Goal: Task Accomplishment & Management: Manage account settings

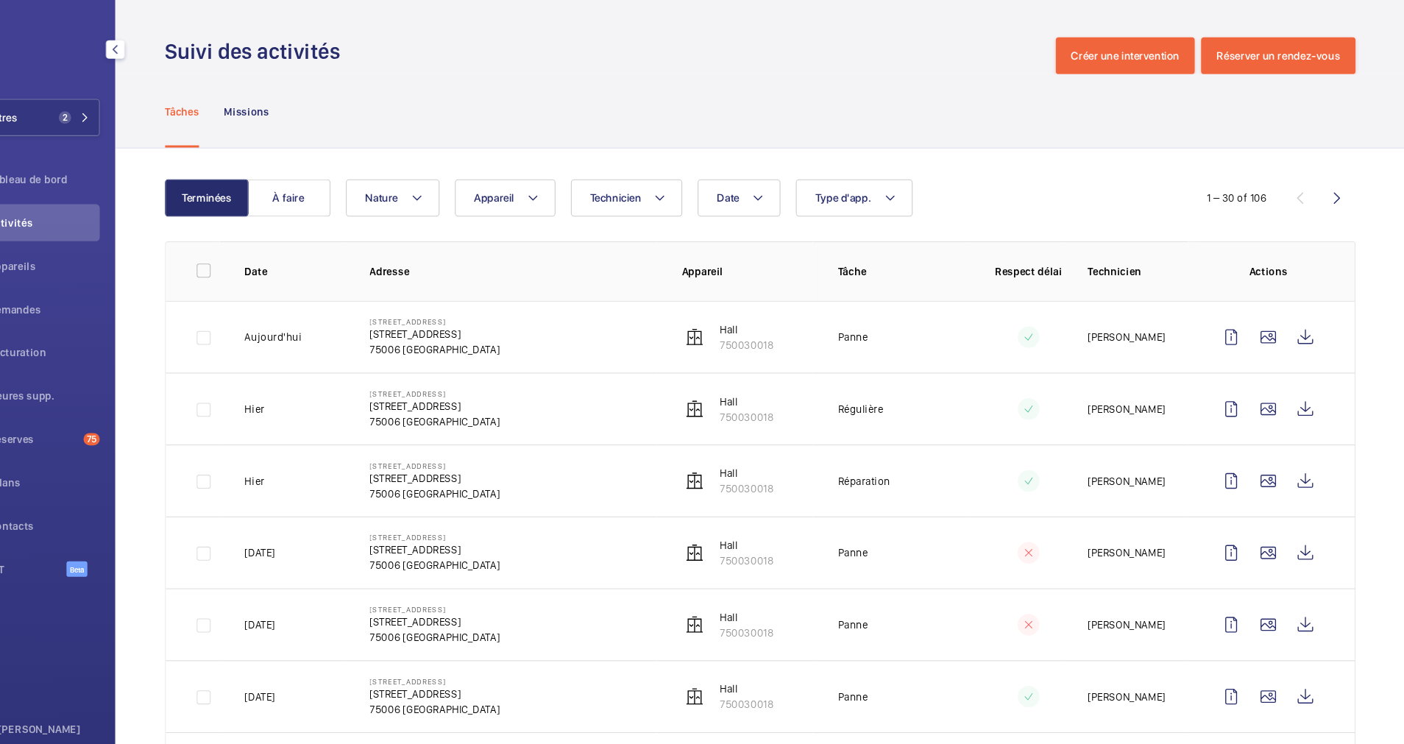
scroll to position [110, 0]
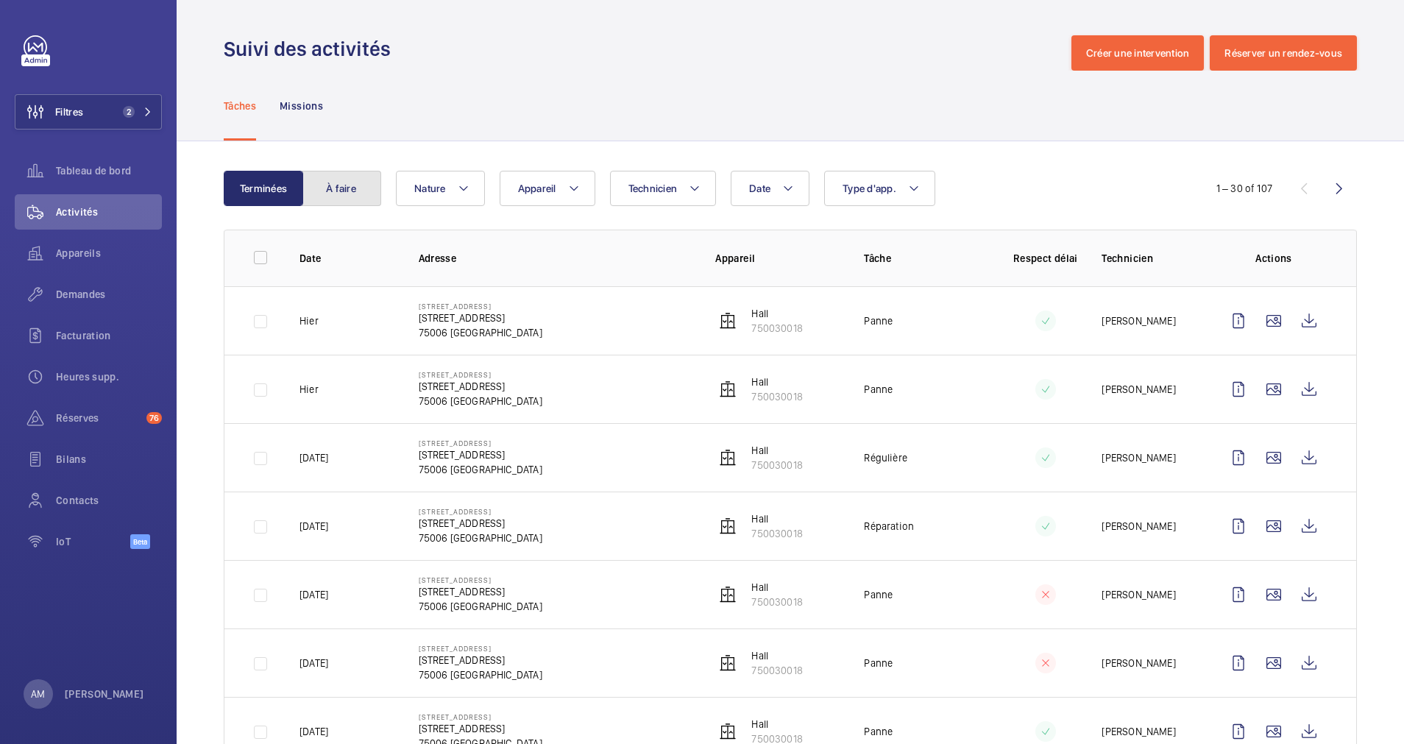
click at [327, 192] on button "À faire" at bounding box center [341, 188] width 79 height 35
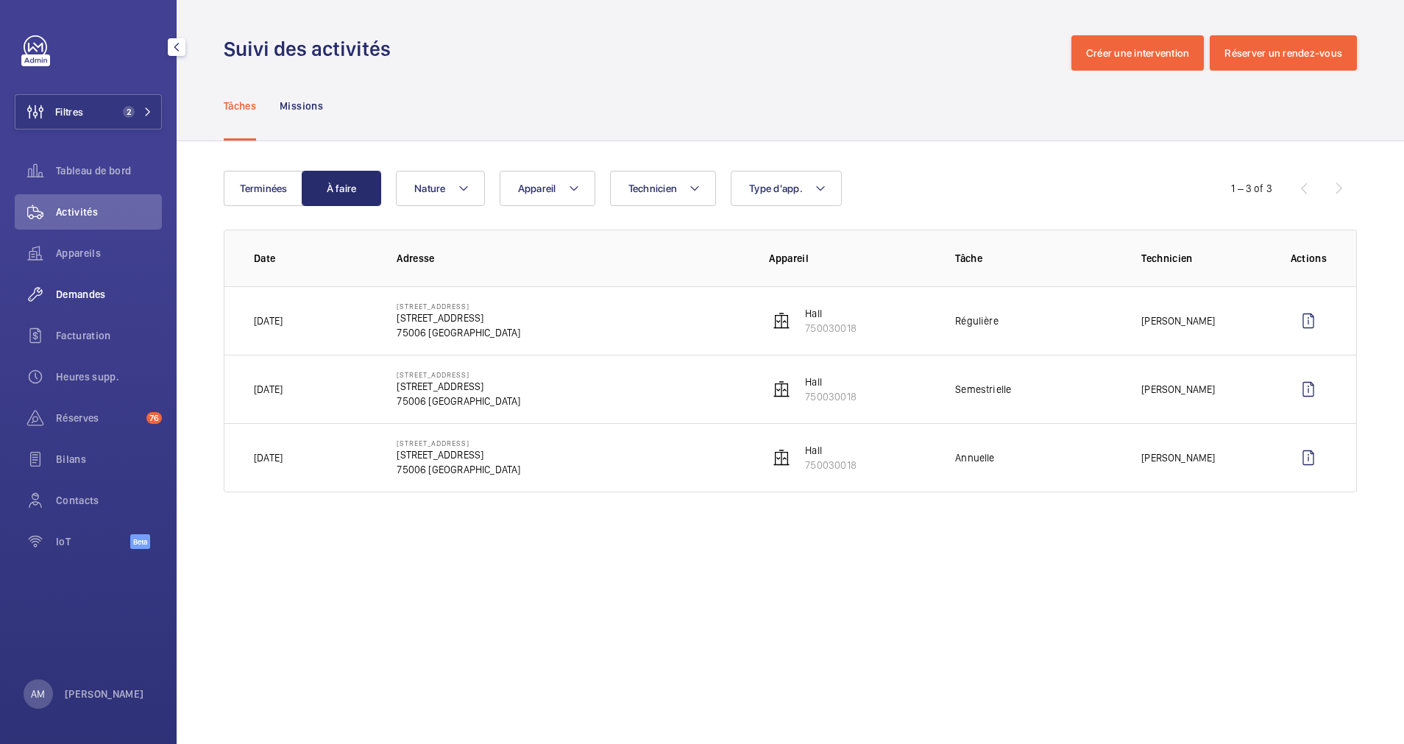
click at [99, 294] on span "Demandes" at bounding box center [109, 294] width 106 height 15
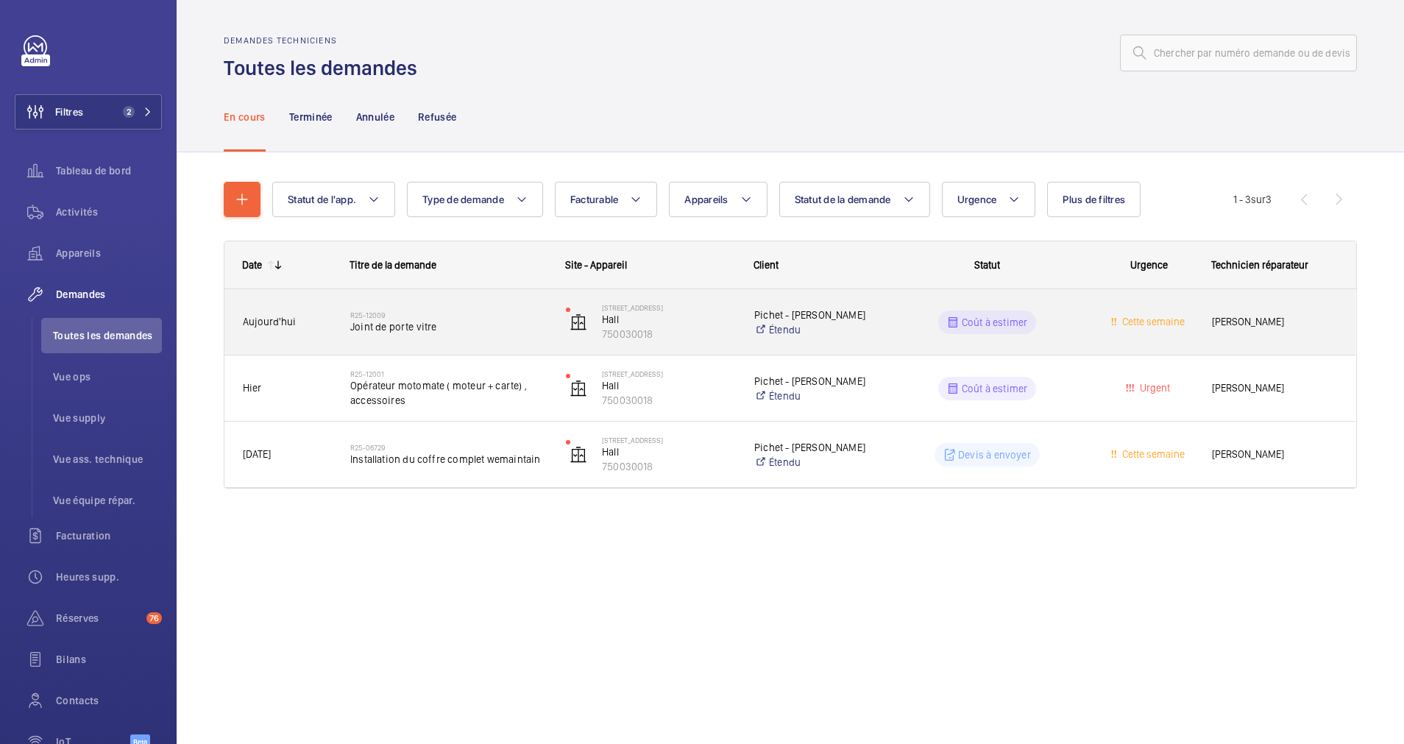
click at [472, 336] on div "R25-12009 Joint de porte vitre" at bounding box center [448, 322] width 196 height 43
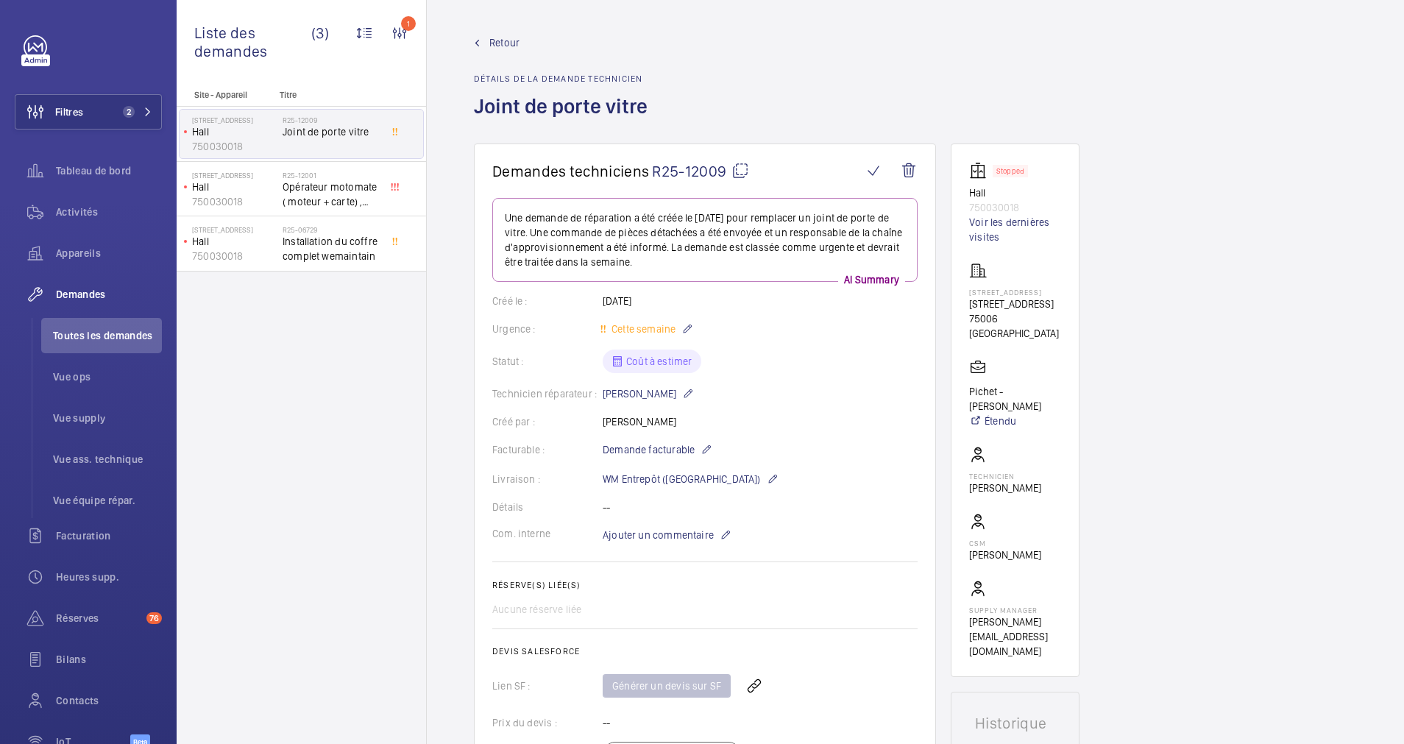
click at [503, 40] on span "Retour" at bounding box center [504, 42] width 30 height 15
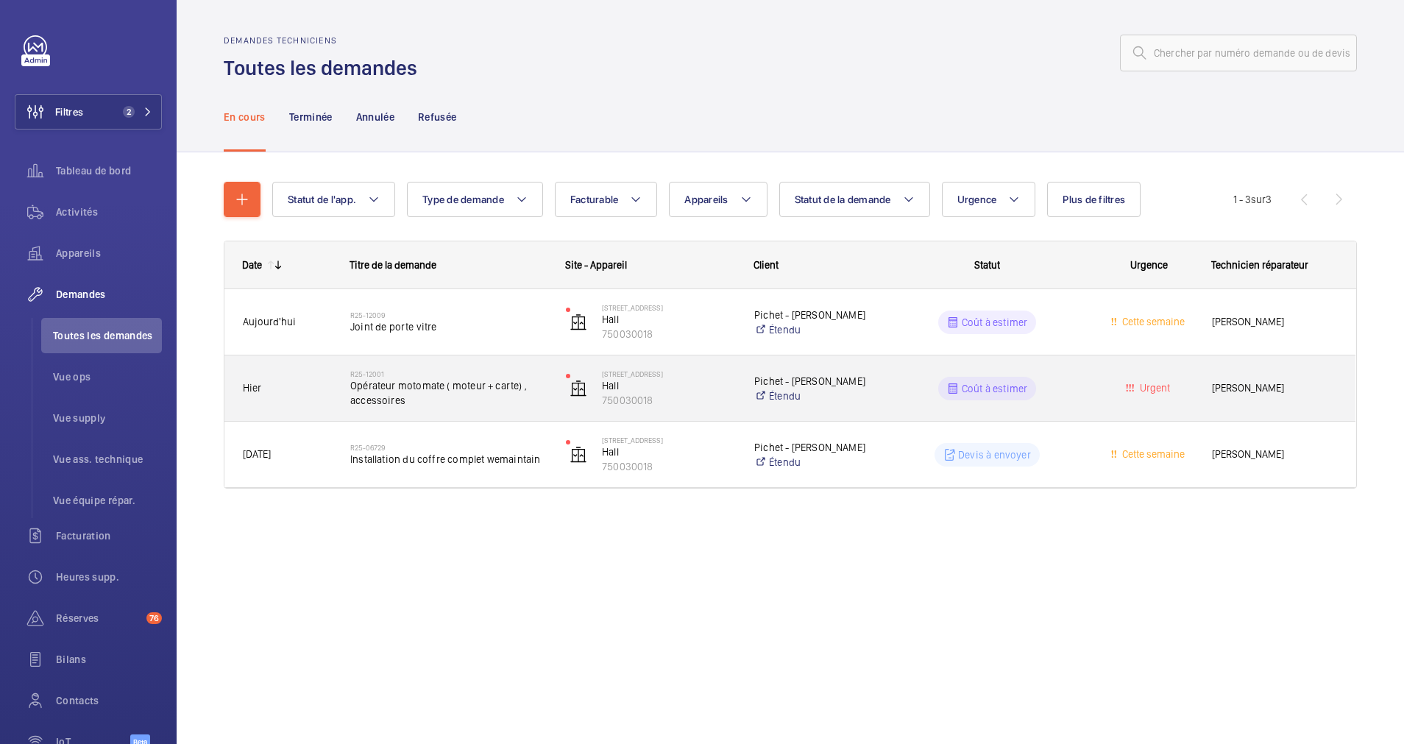
click at [491, 377] on h2 "R25-12001" at bounding box center [448, 373] width 196 height 9
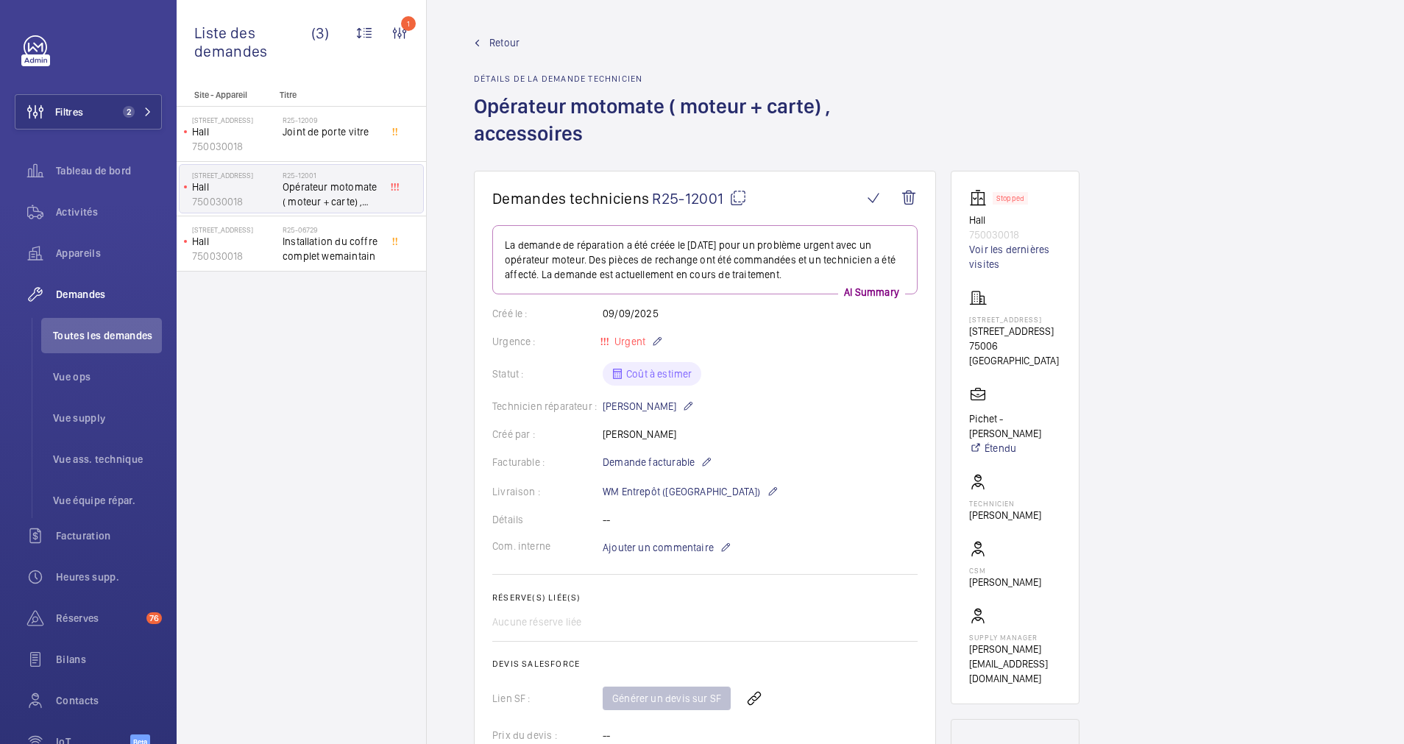
click at [498, 40] on span "Retour" at bounding box center [504, 42] width 30 height 15
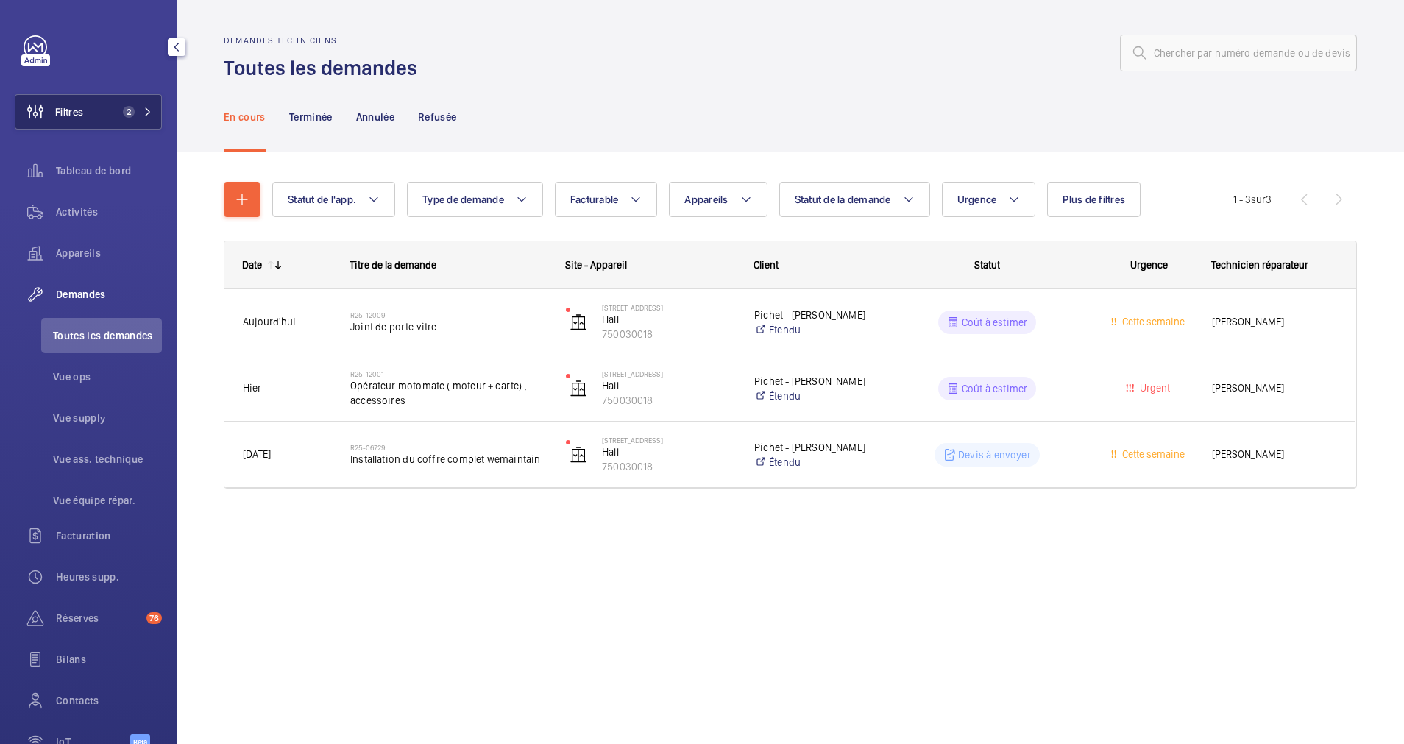
click at [108, 110] on button "Filtres 2" at bounding box center [88, 111] width 147 height 35
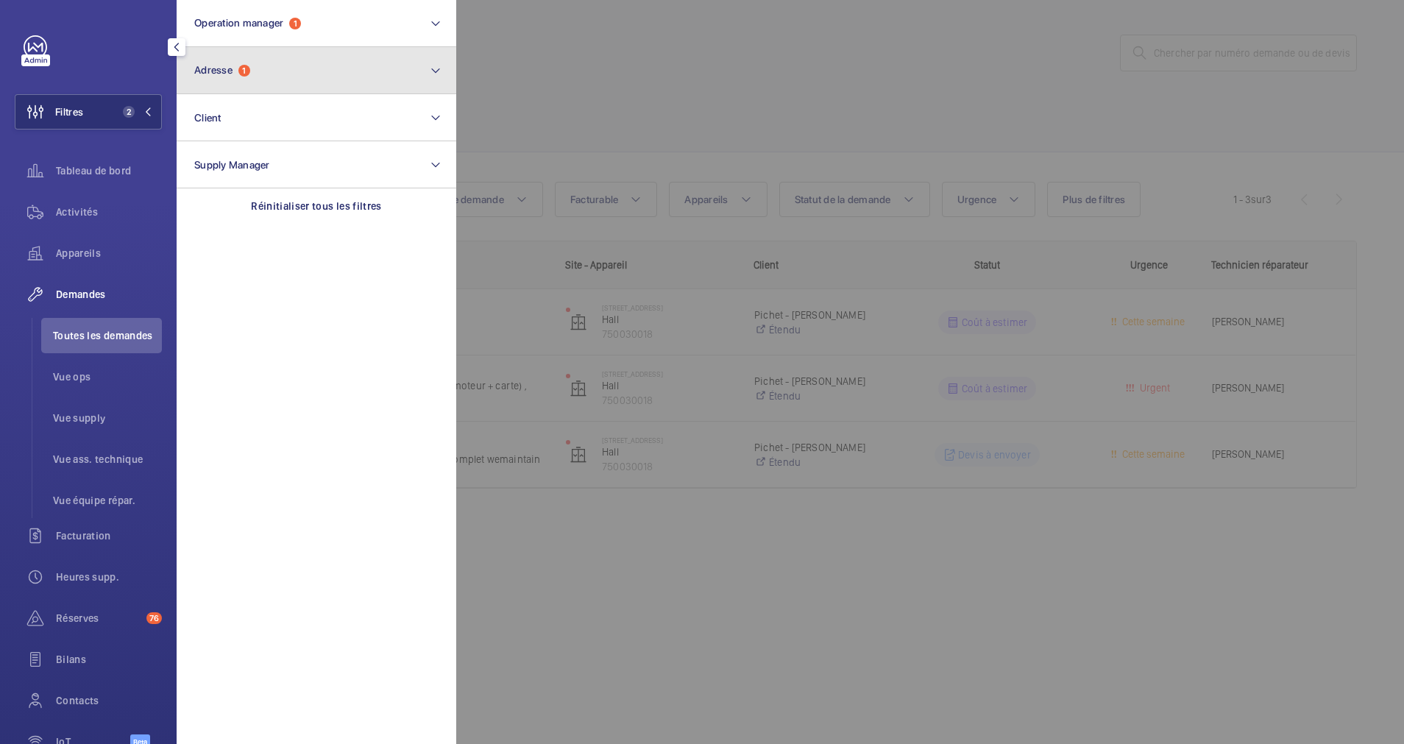
click at [291, 79] on button "Adresse 1" at bounding box center [317, 70] width 280 height 47
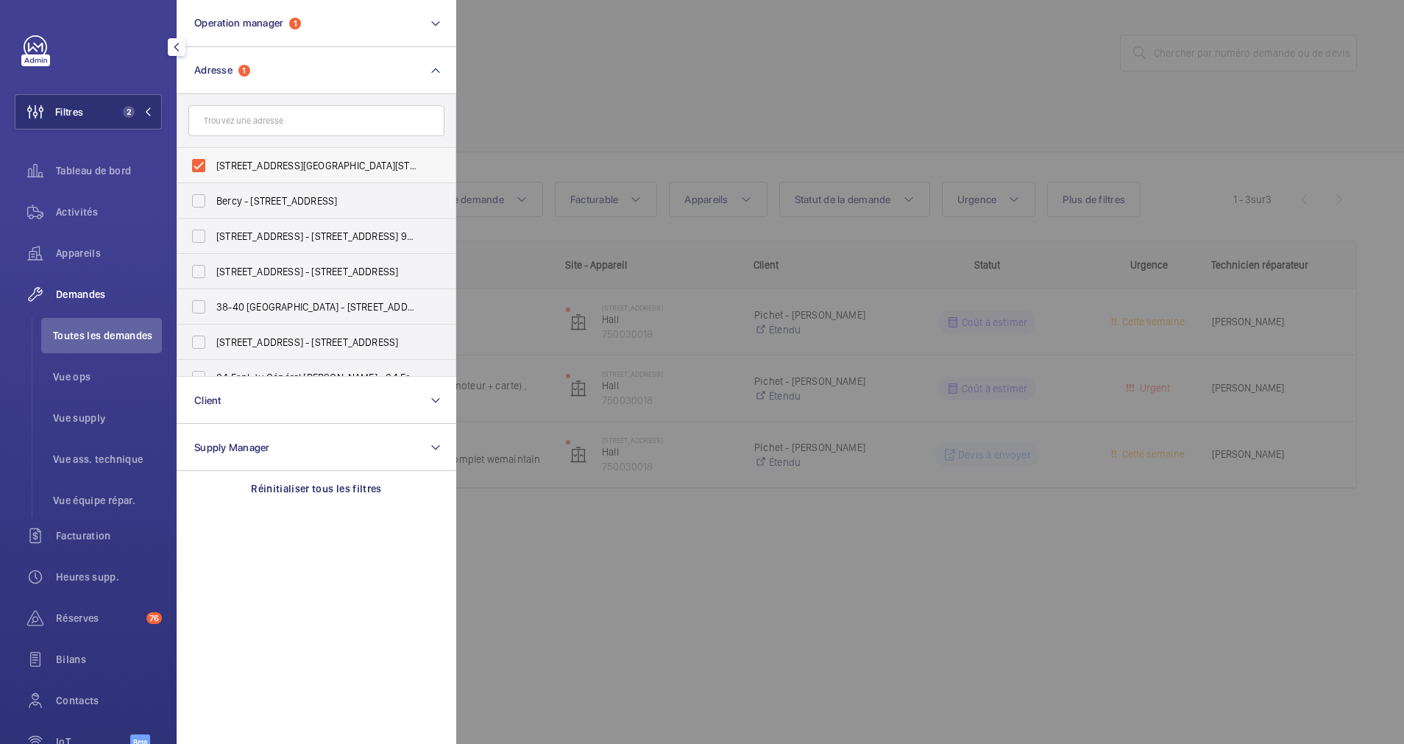
click at [195, 170] on label "9 rue du Dragon - 9 rue du Dragon, 75006 PARIS, PARIS 75006" at bounding box center [305, 165] width 256 height 35
click at [195, 170] on input "9 rue du Dragon - 9 rue du Dragon, 75006 PARIS, PARIS 75006" at bounding box center [198, 165] width 29 height 29
checkbox input "false"
click at [228, 132] on input "text" at bounding box center [316, 120] width 256 height 31
type input "17 sain"
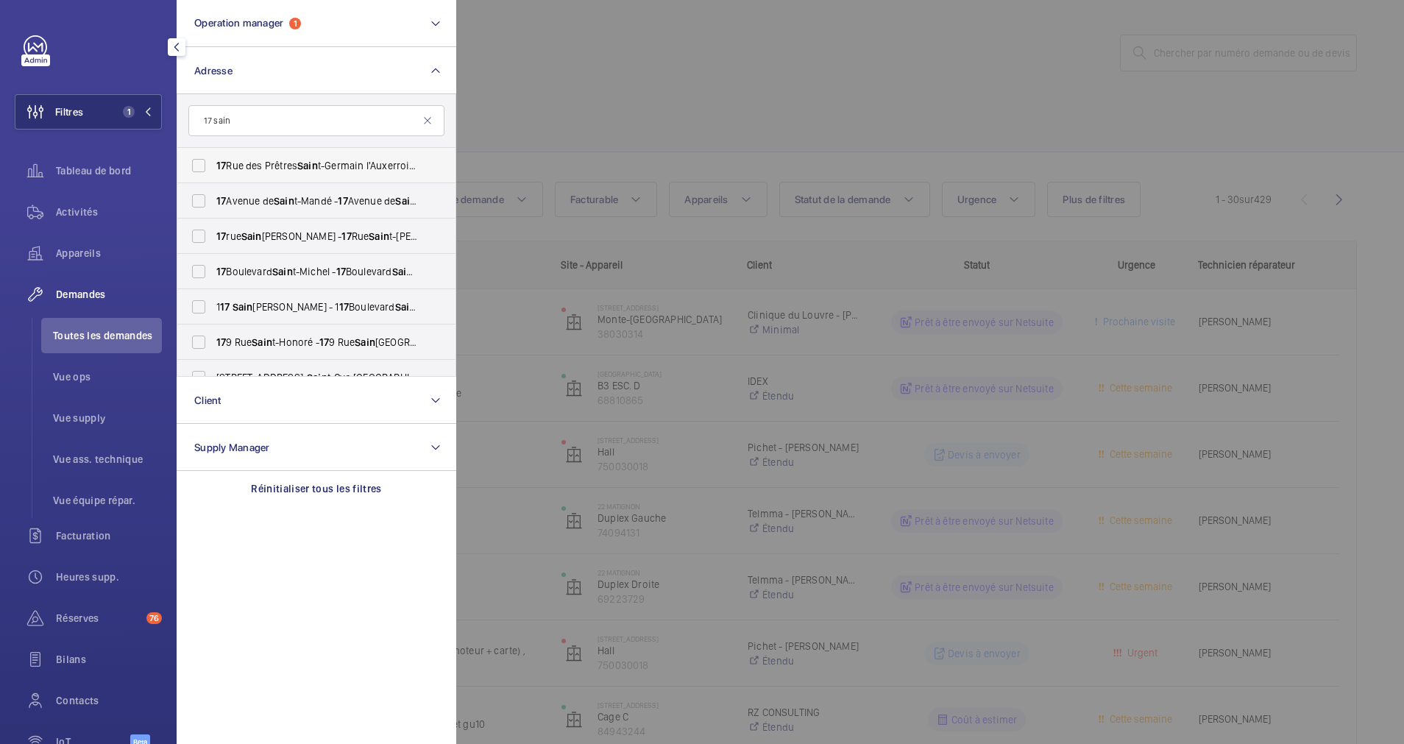
click at [243, 164] on span "17 Rue des Prêtres Sain t-Germain l'Auxerrois - 17 Rue des Prêtres Sain t-Germa…" at bounding box center [317, 165] width 202 height 15
click at [213, 164] on input "17 Rue des Prêtres Sain t-Germain l'Auxerrois - 17 Rue des Prêtres Sain t-Germa…" at bounding box center [198, 165] width 29 height 29
checkbox input "true"
click at [568, 102] on div at bounding box center [1158, 372] width 1404 height 744
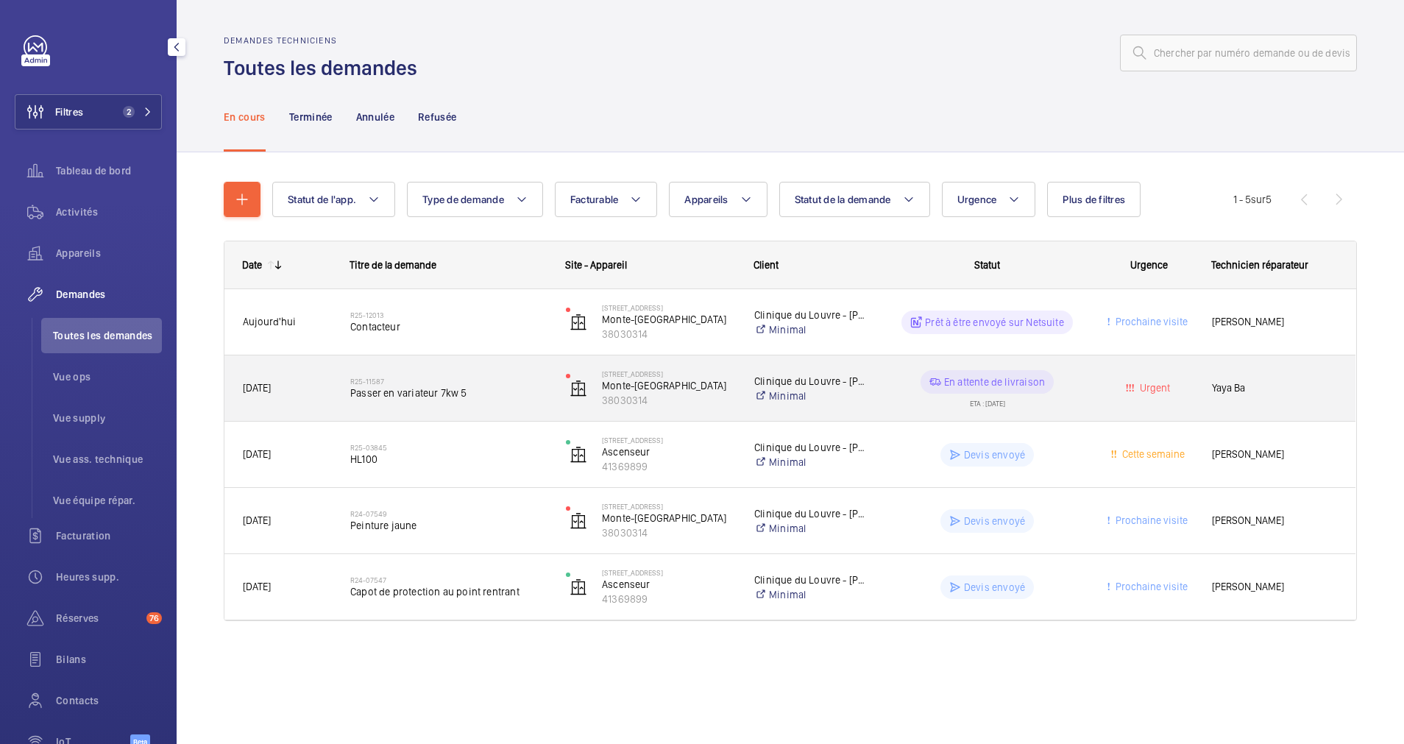
click at [483, 379] on h2 "R25-11587" at bounding box center [448, 381] width 196 height 9
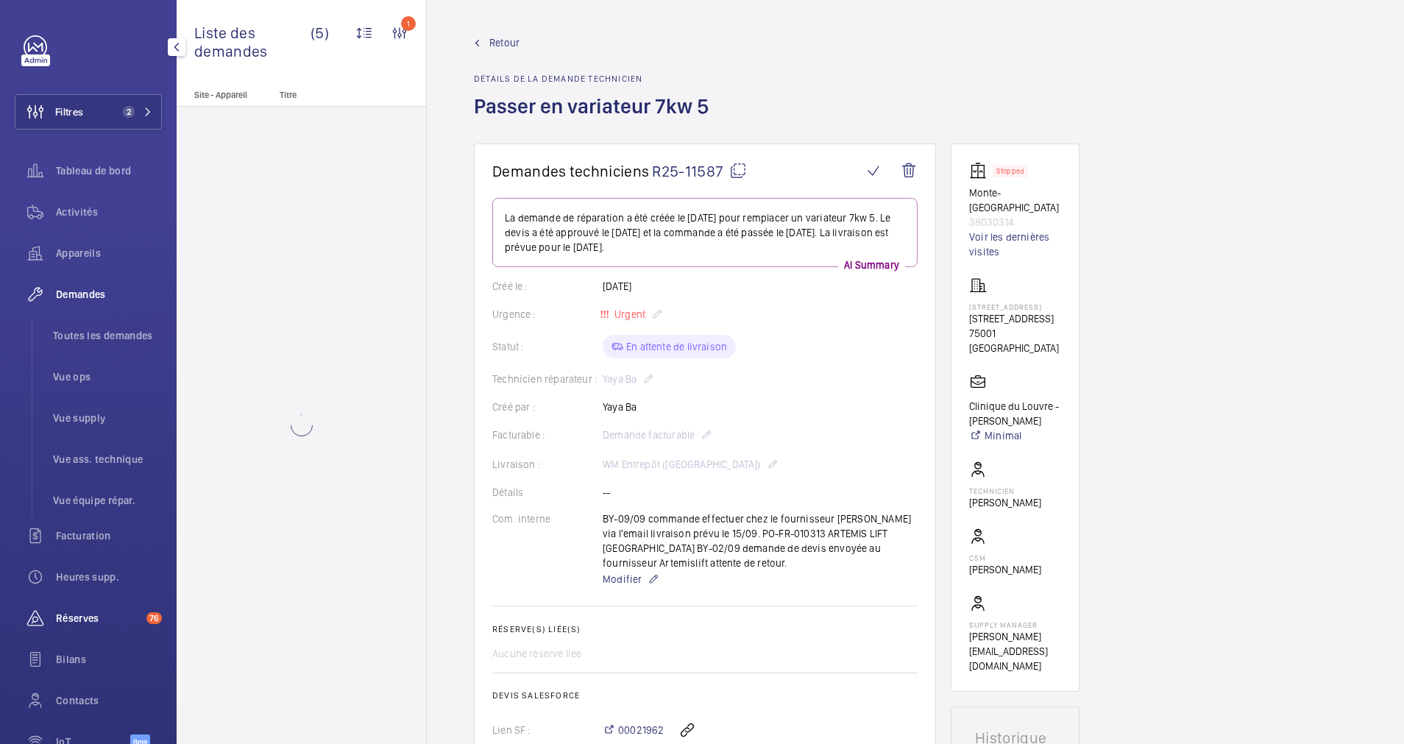
click at [74, 610] on div "Réserves 76" at bounding box center [88, 617] width 147 height 35
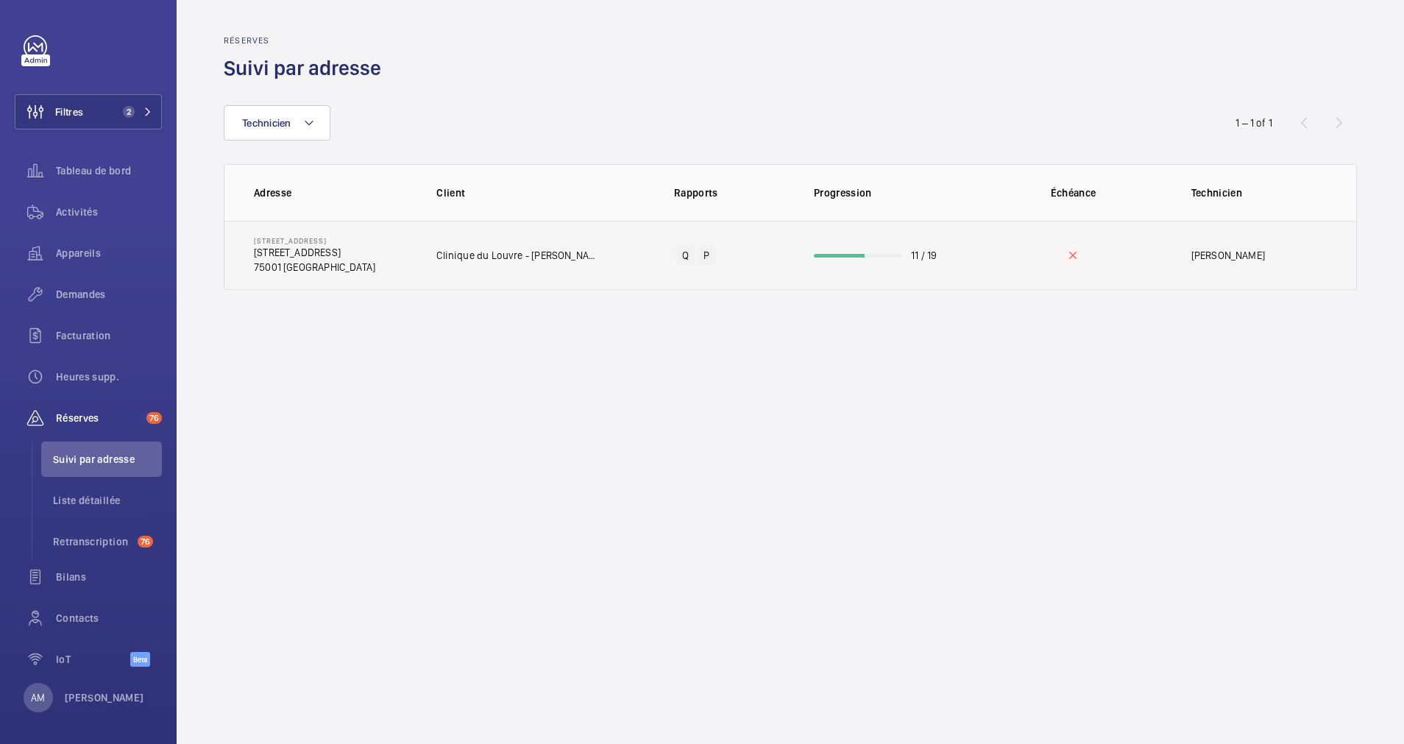
click at [865, 252] on td "11 / 19" at bounding box center [884, 255] width 188 height 69
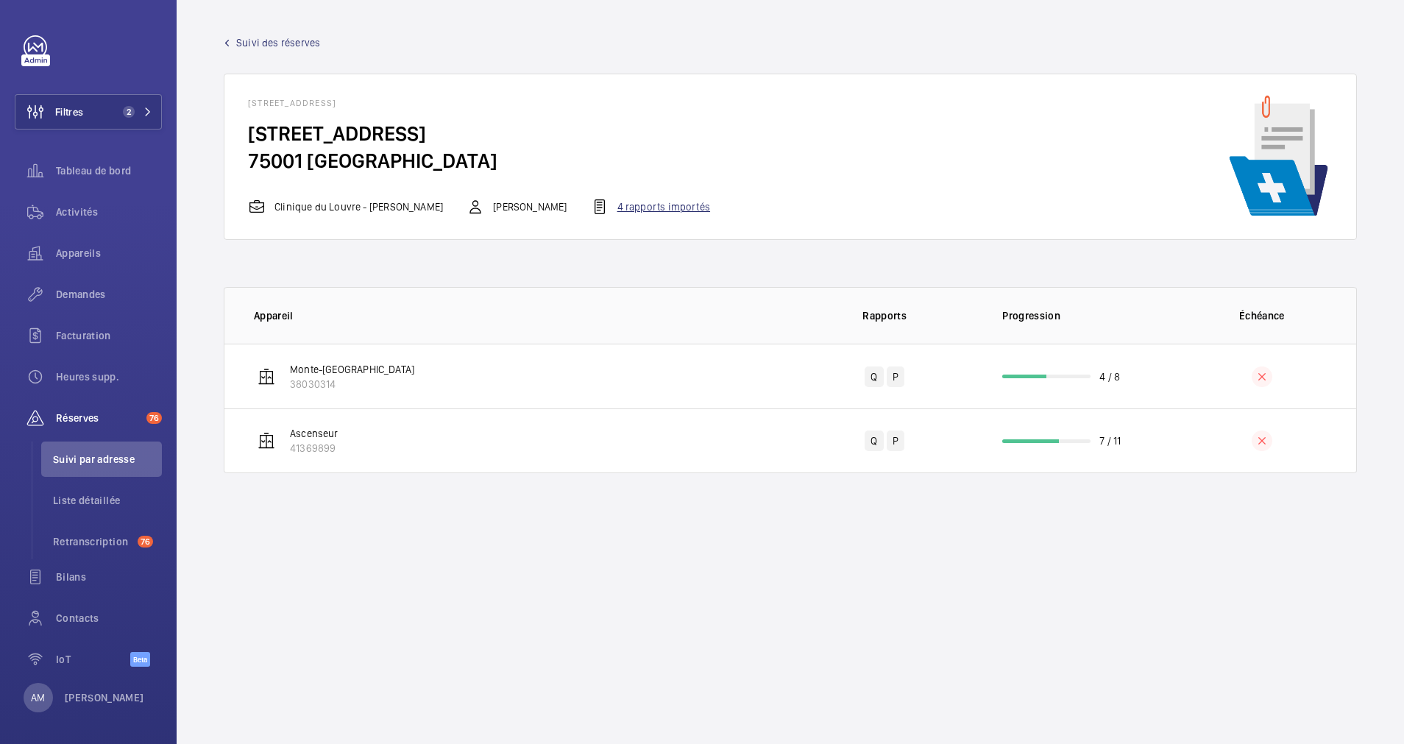
click at [672, 210] on div "4 rapports importés" at bounding box center [650, 207] width 119 height 18
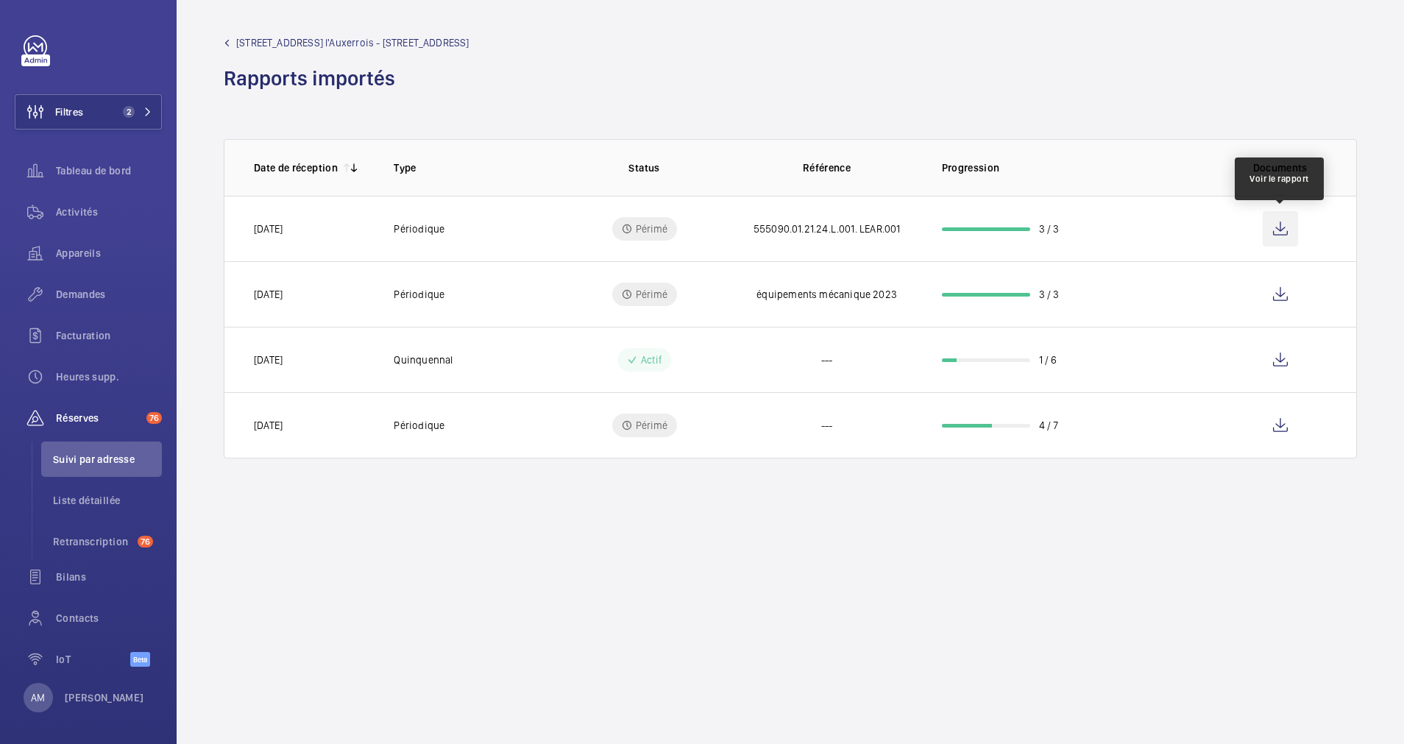
click at [1271, 225] on wm-front-icon-button at bounding box center [1280, 228] width 35 height 35
click at [1278, 361] on wm-front-icon-button at bounding box center [1280, 359] width 35 height 35
click at [136, 108] on span "2" at bounding box center [134, 112] width 35 height 12
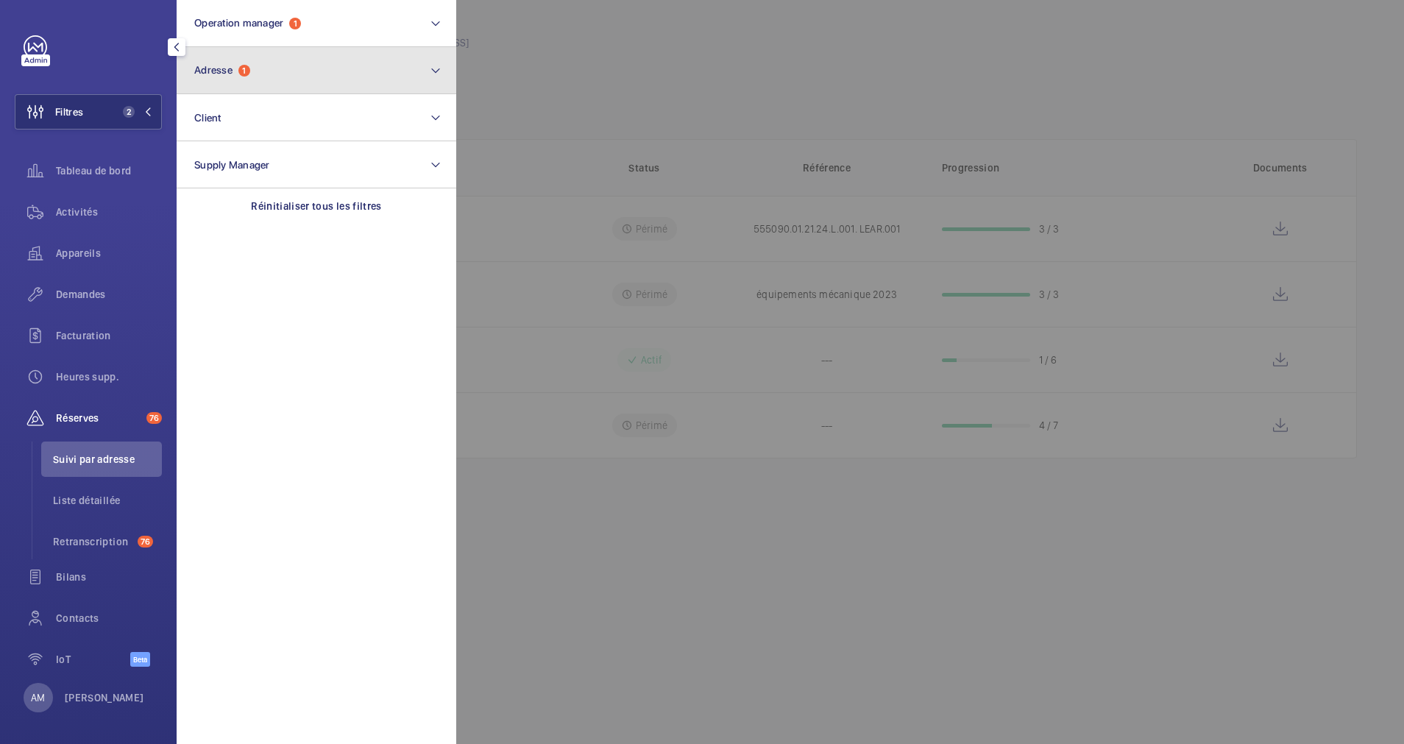
click at [264, 67] on button "Adresse 1" at bounding box center [317, 70] width 280 height 47
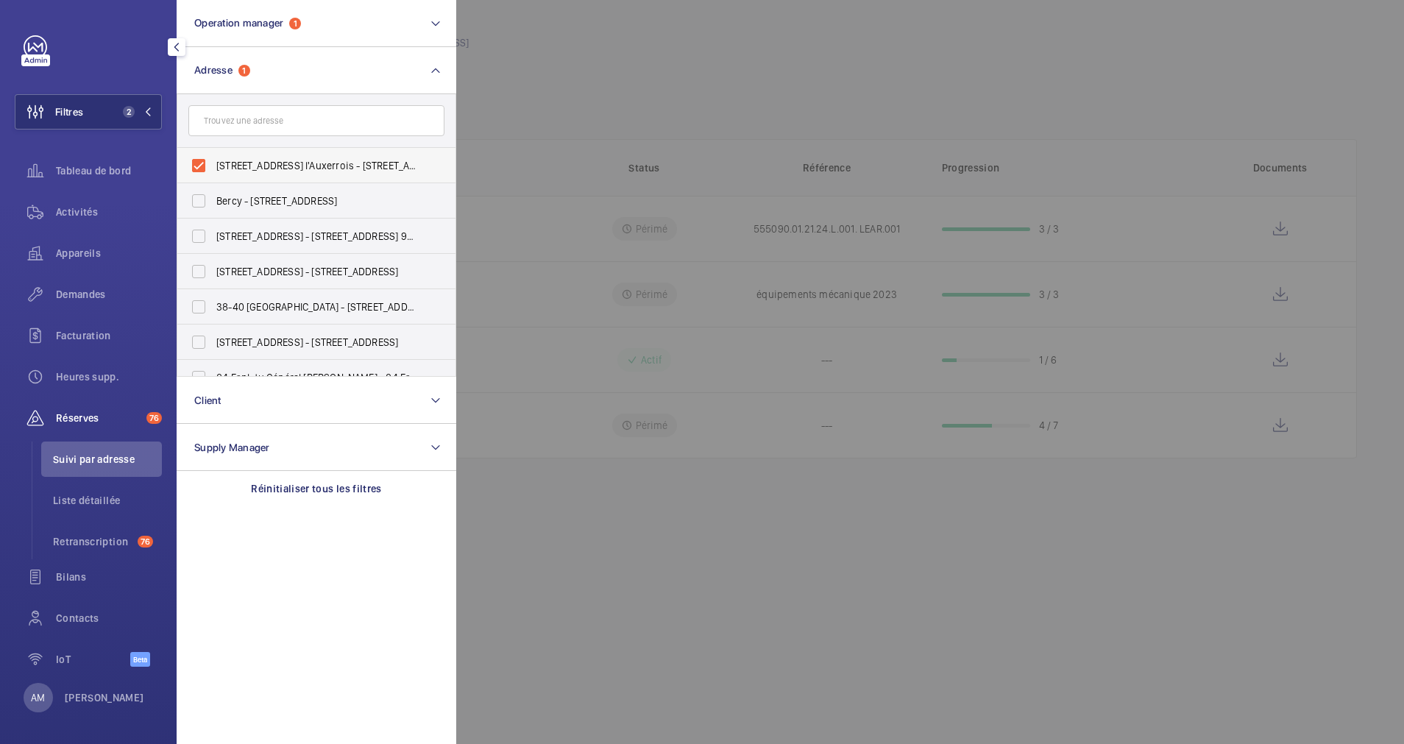
click at [197, 156] on label "17 Rue des Prêtres Saint-Germain l'Auxerrois - 17 Rue des Prêtres Saint-Germain…" at bounding box center [305, 165] width 256 height 35
click at [197, 156] on input "17 Rue des Prêtres Saint-Germain l'Auxerrois - 17 Rue des Prêtres Saint-Germain…" at bounding box center [198, 165] width 29 height 29
checkbox input "false"
click at [225, 129] on input "text" at bounding box center [316, 120] width 256 height 31
paste input "6 LINCOLN"
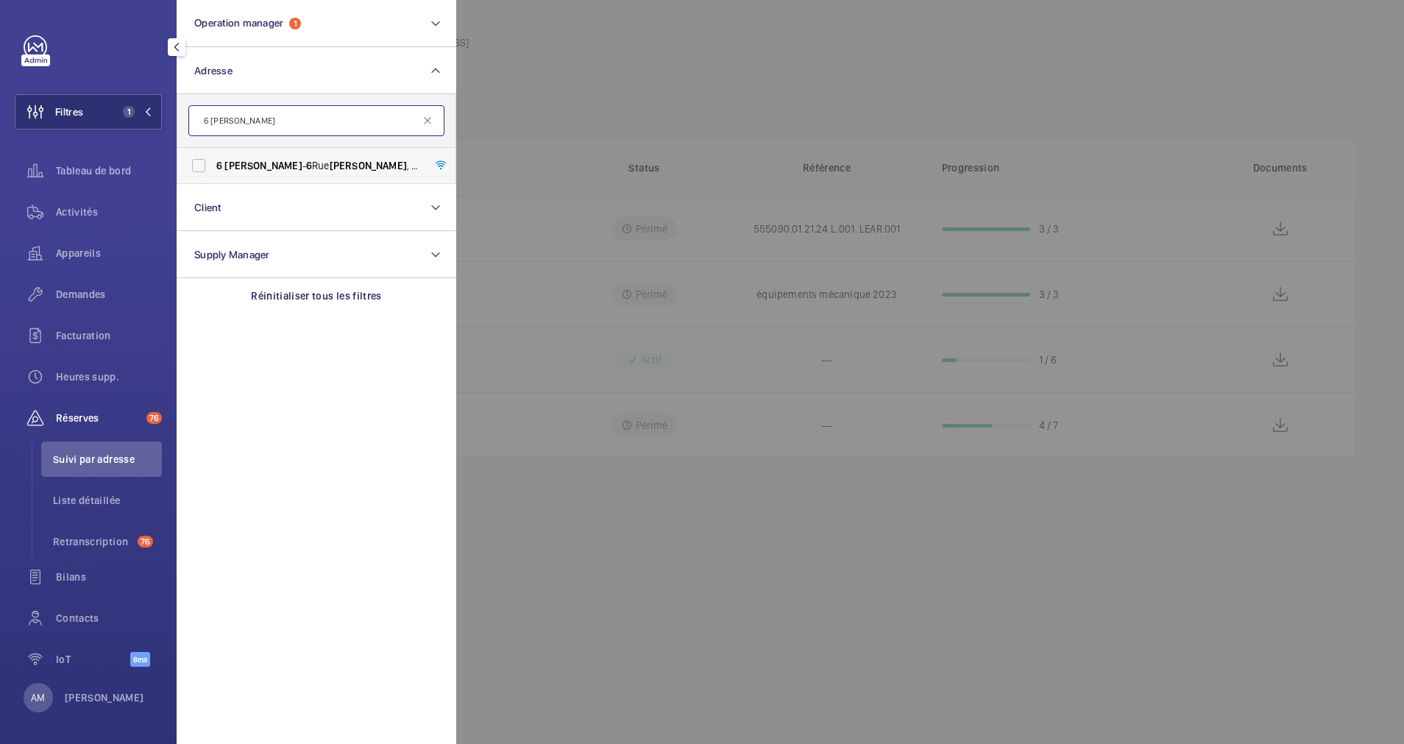
type input "6 LINCOLN"
click at [226, 165] on span "Lincoln" at bounding box center [262, 166] width 77 height 12
click at [213, 165] on input "6 Lincoln - 6 Rue Lincoln , 75008 PARIS, PARIS 75008" at bounding box center [198, 165] width 29 height 29
checkbox input "true"
click at [88, 200] on div "Activités" at bounding box center [88, 211] width 147 height 35
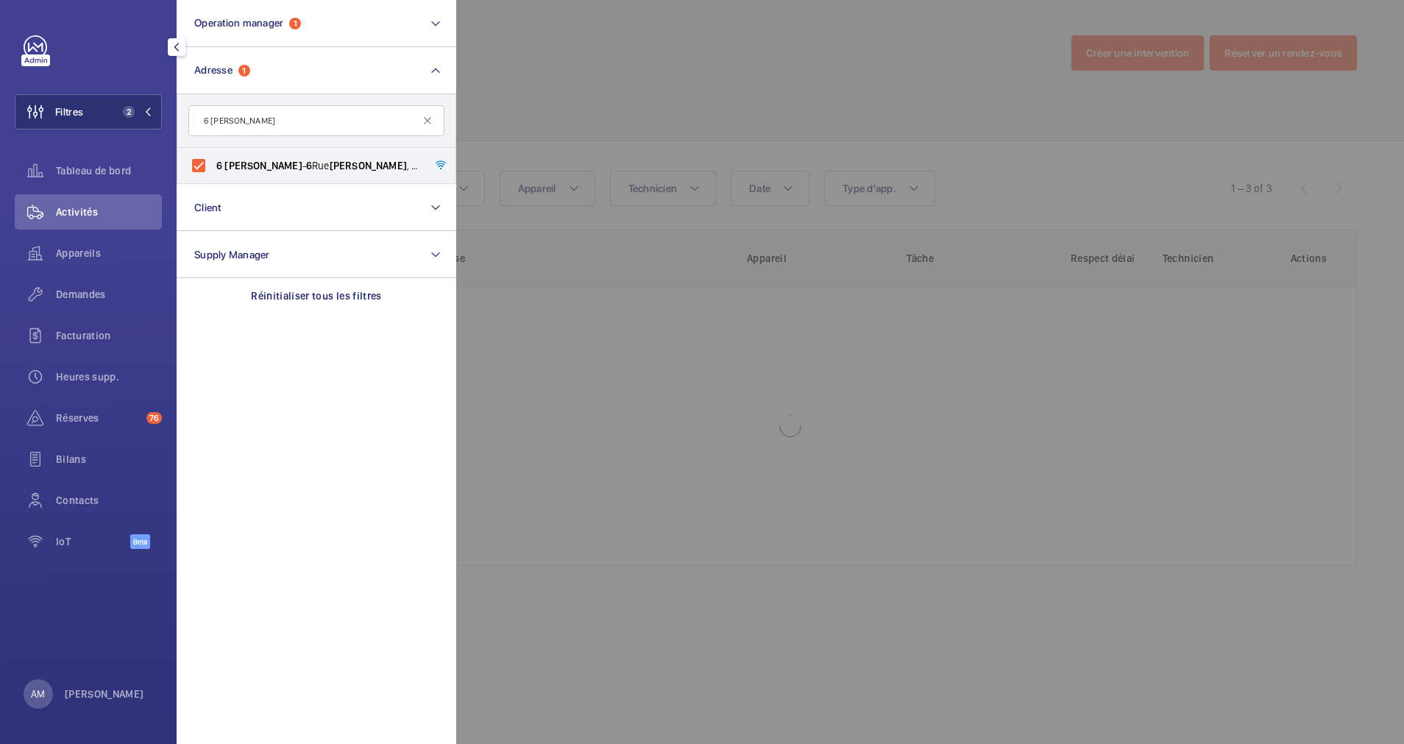
click at [664, 88] on div at bounding box center [1158, 372] width 1404 height 744
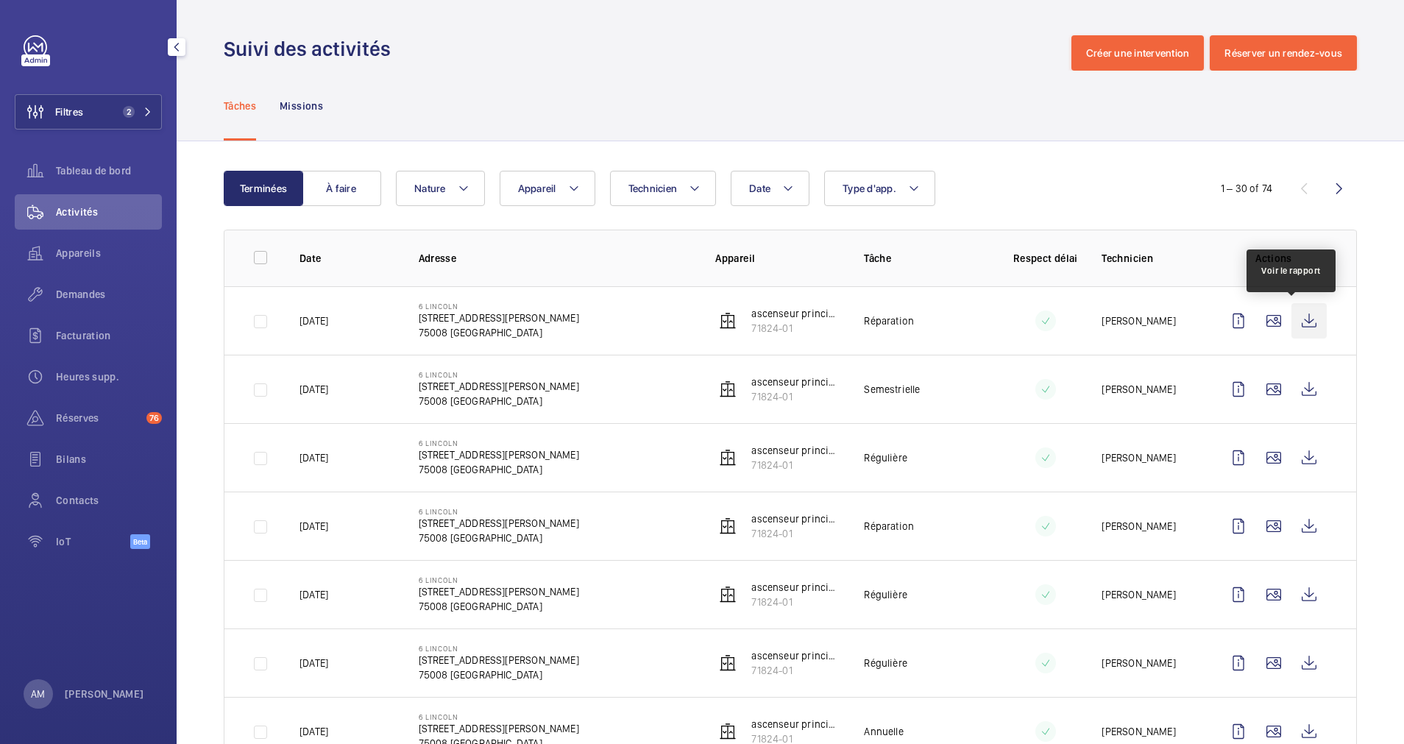
click at [1291, 318] on wm-front-icon-button at bounding box center [1308, 320] width 35 height 35
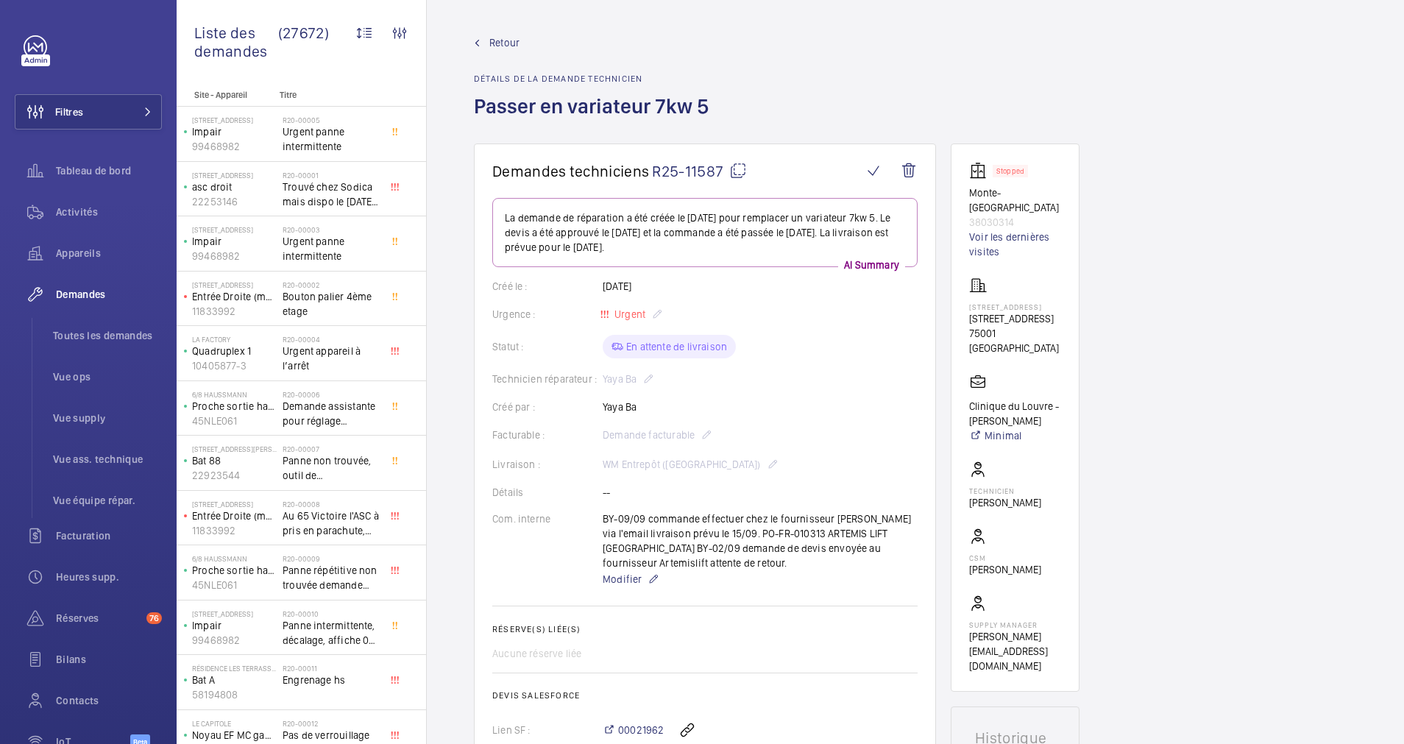
click at [735, 169] on mat-icon at bounding box center [738, 171] width 18 height 18
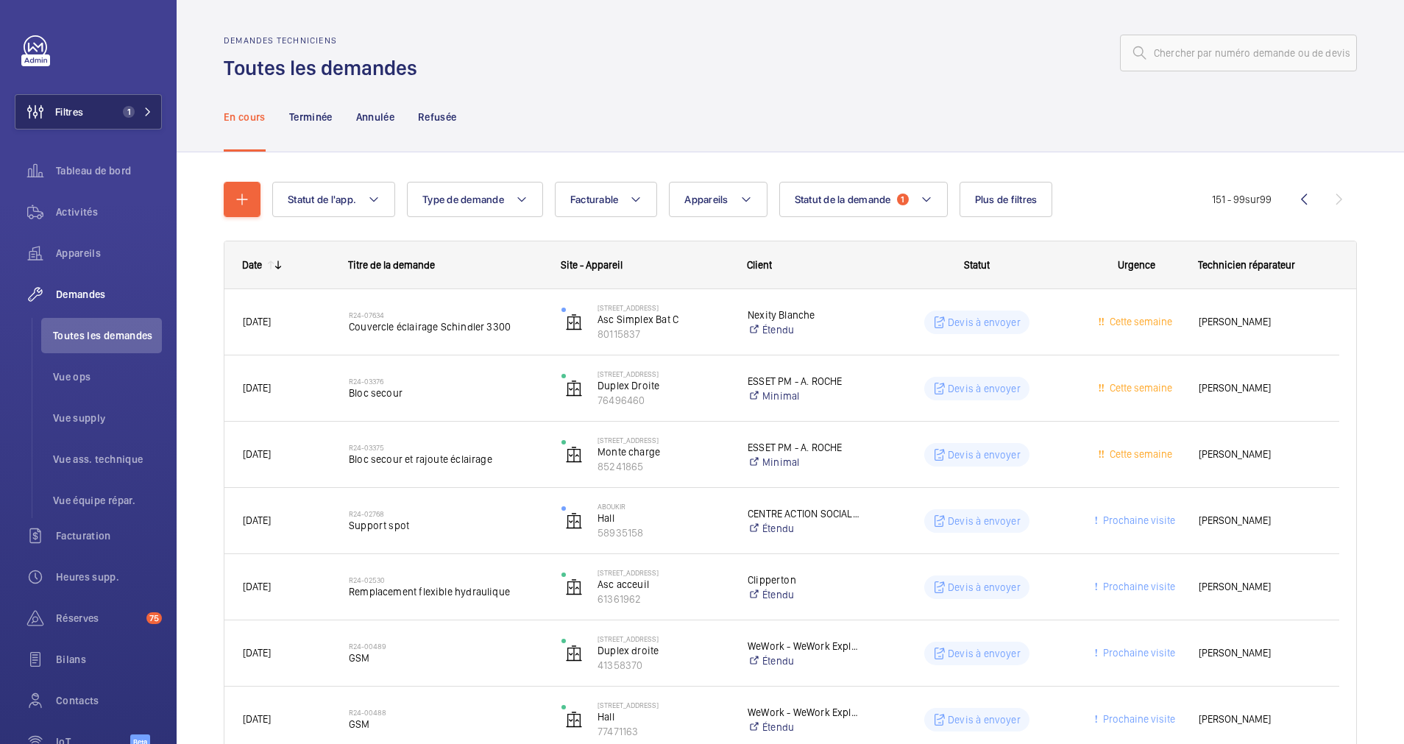
click at [136, 113] on span "1" at bounding box center [134, 112] width 35 height 12
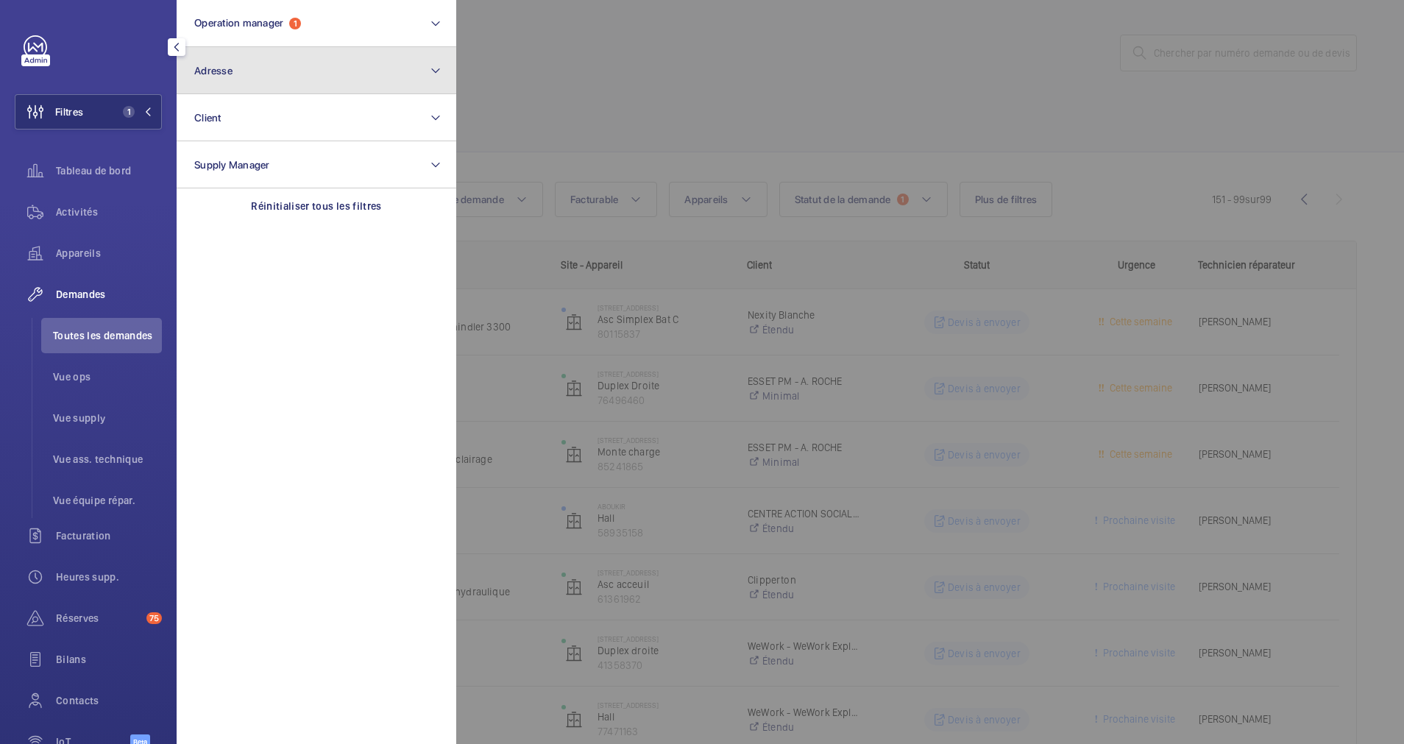
click at [238, 85] on button "Adresse" at bounding box center [317, 70] width 280 height 47
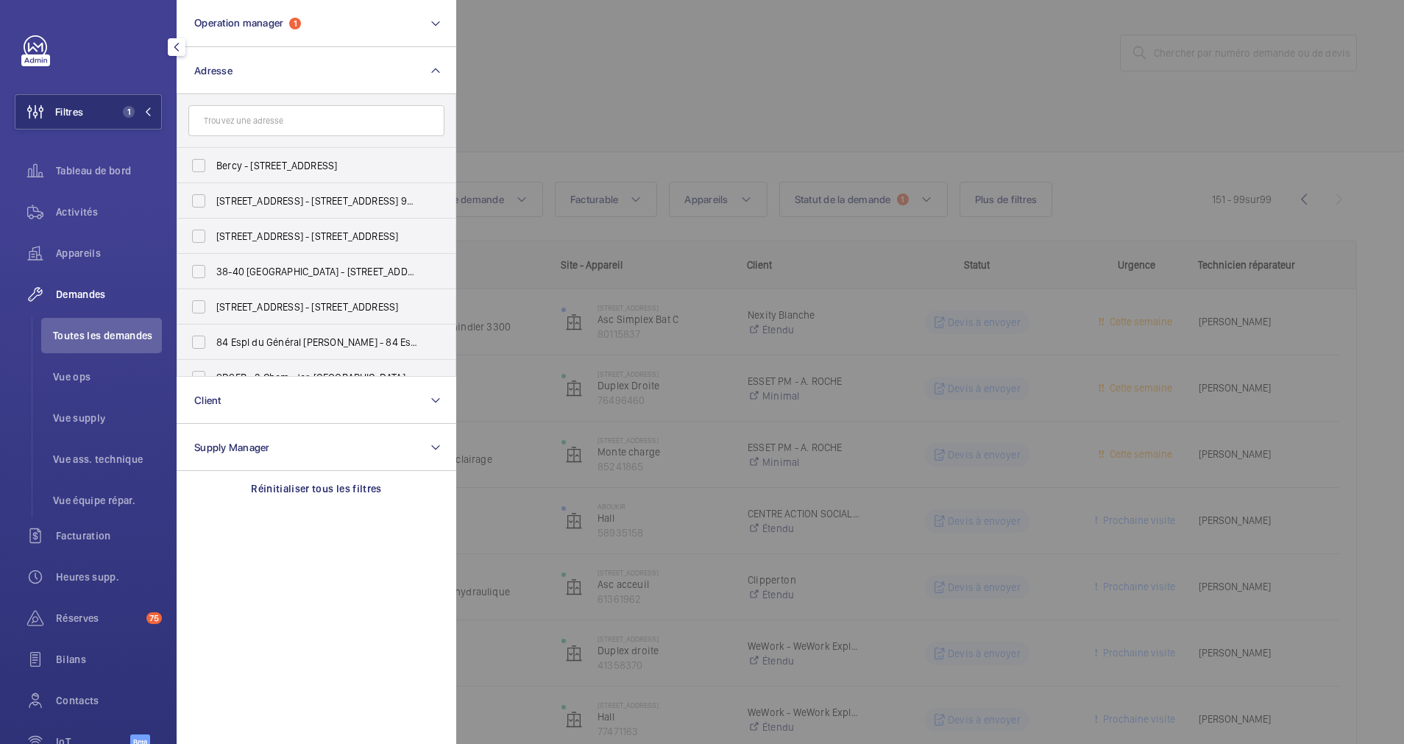
click at [230, 120] on input "text" at bounding box center [316, 120] width 256 height 31
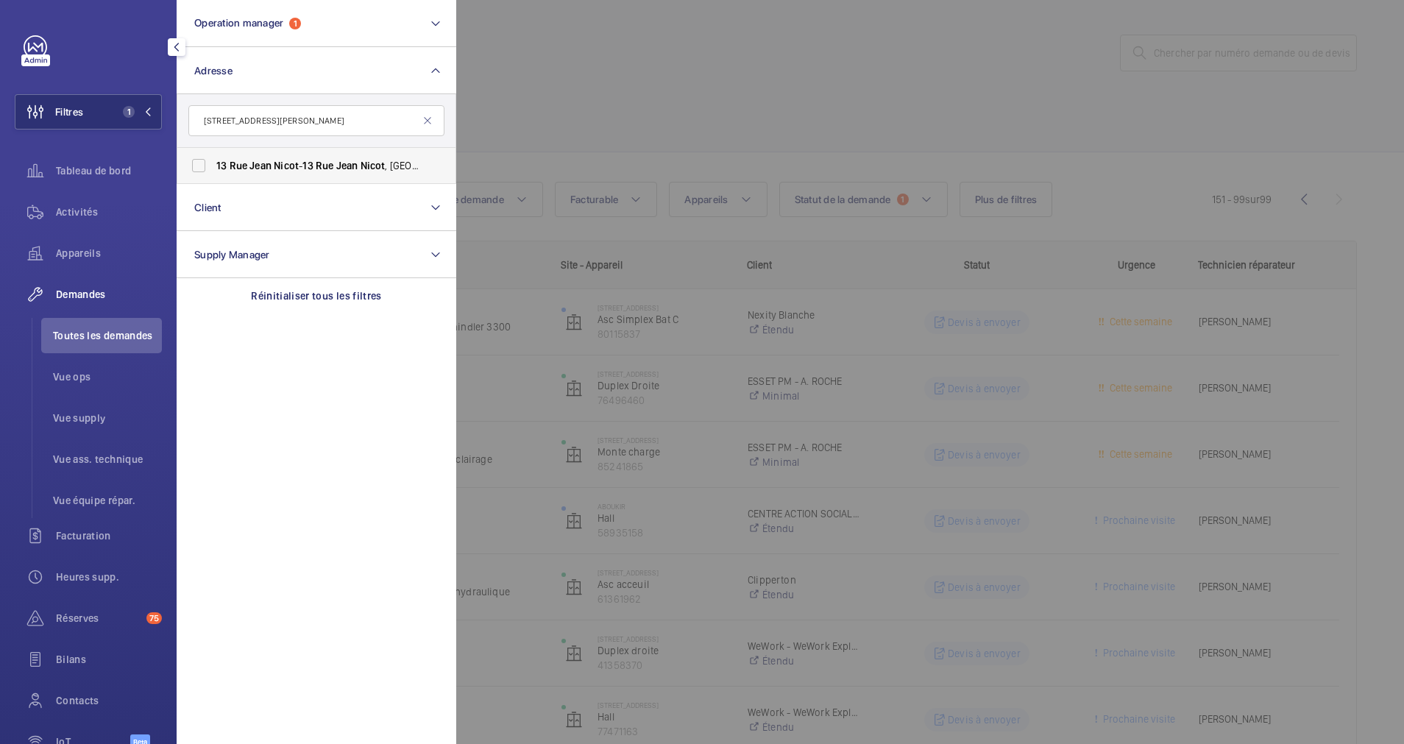
type input "13 Rue Jean Nicot"
click at [241, 159] on span "13 Rue Jean Nicot - 13 Rue Jean Nicot , 75007 PARIS, PARIS 75007" at bounding box center [317, 165] width 202 height 15
click at [213, 159] on input "13 Rue Jean Nicot - 13 Rue Jean Nicot , 75007 PARIS, PARIS 75007" at bounding box center [198, 165] width 29 height 29
checkbox input "true"
drag, startPoint x: 81, startPoint y: 212, endPoint x: 669, endPoint y: 142, distance: 592.0
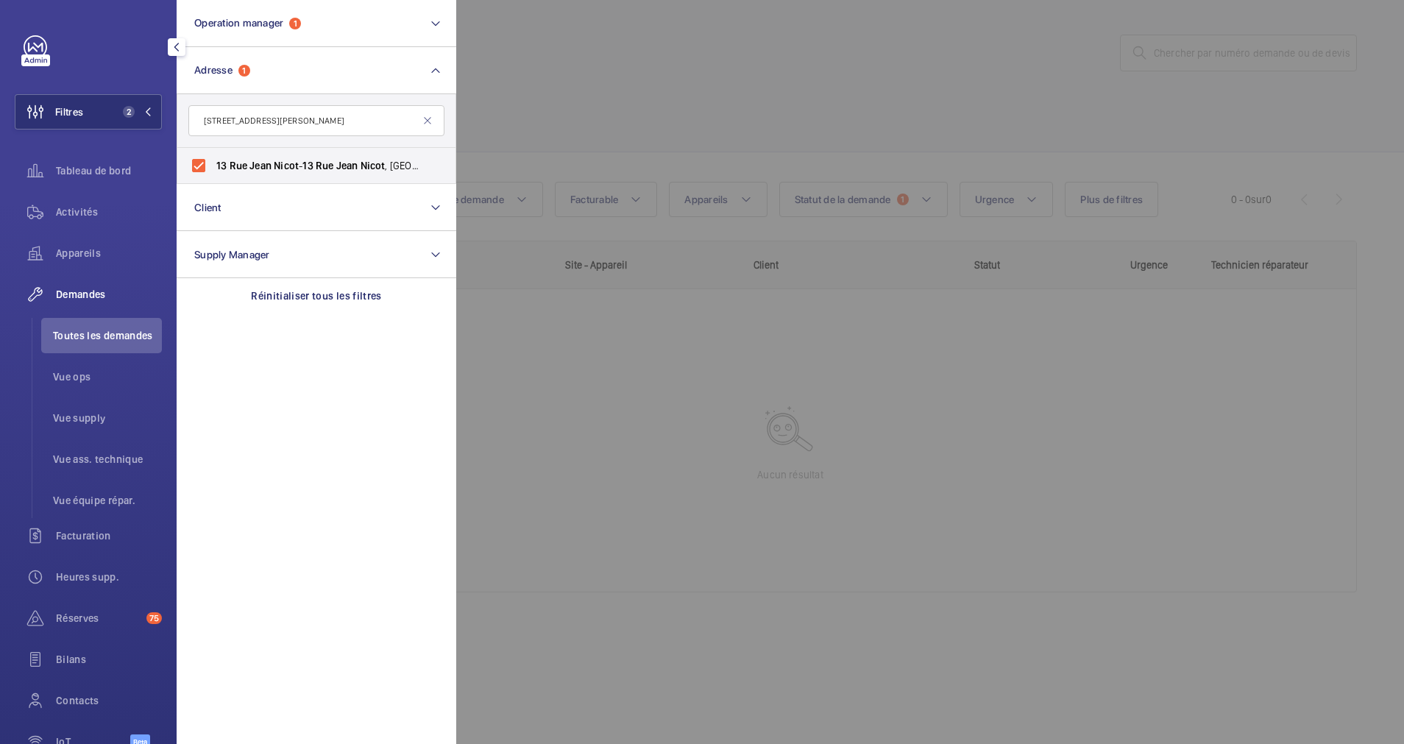
click at [82, 212] on span "Activités" at bounding box center [109, 212] width 106 height 15
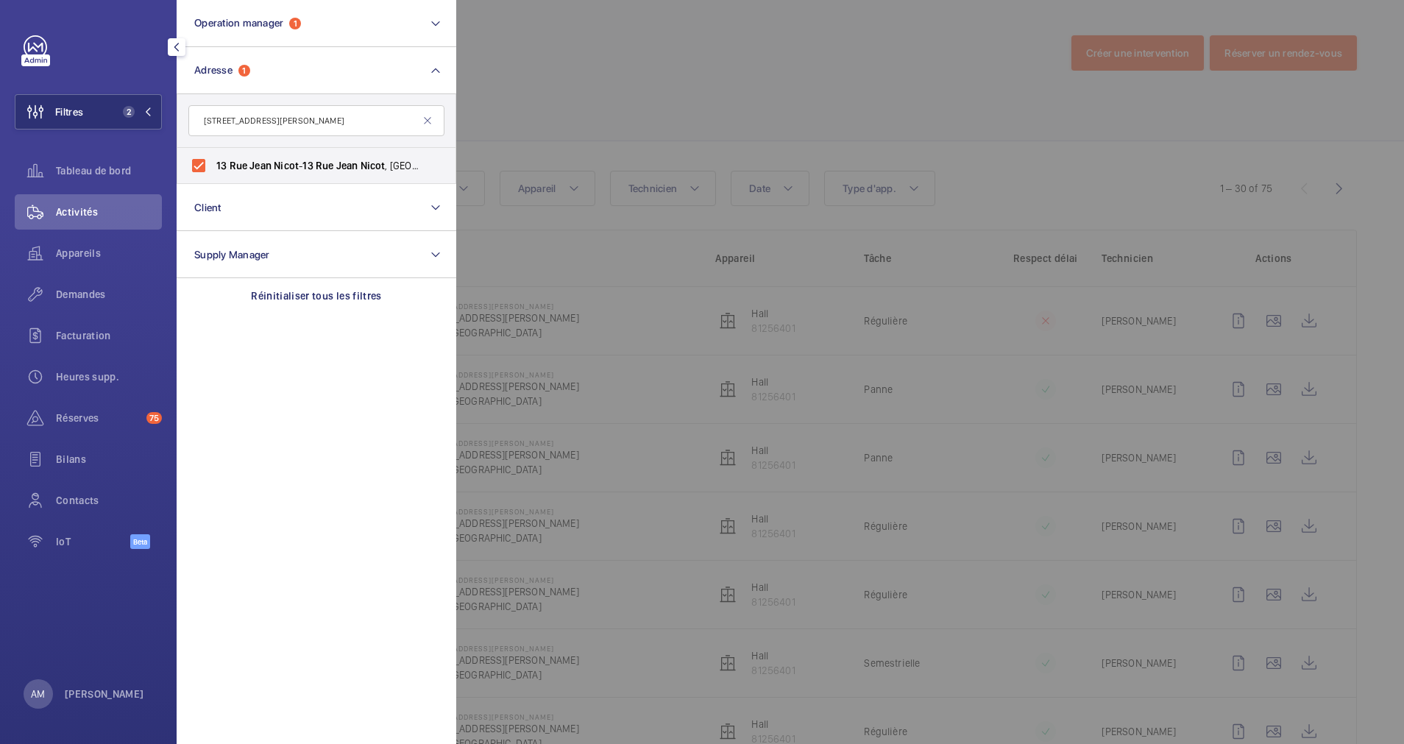
click at [720, 139] on div at bounding box center [1158, 372] width 1404 height 744
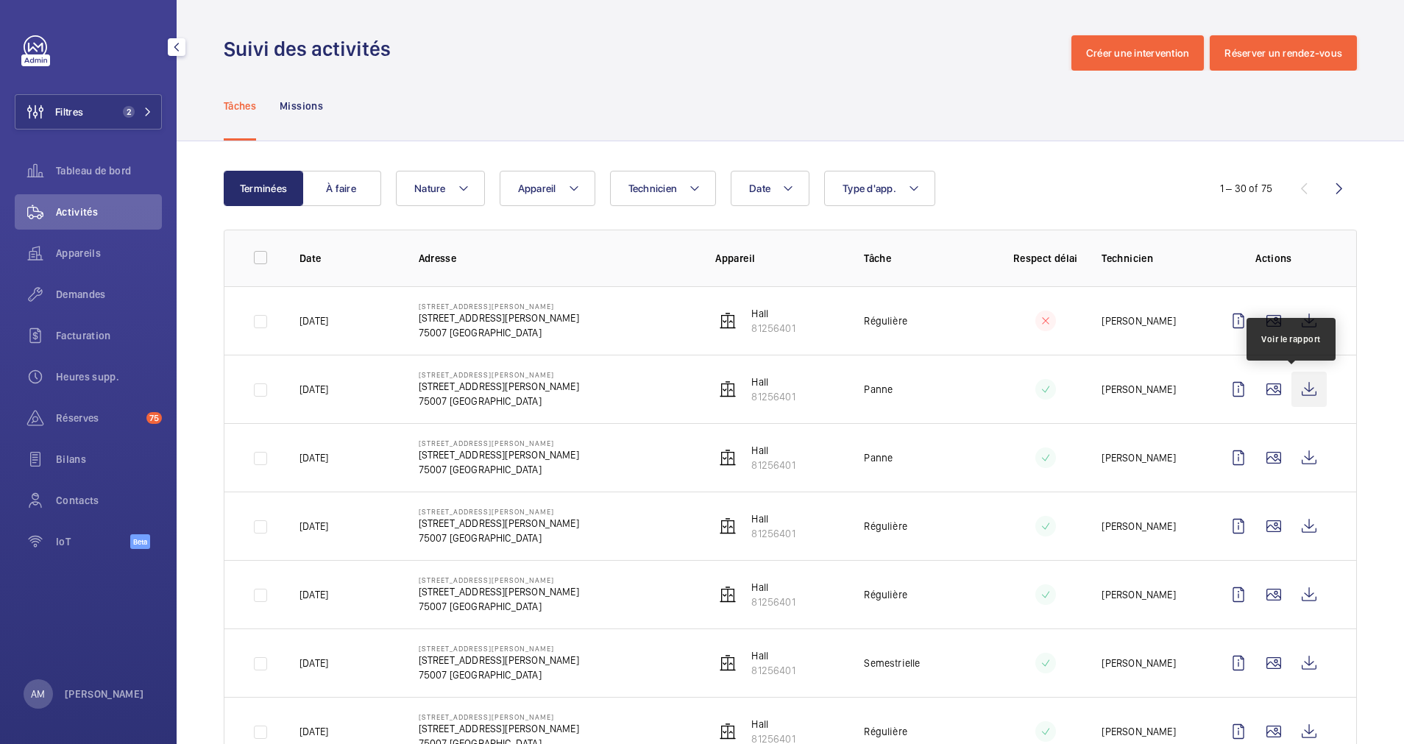
click at [1291, 389] on wm-front-icon-button at bounding box center [1308, 389] width 35 height 35
drag, startPoint x: 127, startPoint y: 114, endPoint x: 168, endPoint y: 100, distance: 43.5
click at [138, 110] on span "2" at bounding box center [134, 112] width 35 height 12
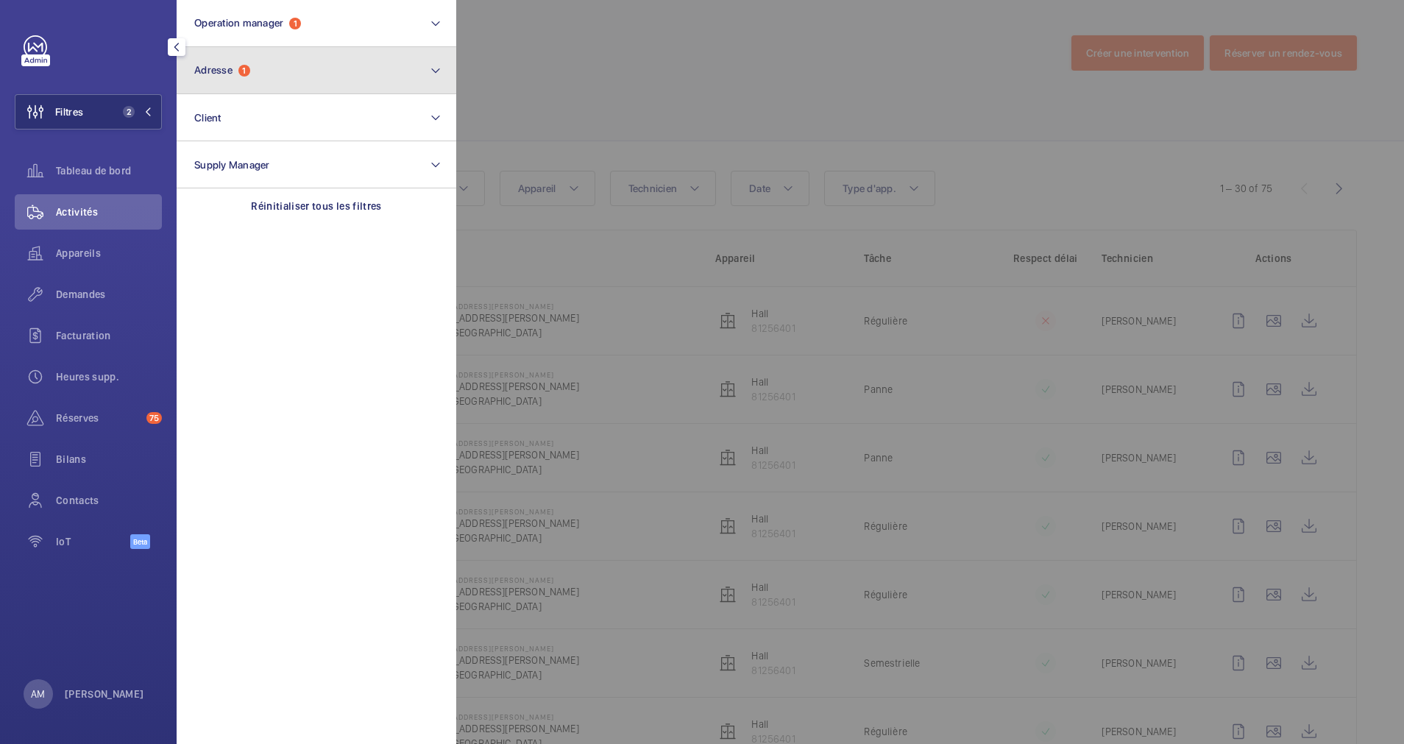
click at [283, 91] on button "Adresse 1" at bounding box center [317, 70] width 280 height 47
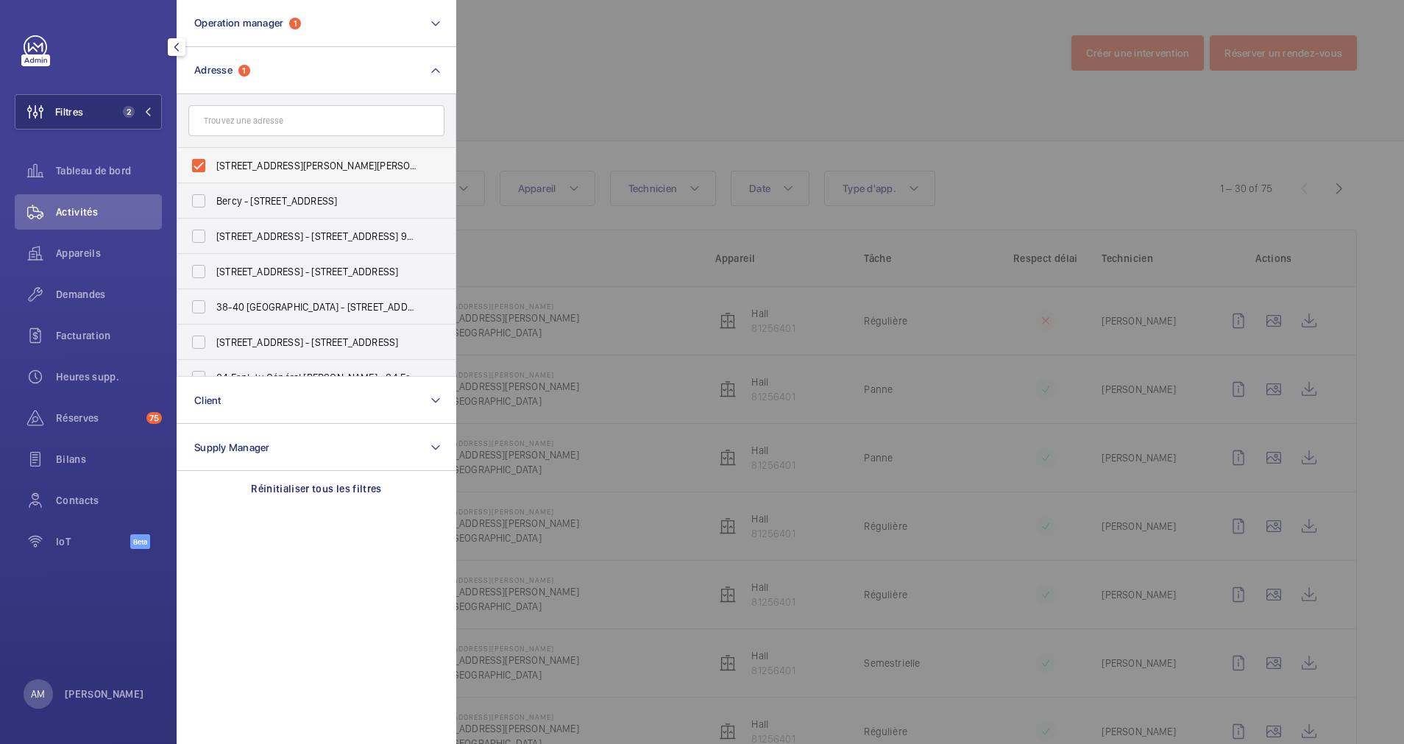
click at [206, 162] on label "13 Rue Jean Nicot - 13 Rue Jean Nicot, 75007 PARIS, PARIS 75007" at bounding box center [305, 165] width 256 height 35
click at [206, 162] on input "13 Rue Jean Nicot - 13 Rue Jean Nicot, 75007 PARIS, PARIS 75007" at bounding box center [198, 165] width 29 height 29
checkbox input "false"
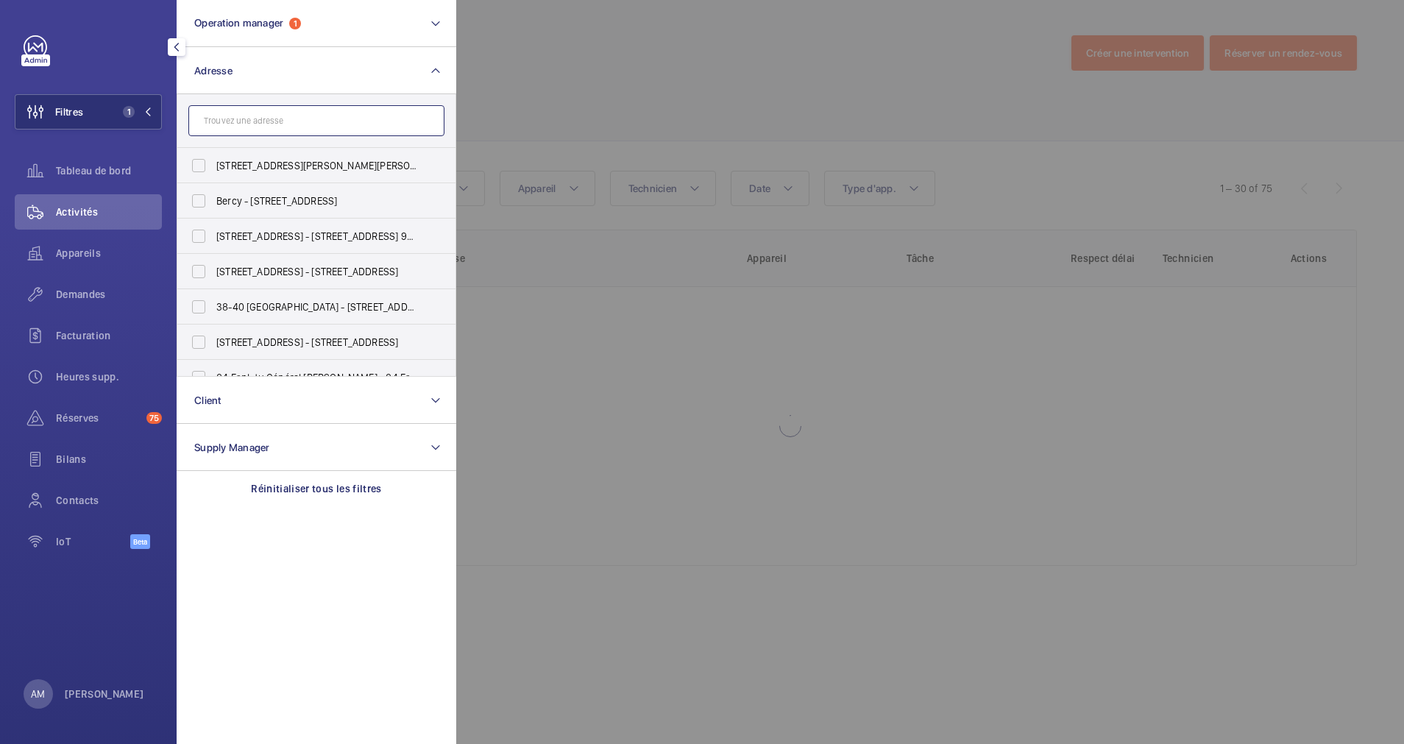
click at [254, 127] on input "text" at bounding box center [316, 120] width 256 height 31
type input "f"
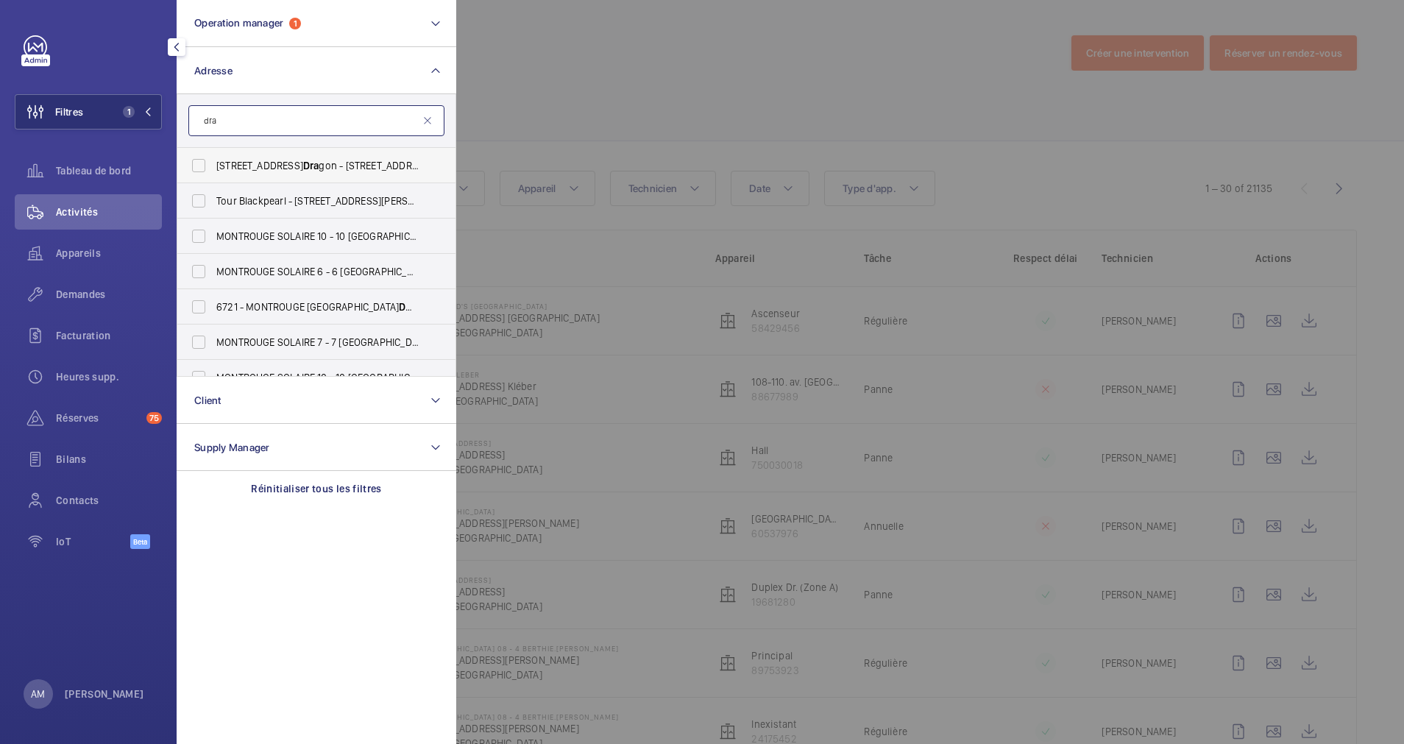
type input "dra"
click at [214, 155] on label "9 rue du Dra gon - 9 rue du Dra gon, 75006 PARIS, PARIS 75006" at bounding box center [305, 165] width 256 height 35
click at [213, 155] on input "9 rue du Dra gon - 9 rue du Dra gon, 75006 PARIS, PARIS 75006" at bounding box center [198, 165] width 29 height 29
checkbox input "true"
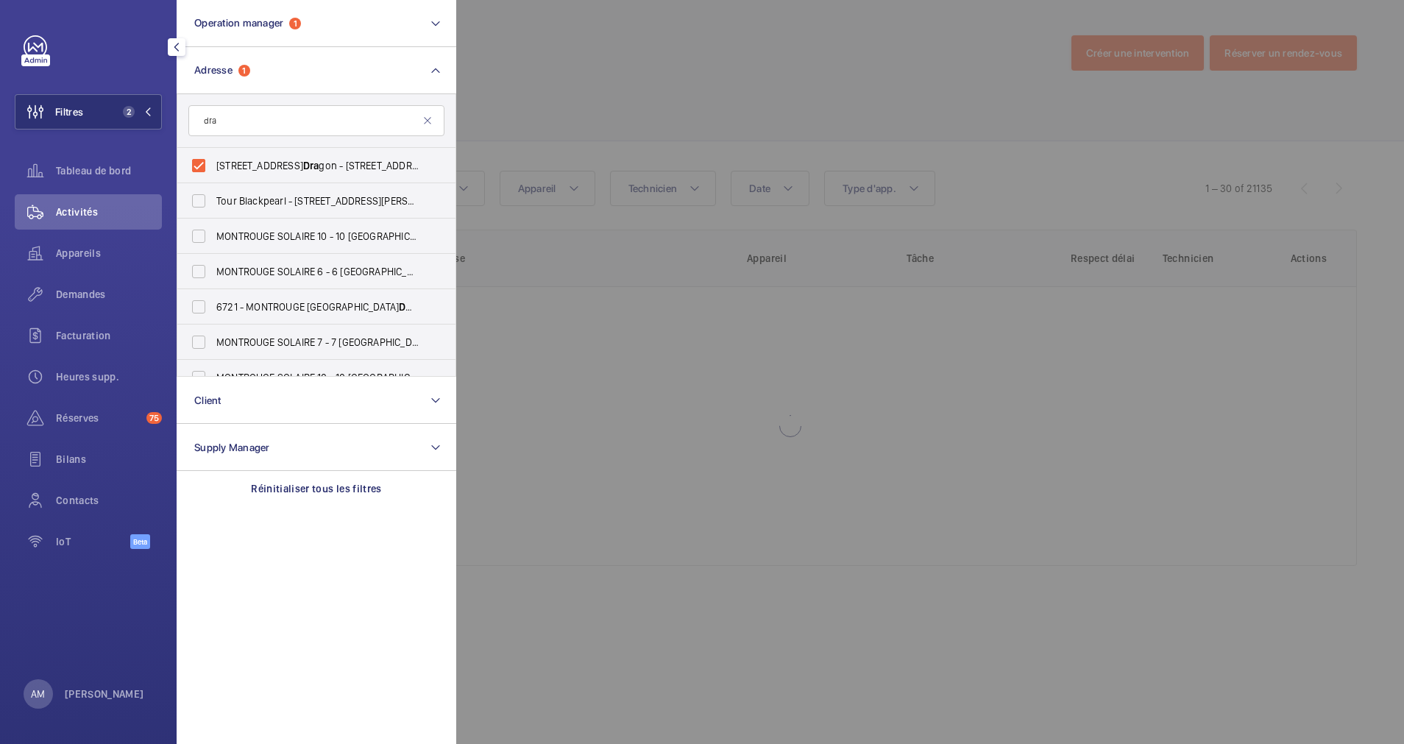
click at [564, 108] on div at bounding box center [1158, 372] width 1404 height 744
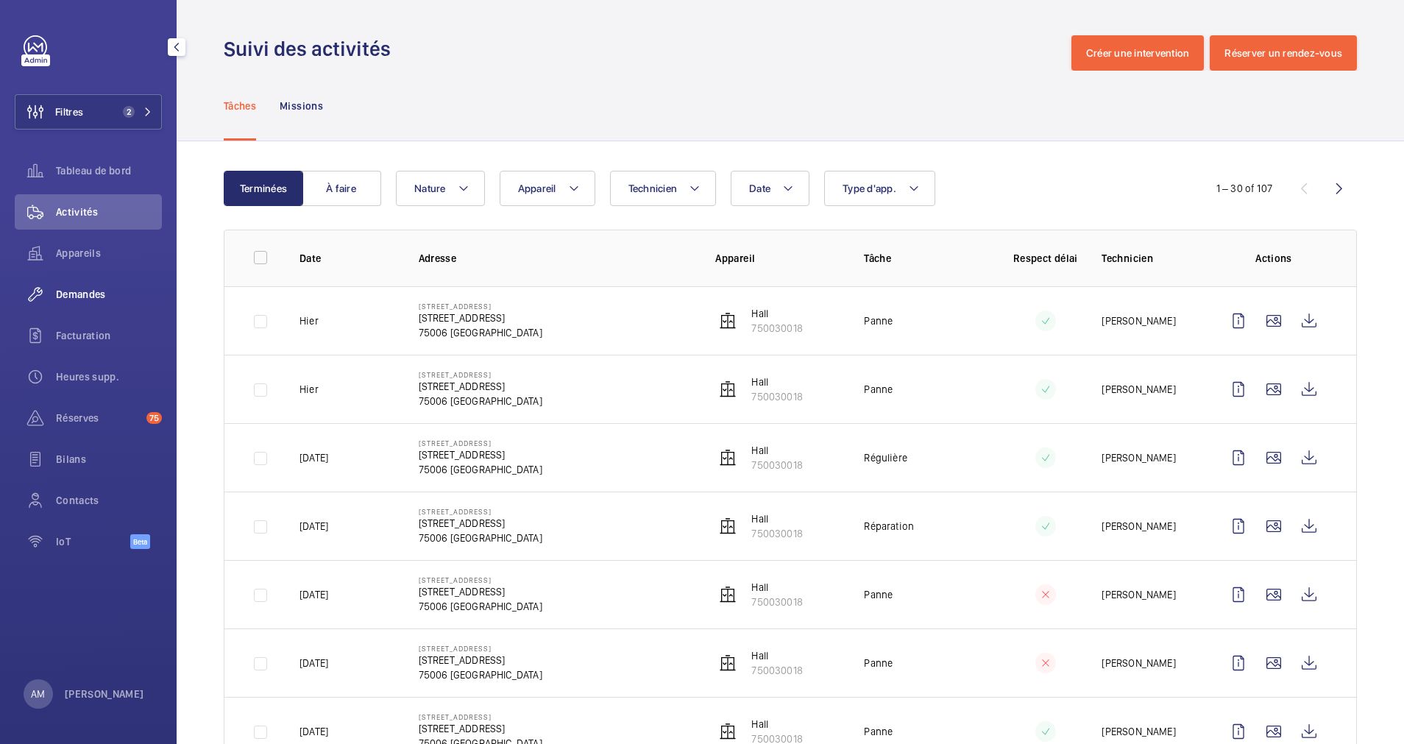
click at [79, 291] on span "Demandes" at bounding box center [109, 294] width 106 height 15
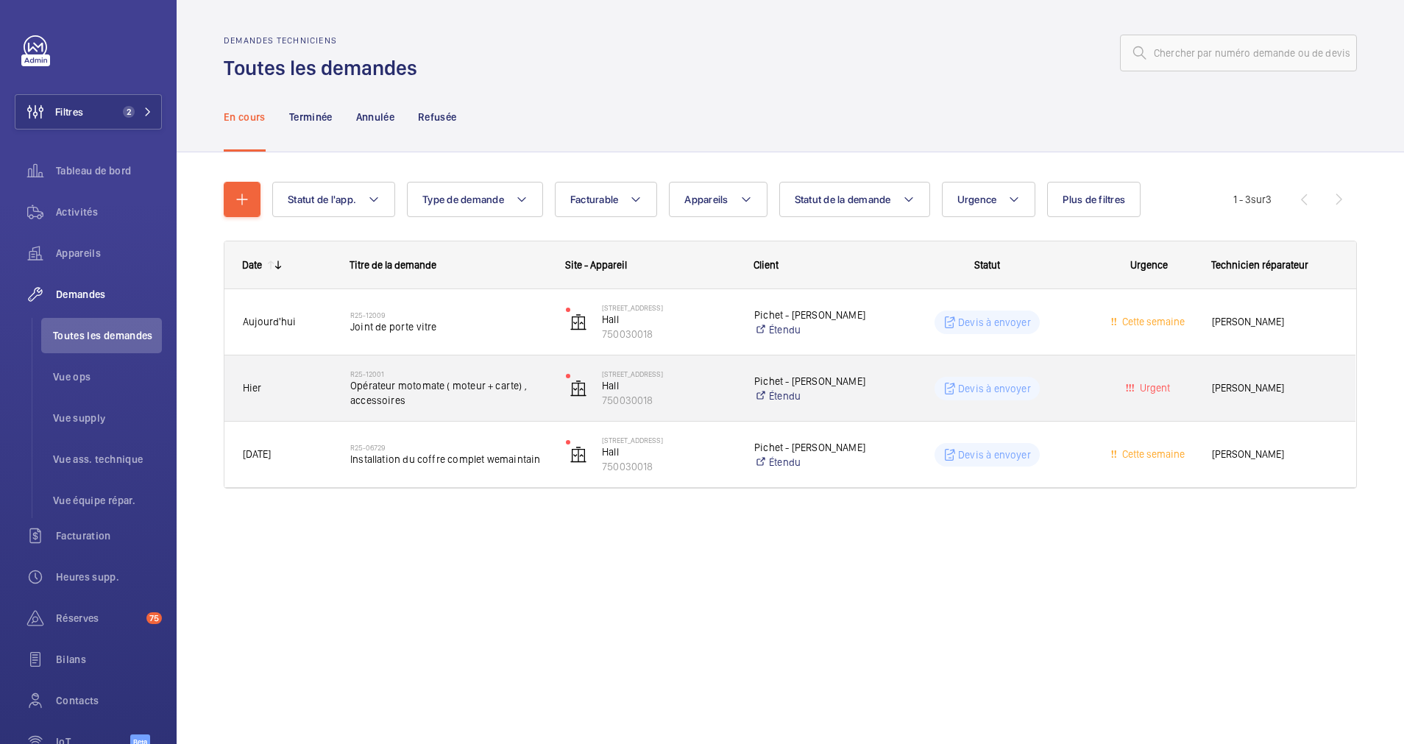
click at [448, 394] on span "Opérateur motomate ( moteur + carte) , accessoires" at bounding box center [448, 392] width 196 height 29
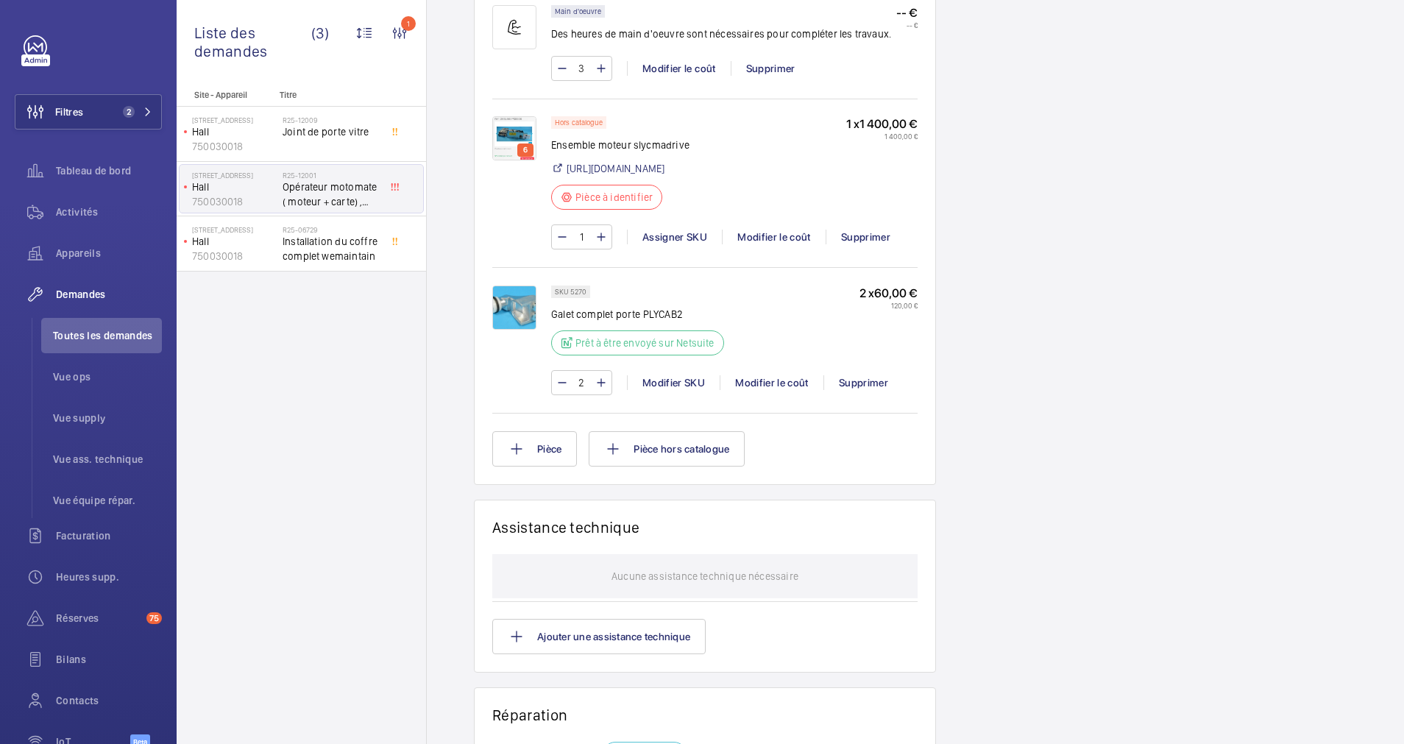
scroll to position [993, 0]
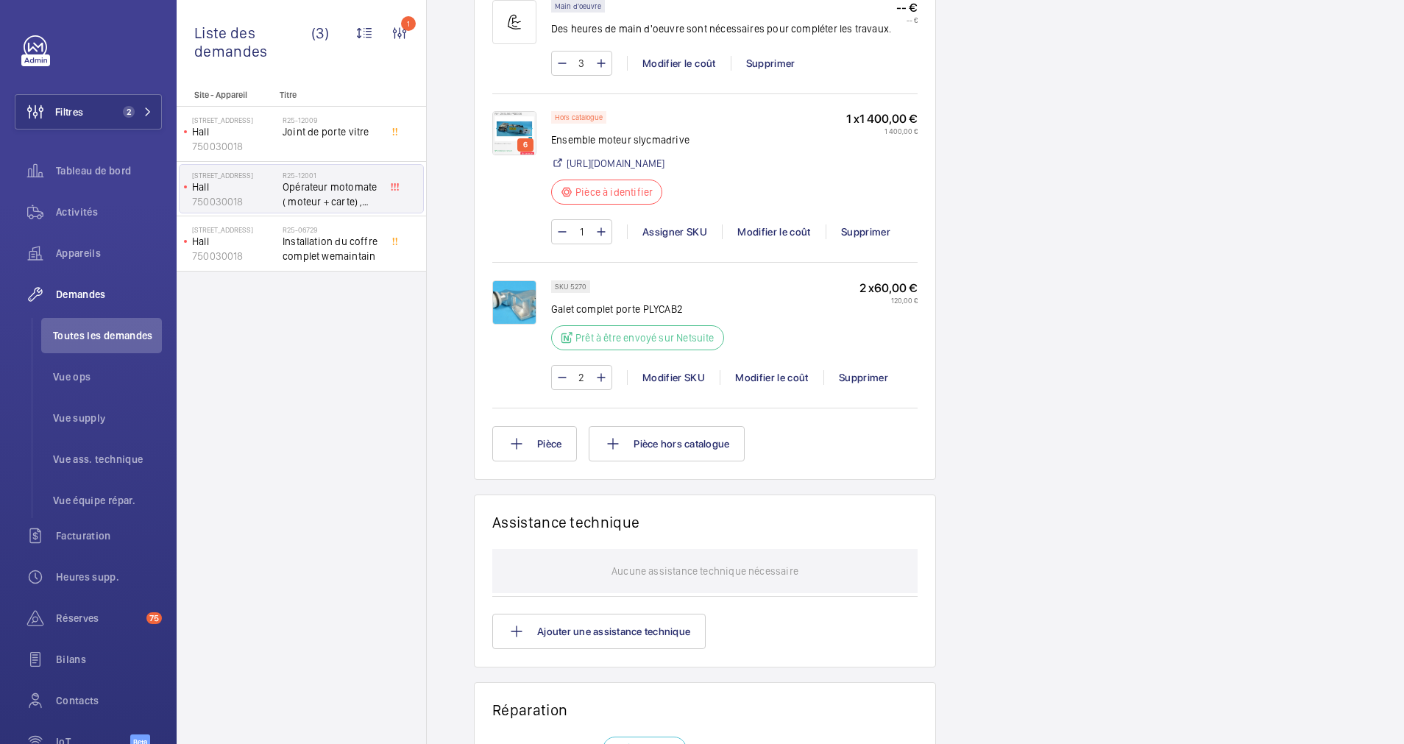
click at [510, 121] on img at bounding box center [514, 133] width 44 height 44
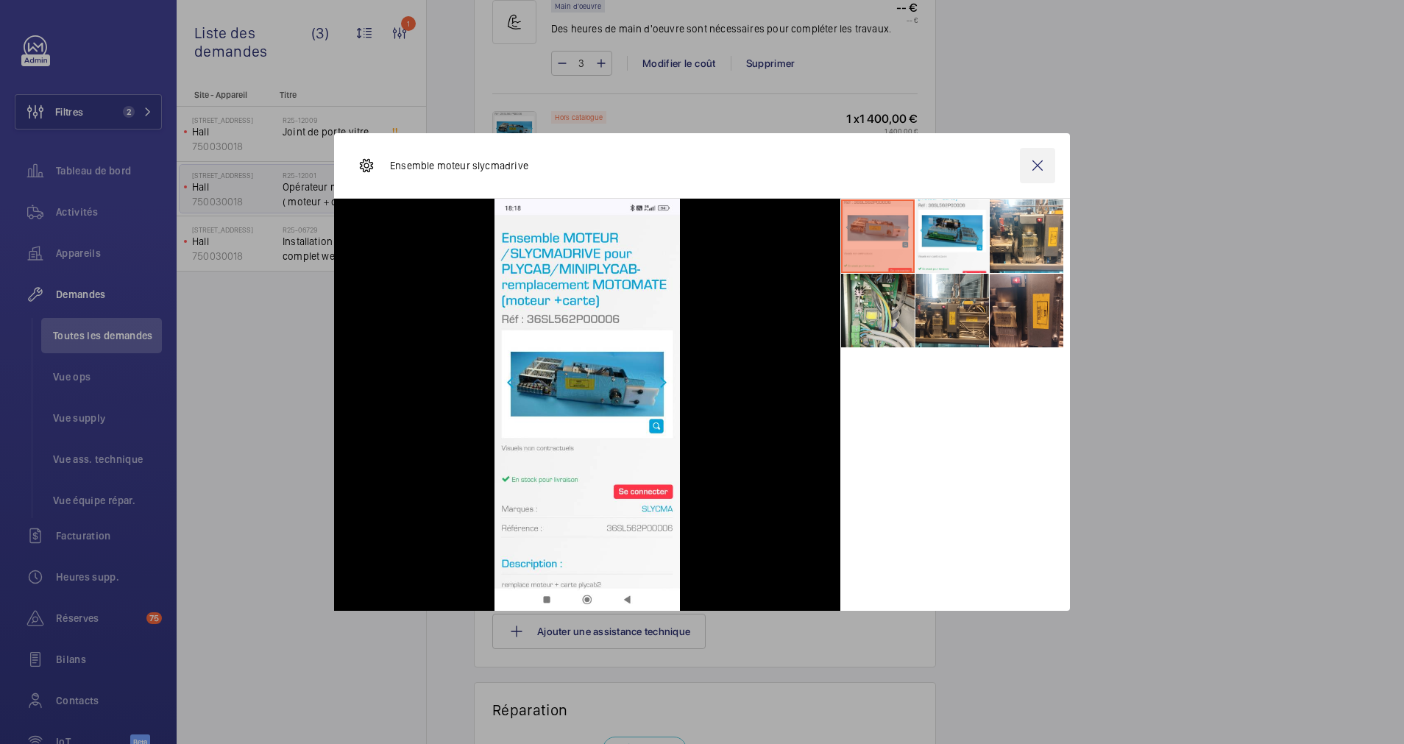
click at [1035, 166] on wm-front-icon-button at bounding box center [1037, 165] width 35 height 35
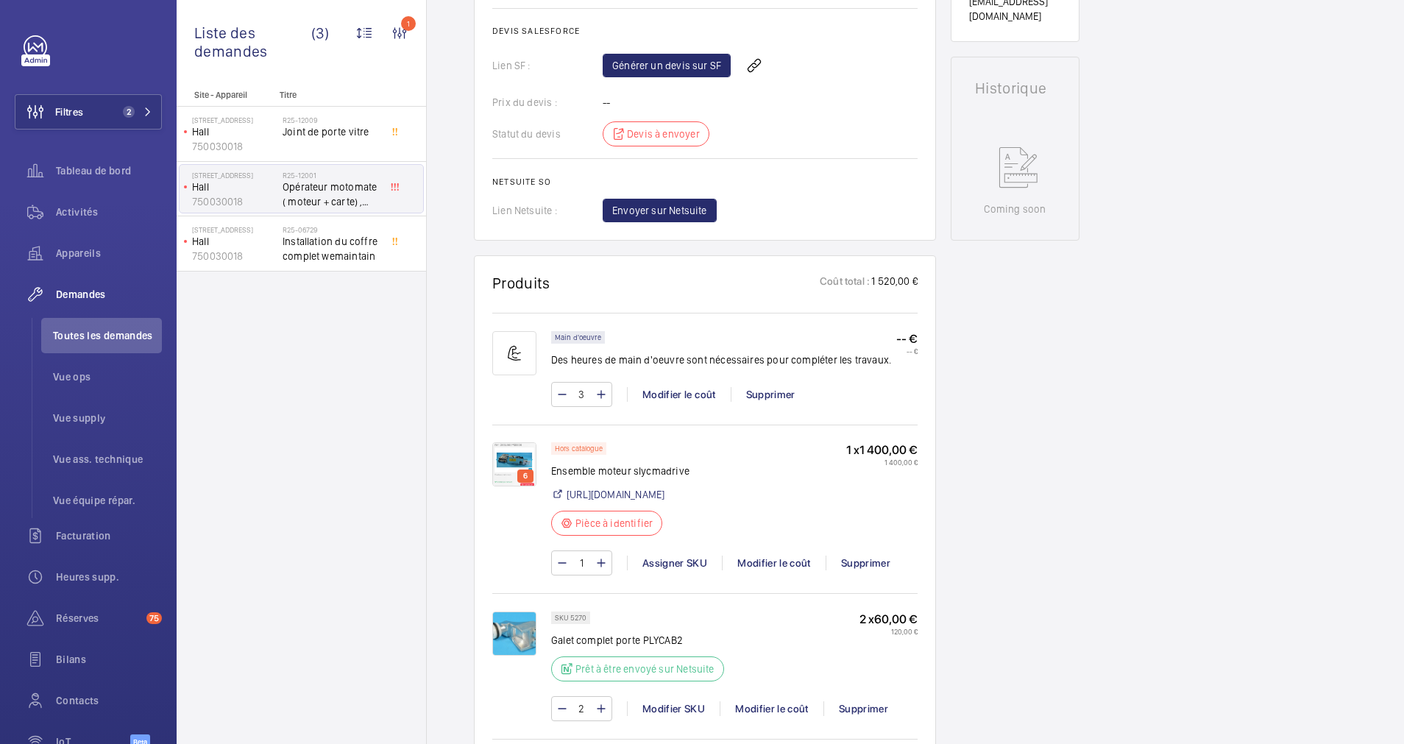
scroll to position [552, 0]
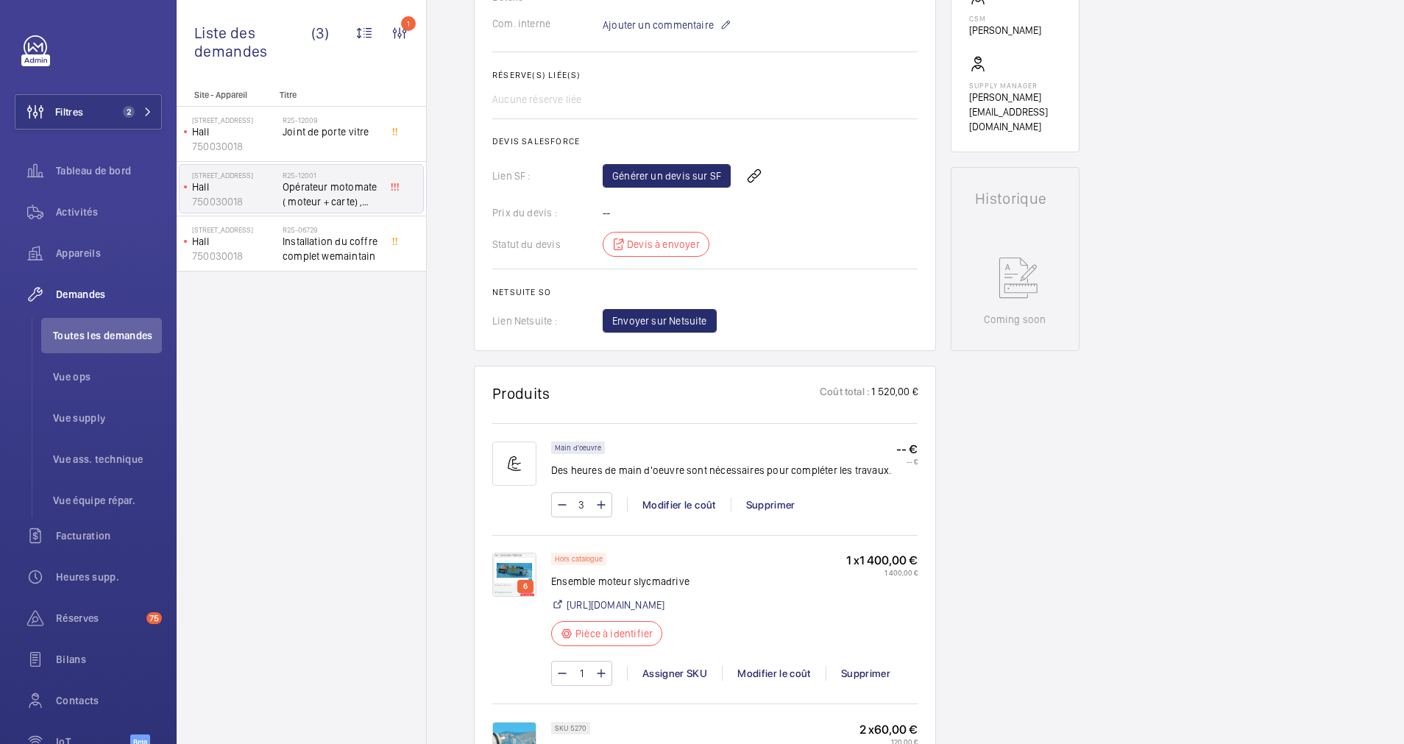
click at [516, 553] on img at bounding box center [514, 575] width 44 height 44
click at [509, 333] on div at bounding box center [610, 398] width 405 height 330
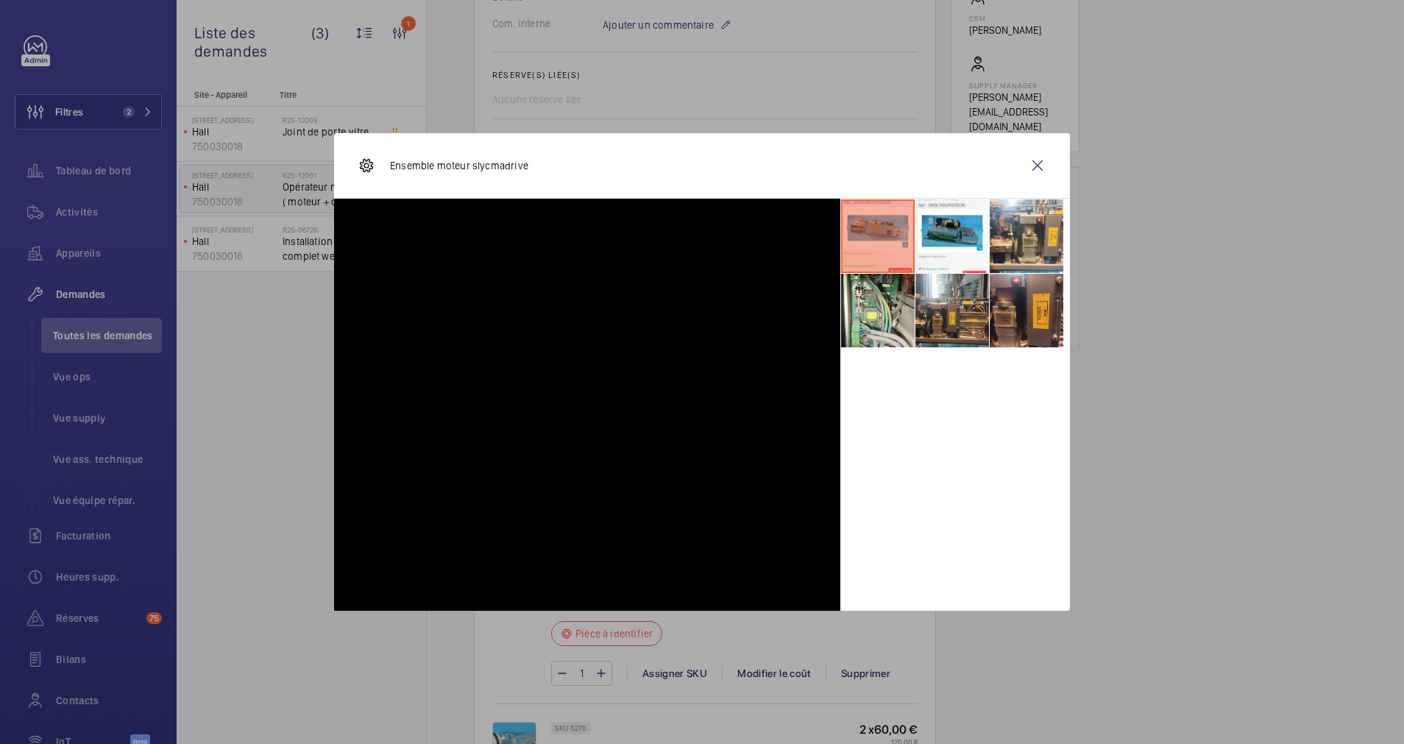
scroll to position [993, 0]
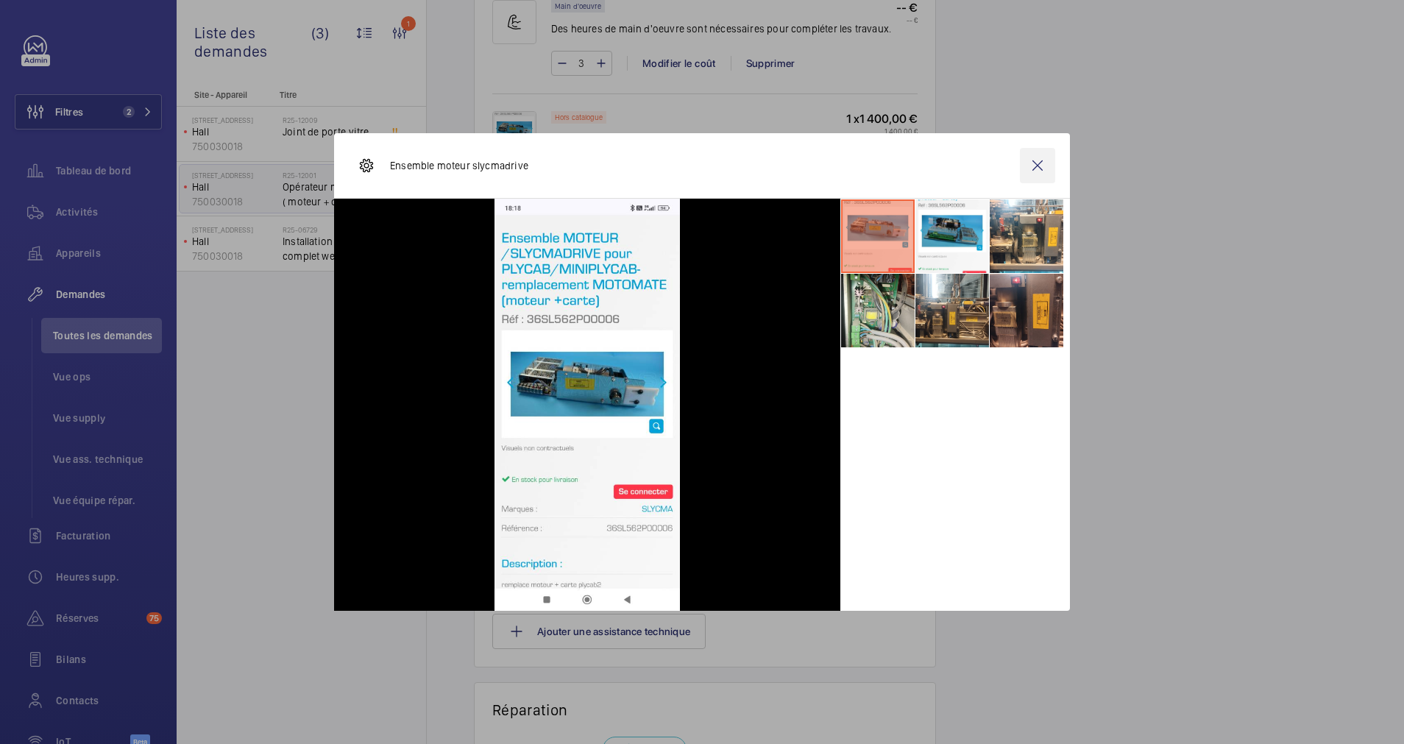
click at [1037, 166] on wm-front-icon-button at bounding box center [1037, 165] width 35 height 35
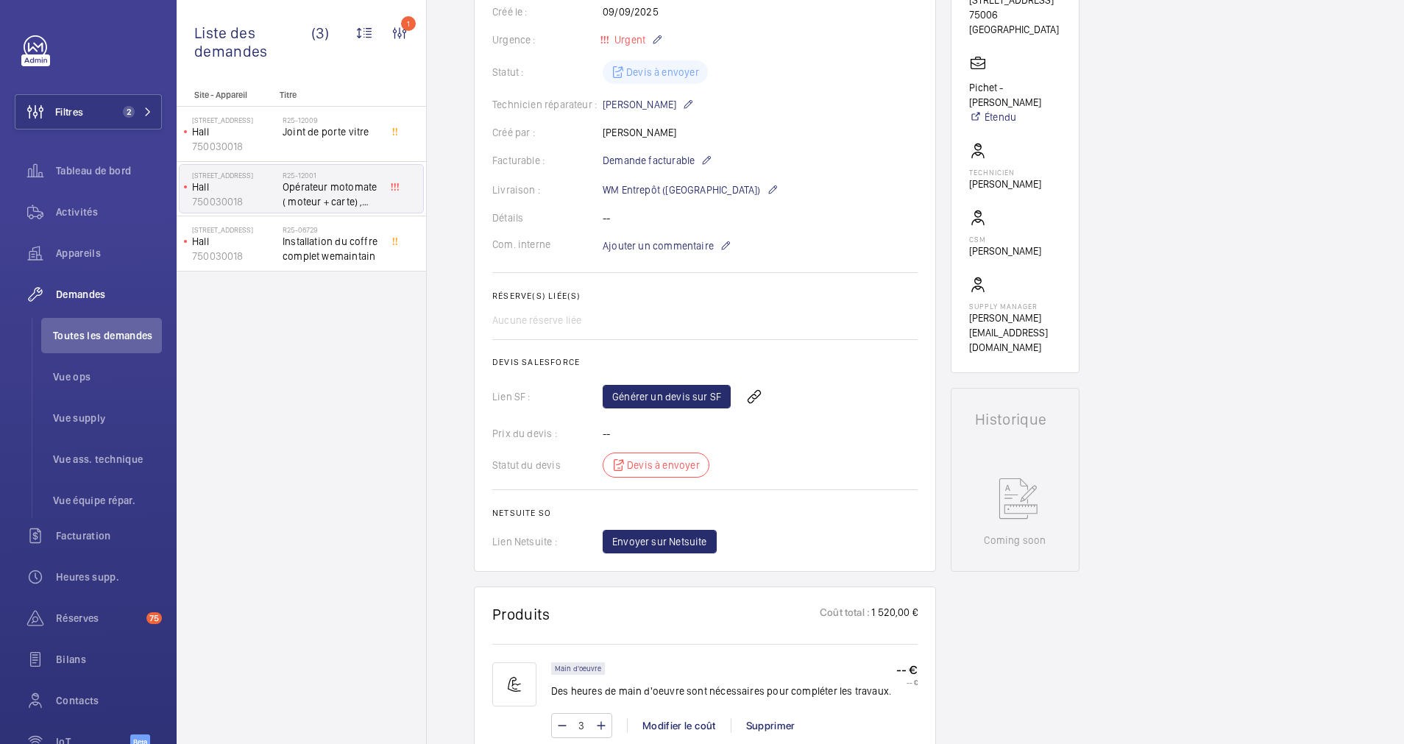
scroll to position [552, 0]
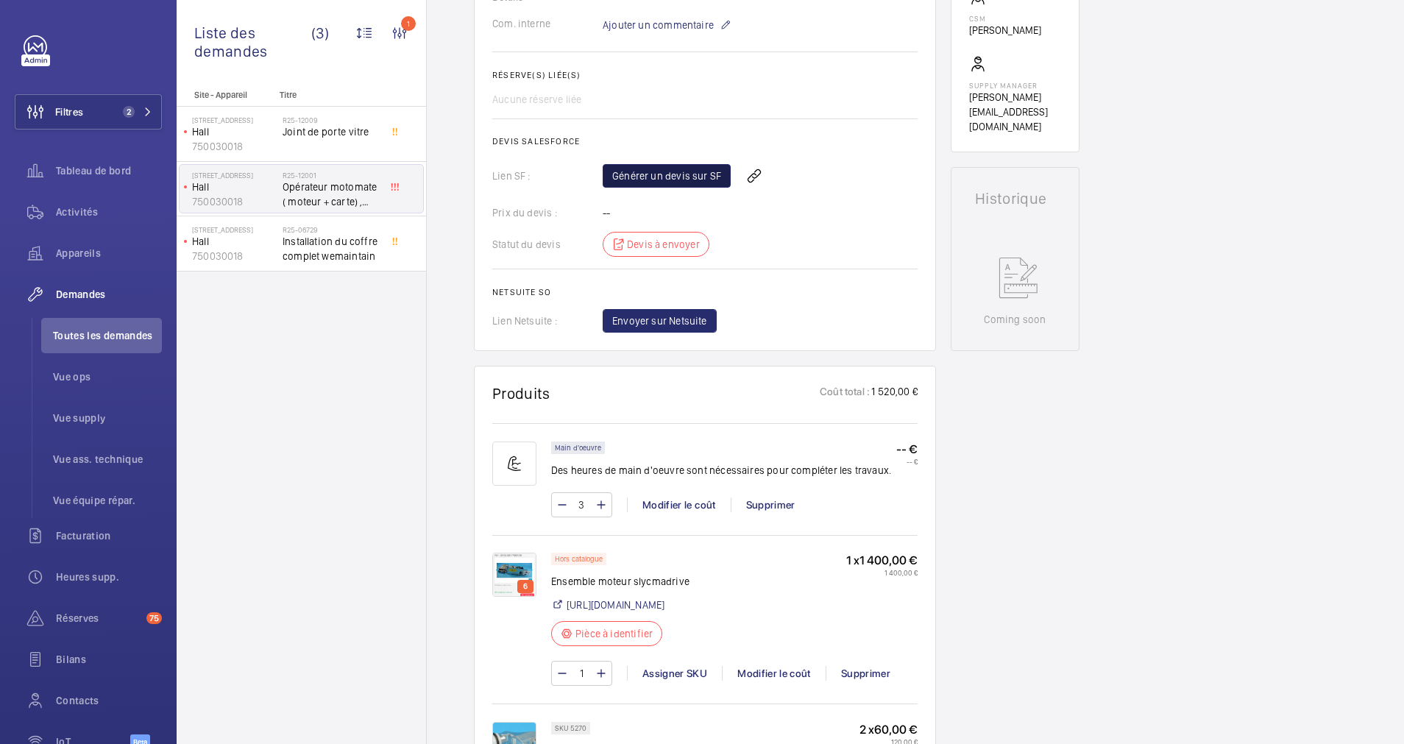
click at [689, 188] on link "Générer un devis sur SF" at bounding box center [667, 176] width 128 height 24
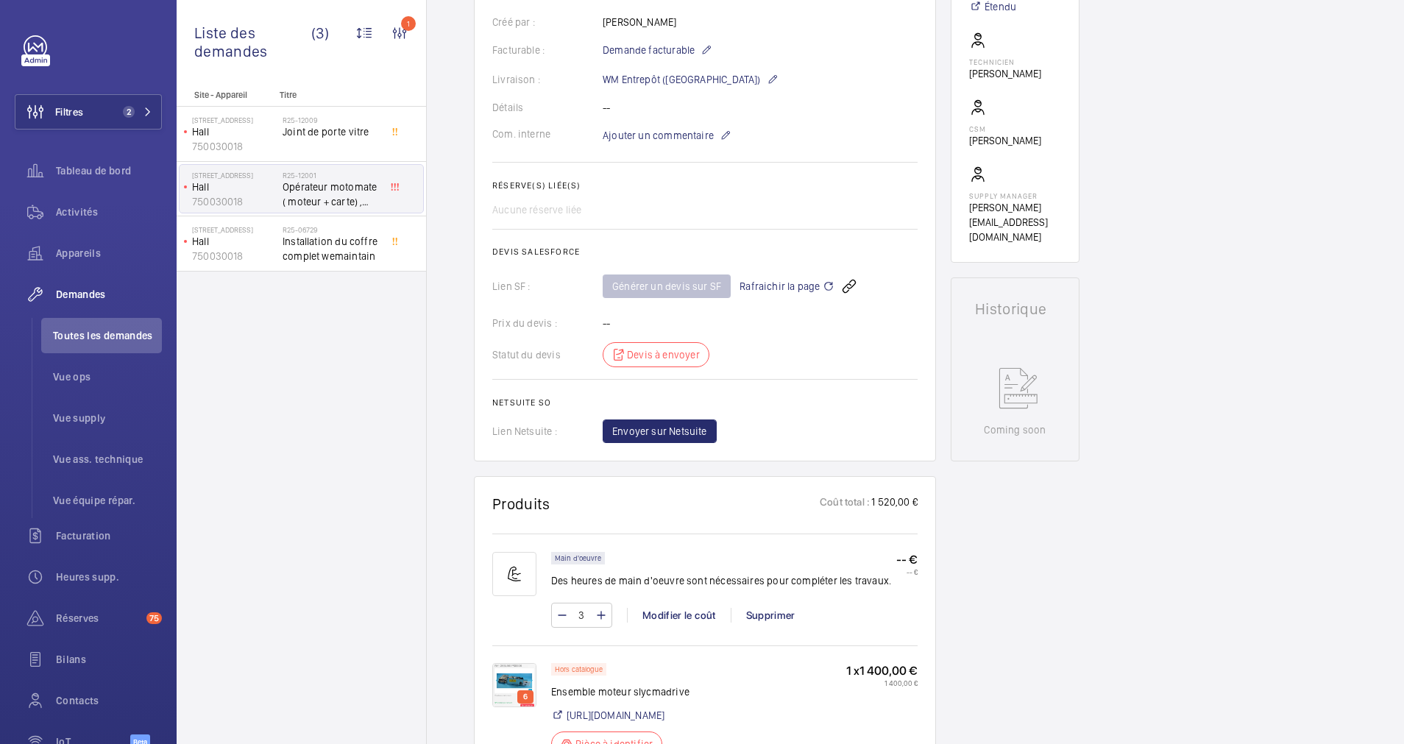
scroll to position [883, 0]
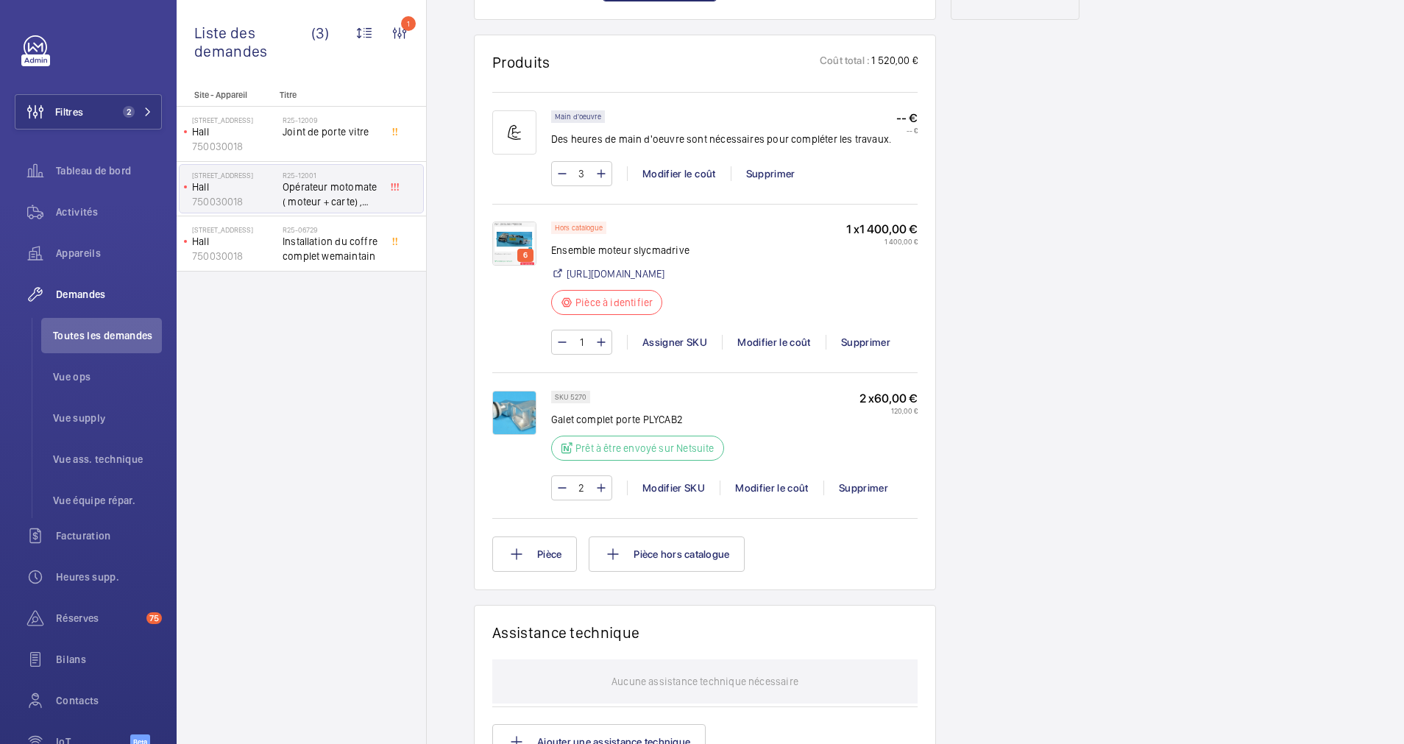
click at [497, 221] on img at bounding box center [514, 243] width 44 height 44
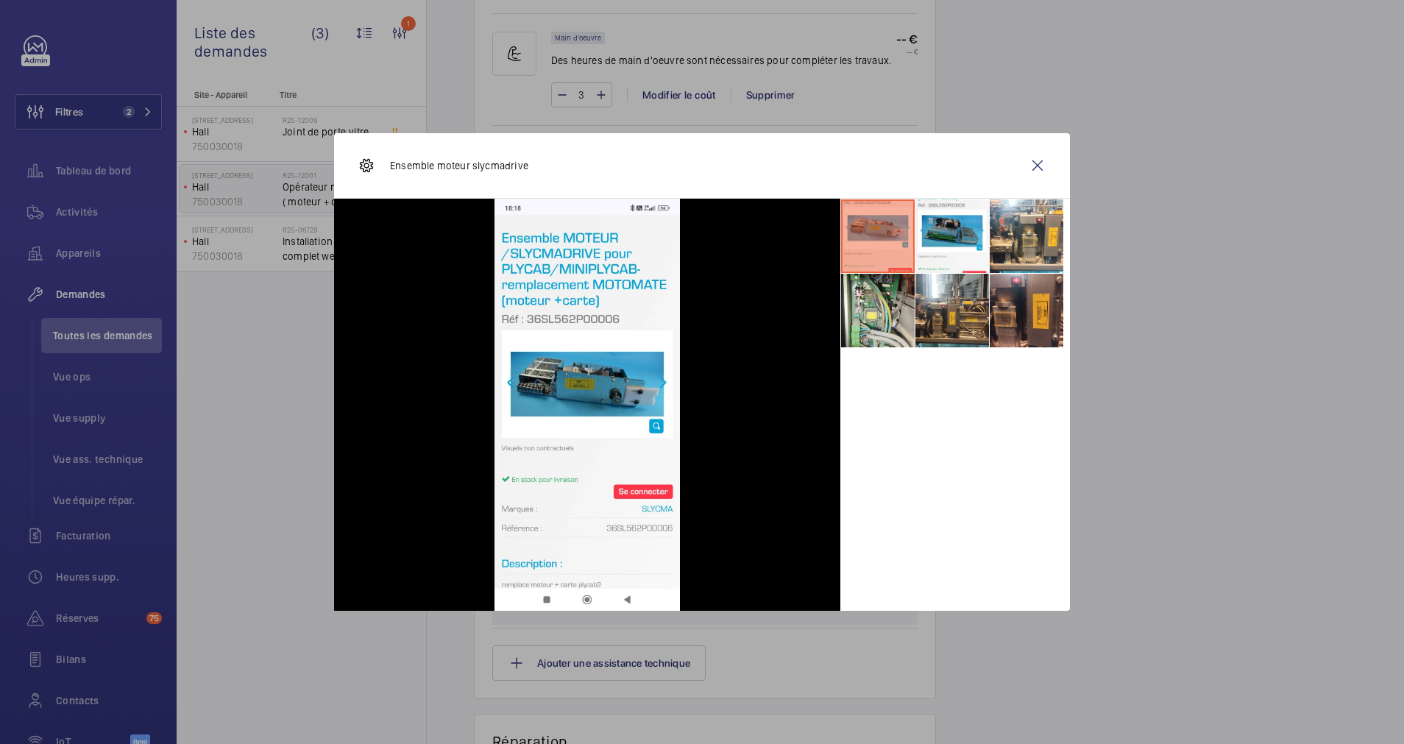
scroll to position [993, 0]
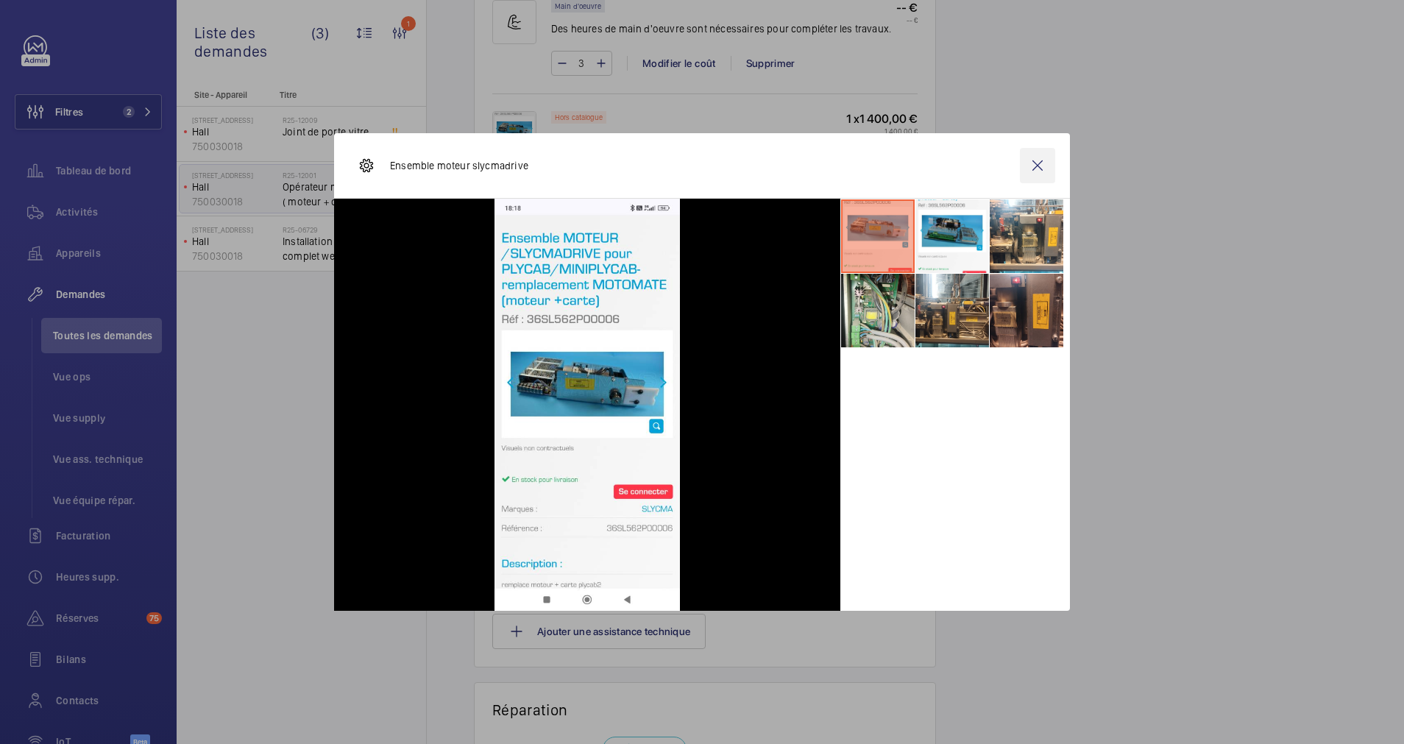
click at [1037, 166] on wm-front-icon-button at bounding box center [1037, 165] width 35 height 35
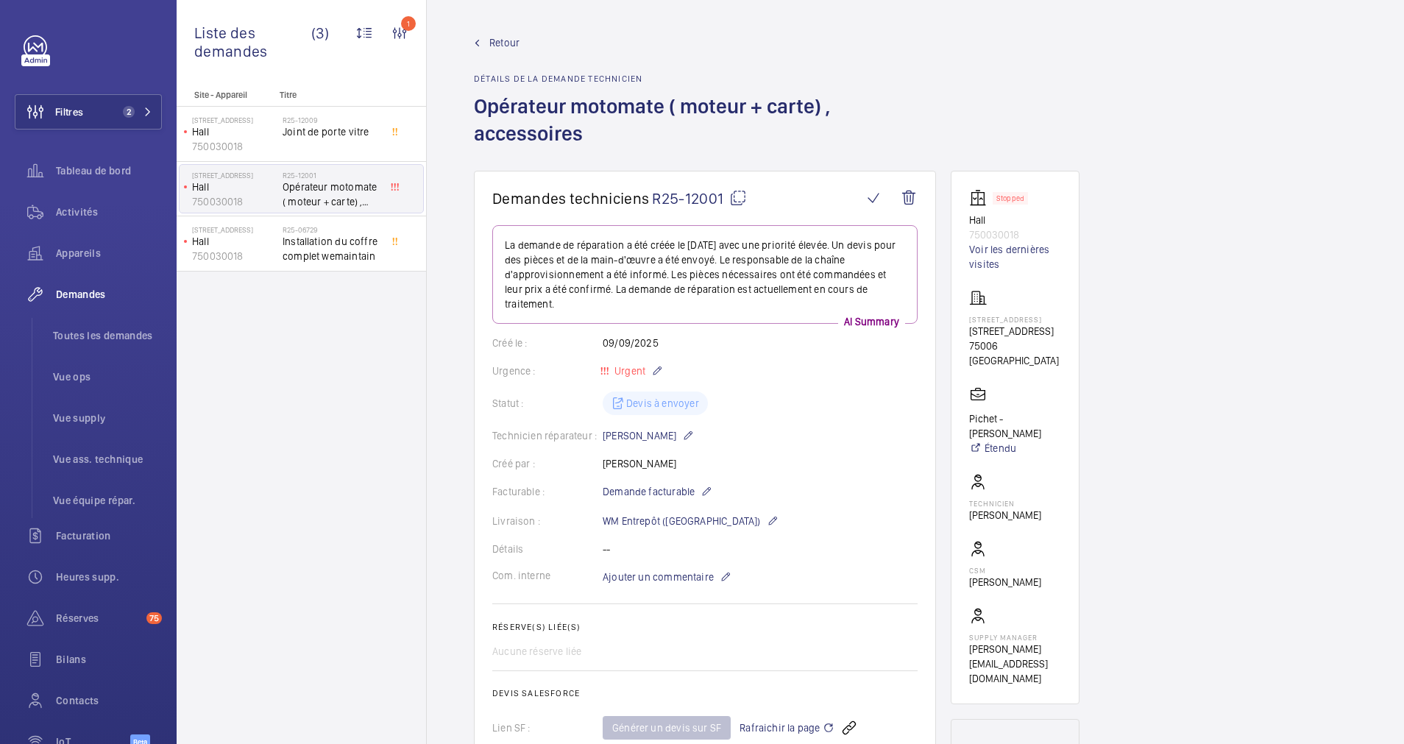
scroll to position [662, 0]
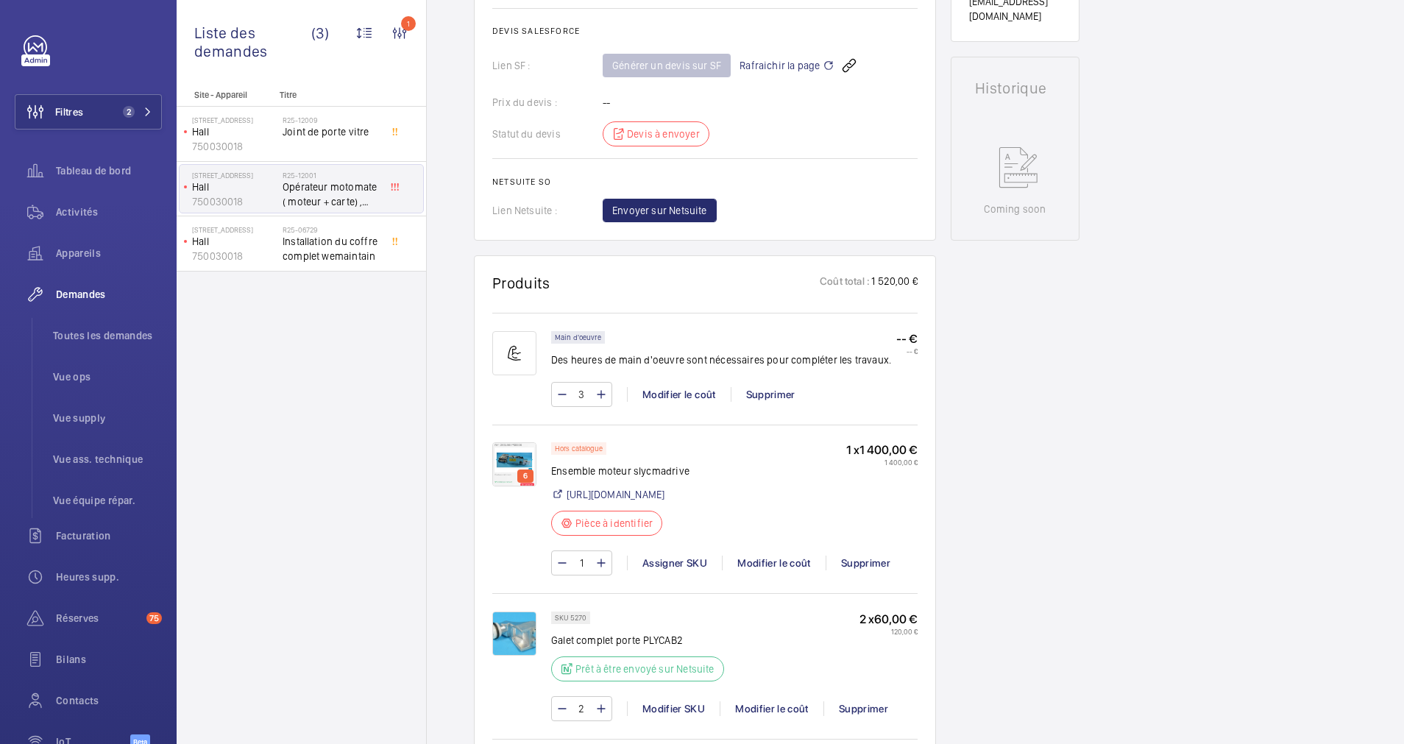
click at [511, 447] on img at bounding box center [514, 464] width 44 height 44
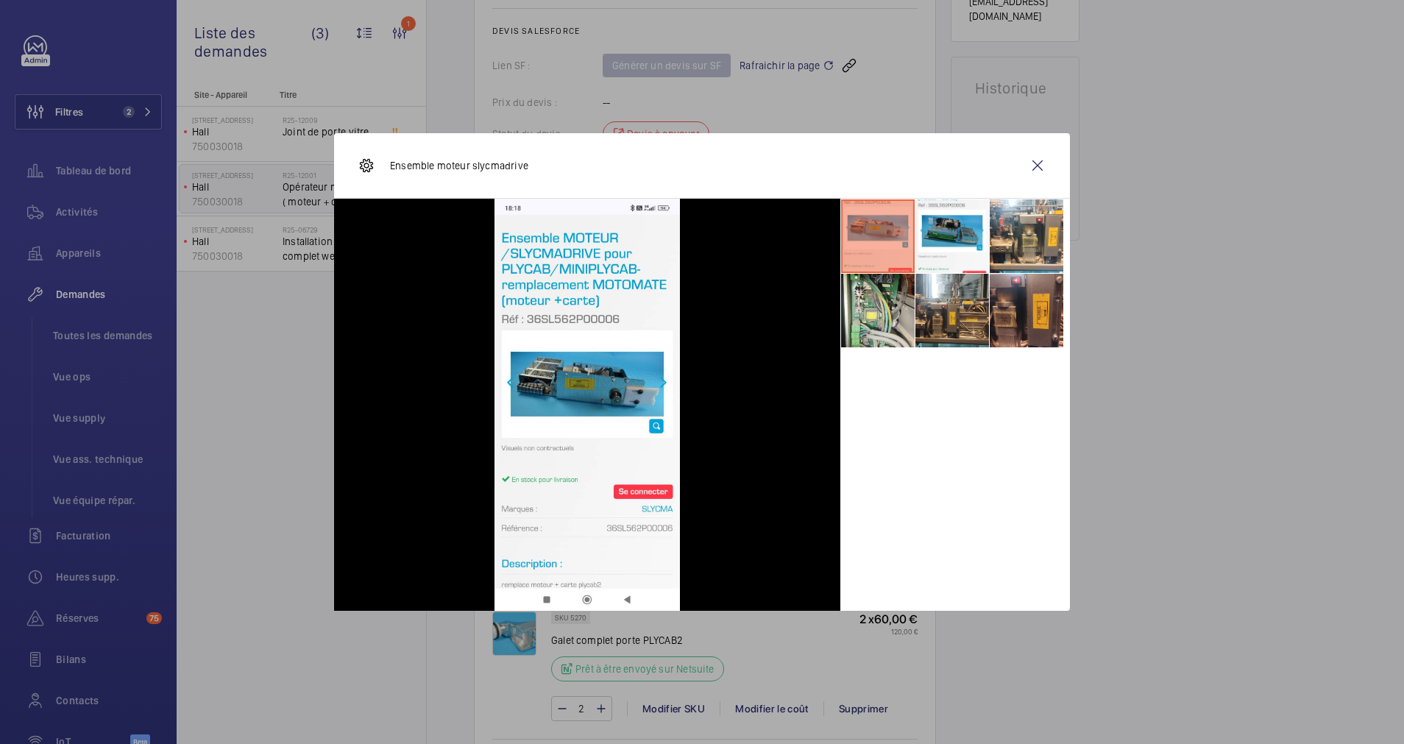
click at [1035, 167] on wm-front-icon-button at bounding box center [1037, 165] width 35 height 35
click at [1038, 165] on wm-front-icon-button at bounding box center [1037, 165] width 35 height 35
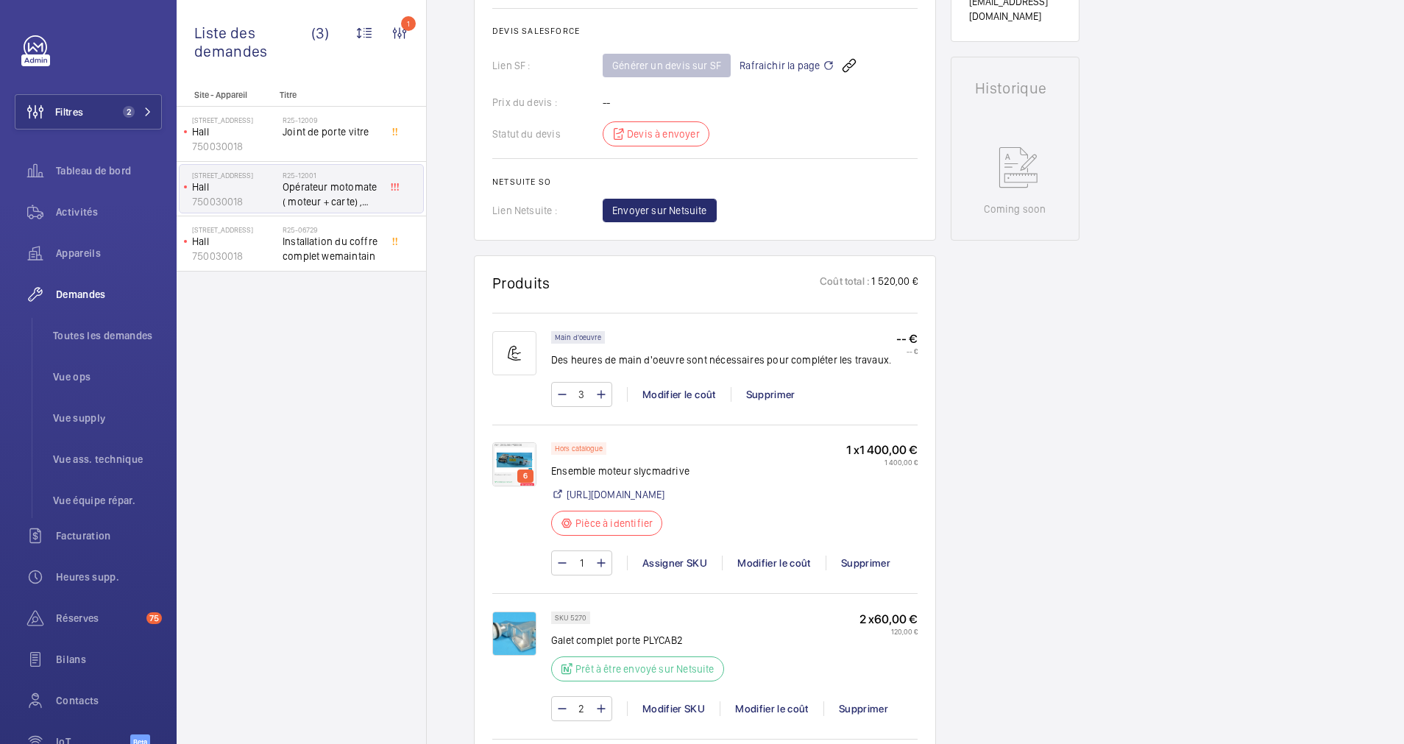
scroll to position [0, 0]
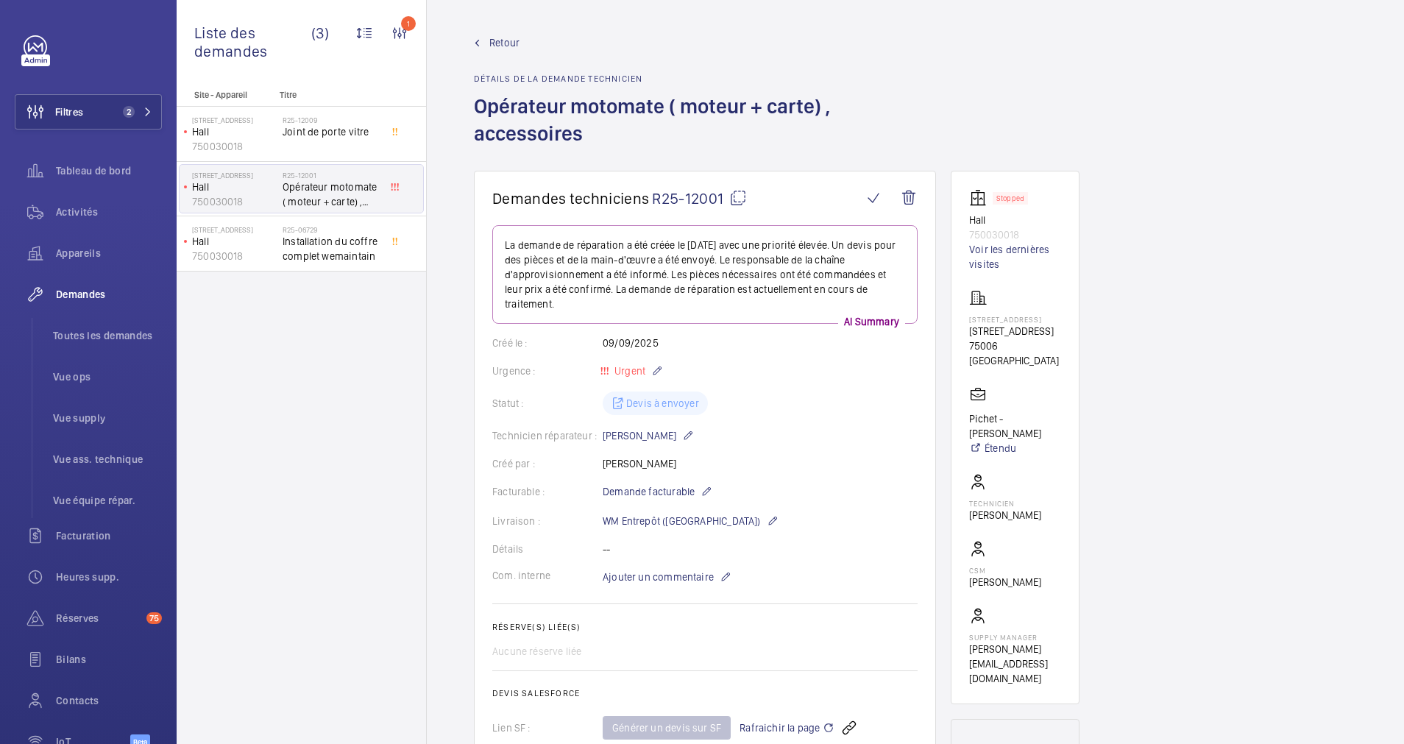
click at [502, 44] on span "Retour" at bounding box center [504, 42] width 30 height 15
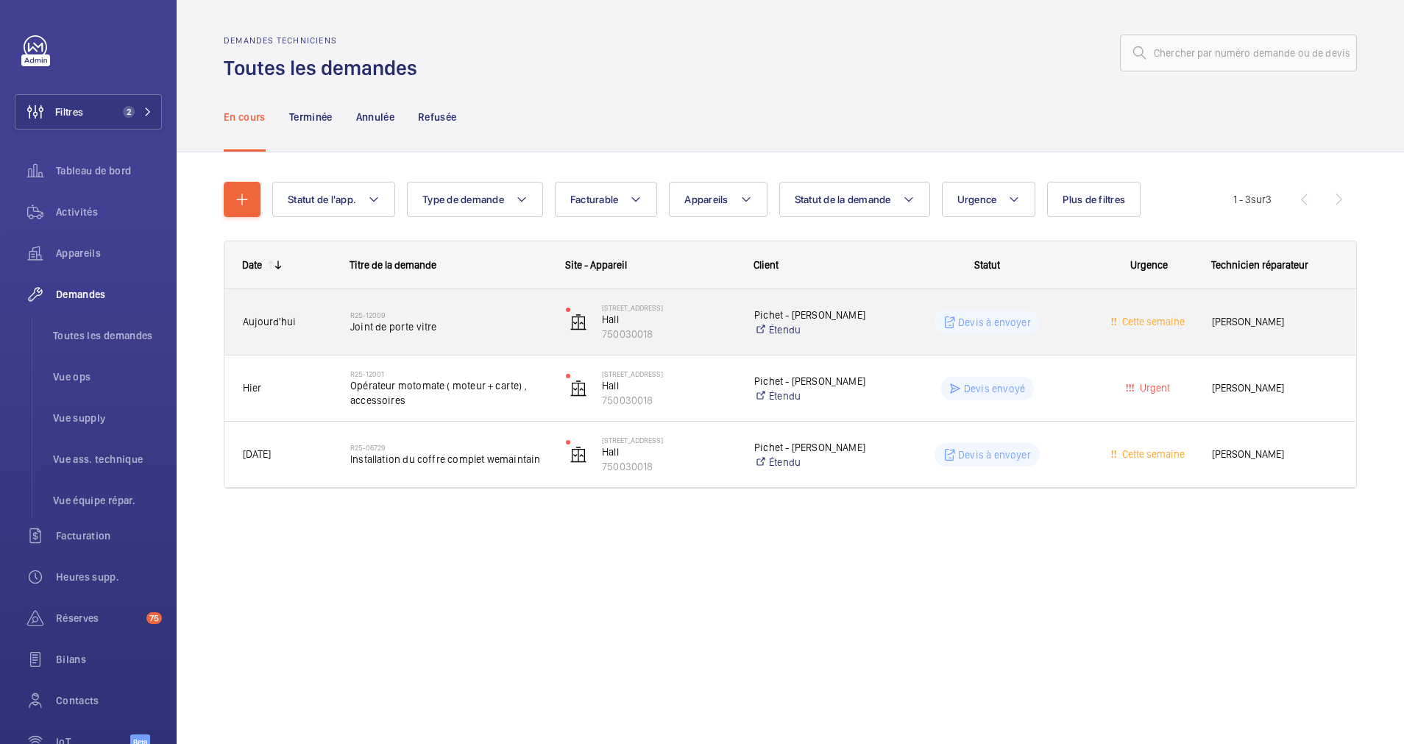
click at [501, 329] on span "Joint de porte vitre" at bounding box center [448, 326] width 196 height 15
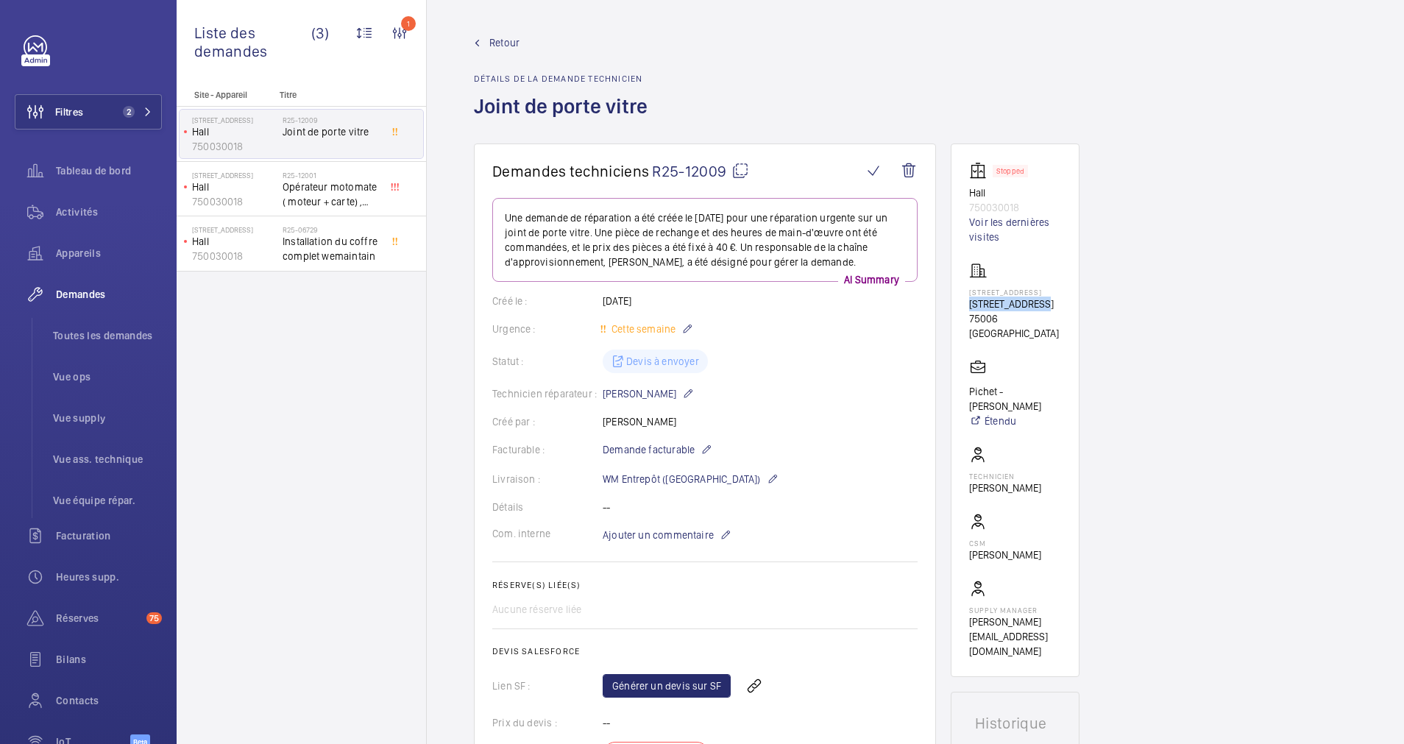
drag, startPoint x: 965, startPoint y: 308, endPoint x: 1040, endPoint y: 306, distance: 75.1
click at [1040, 306] on wm-front-card "Stopped Hall 750030018 Voir les dernières visites 9 rue du Dragon 9 rue du Drag…" at bounding box center [1015, 409] width 129 height 533
drag, startPoint x: 1040, startPoint y: 306, endPoint x: 1032, endPoint y: 305, distance: 7.5
copy p "[STREET_ADDRESS]"
drag, startPoint x: 99, startPoint y: 101, endPoint x: 153, endPoint y: 98, distance: 53.8
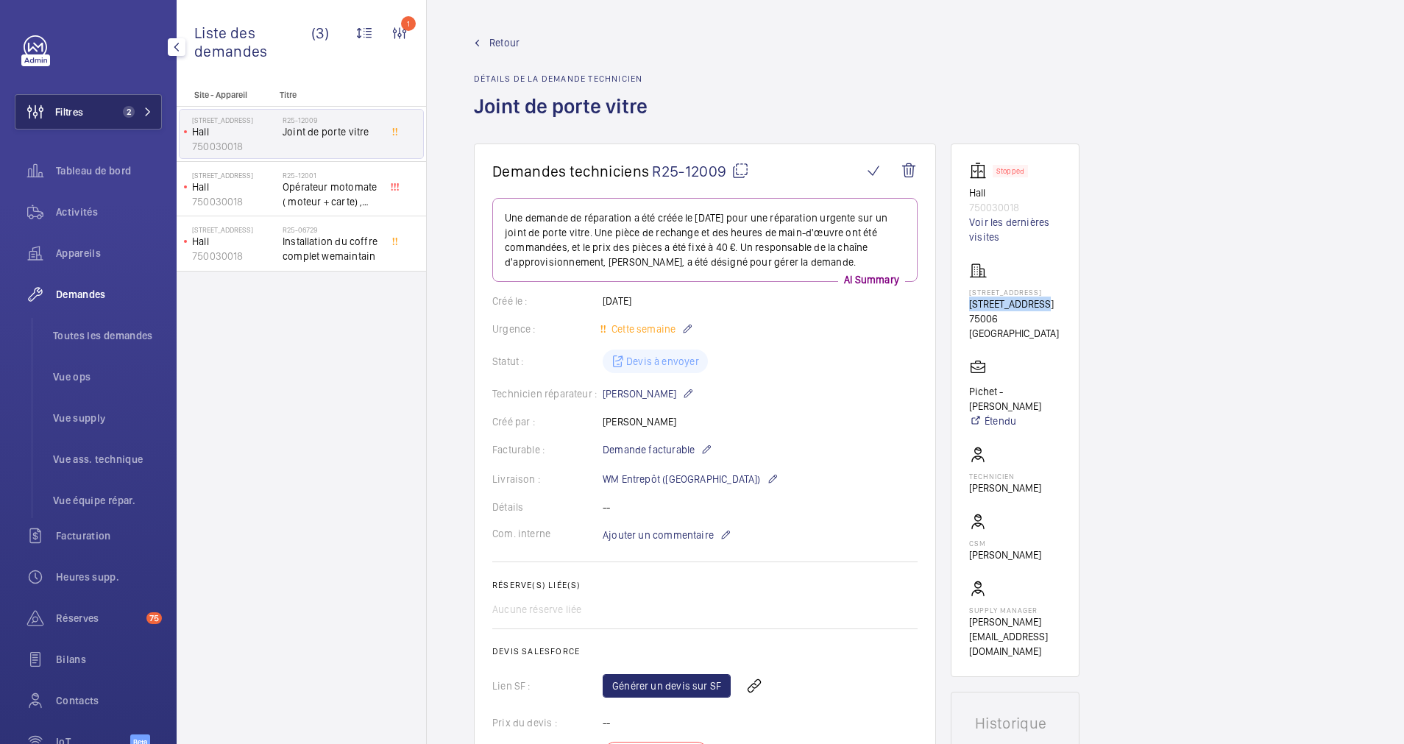
click at [102, 101] on button "Filtres 2" at bounding box center [88, 111] width 147 height 35
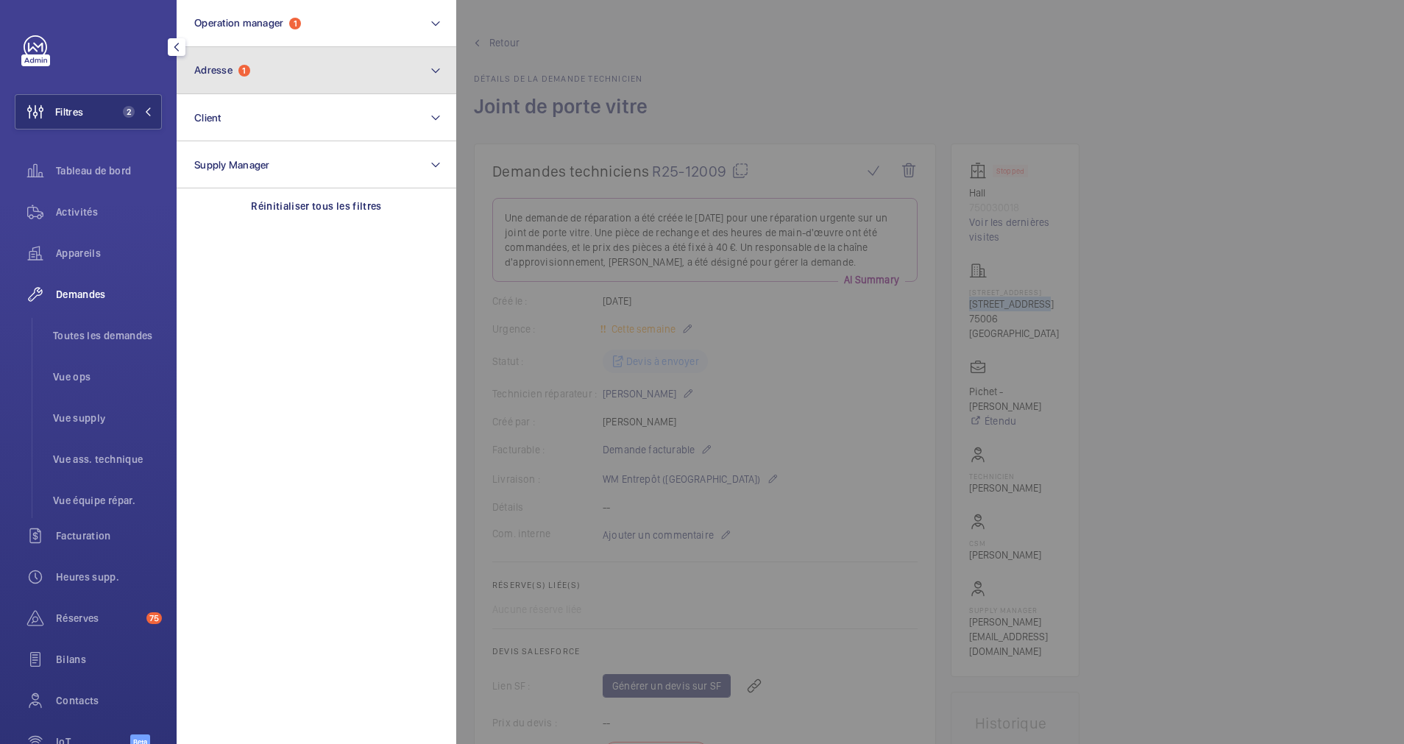
click at [266, 92] on button "Adresse 1" at bounding box center [317, 70] width 280 height 47
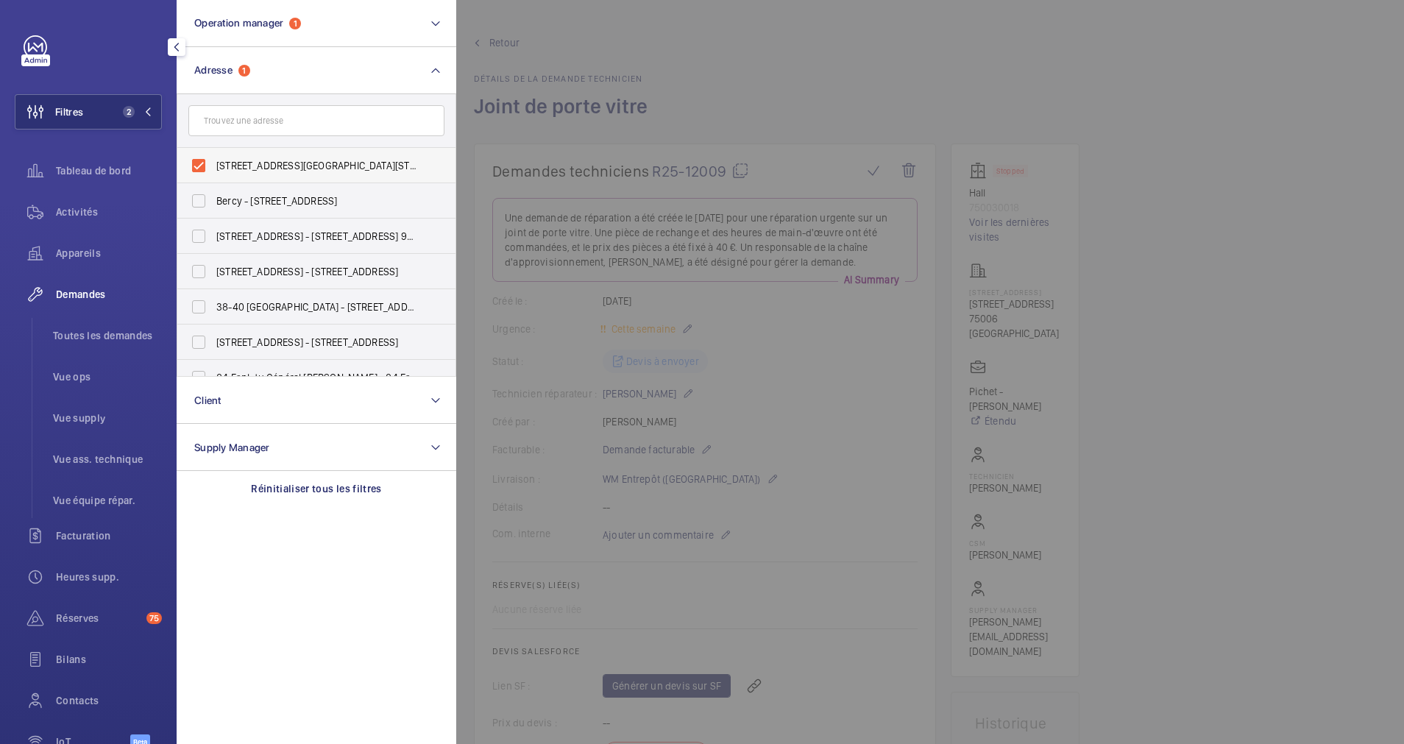
click at [207, 159] on label "9 rue du Dragon - 9 rue du Dragon, 75006 PARIS, PARIS 75006" at bounding box center [305, 165] width 256 height 35
click at [207, 159] on input "9 rue du Dragon - 9 rue du Dragon, 75006 PARIS, PARIS 75006" at bounding box center [198, 165] width 29 height 29
checkbox input "false"
drag, startPoint x: 65, startPoint y: 254, endPoint x: 879, endPoint y: 116, distance: 824.7
click at [77, 252] on span "Appareils" at bounding box center [109, 253] width 106 height 15
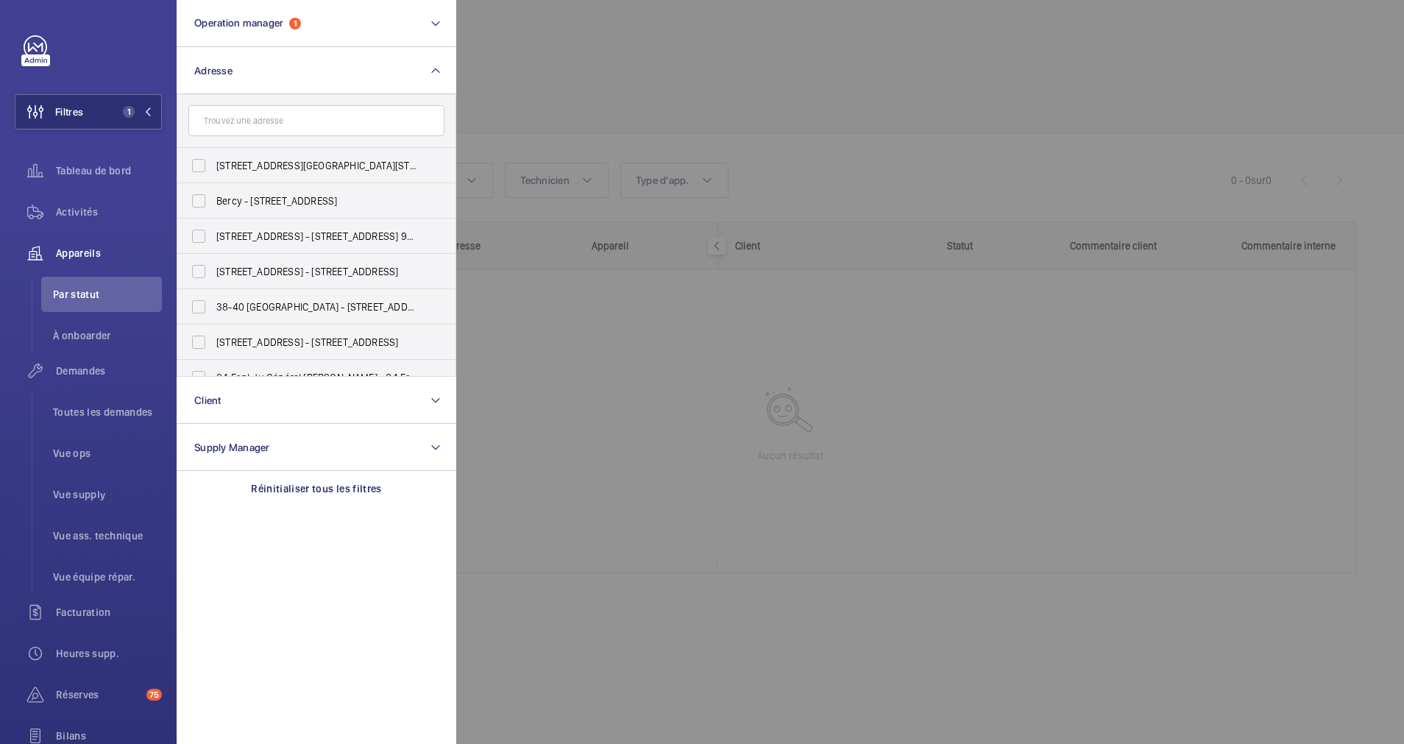
click at [892, 113] on div at bounding box center [1158, 372] width 1404 height 744
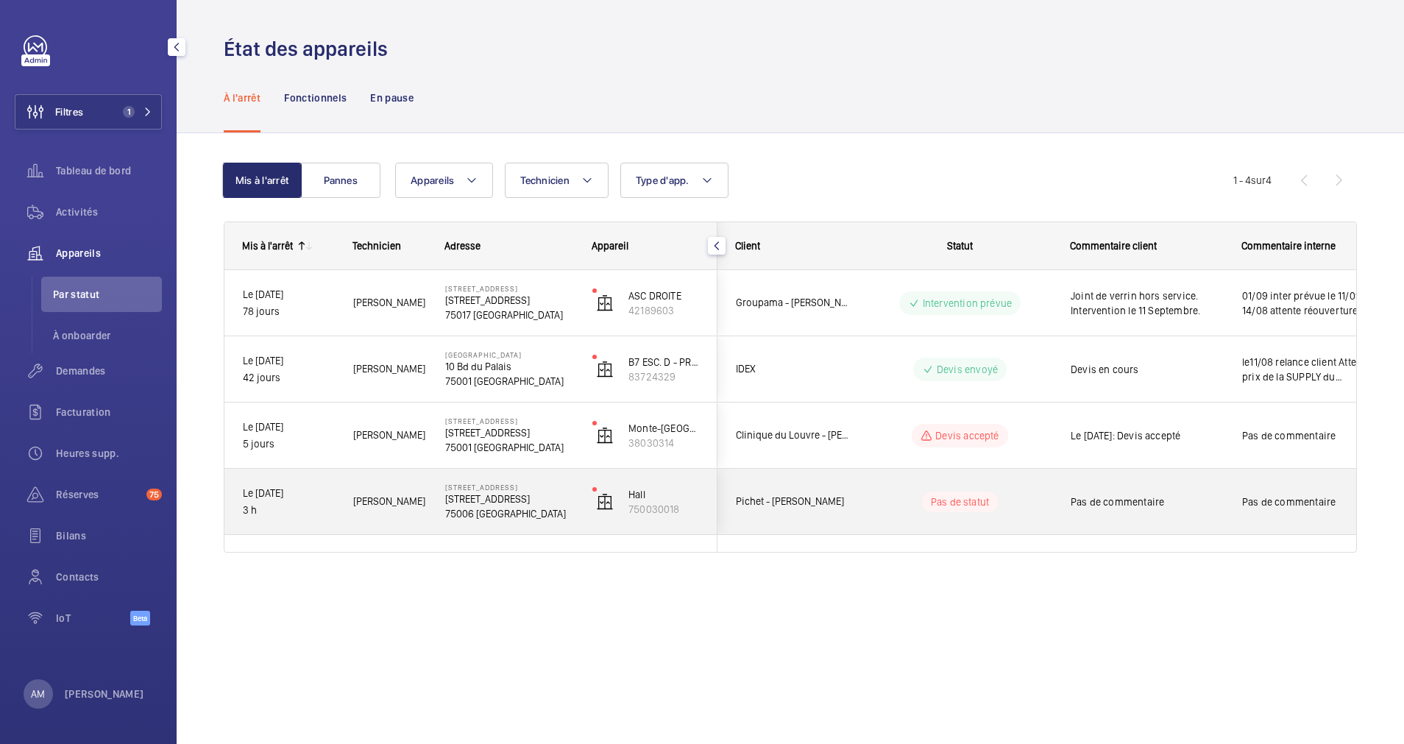
click at [925, 482] on div "Pas de statut" at bounding box center [951, 502] width 201 height 50
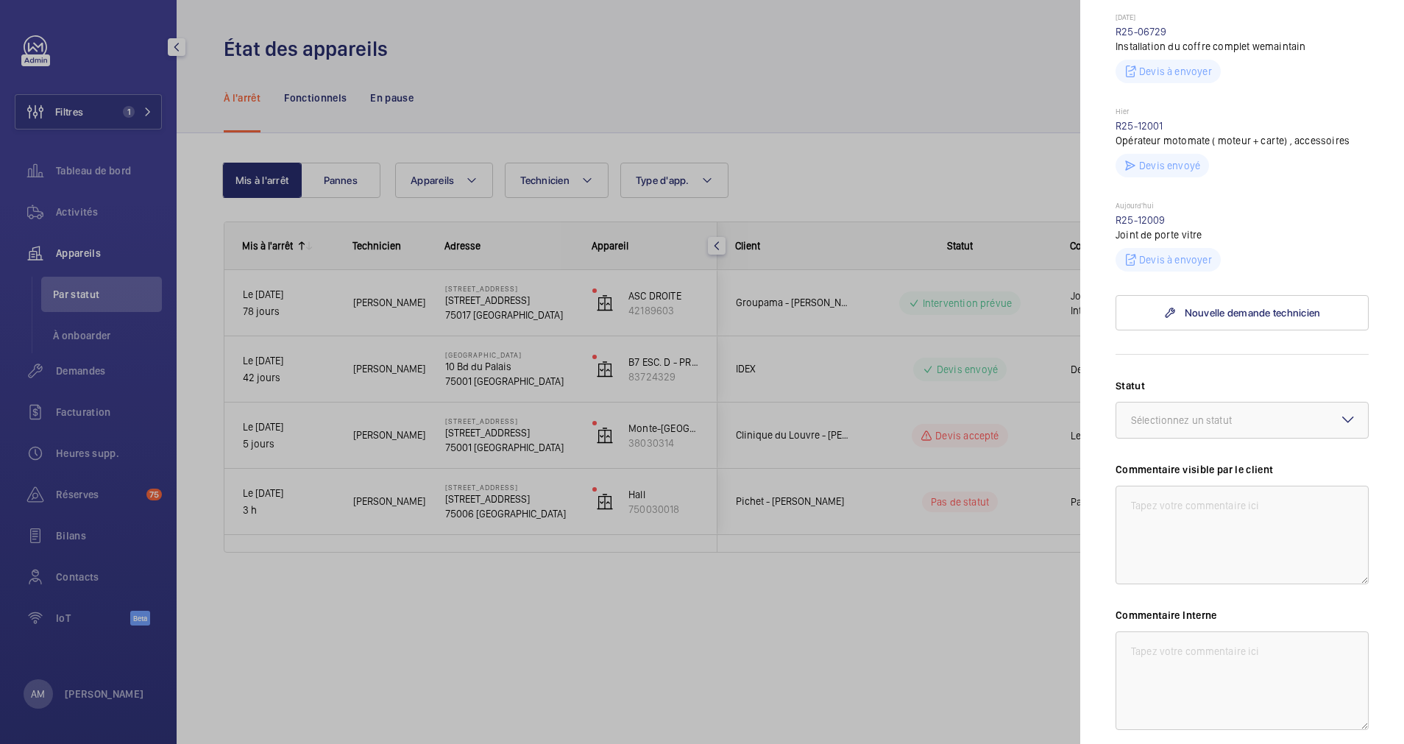
scroll to position [441, 0]
click at [1207, 427] on div "Sélectionnez un statut" at bounding box center [1200, 419] width 138 height 15
click at [1196, 508] on span "Devis envoyé" at bounding box center [1242, 500] width 222 height 15
click at [1196, 531] on textarea at bounding box center [1241, 534] width 253 height 99
drag, startPoint x: 1193, startPoint y: 548, endPoint x: 1129, endPoint y: 530, distance: 65.7
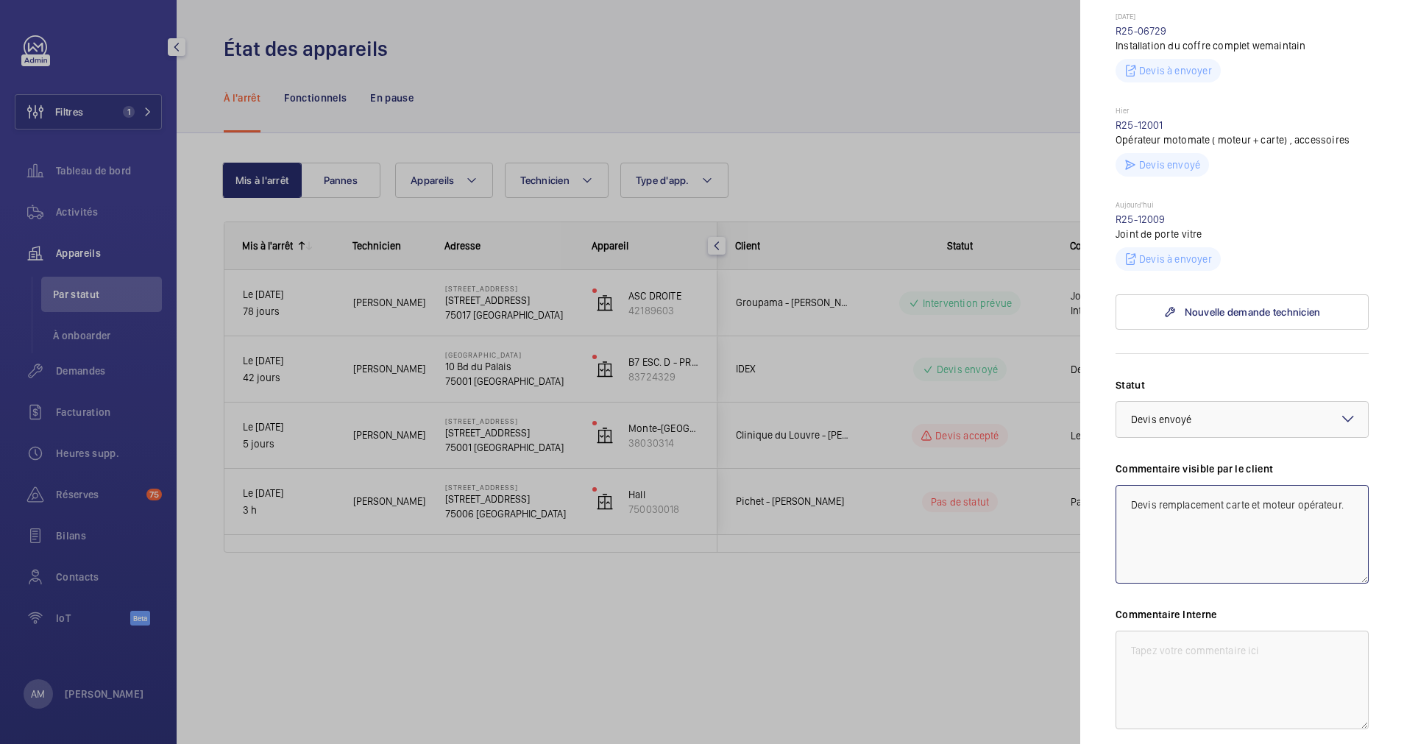
click at [1129, 530] on textarea "Devis remplacement carte et moteur opérateur." at bounding box center [1241, 534] width 253 height 99
type textarea "Devis remplacement carte et moteur opérateur."
click at [1235, 672] on textarea at bounding box center [1241, 680] width 253 height 99
paste textarea "Devis remplacement carte et moteur opérateur."
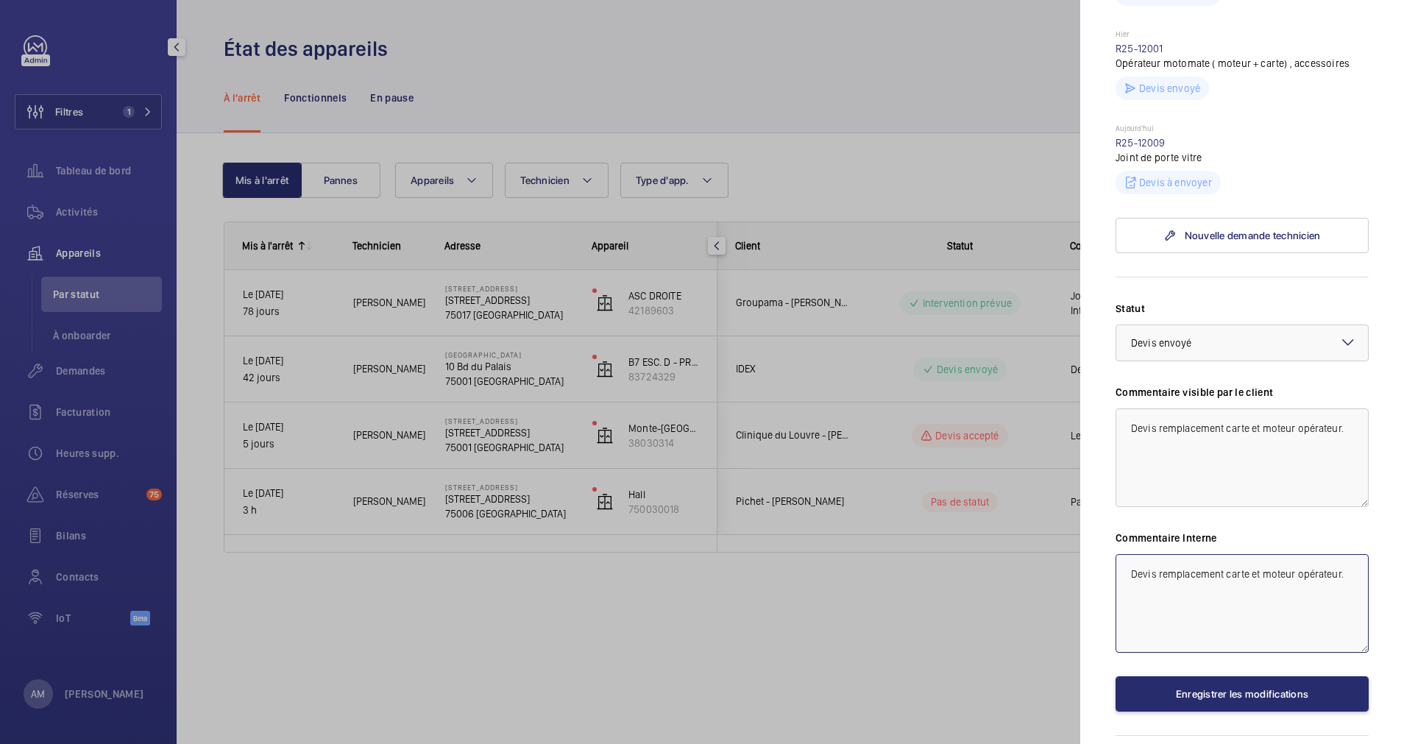
scroll to position [552, 0]
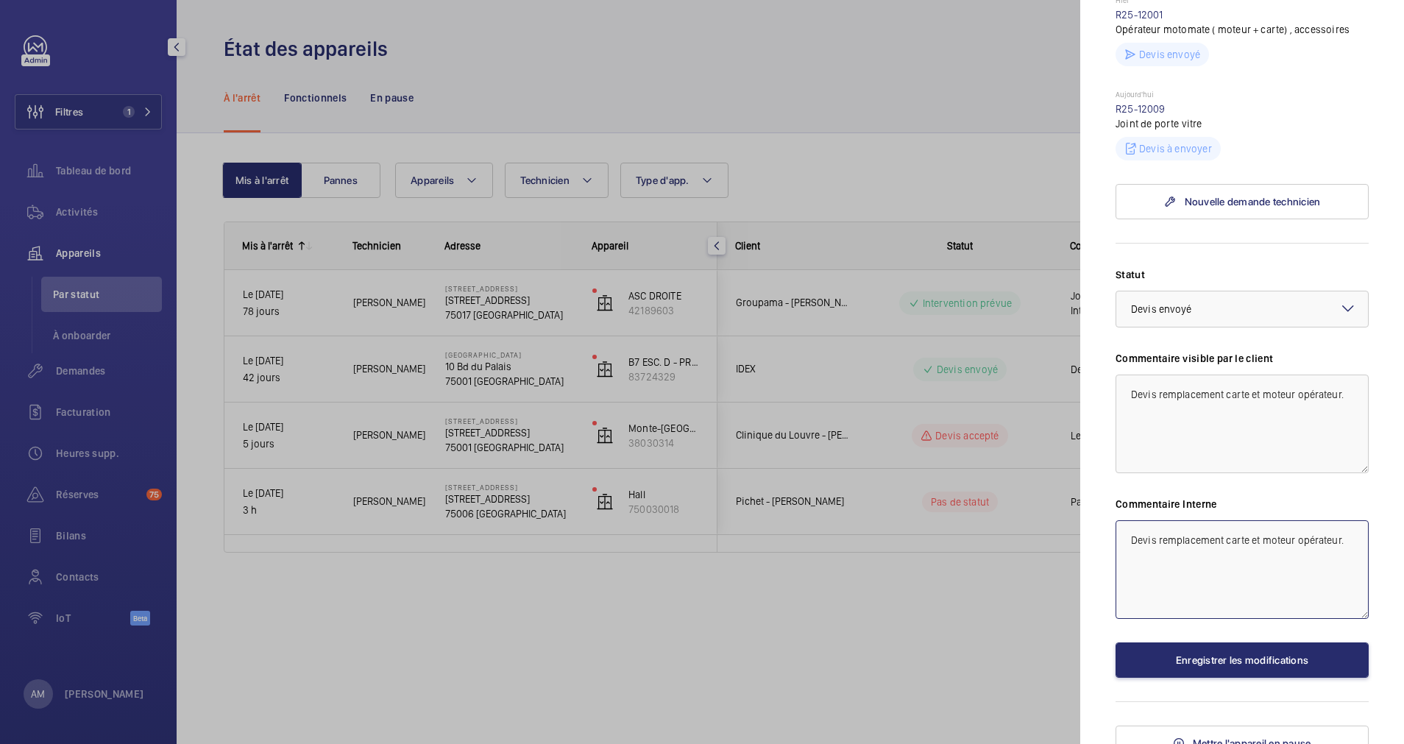
type textarea "Devis remplacement carte et moteur opérateur."
click at [1129, 426] on textarea "Devis remplacement carte et moteur opérateur." at bounding box center [1241, 424] width 253 height 99
type textarea "Le 10/09: Devis remplacement carte et moteur opérateur."
click at [1155, 678] on button "Enregistrer les modifications" at bounding box center [1241, 659] width 253 height 35
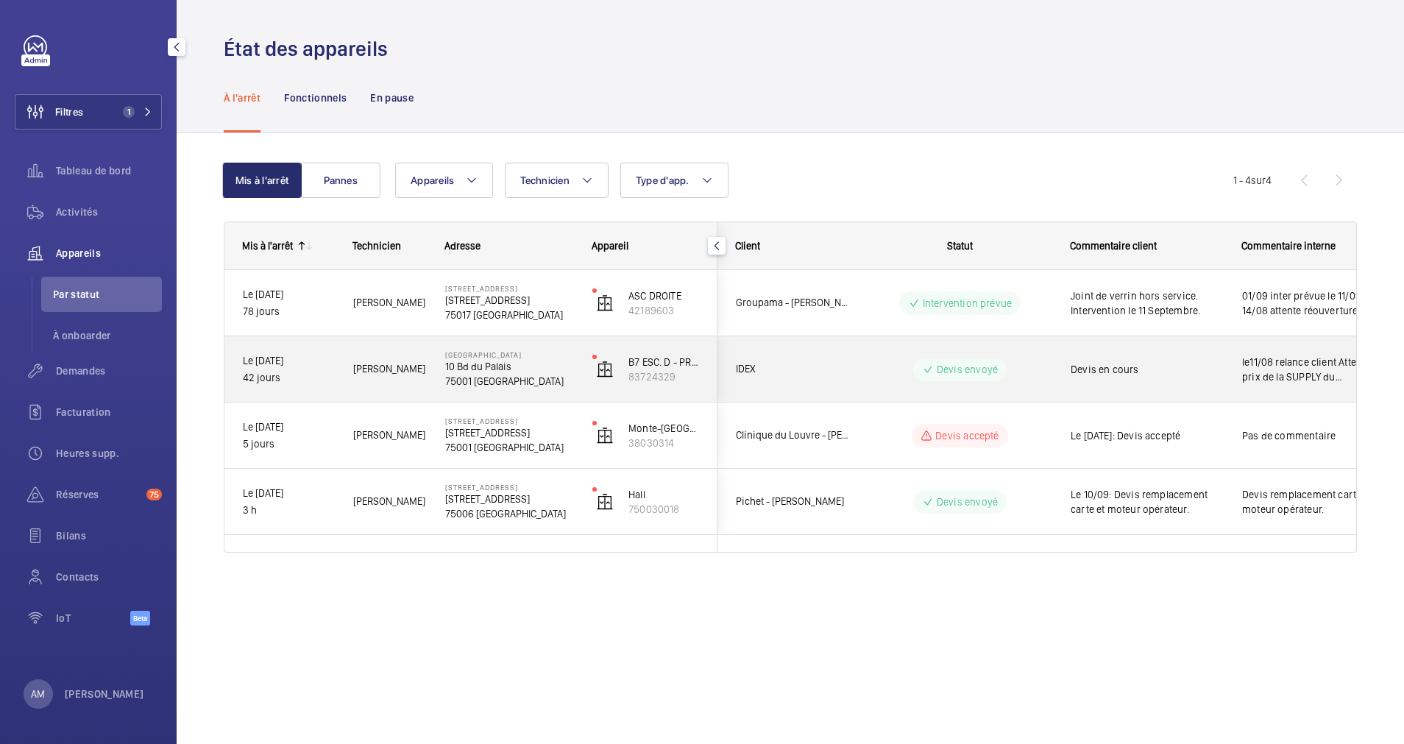
click at [523, 378] on p "75001 PARIS" at bounding box center [509, 381] width 128 height 15
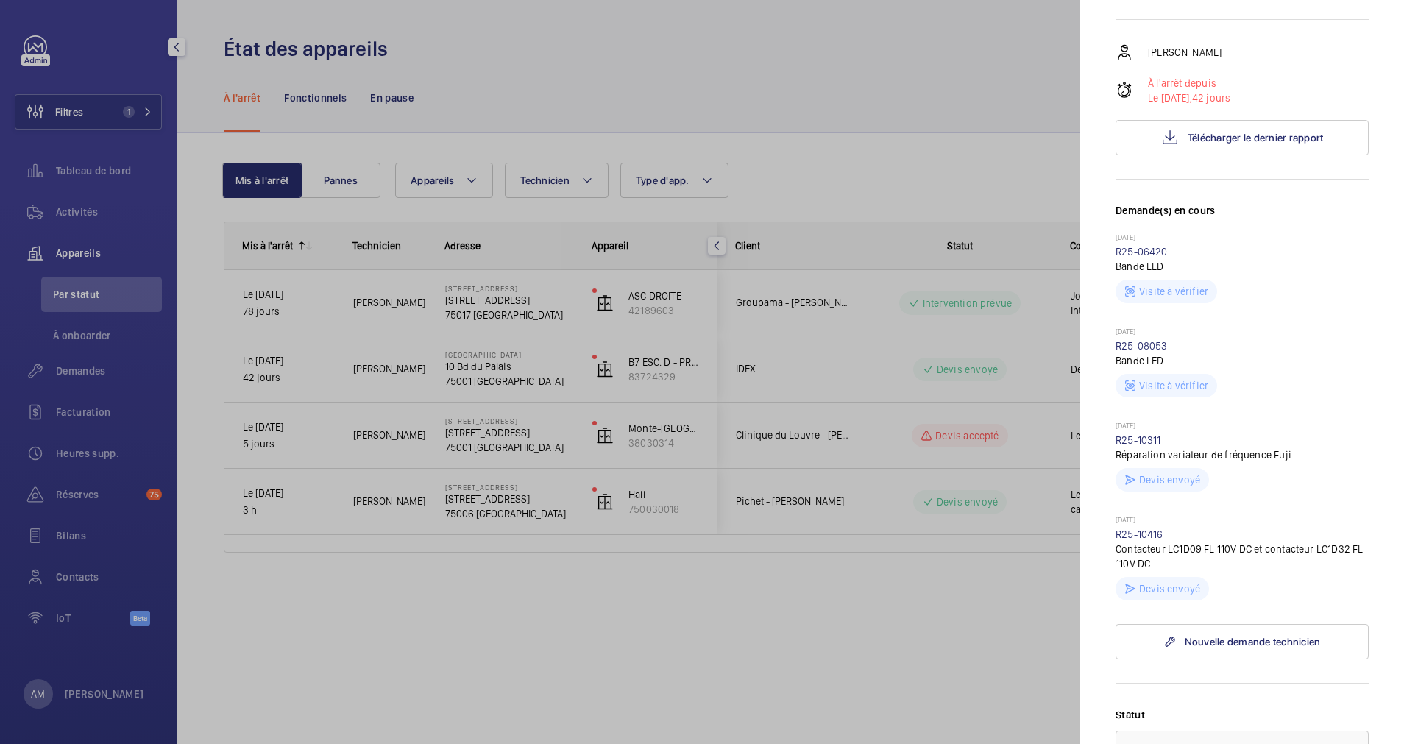
scroll to position [331, 0]
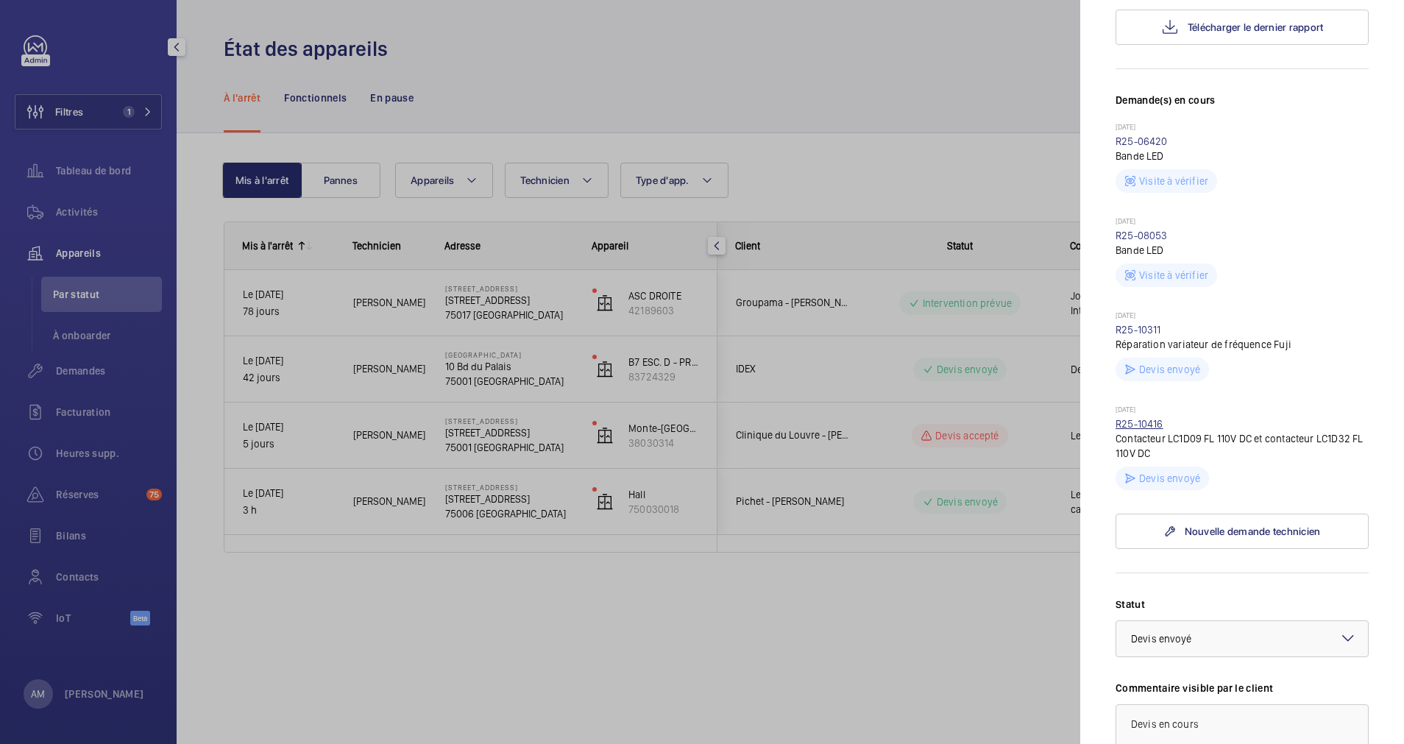
click at [1140, 421] on link "R25-10416" at bounding box center [1139, 424] width 48 height 12
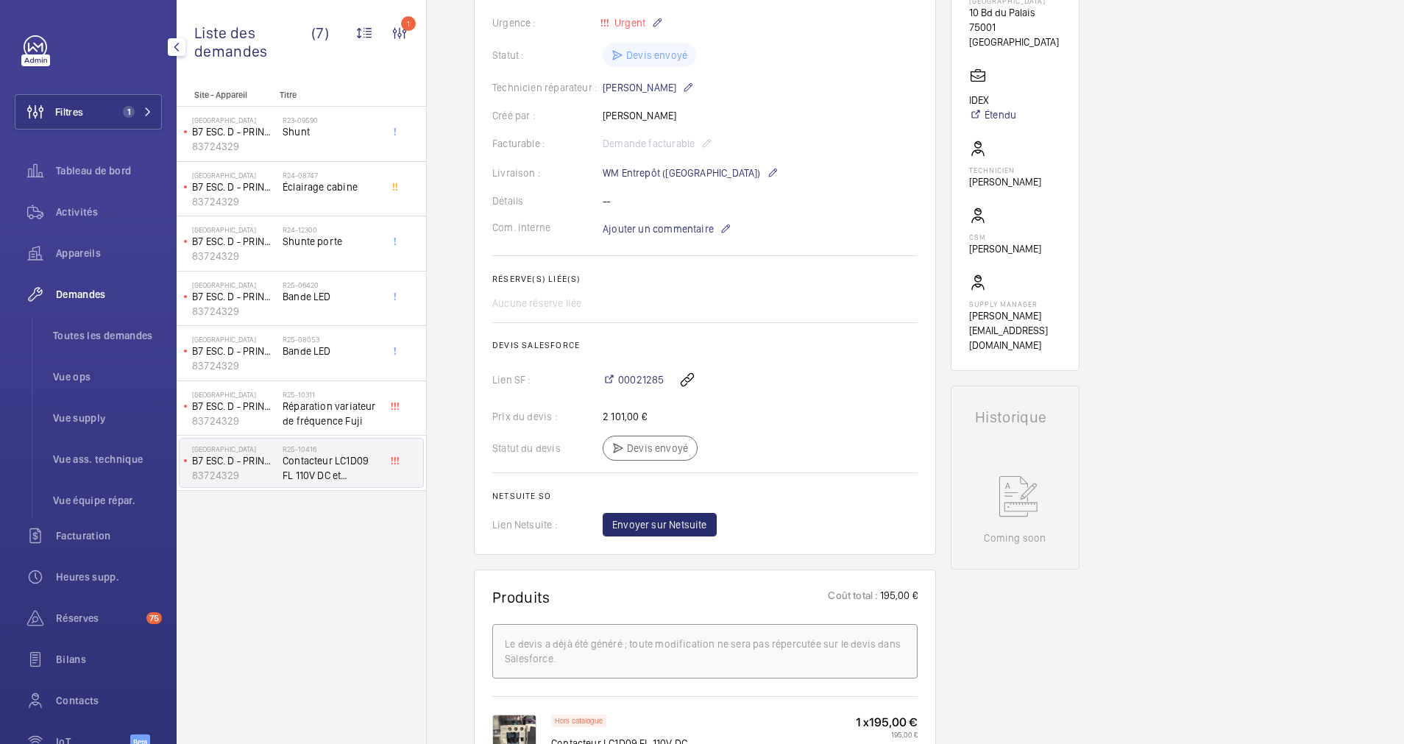
scroll to position [441, 0]
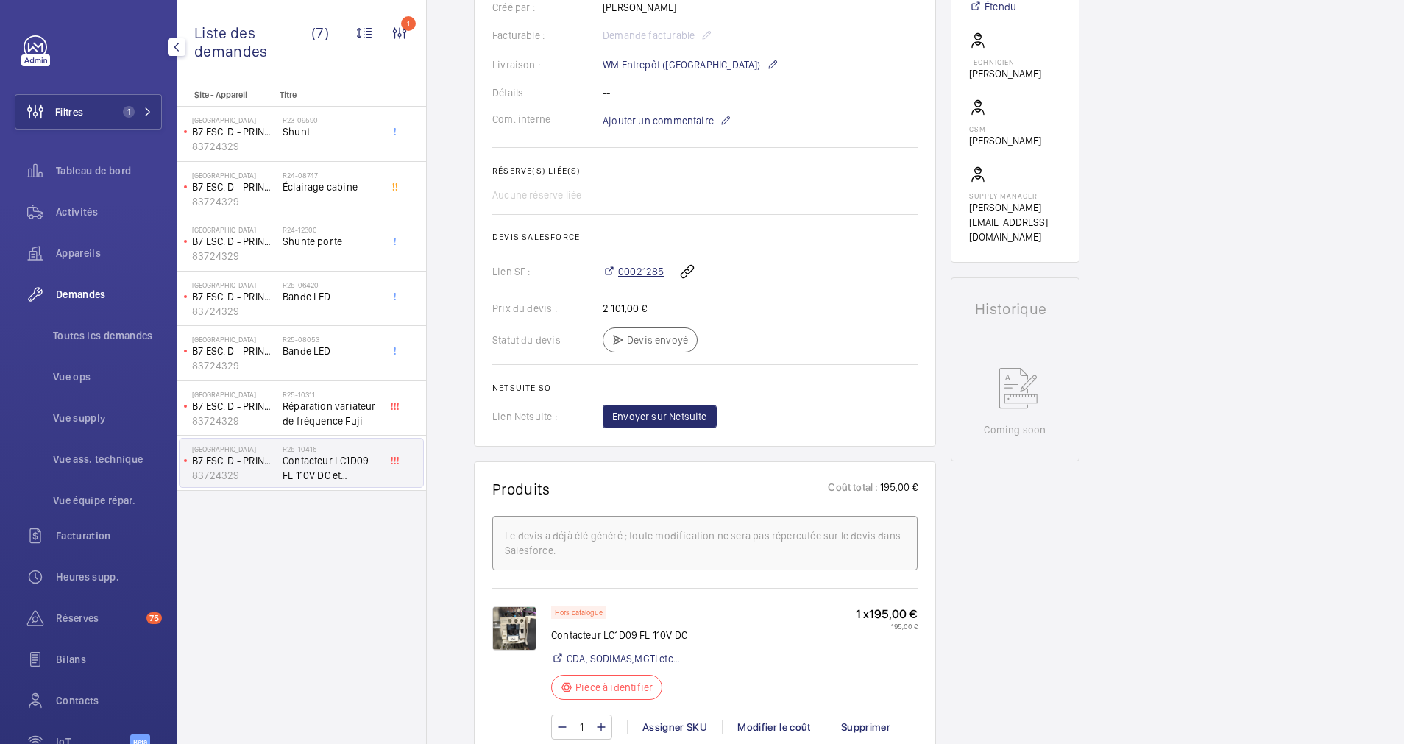
click at [635, 269] on span "00021285" at bounding box center [641, 271] width 46 height 15
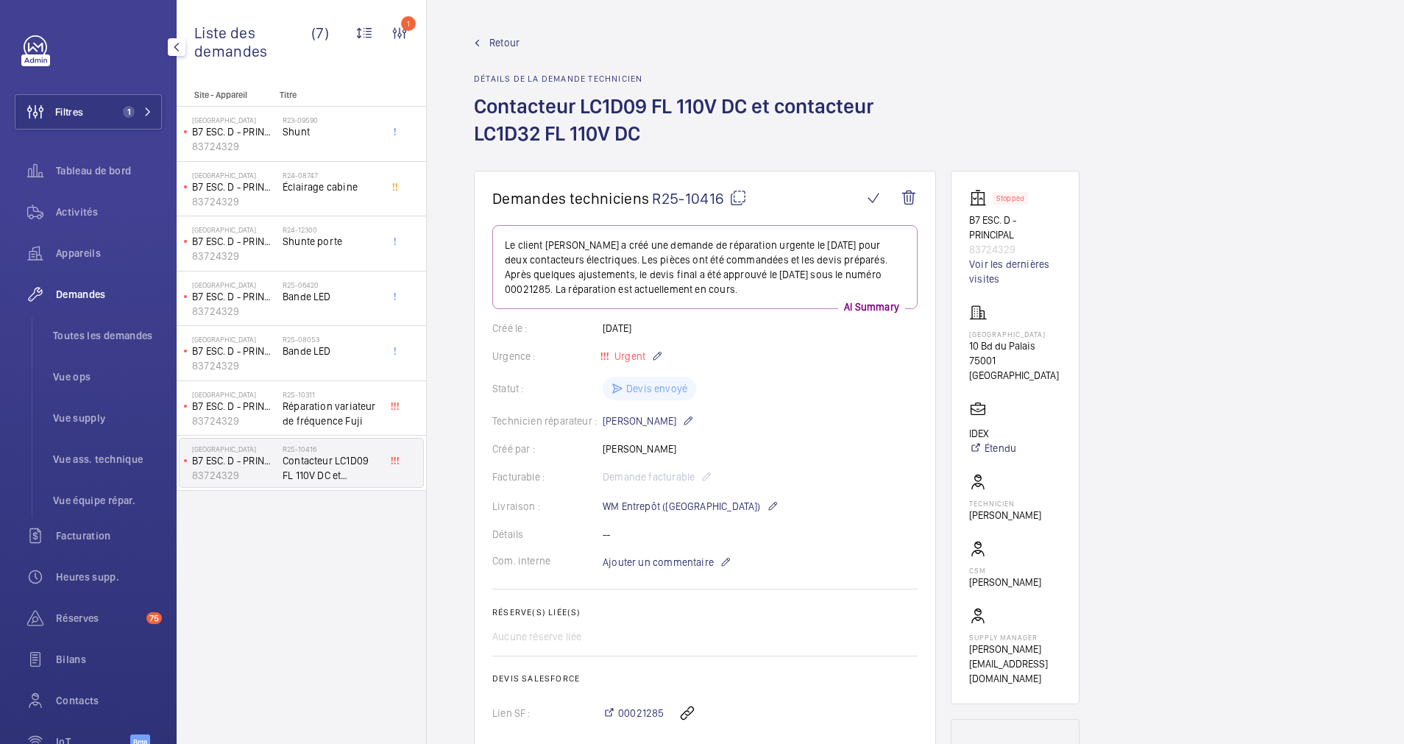
click at [503, 40] on span "Retour" at bounding box center [504, 42] width 30 height 15
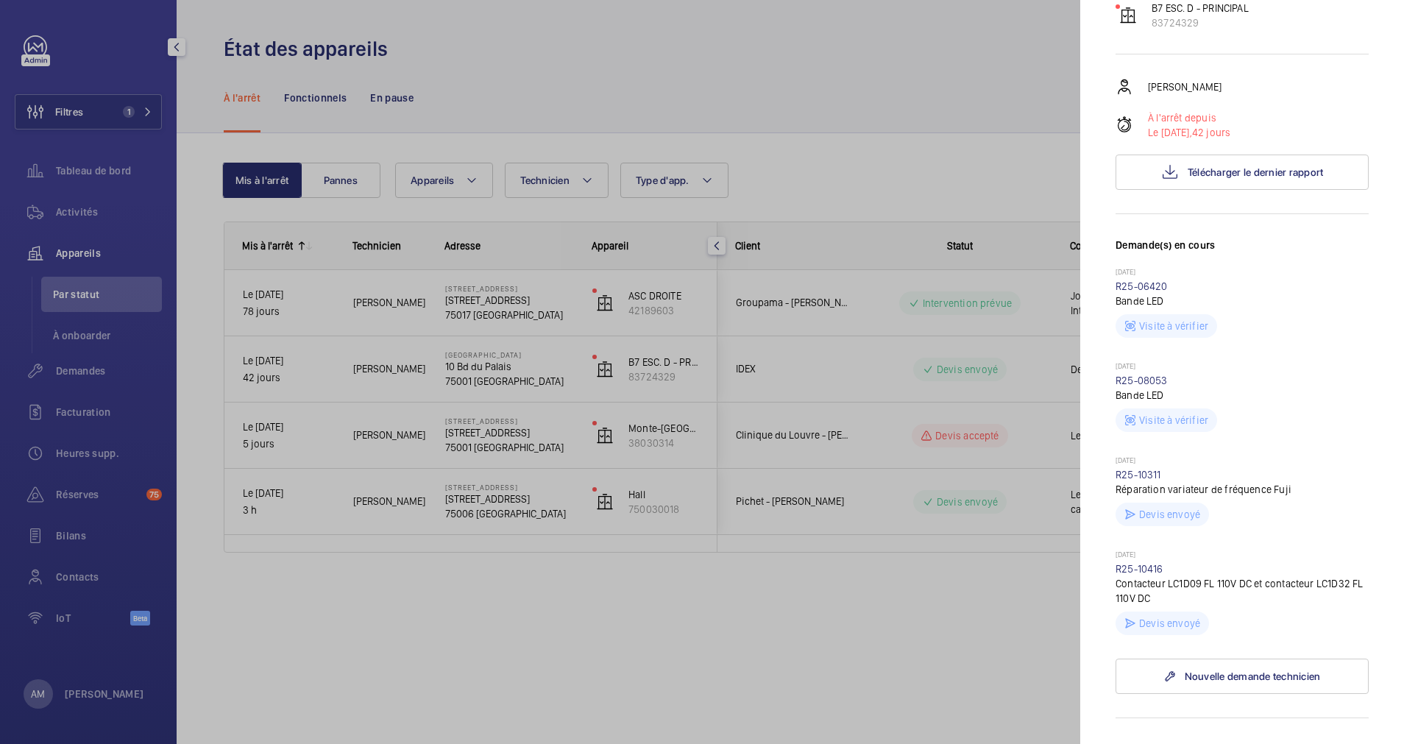
scroll to position [221, 0]
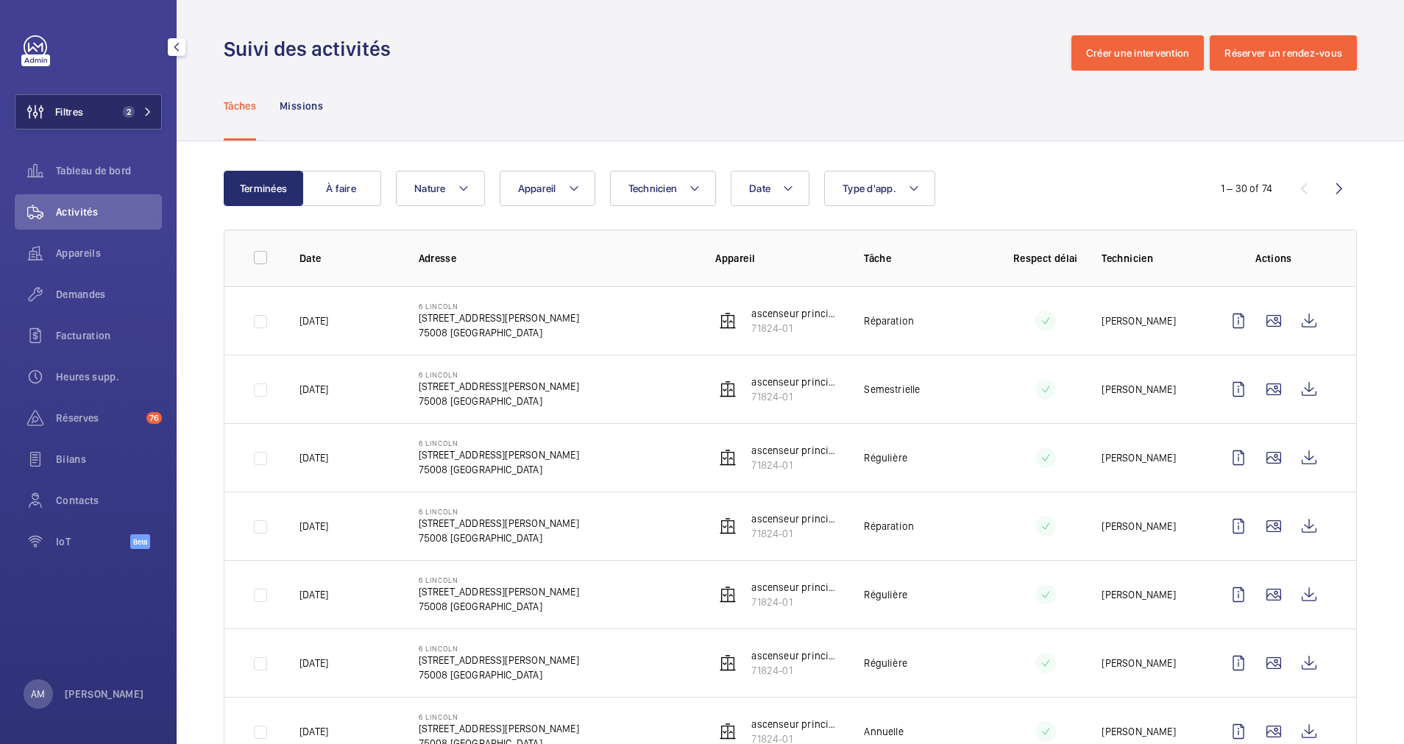
click at [140, 110] on span "2" at bounding box center [134, 112] width 35 height 12
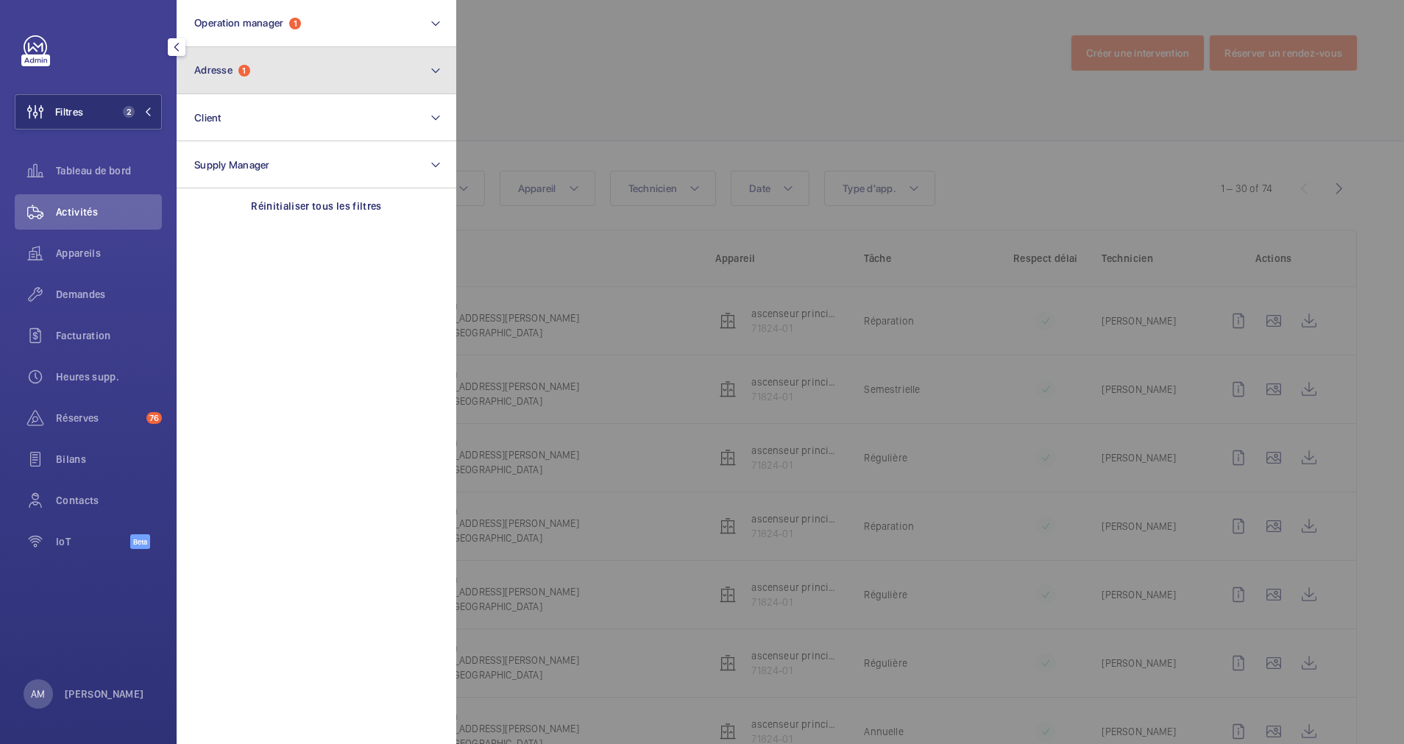
click at [260, 76] on button "Adresse 1" at bounding box center [317, 70] width 280 height 47
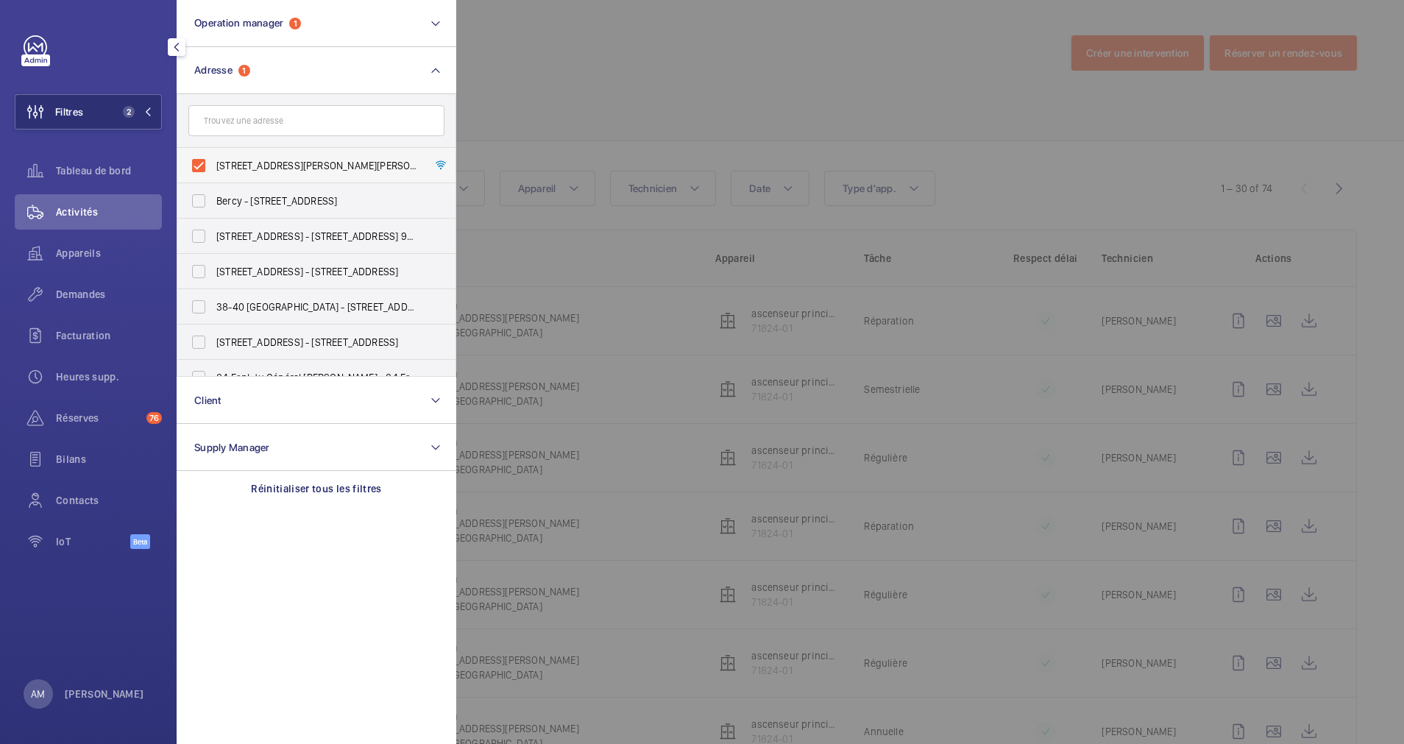
click at [198, 163] on label "6 Lincoln - 6 Rue Lincoln, 75008 PARIS, PARIS 75008" at bounding box center [305, 165] width 256 height 35
click at [198, 163] on input "6 Lincoln - 6 Rue Lincoln, 75008 PARIS, PARIS 75008" at bounding box center [198, 165] width 29 height 29
checkbox input "false"
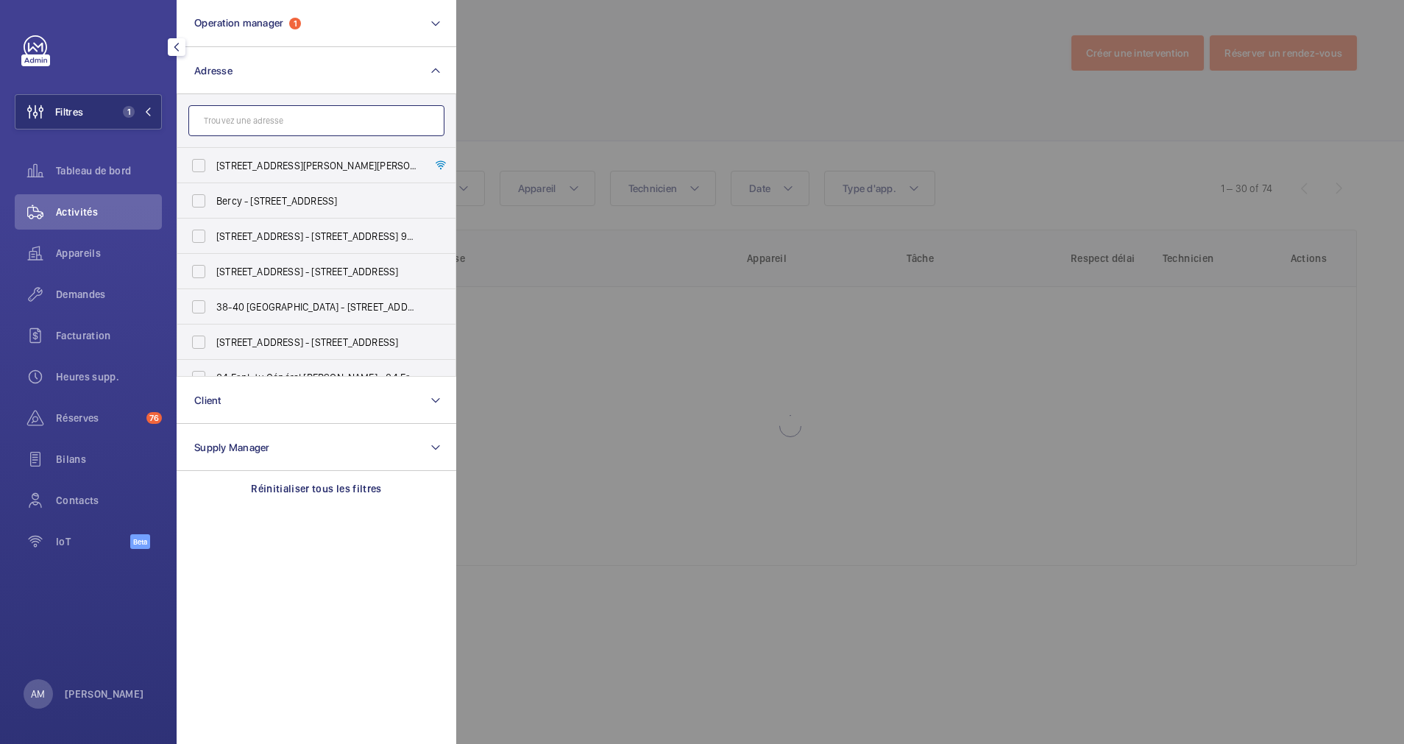
click at [238, 125] on input "text" at bounding box center [316, 120] width 256 height 31
paste input "DT R25-12013"
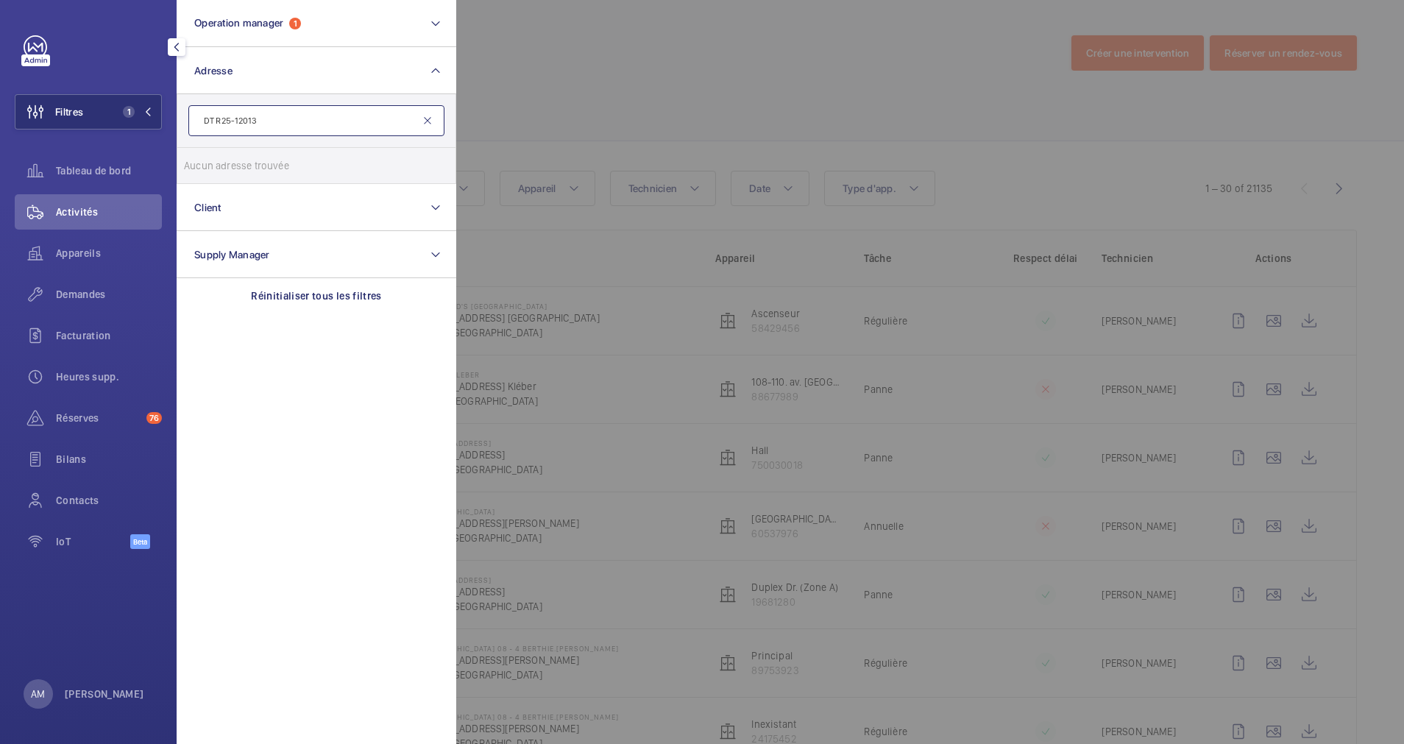
type input "DT R25-12013"
click at [430, 120] on mat-icon at bounding box center [428, 121] width 12 height 12
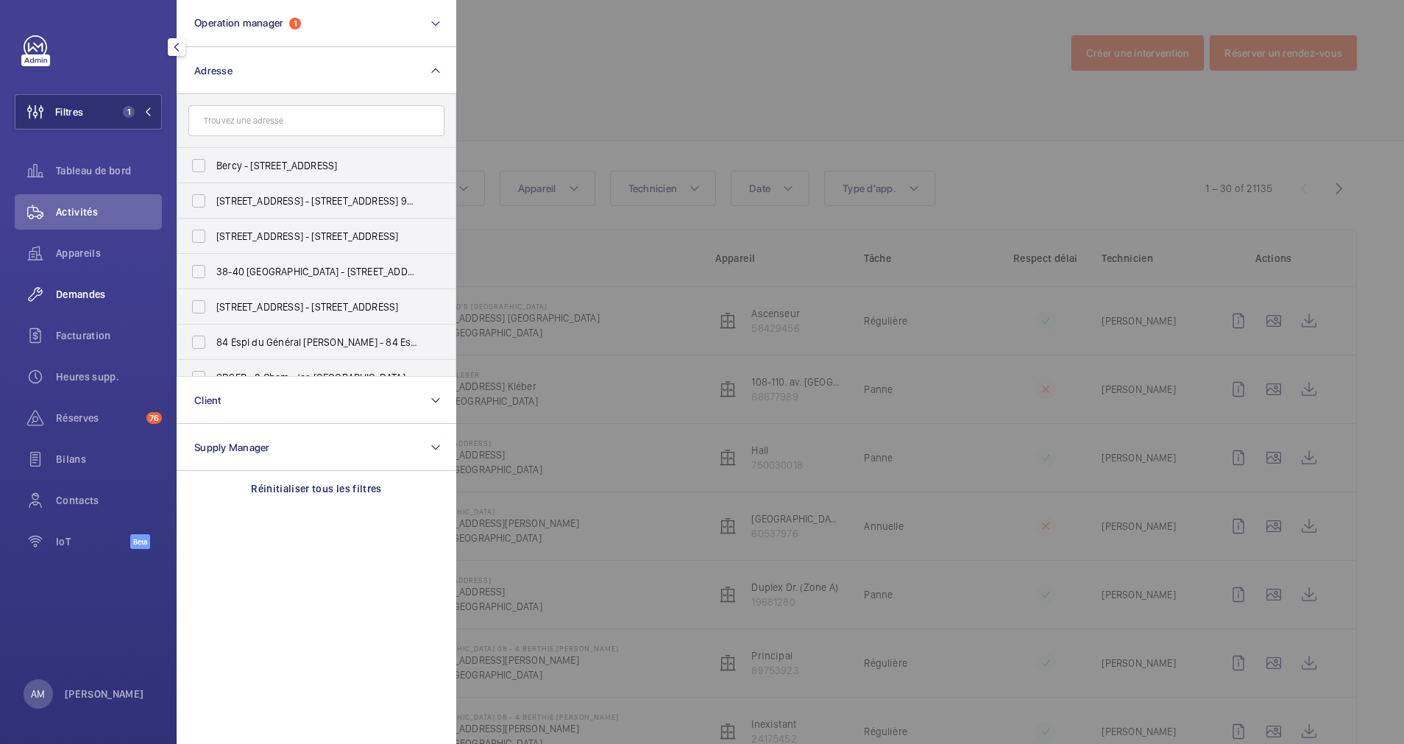
click at [80, 289] on span "Demandes" at bounding box center [109, 294] width 106 height 15
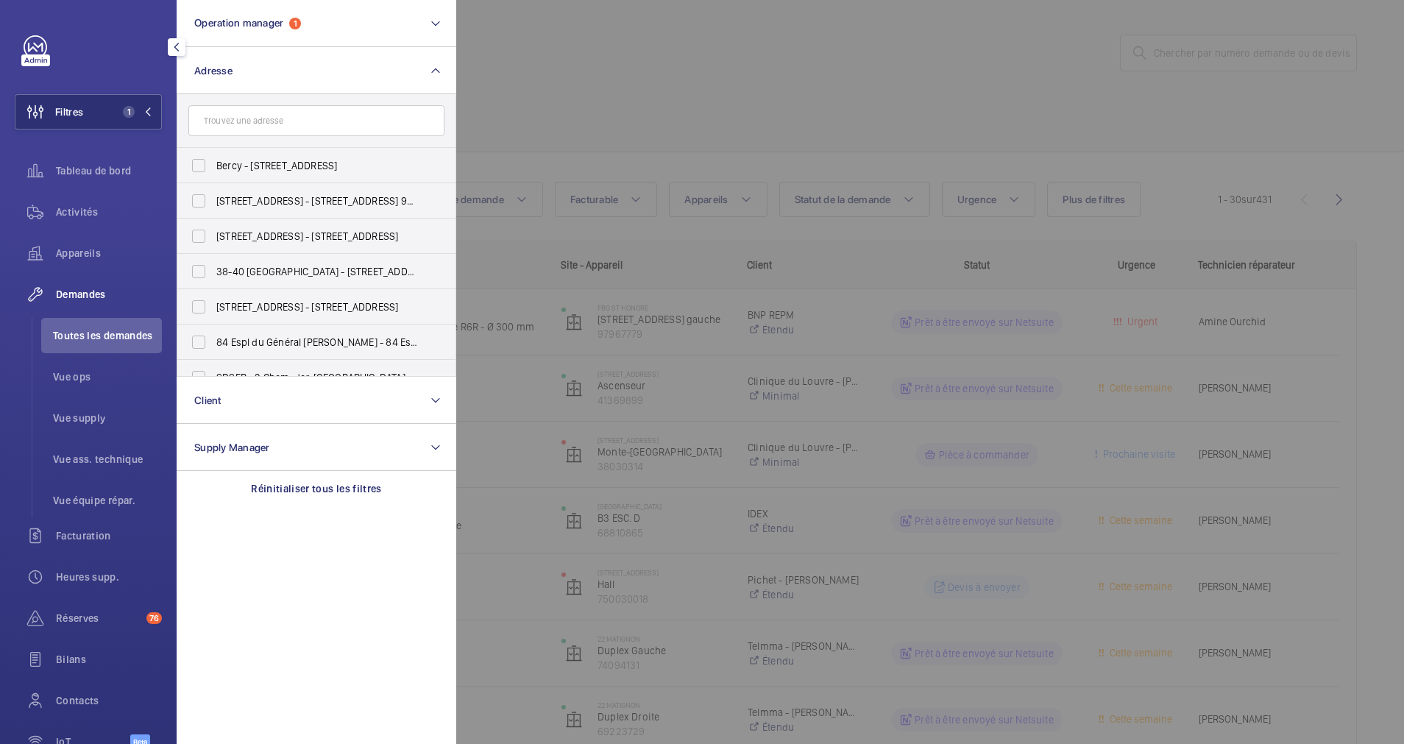
click at [660, 151] on div at bounding box center [1158, 372] width 1404 height 744
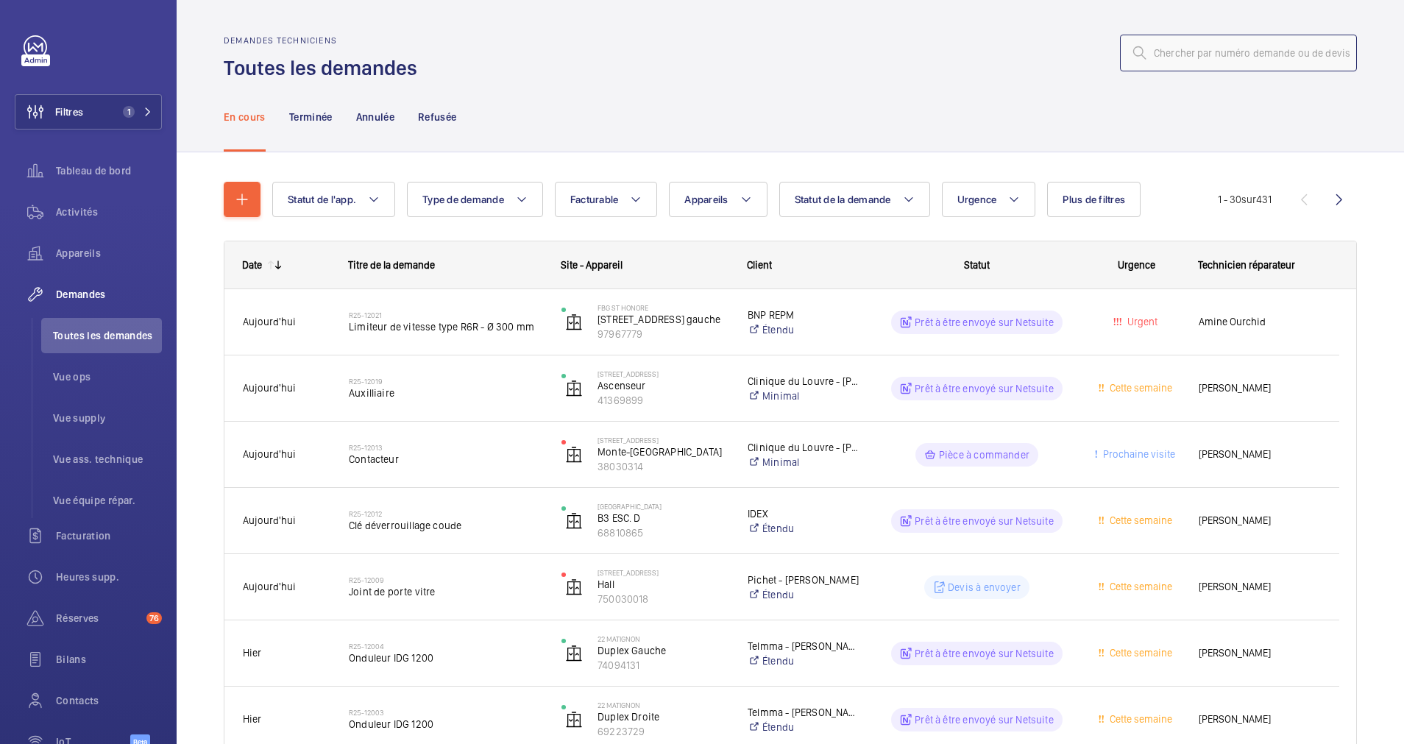
click at [1174, 53] on input "text" at bounding box center [1238, 53] width 237 height 37
paste input "DT R25-12013"
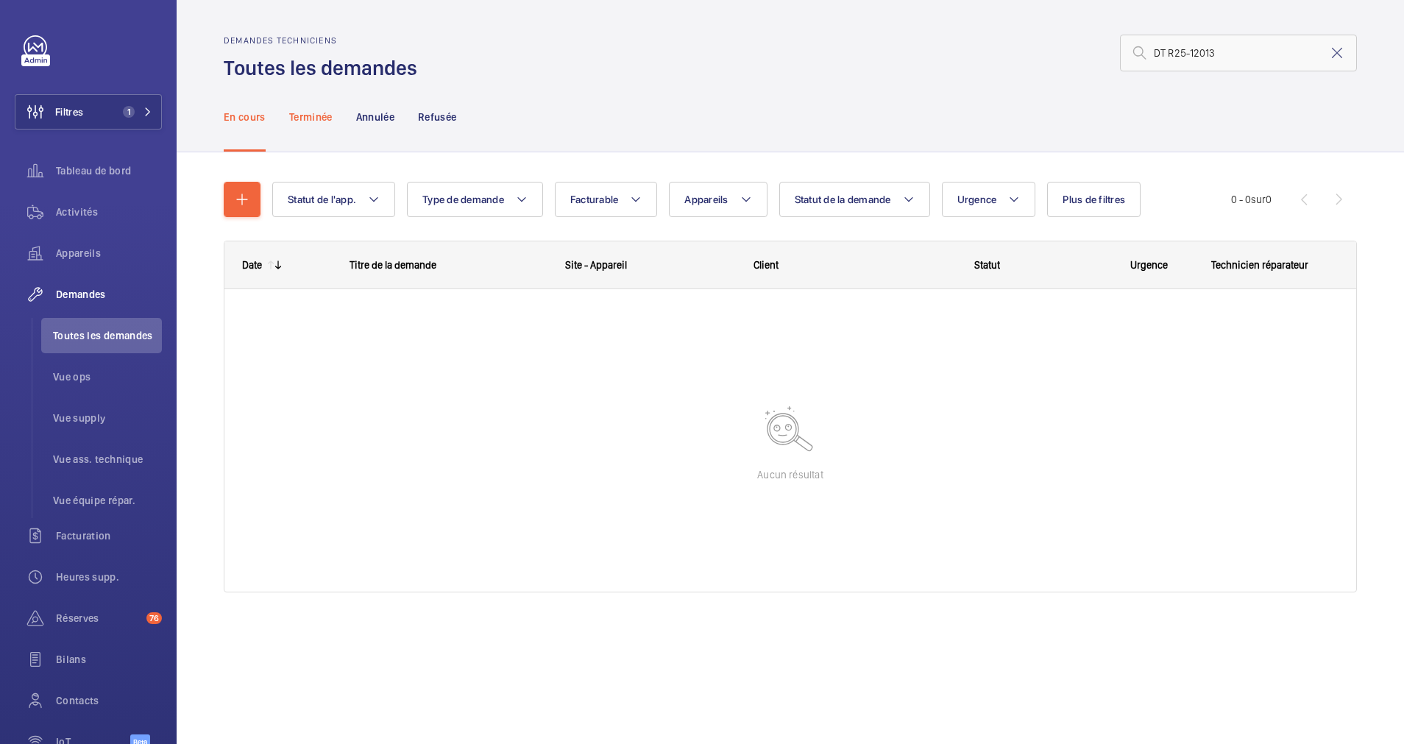
click at [328, 120] on p "Terminée" at bounding box center [310, 117] width 43 height 15
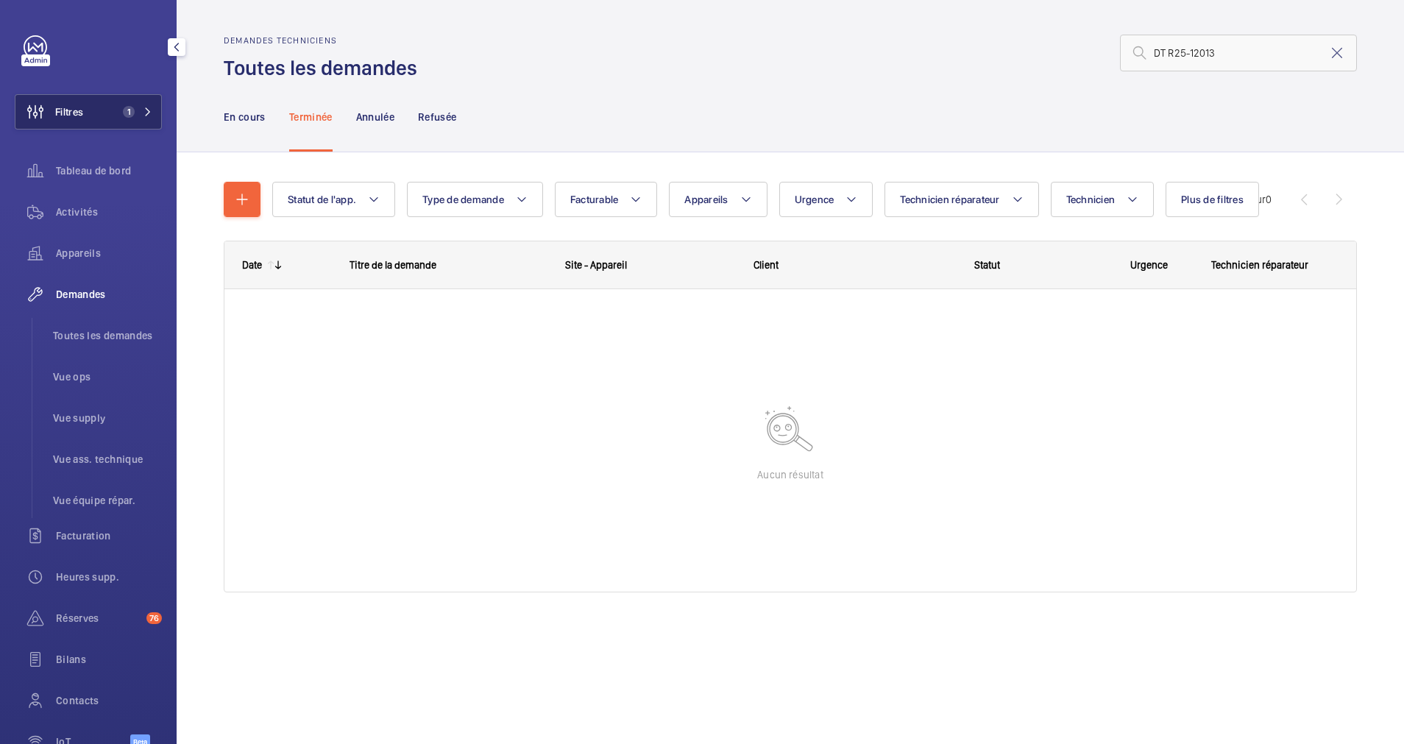
click at [127, 101] on button "Filtres 1" at bounding box center [88, 111] width 147 height 35
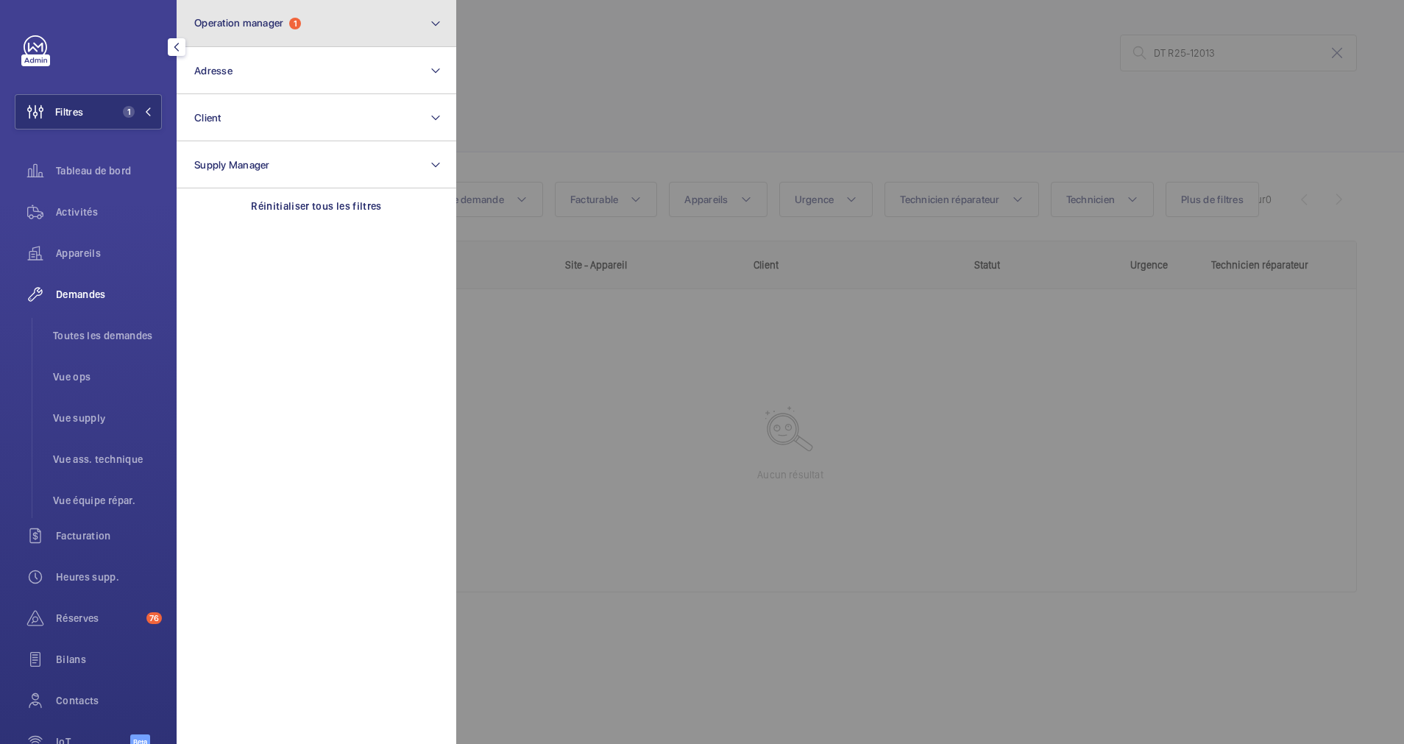
click at [395, 37] on button "Operation manager 1" at bounding box center [317, 23] width 280 height 47
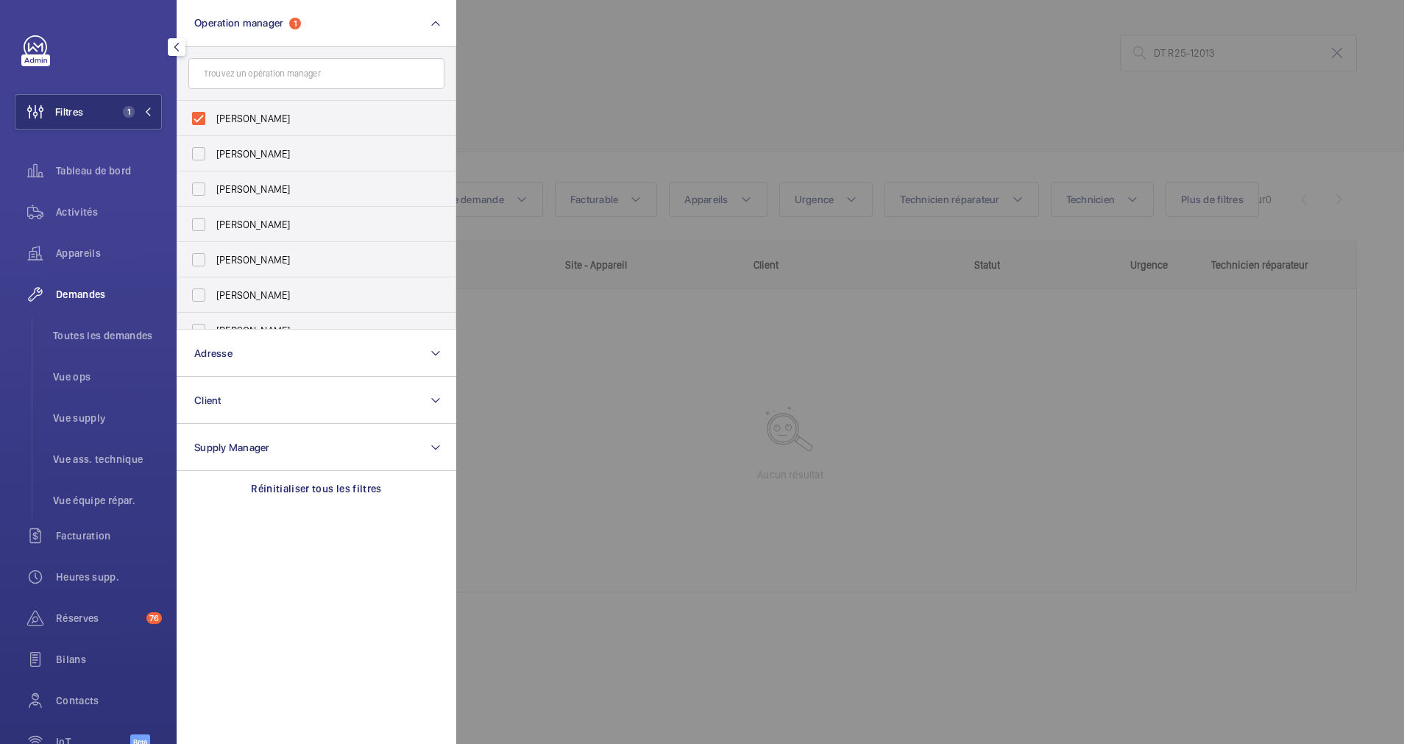
click at [595, 63] on div at bounding box center [1158, 372] width 1404 height 744
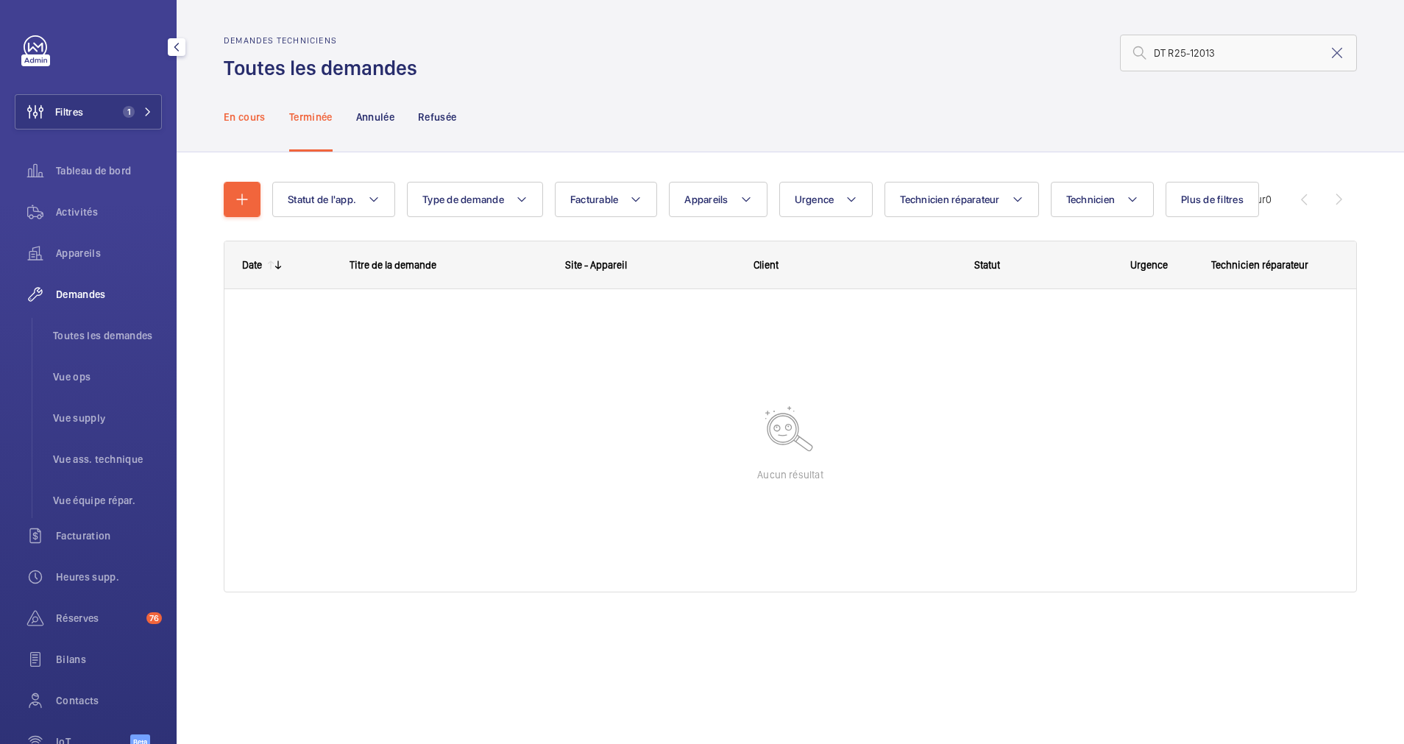
click at [245, 120] on p "En cours" at bounding box center [245, 117] width 42 height 15
click at [1174, 50] on input "DT R25-12013" at bounding box center [1238, 53] width 237 height 37
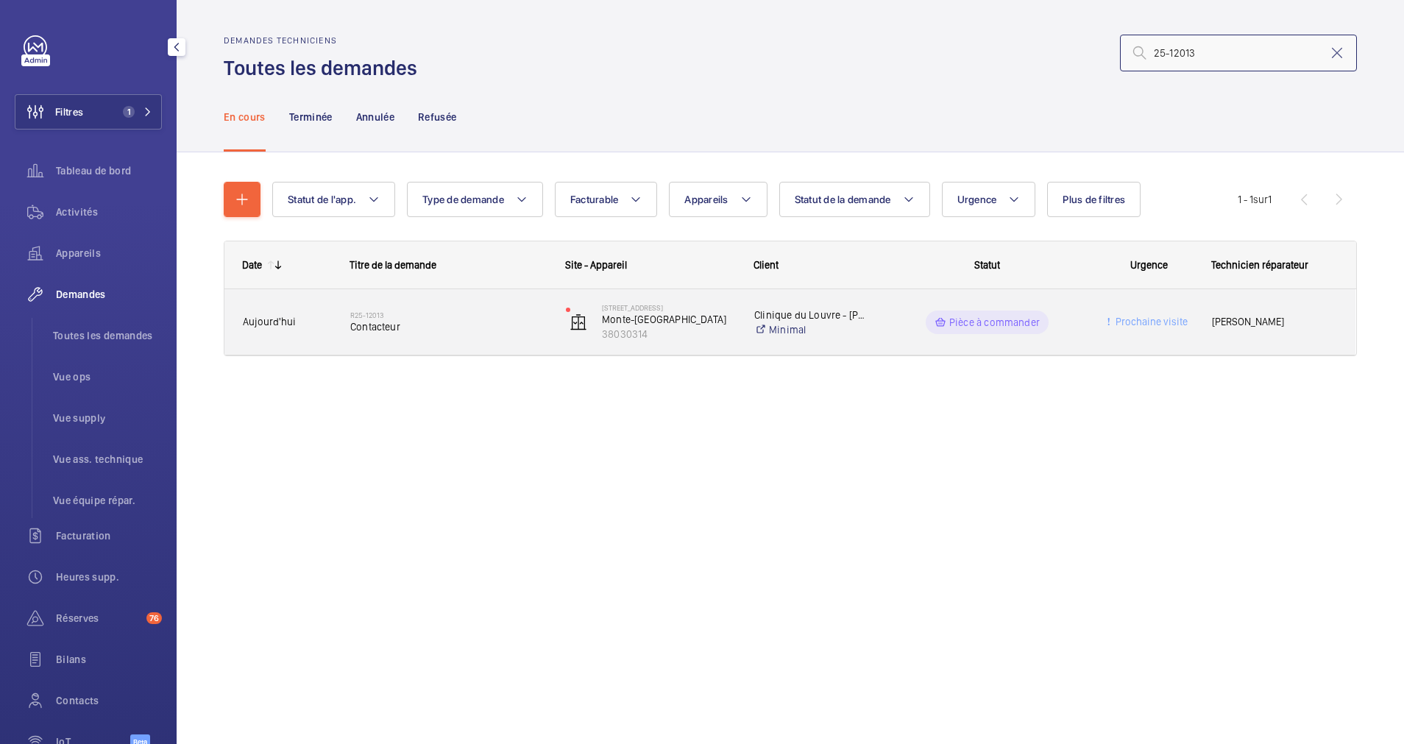
type input "25-12013"
click at [461, 315] on h2 "R25-12013" at bounding box center [448, 314] width 196 height 9
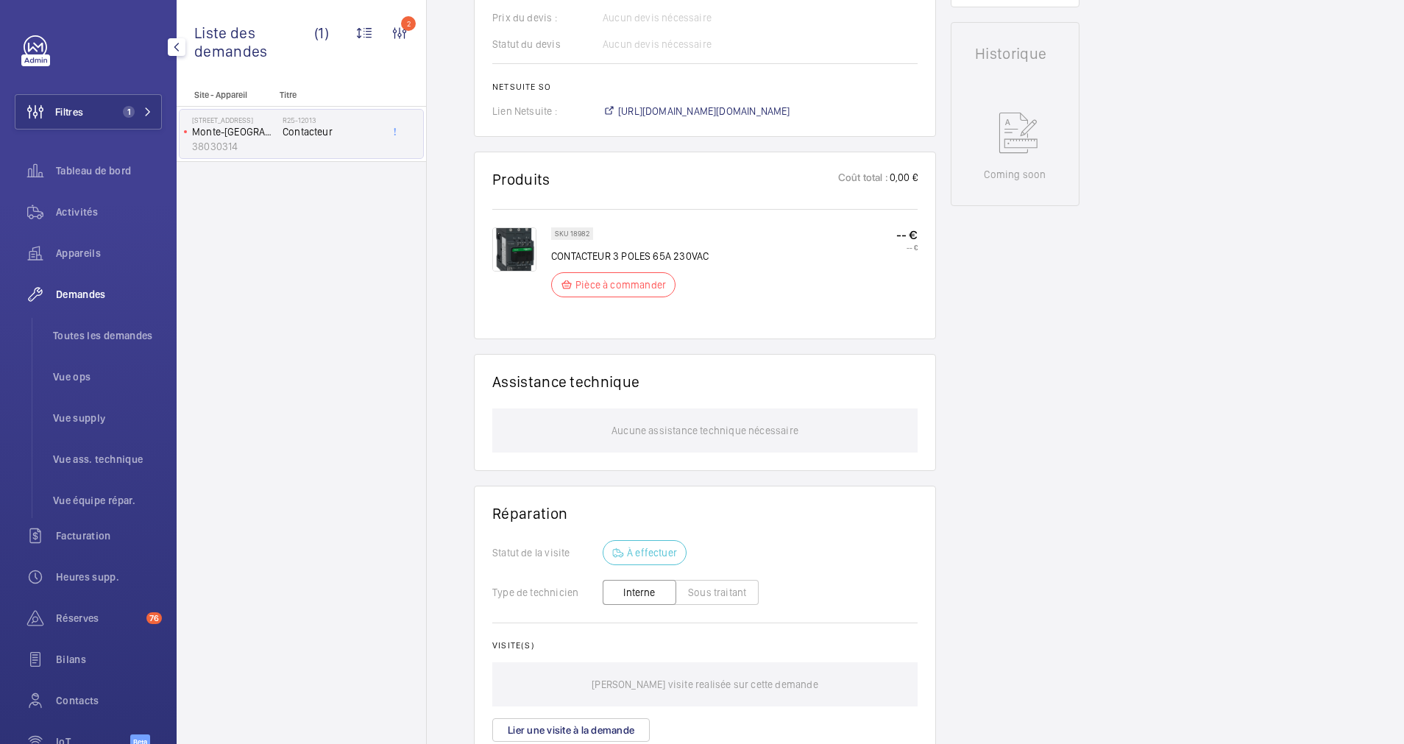
scroll to position [706, 0]
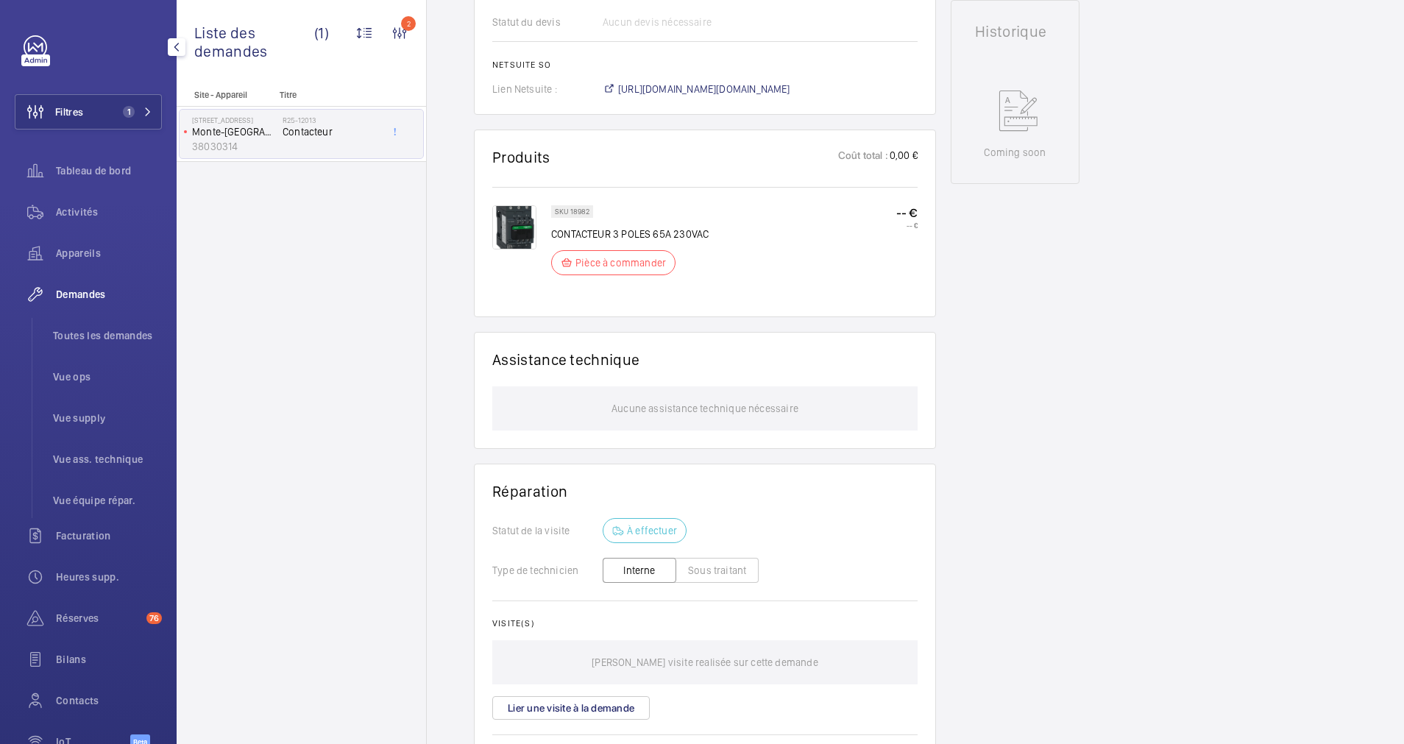
click at [515, 224] on img at bounding box center [514, 227] width 44 height 44
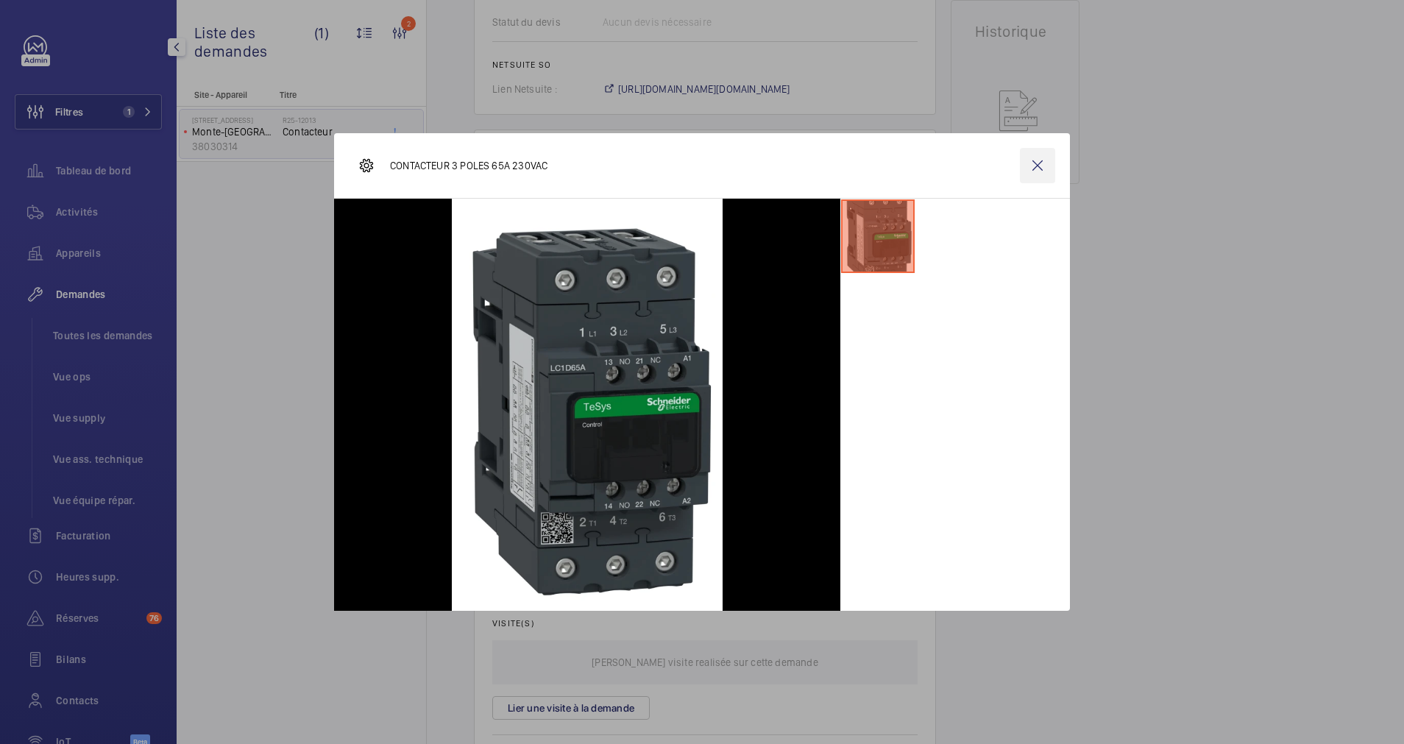
click at [1040, 167] on wm-front-icon-button at bounding box center [1037, 165] width 35 height 35
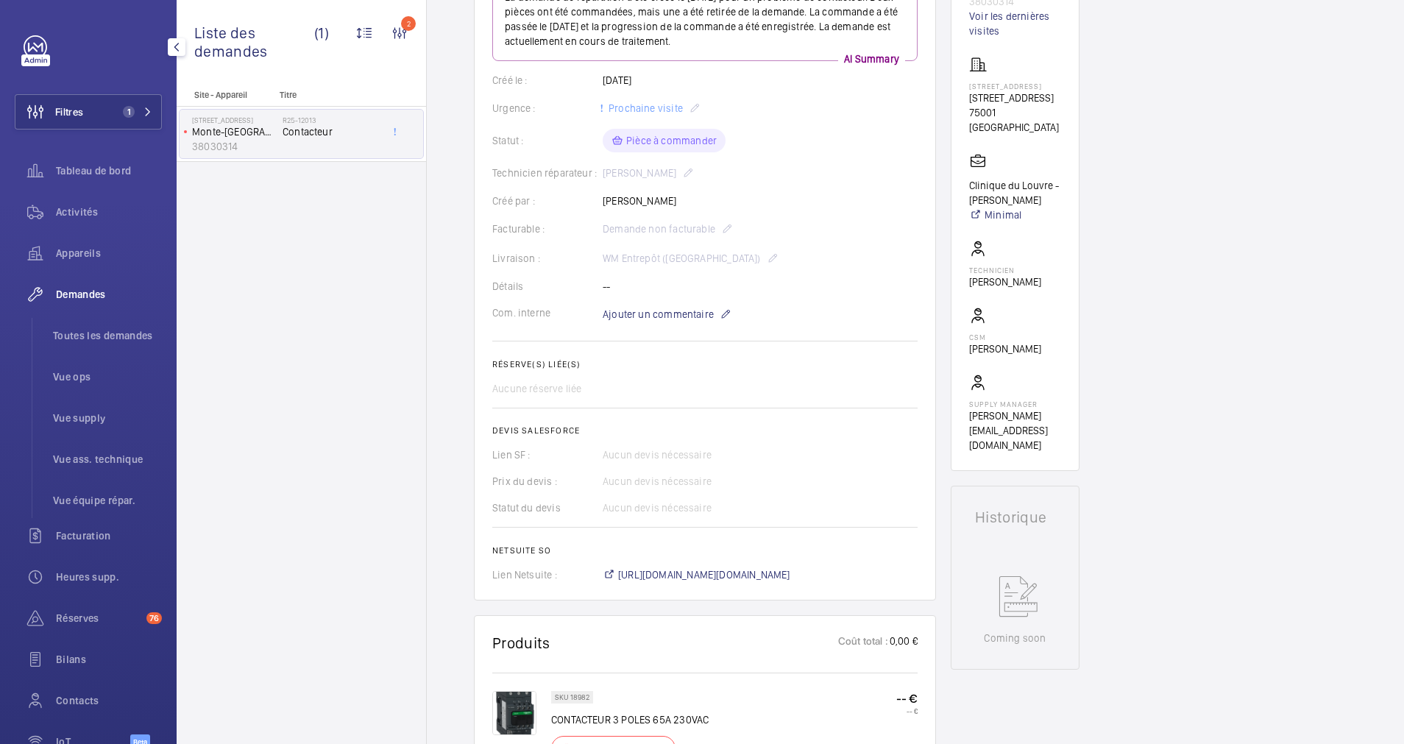
scroll to position [441, 0]
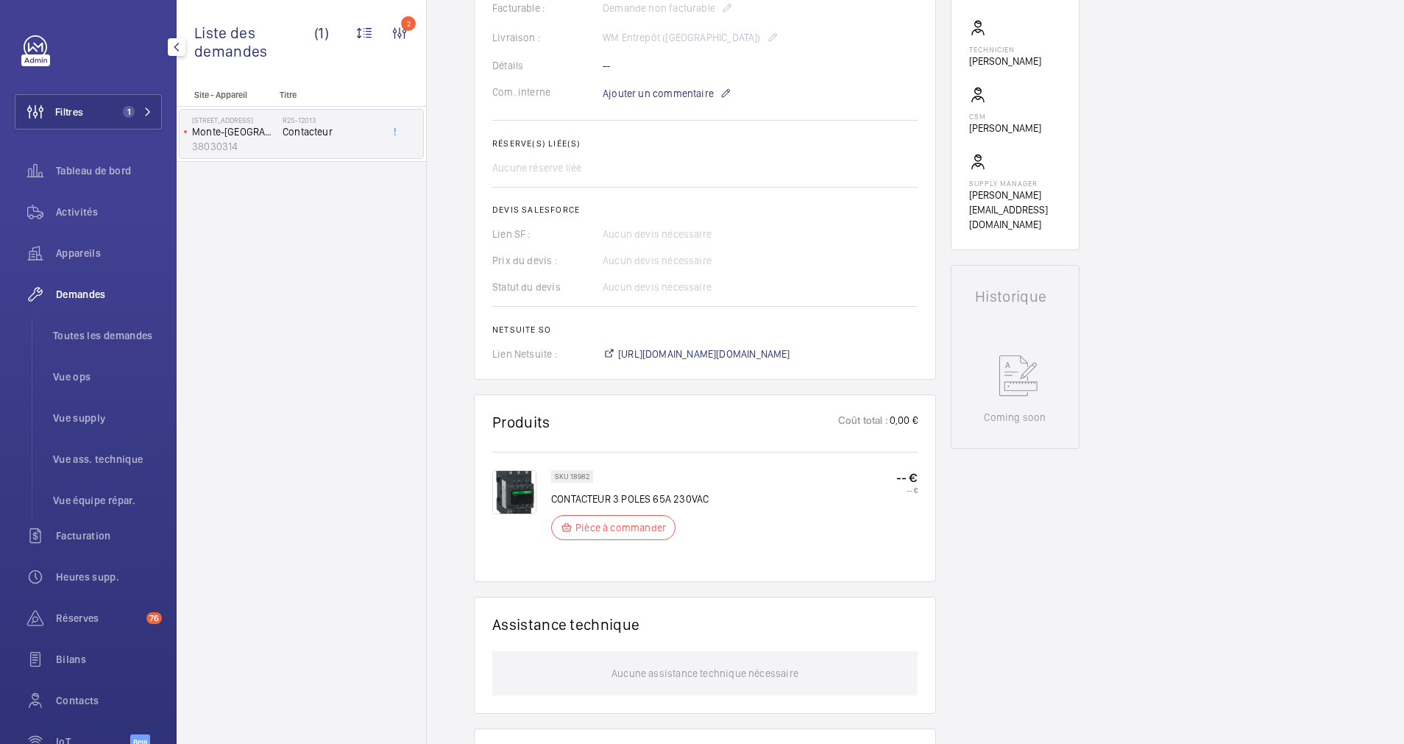
click at [517, 480] on img at bounding box center [514, 492] width 44 height 44
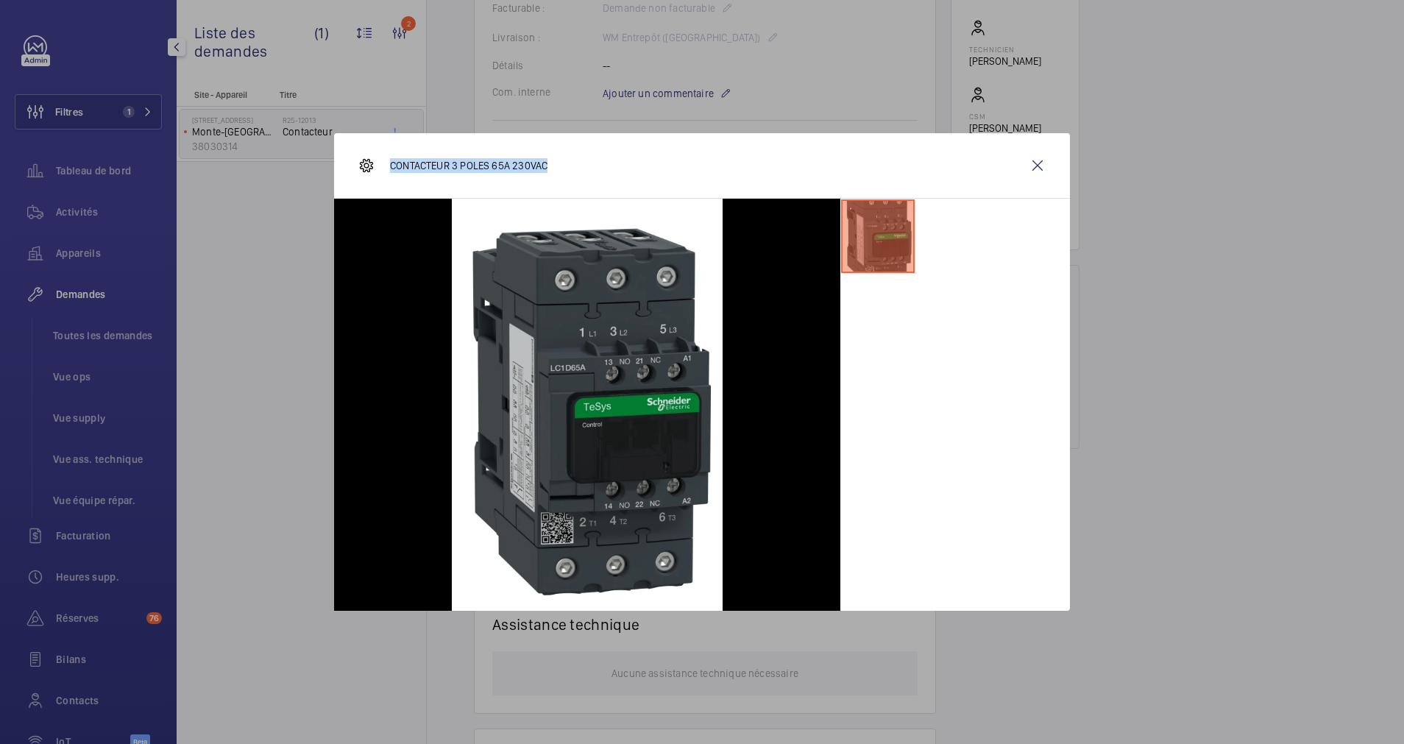
drag, startPoint x: 583, startPoint y: 166, endPoint x: 390, endPoint y: 163, distance: 192.8
click at [390, 163] on div "CONTACTEUR 3 POLES 65A 230VAC" at bounding box center [702, 165] width 736 height 65
copy p "CONTACTEUR 3 POLES 65A 230VAC"
click at [1036, 169] on wm-front-icon-button at bounding box center [1037, 165] width 35 height 35
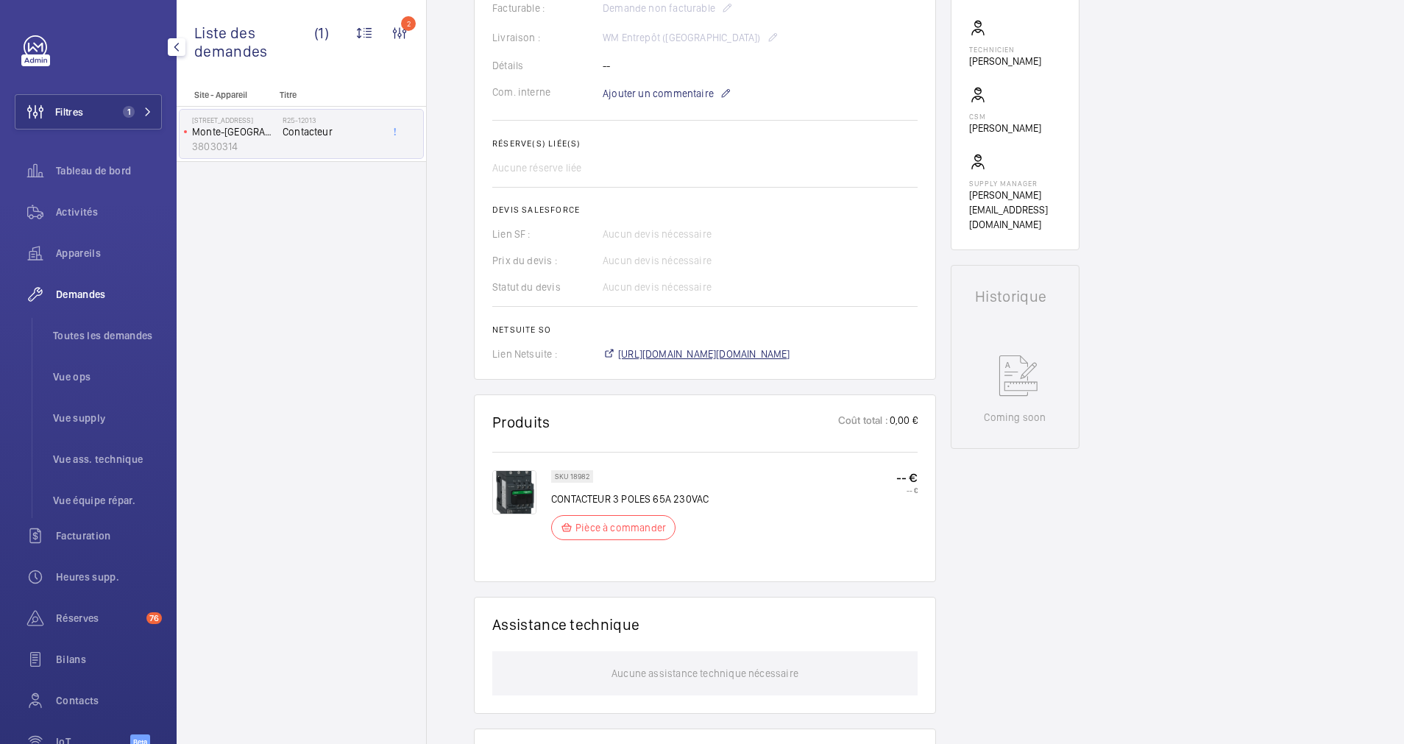
click at [711, 353] on span "https://6461500.app.netsuite.com/app/accounting/transactions/salesord.nl?id=299…" at bounding box center [704, 354] width 172 height 15
click at [104, 92] on div "Filtres 1 Tableau de bord Activités Appareils Demandes Toutes les demandes Vue …" at bounding box center [88, 400] width 147 height 730
click at [106, 107] on button "Filtres 1" at bounding box center [88, 111] width 147 height 35
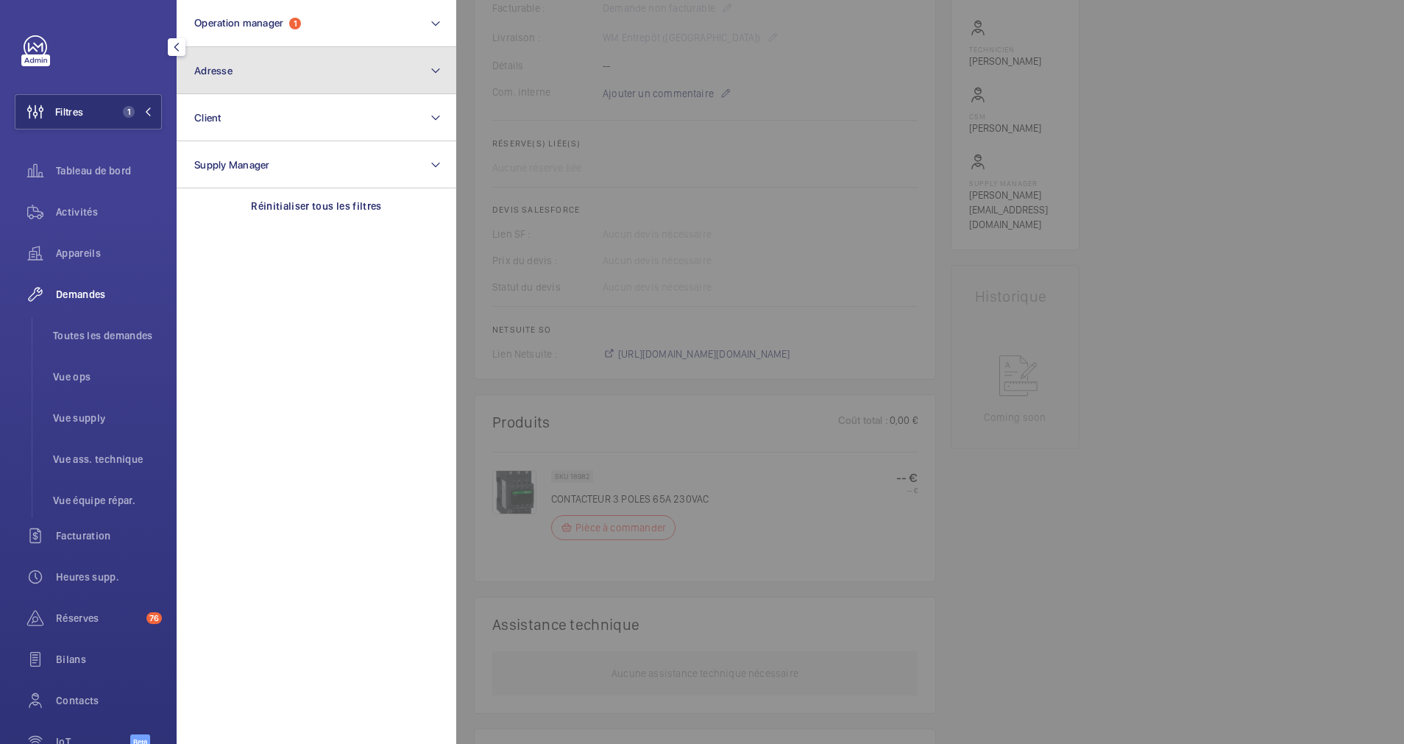
click at [280, 66] on button "Adresse" at bounding box center [317, 70] width 280 height 47
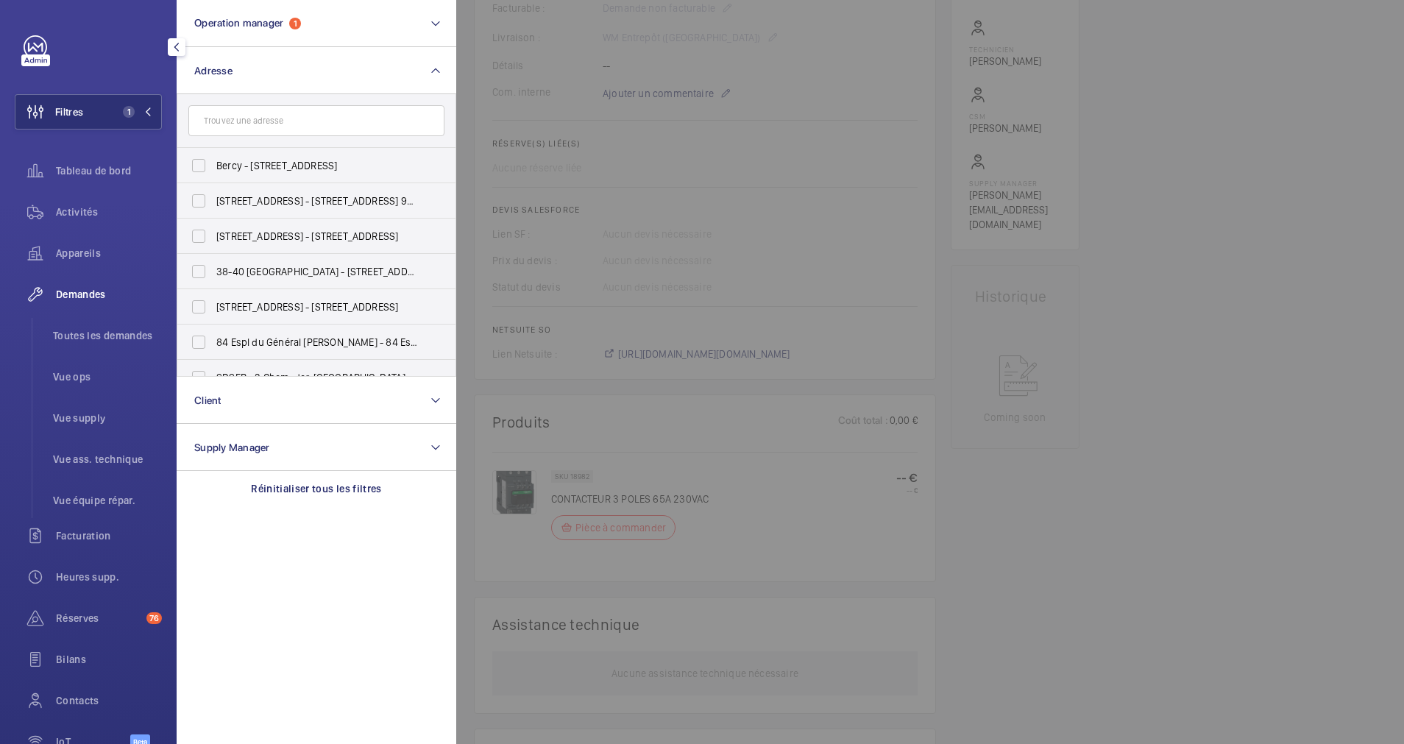
click at [1168, 277] on div at bounding box center [1158, 372] width 1404 height 744
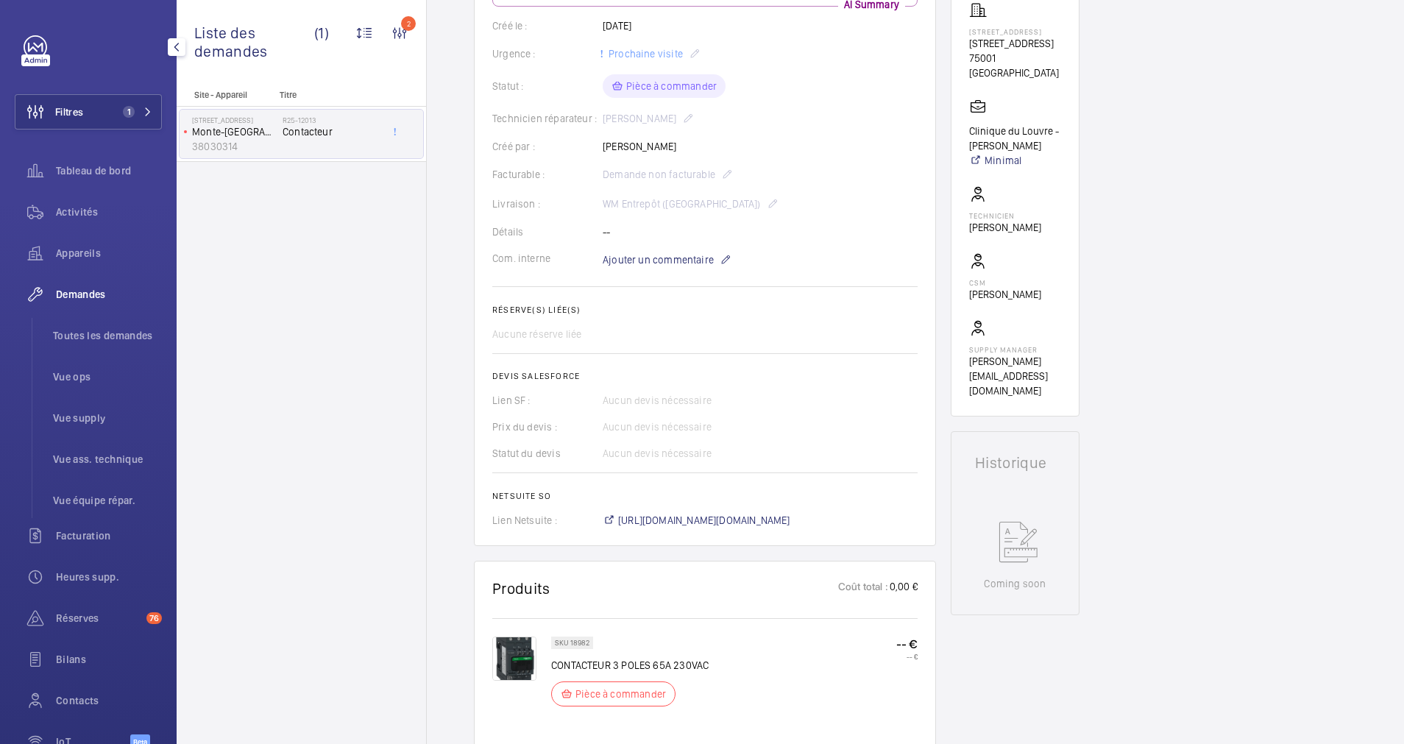
scroll to position [0, 0]
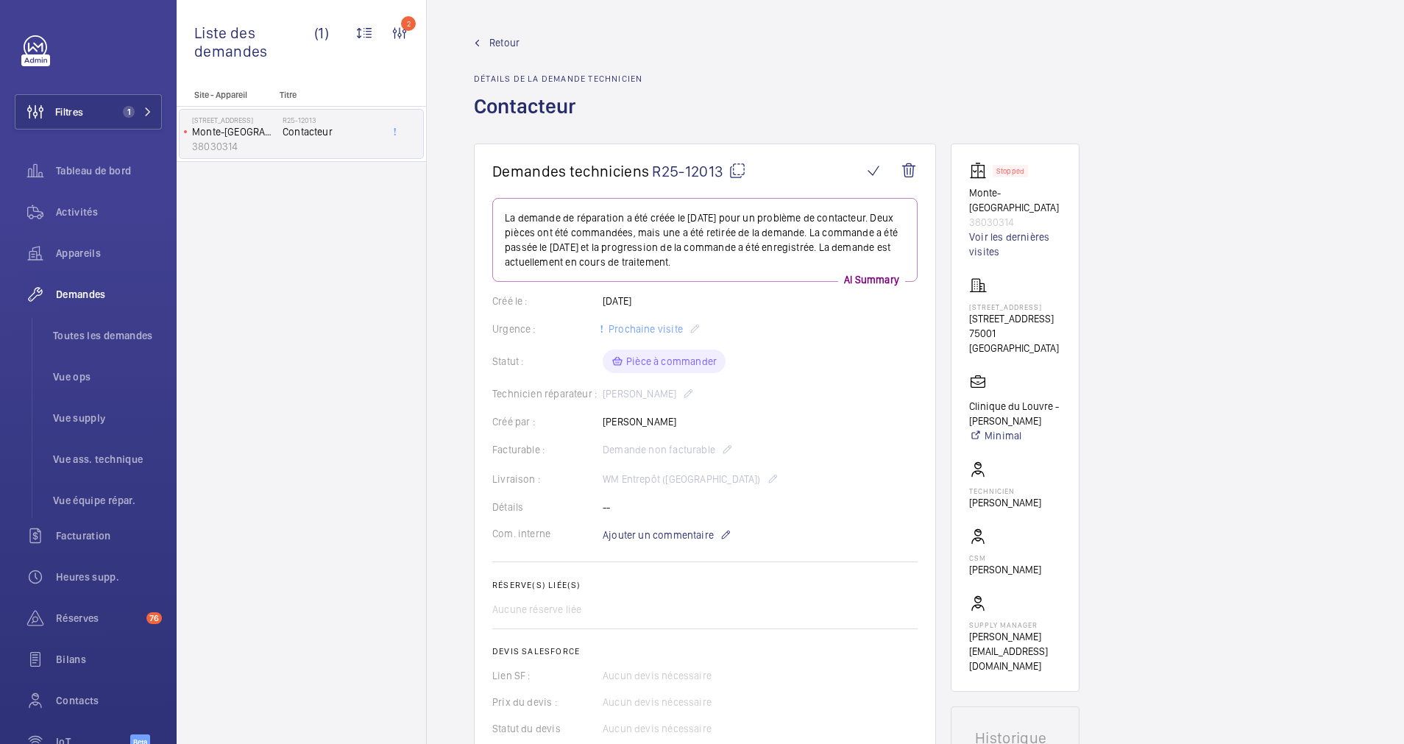
click at [499, 34] on wm-front-admin-header "Retour Détails de la demande technicien Contacteur" at bounding box center [915, 71] width 977 height 143
click at [501, 46] on span "Retour" at bounding box center [504, 42] width 30 height 15
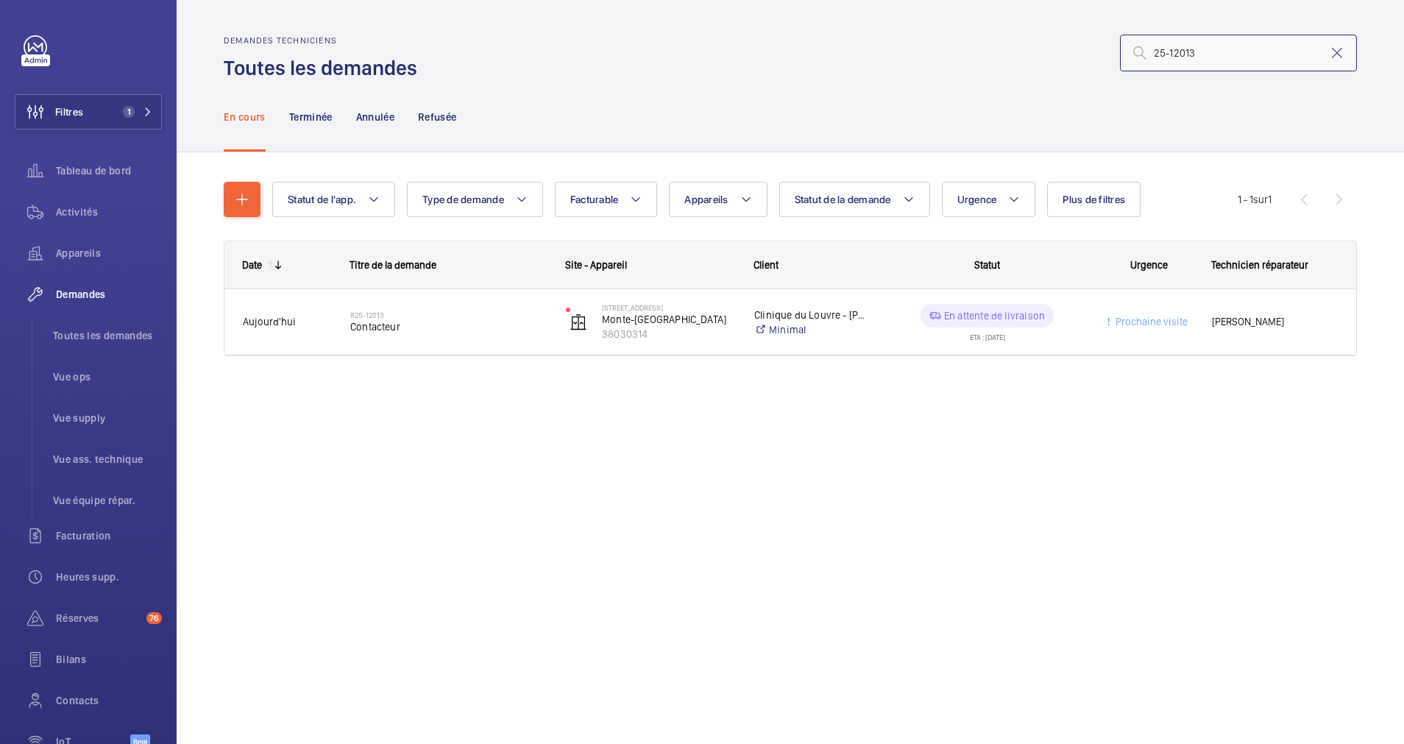
drag, startPoint x: 1227, startPoint y: 54, endPoint x: 1124, endPoint y: 57, distance: 103.8
click at [1124, 57] on input "25-12013" at bounding box center [1238, 53] width 237 height 37
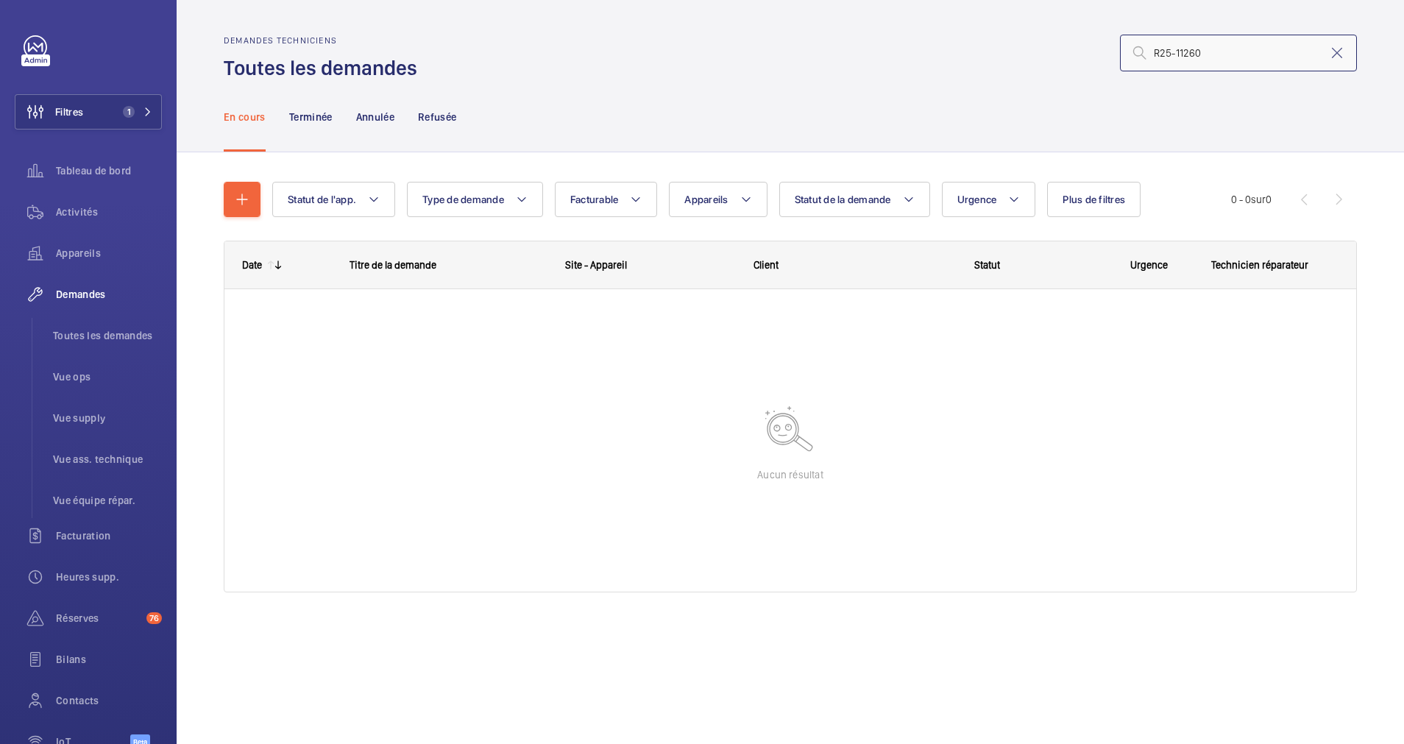
click at [1161, 52] on input "R25-11260" at bounding box center [1238, 53] width 237 height 37
click at [1171, 52] on input "25-11260" at bounding box center [1238, 53] width 237 height 37
type input "11260"
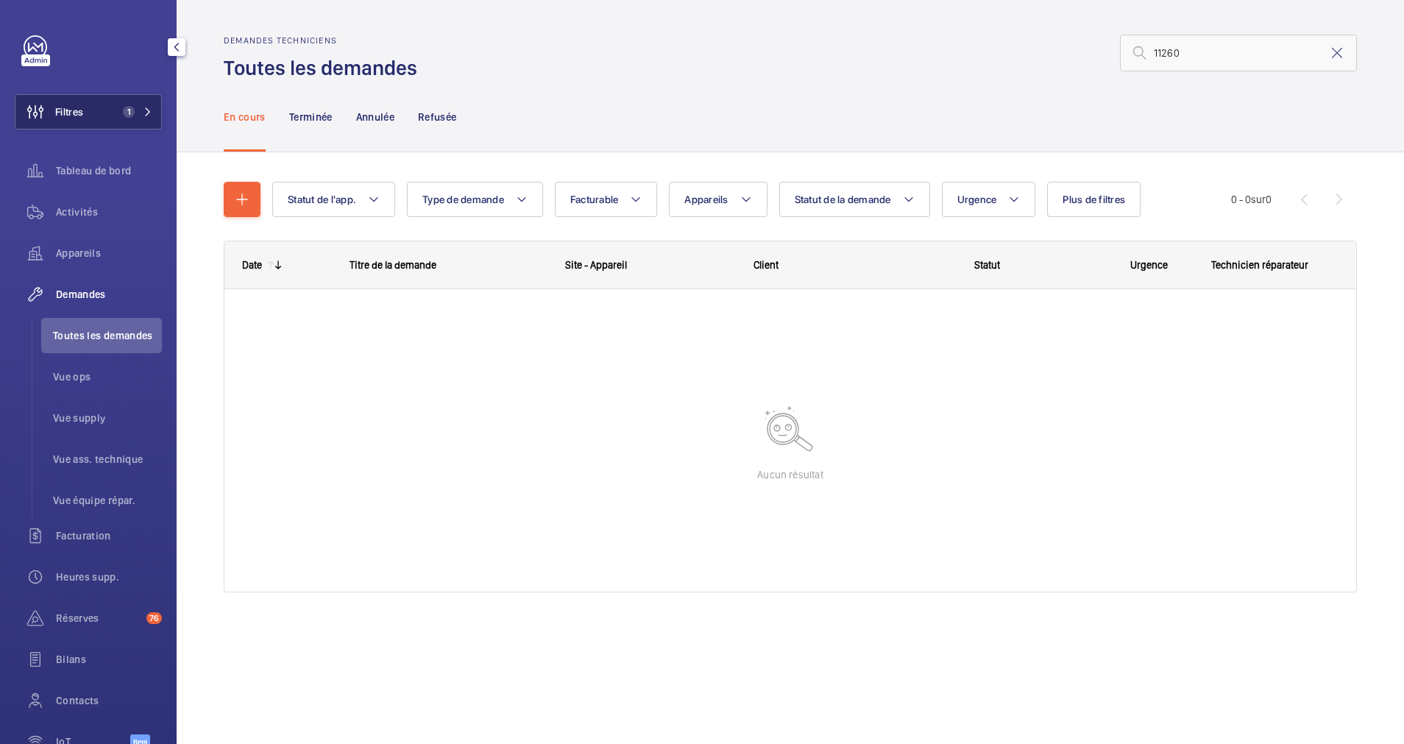
click at [107, 90] on div "Filtres 1 Tableau de bord Activités Appareils Demandes Toutes les demandes Vue …" at bounding box center [88, 400] width 147 height 730
click at [105, 104] on button "Filtres 1" at bounding box center [88, 111] width 147 height 35
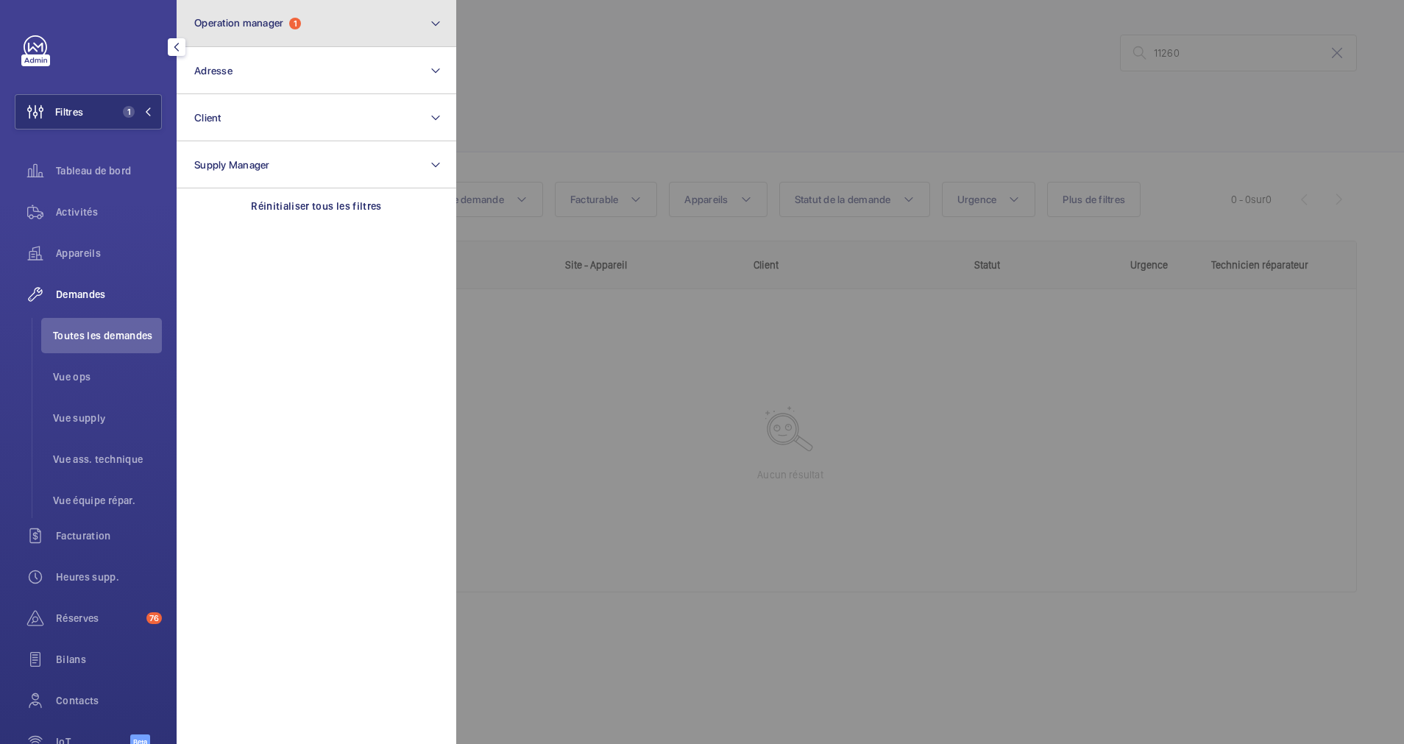
click at [410, 21] on button "Operation manager 1" at bounding box center [317, 23] width 280 height 47
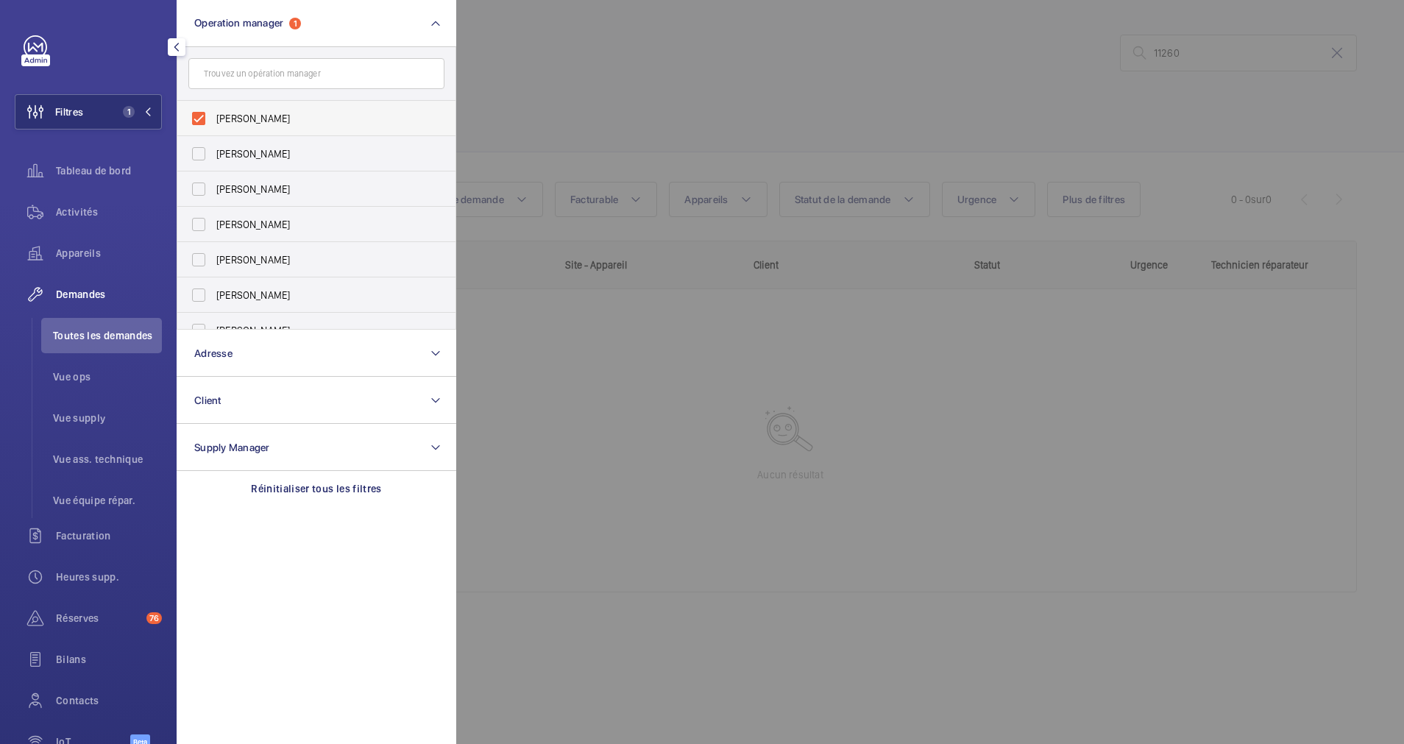
click at [201, 112] on label "[PERSON_NAME]" at bounding box center [305, 118] width 256 height 35
click at [201, 112] on input "[PERSON_NAME]" at bounding box center [198, 118] width 29 height 29
checkbox input "false"
click at [612, 99] on div at bounding box center [1158, 372] width 1404 height 744
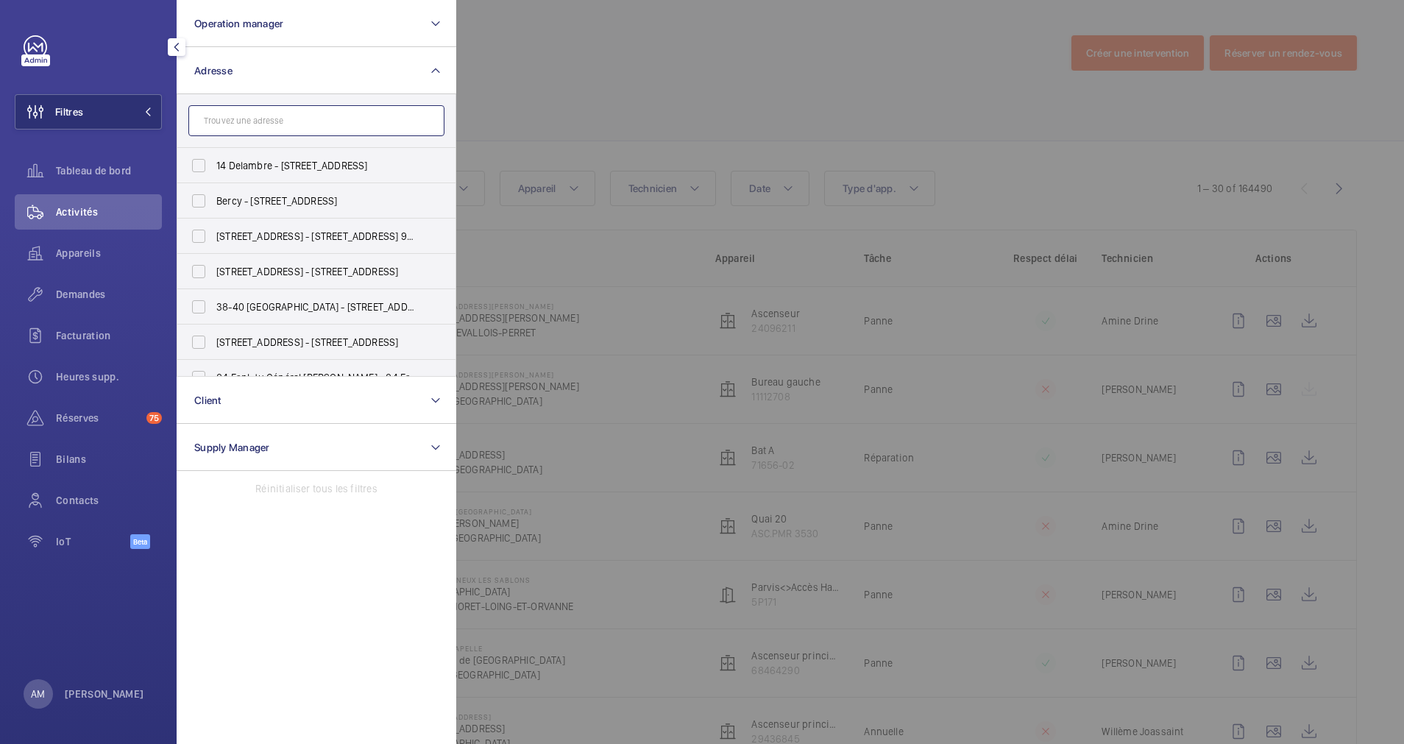
click at [252, 120] on input "text" at bounding box center [316, 120] width 256 height 31
paste input "[STREET_ADDRESS]"
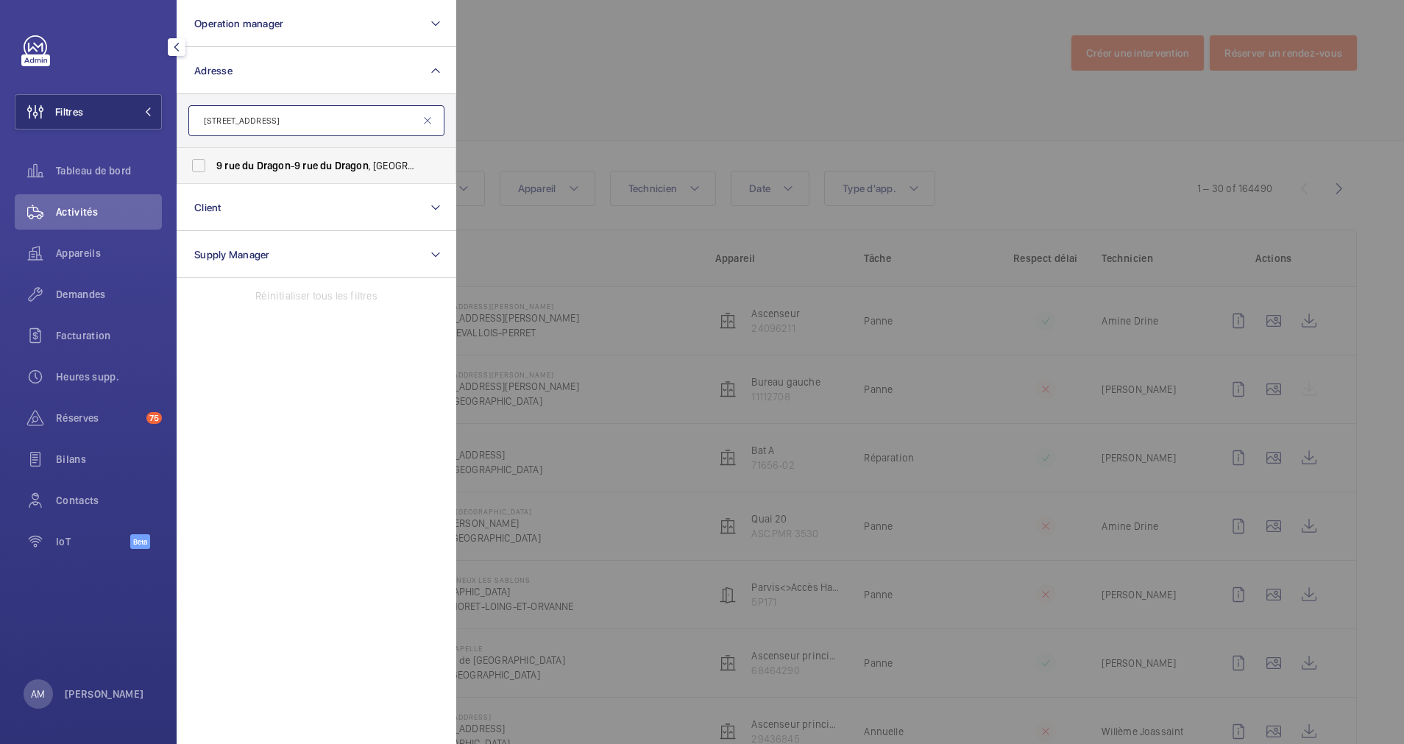
type input "[STREET_ADDRESS]"
click at [230, 168] on span "rue" at bounding box center [231, 166] width 15 height 12
click at [213, 168] on input "[STREET_ADDRESS][GEOGRAPHIC_DATA][STREET_ADDRESS]" at bounding box center [198, 165] width 29 height 29
checkbox input "true"
click at [563, 147] on div at bounding box center [1158, 372] width 1404 height 744
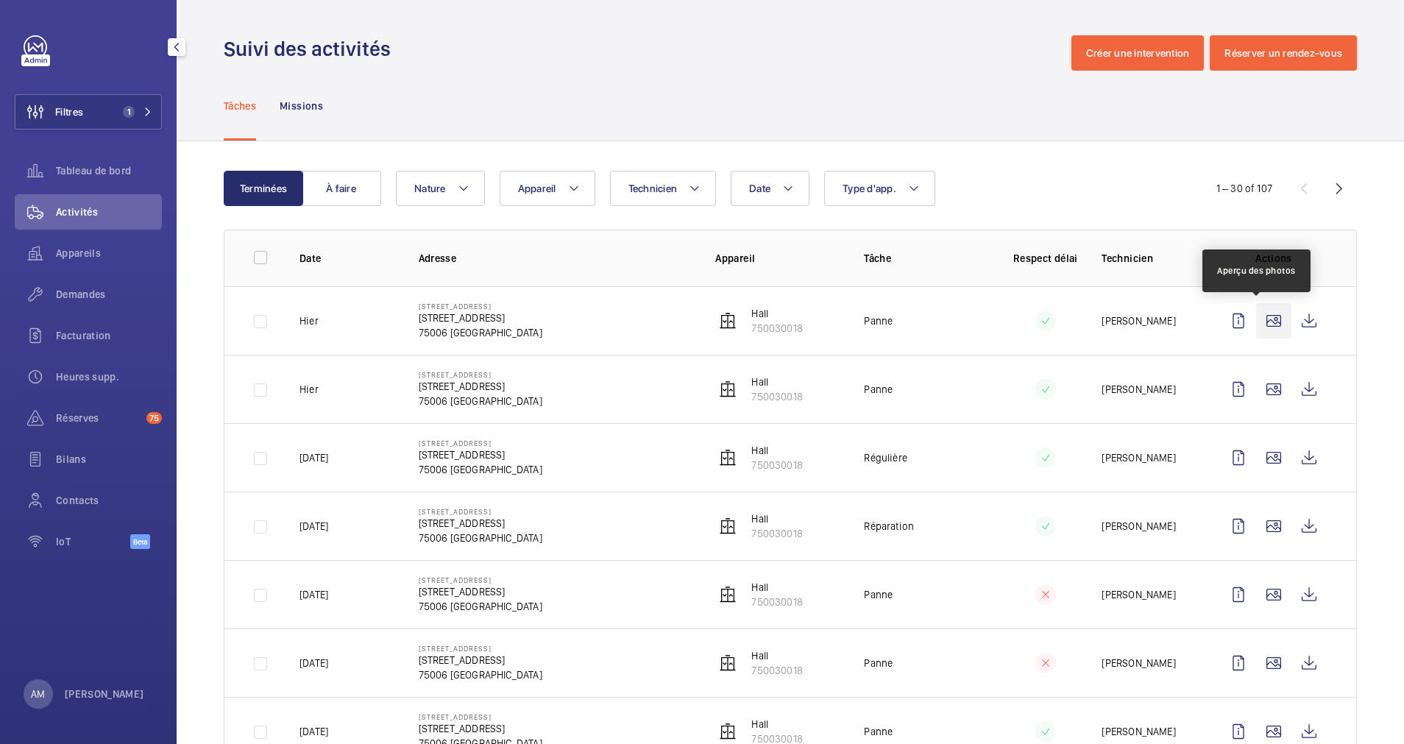
click at [1256, 312] on wm-front-icon-button at bounding box center [1273, 320] width 35 height 35
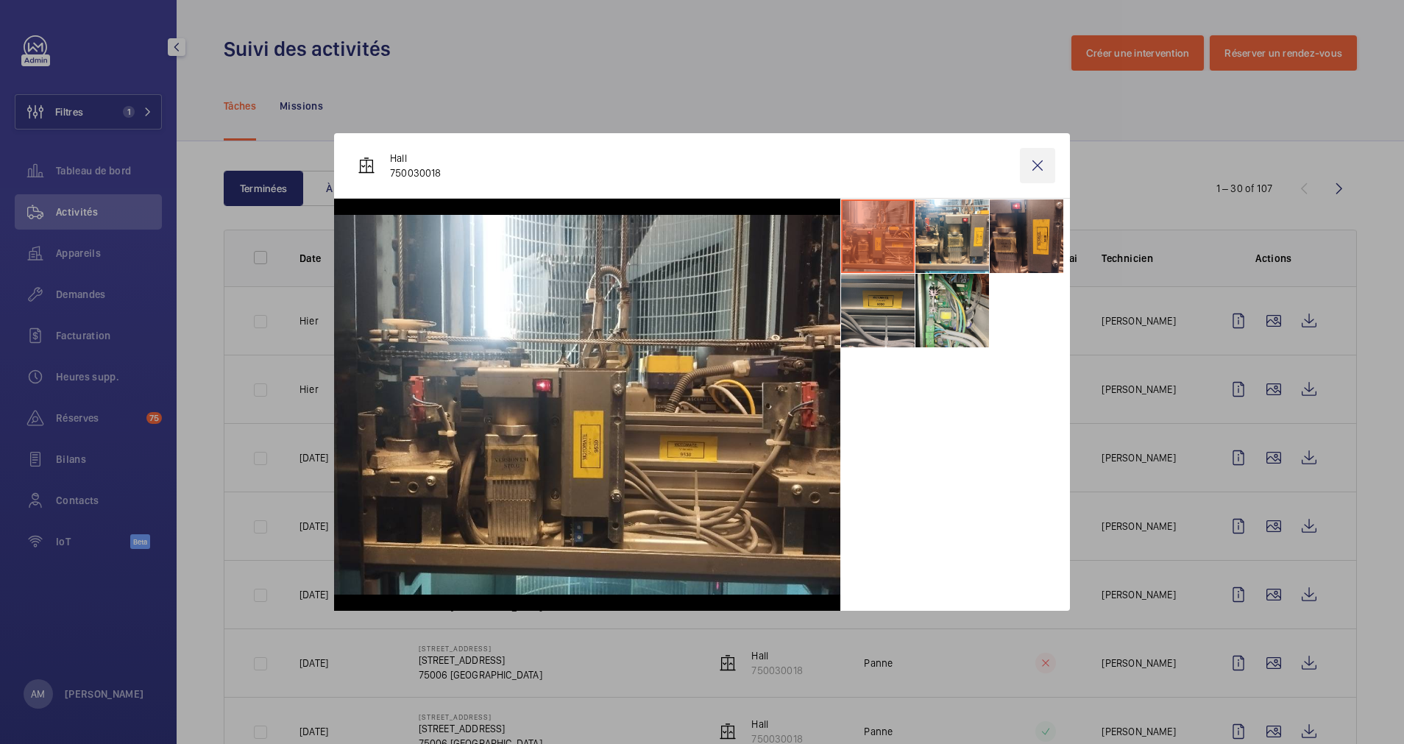
click at [1039, 163] on wm-front-icon-button at bounding box center [1037, 165] width 35 height 35
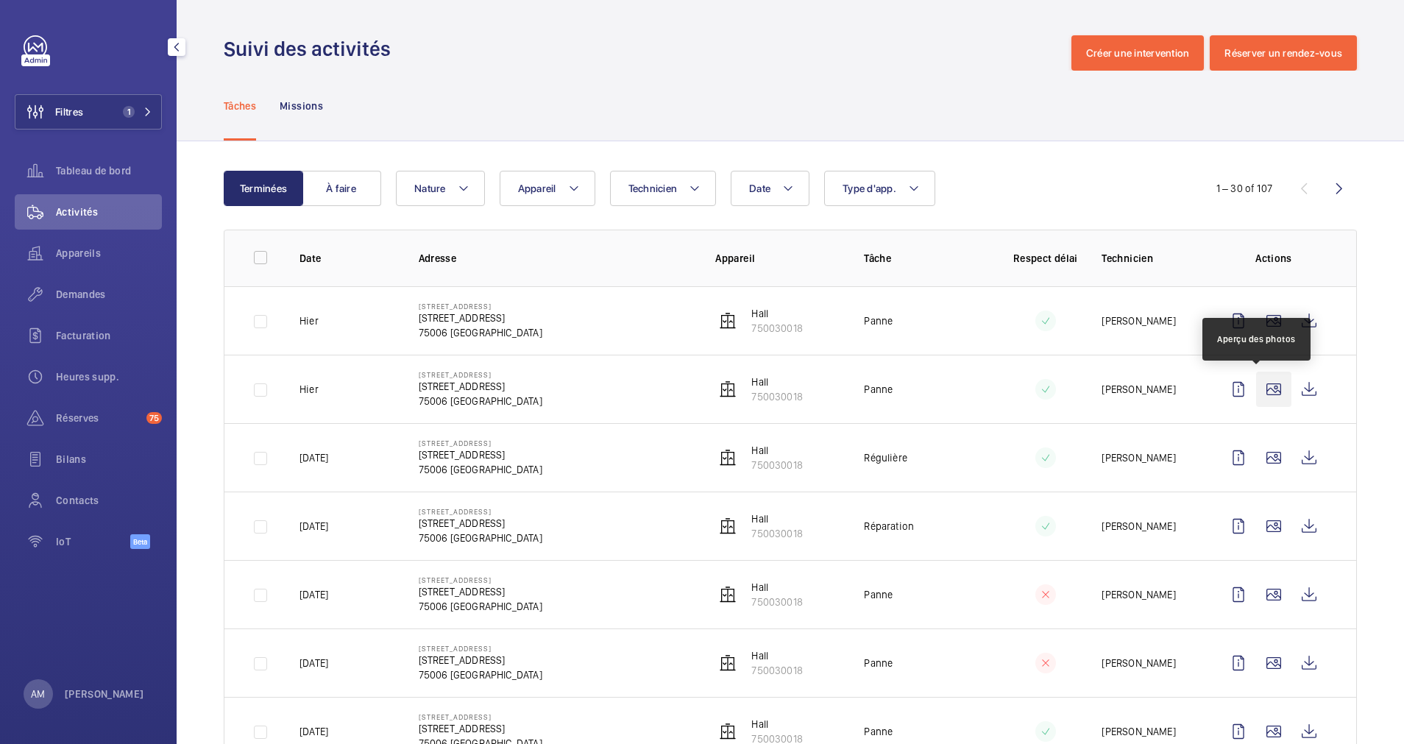
click at [1257, 386] on wm-front-icon-button at bounding box center [1273, 389] width 35 height 35
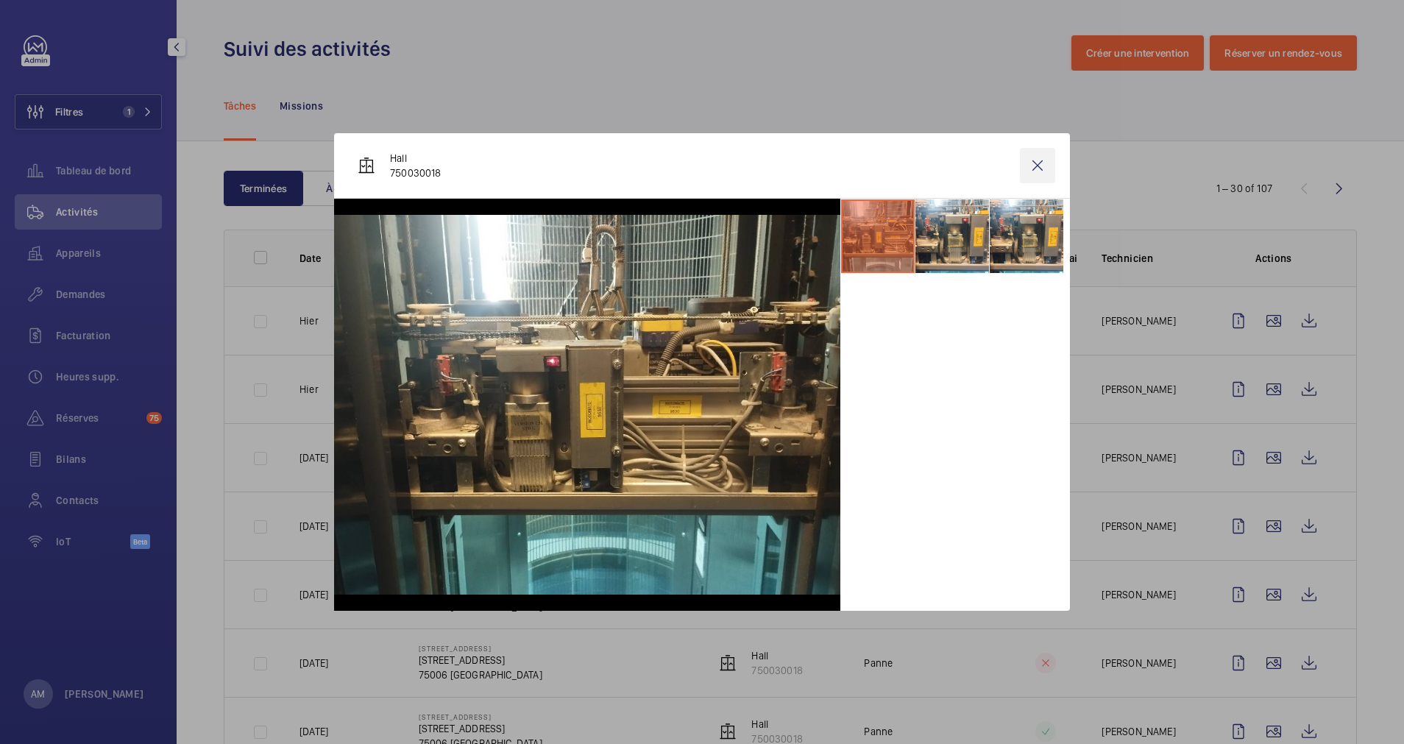
click at [1034, 167] on wm-front-icon-button at bounding box center [1037, 165] width 35 height 35
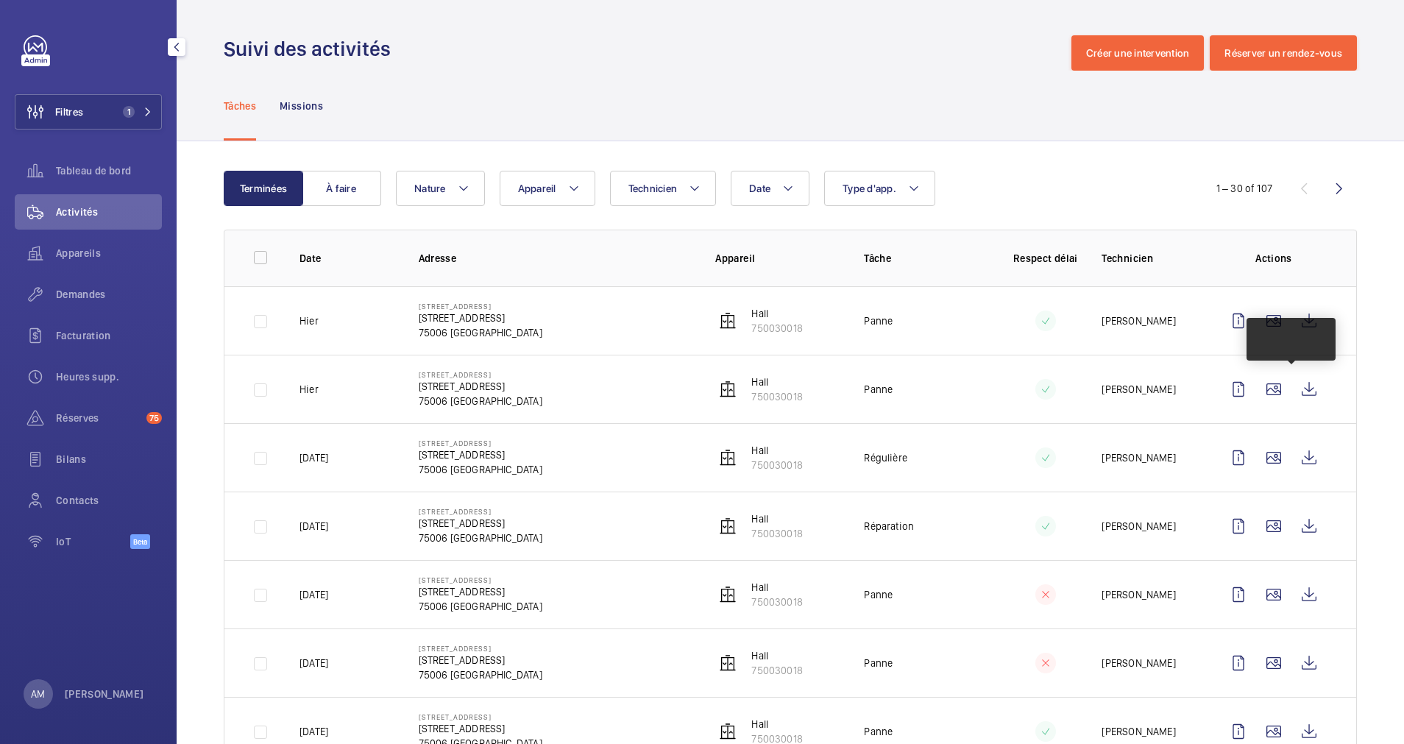
scroll to position [110, 0]
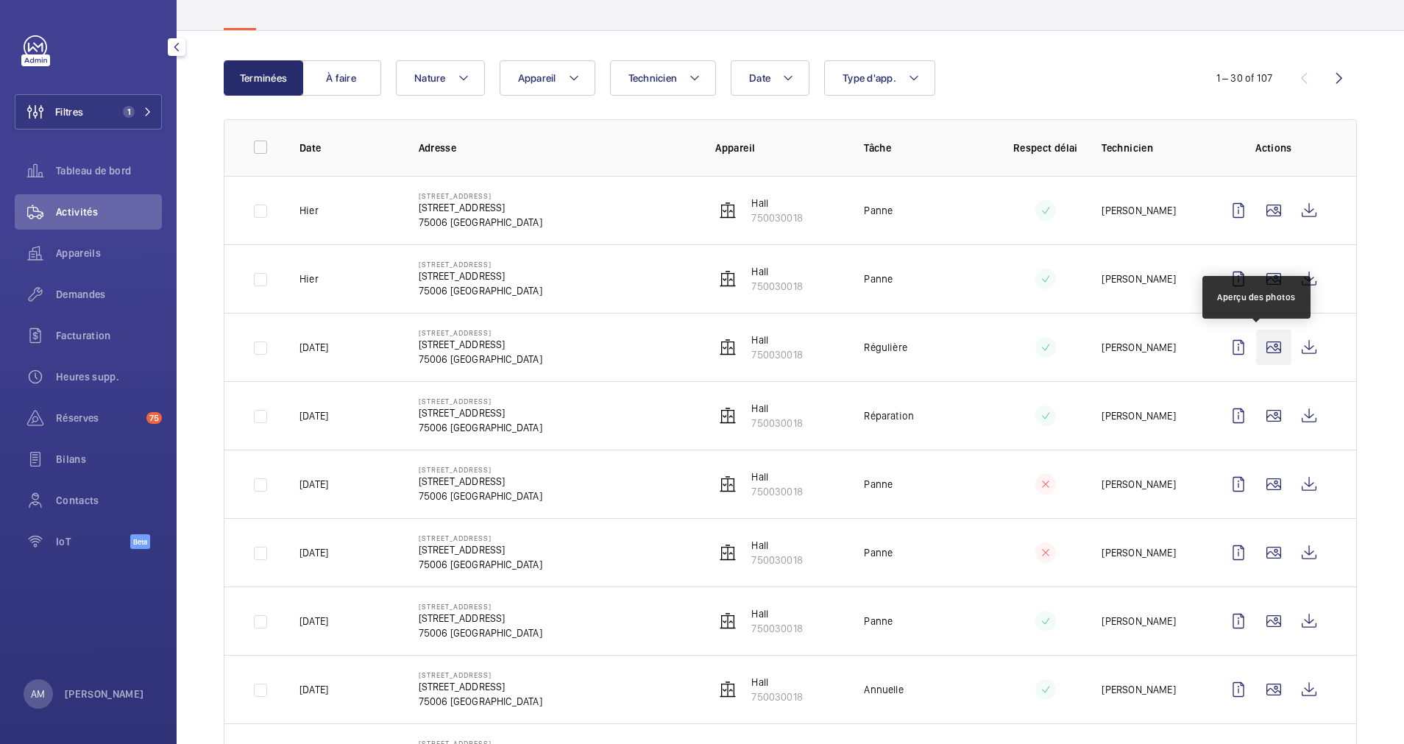
click at [1256, 341] on wm-front-icon-button at bounding box center [1273, 347] width 35 height 35
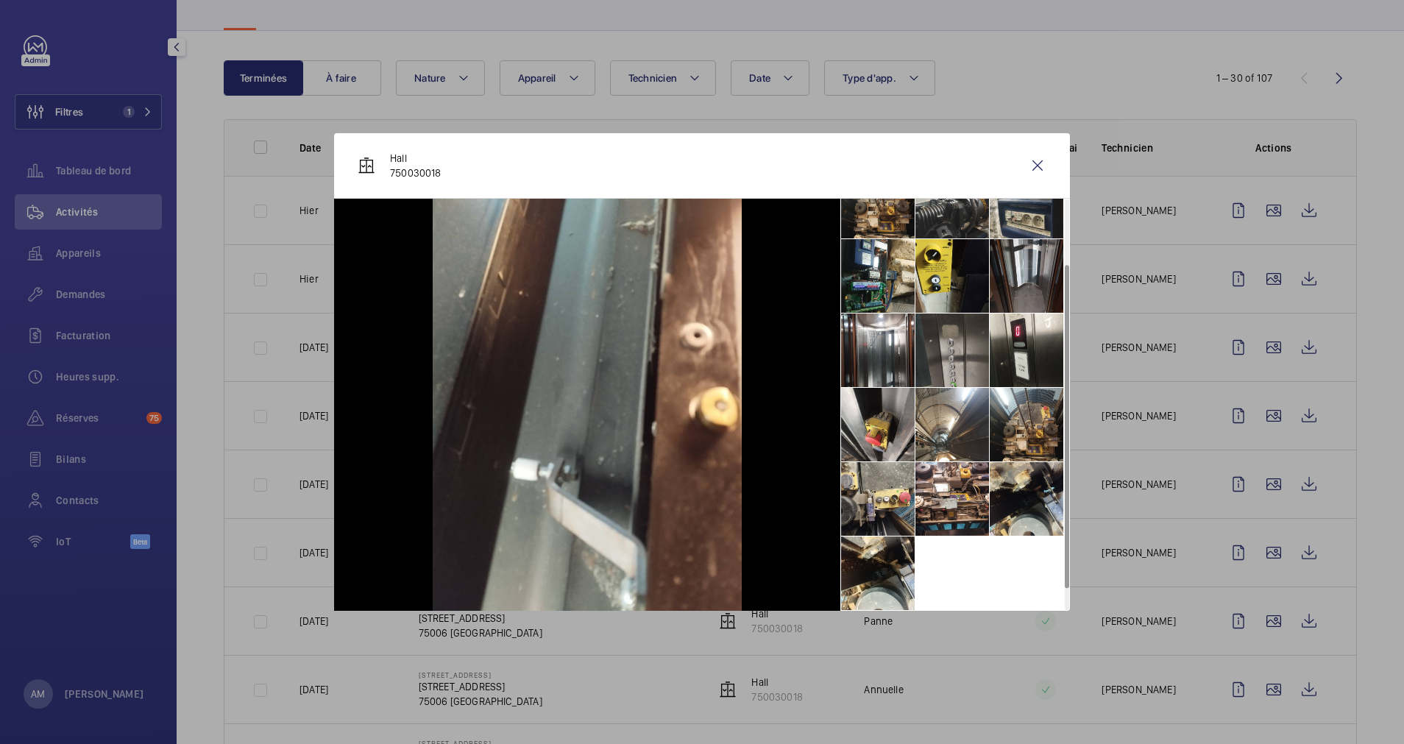
scroll to position [0, 0]
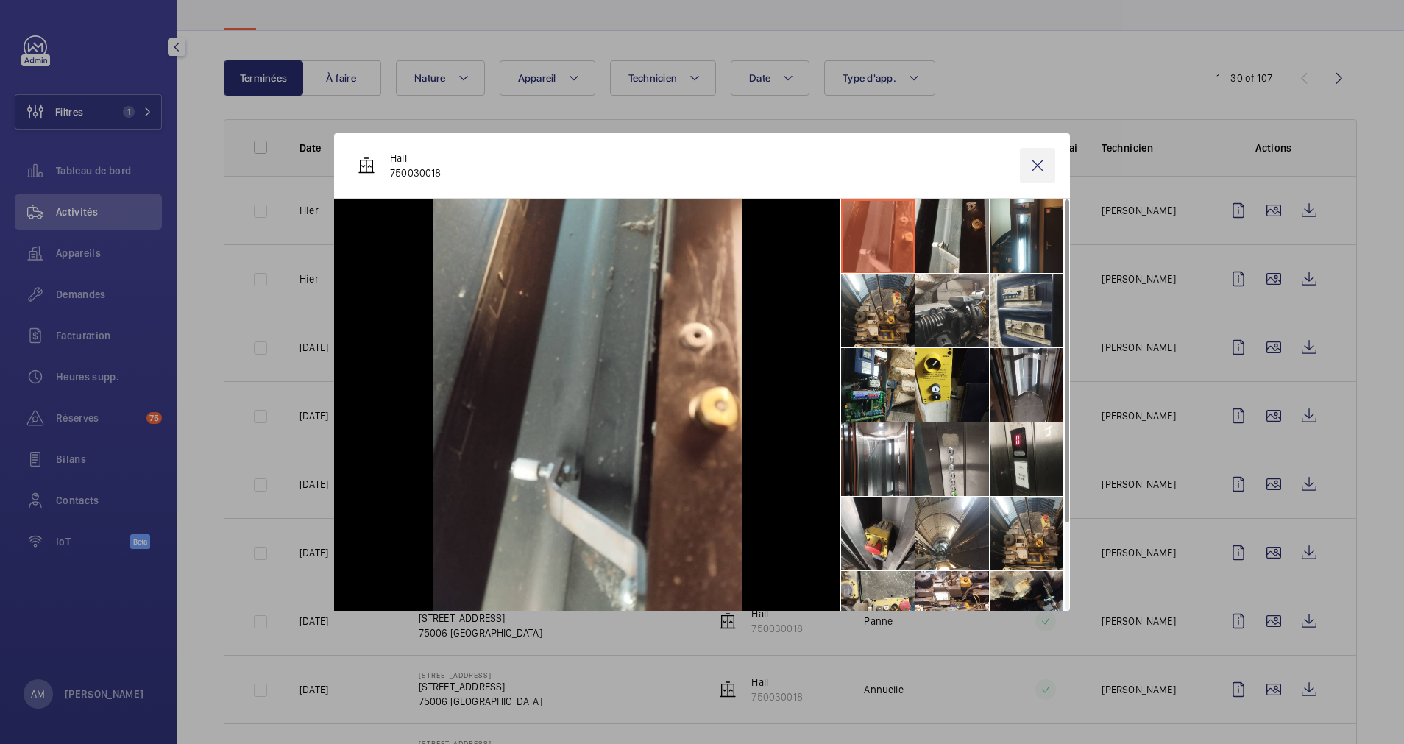
click at [1034, 175] on wm-front-icon-button at bounding box center [1037, 165] width 35 height 35
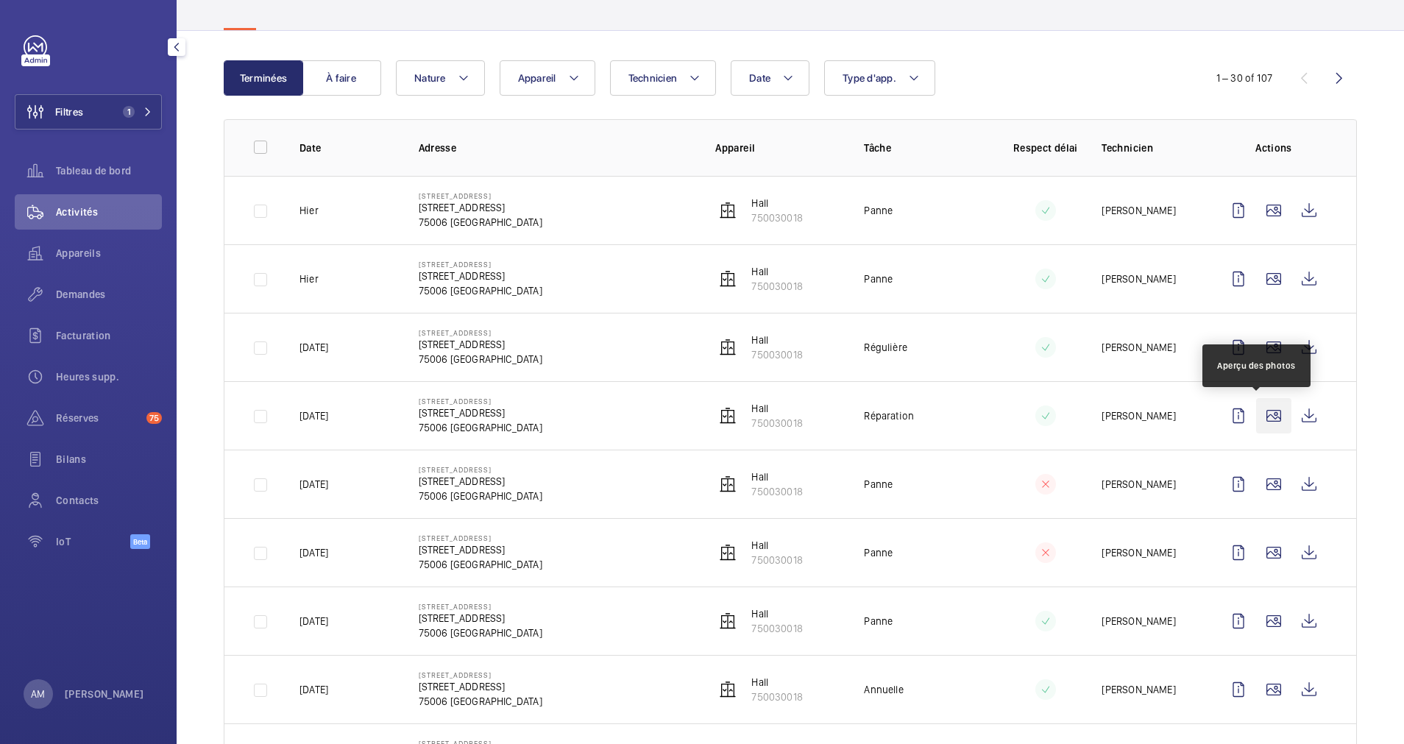
click at [1263, 419] on wm-front-icon-button at bounding box center [1273, 415] width 35 height 35
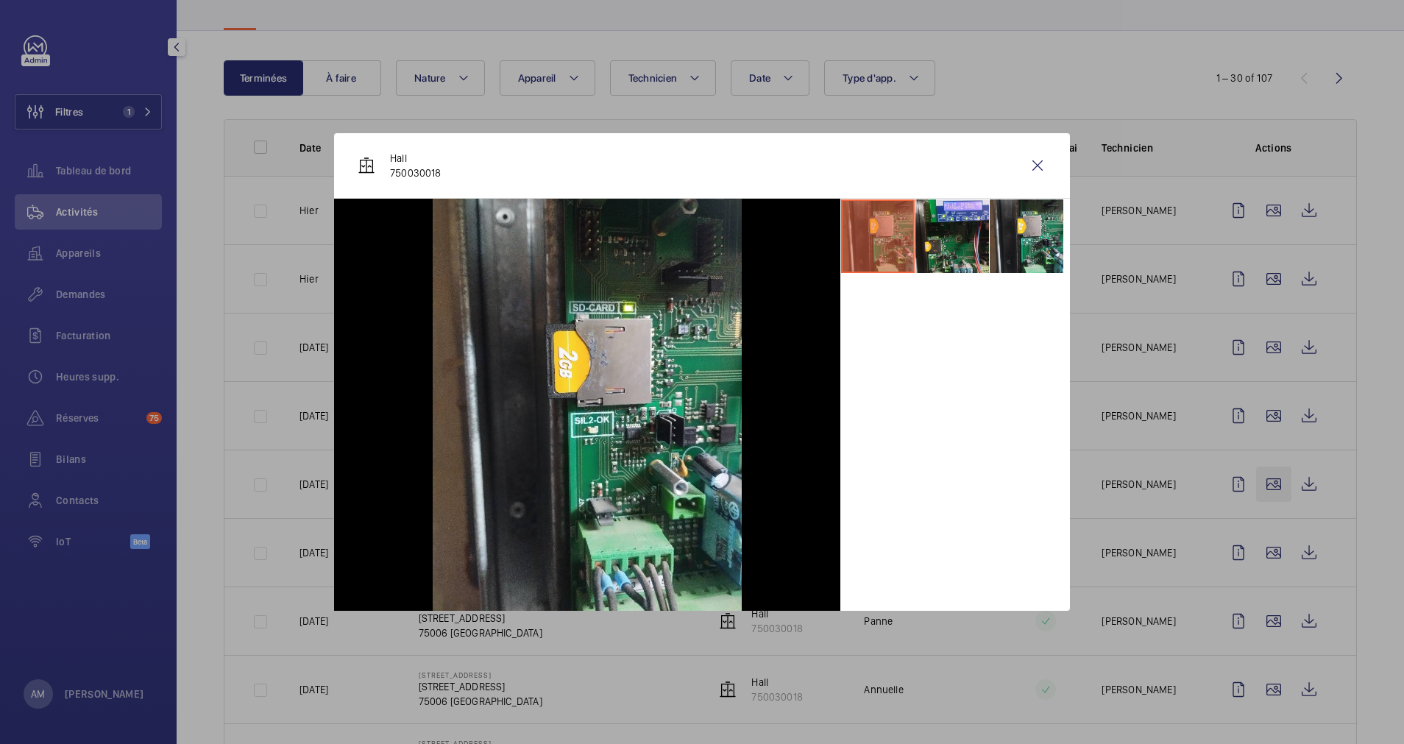
click at [1253, 476] on div at bounding box center [702, 372] width 1404 height 744
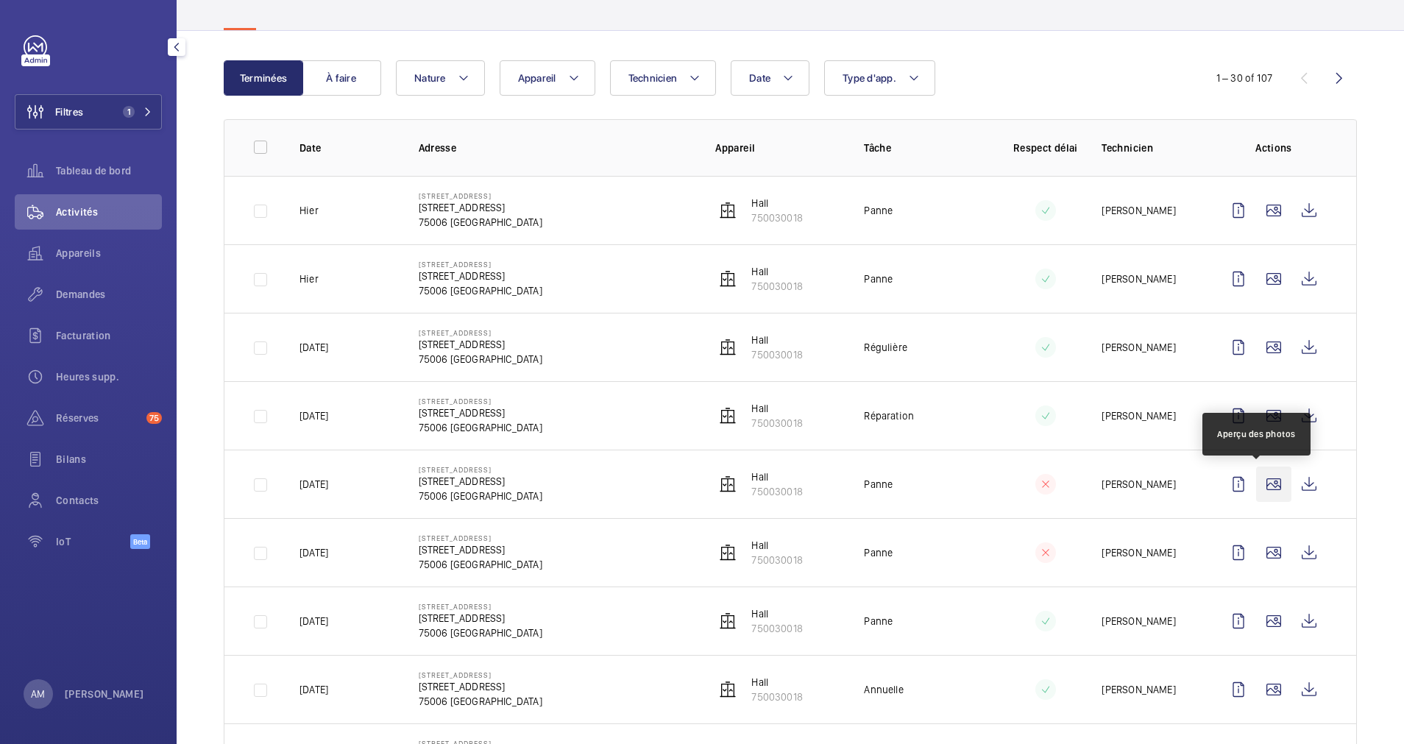
click at [1256, 477] on wm-front-icon-button at bounding box center [1273, 483] width 35 height 35
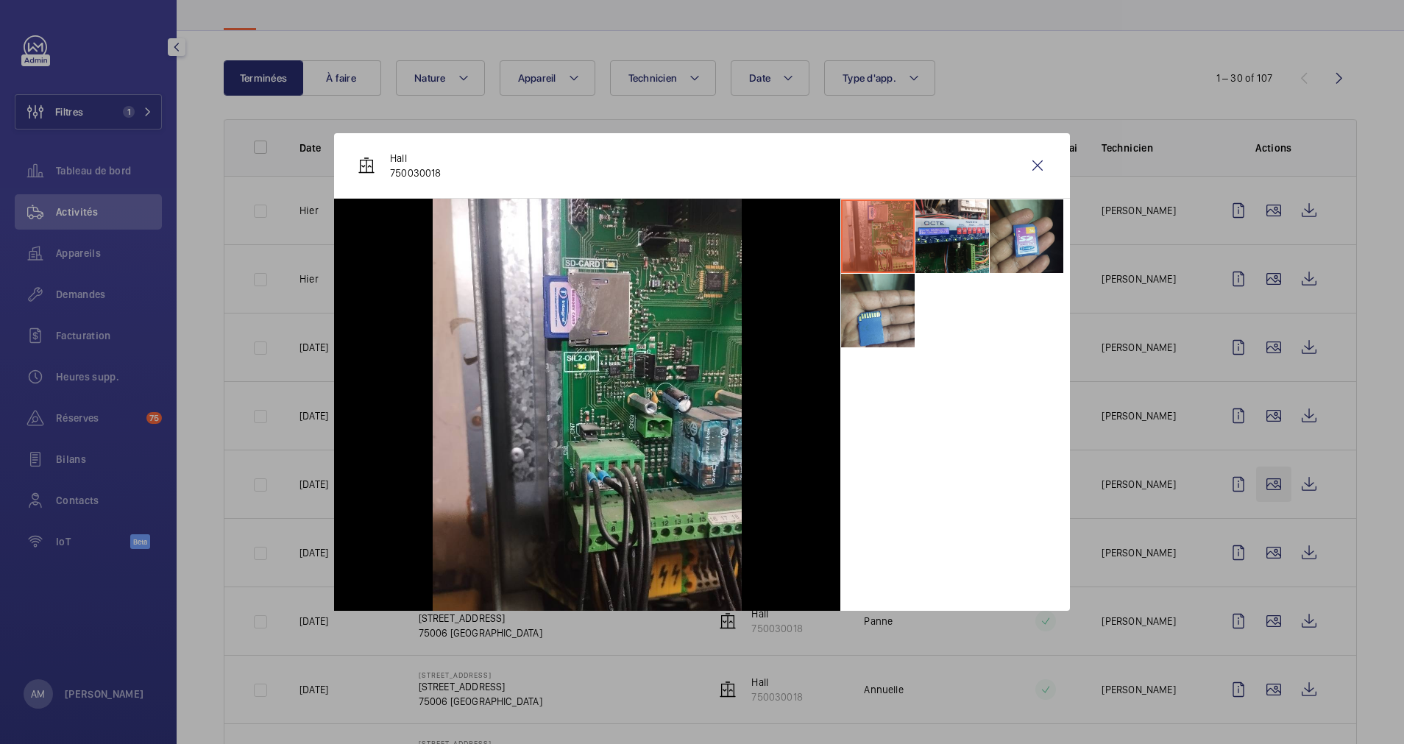
click at [1253, 477] on div at bounding box center [702, 372] width 1404 height 744
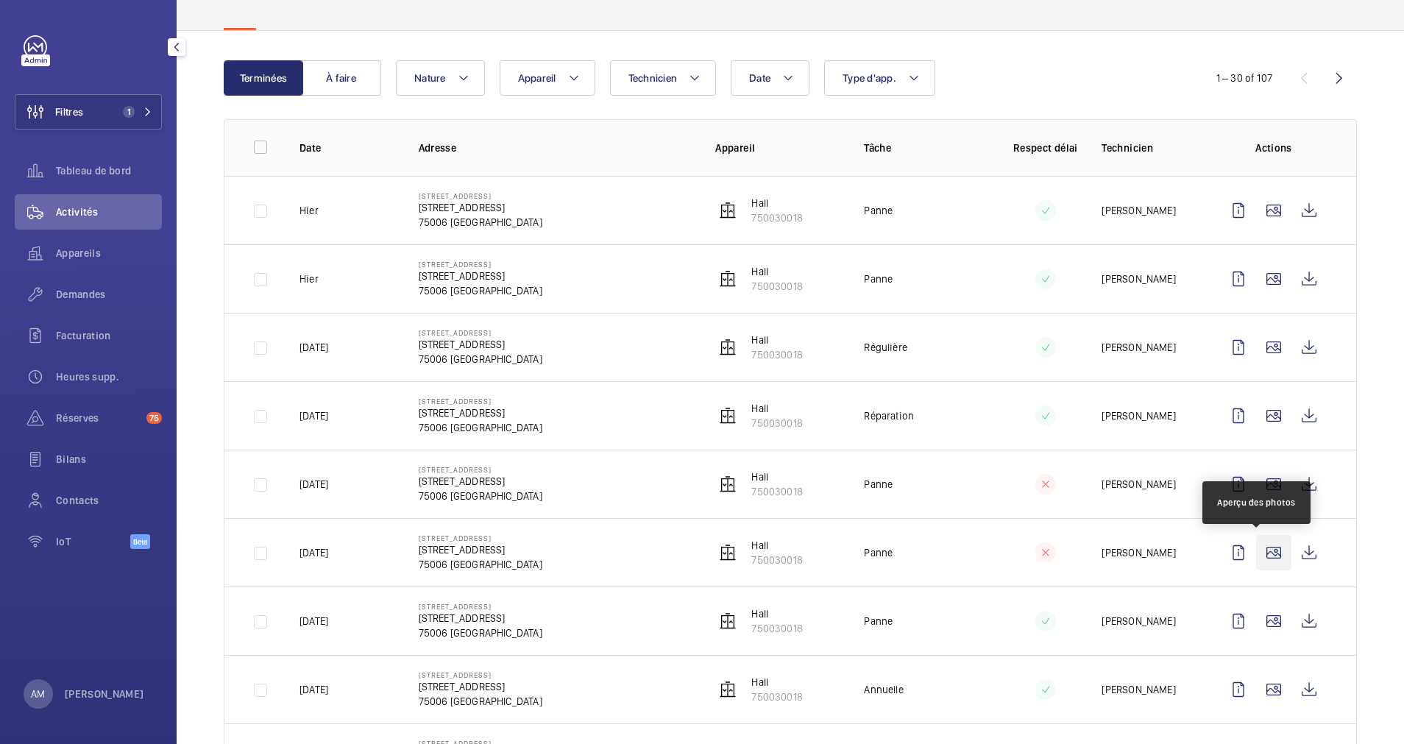
click at [1257, 542] on wm-front-icon-button at bounding box center [1273, 552] width 35 height 35
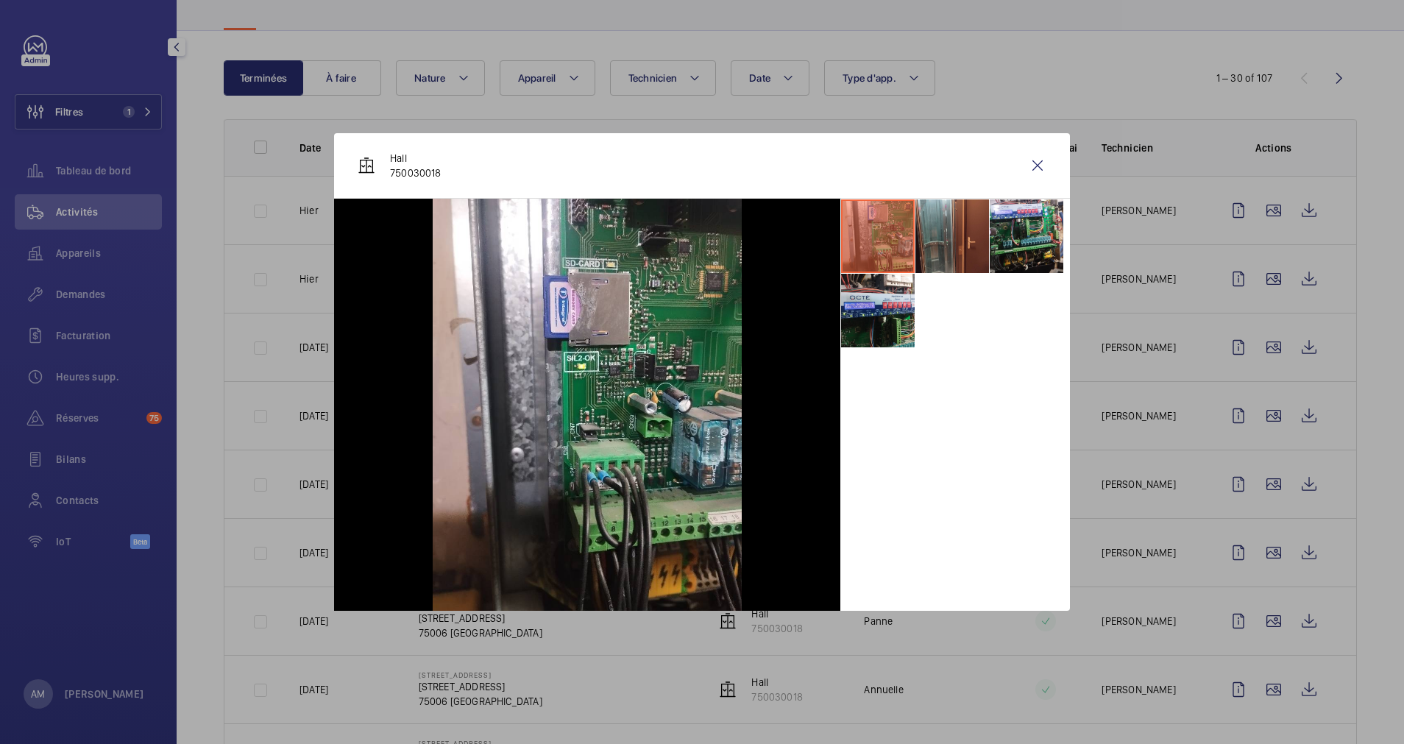
click at [1255, 617] on div at bounding box center [702, 372] width 1404 height 744
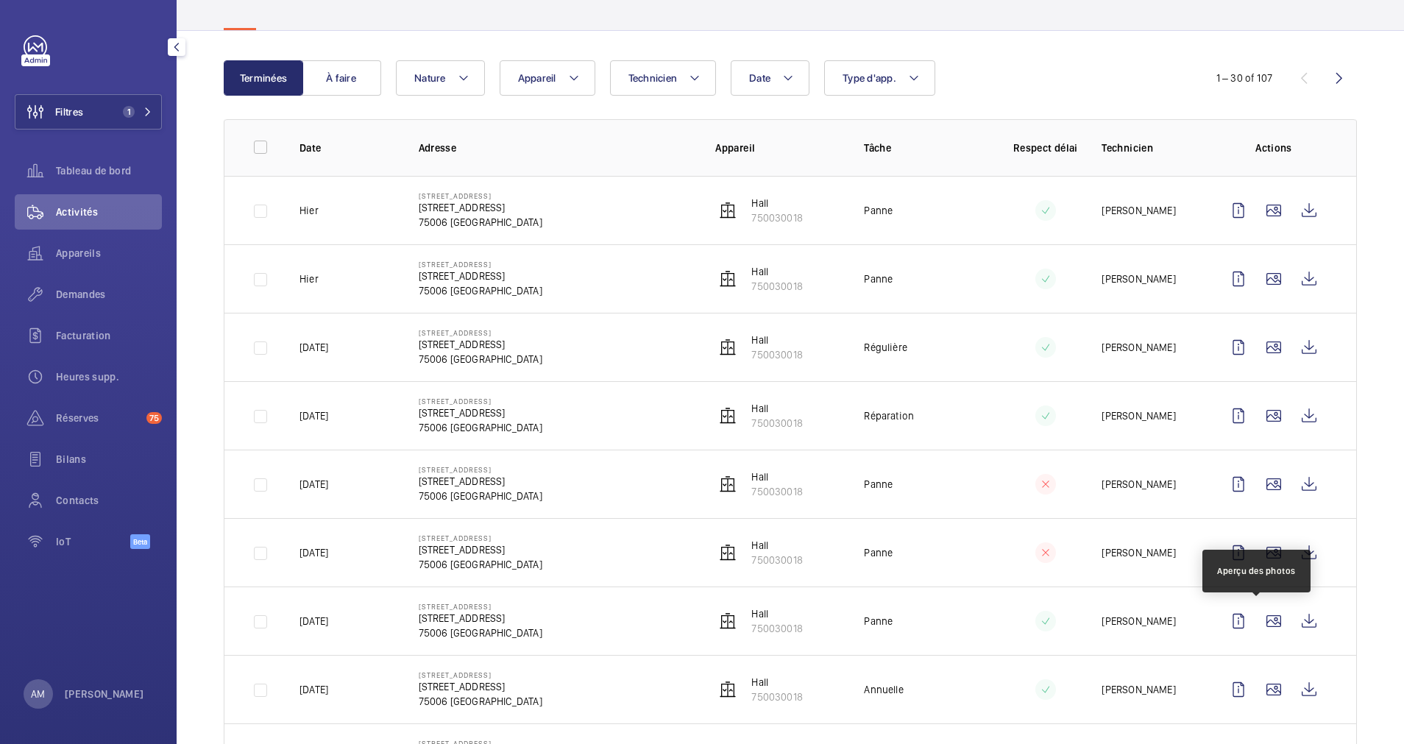
click at [1256, 617] on wm-front-icon-button at bounding box center [1273, 620] width 35 height 35
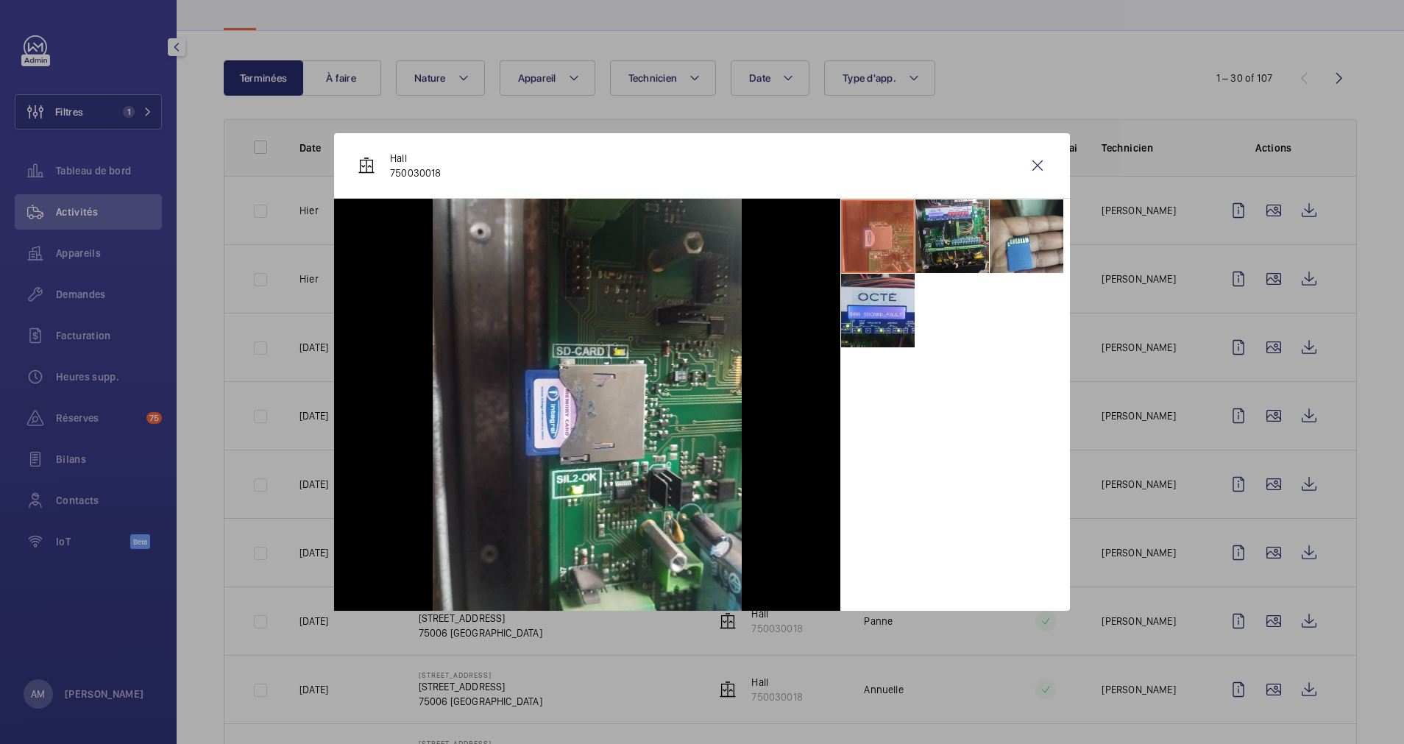
click at [1255, 608] on div at bounding box center [702, 372] width 1404 height 744
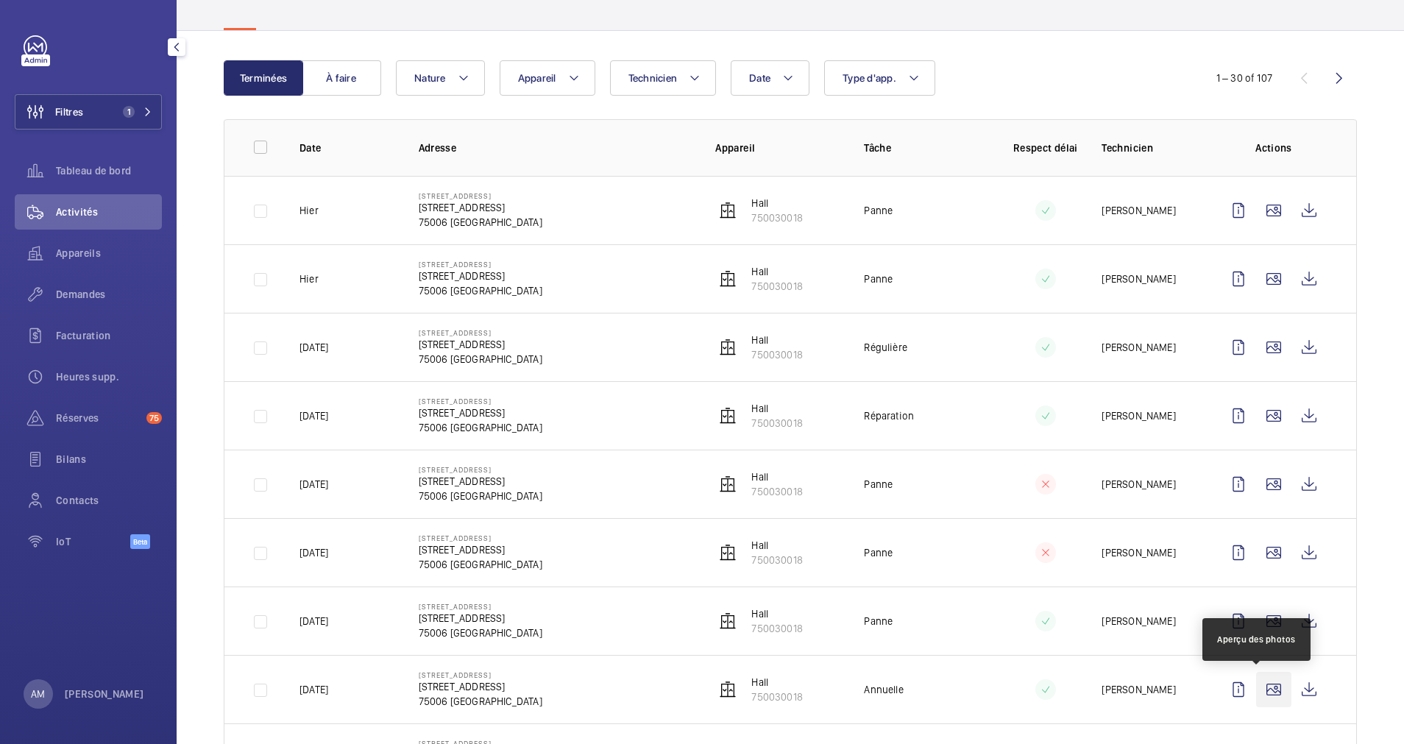
click at [1257, 689] on wm-front-icon-button at bounding box center [1273, 689] width 35 height 35
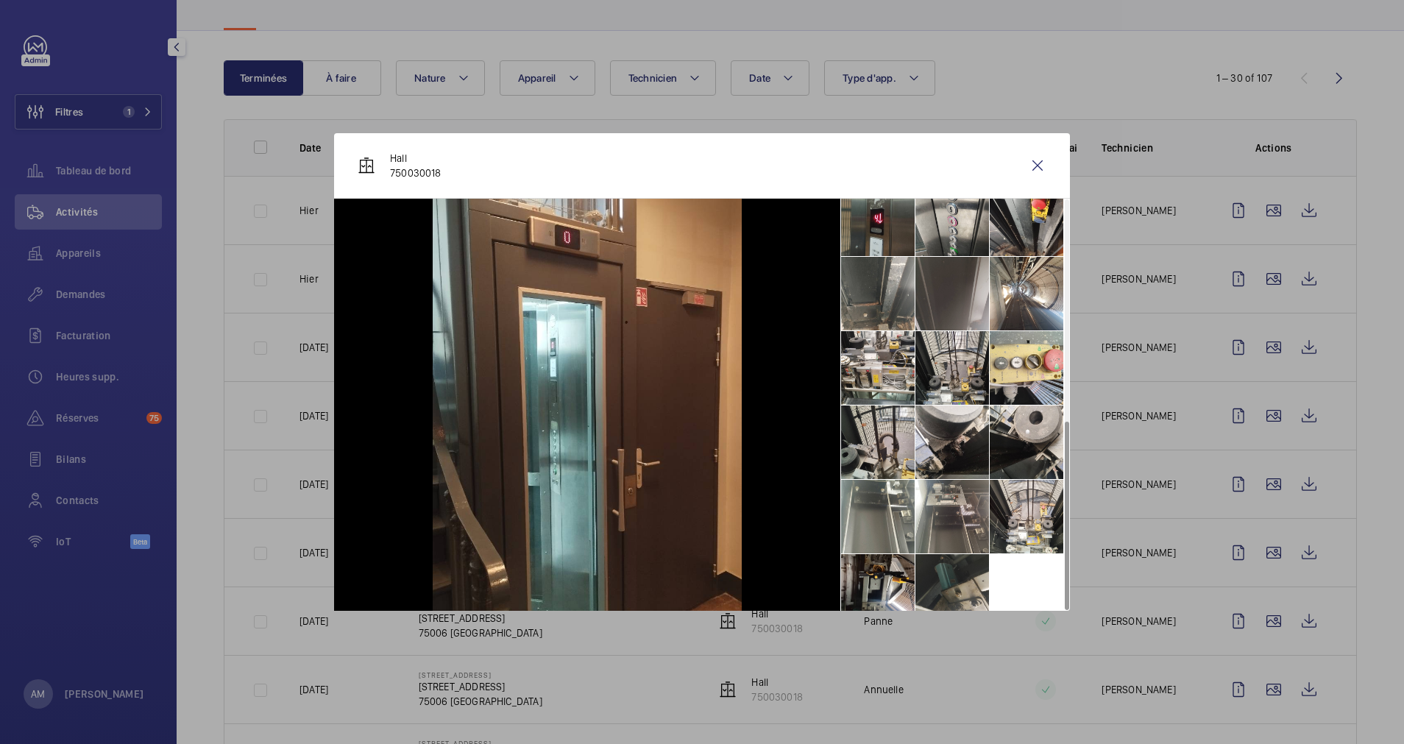
scroll to position [480, 0]
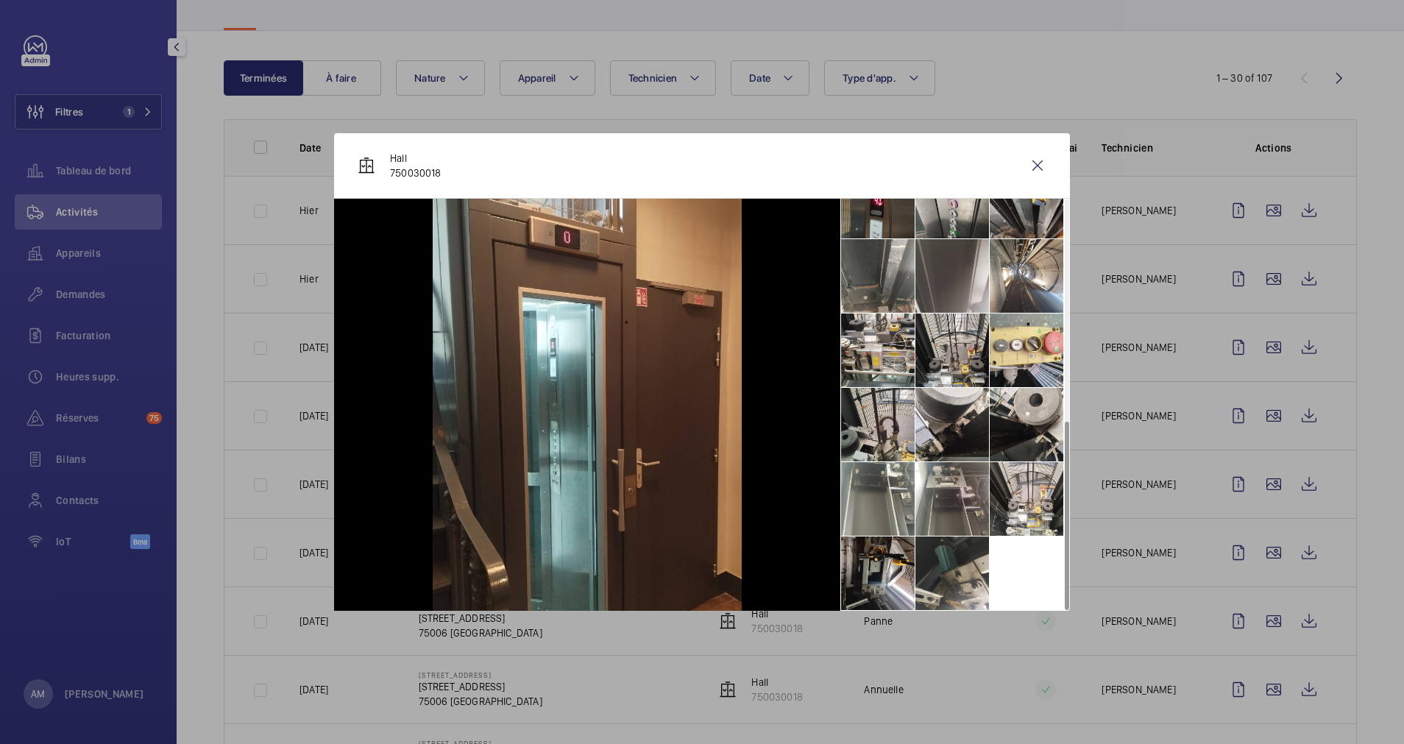
click at [1267, 511] on div at bounding box center [702, 372] width 1404 height 744
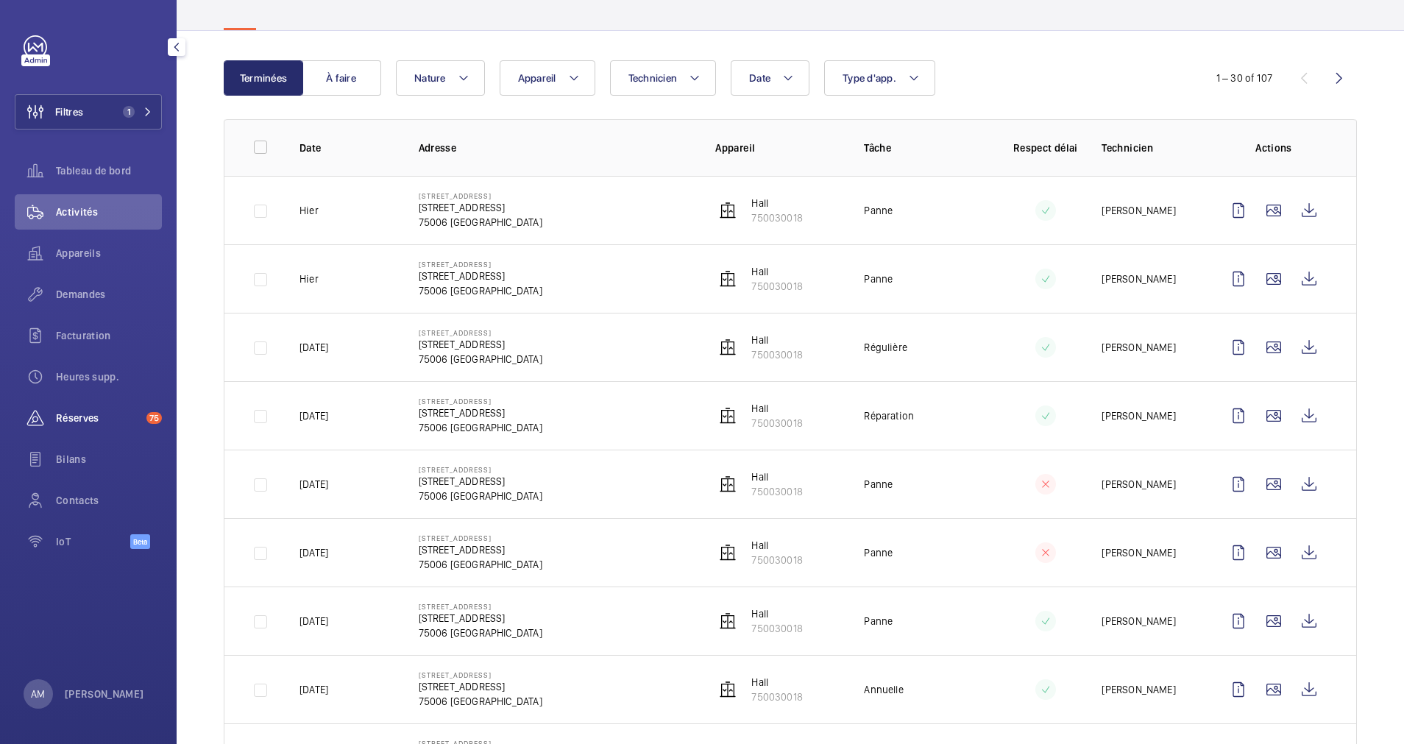
drag, startPoint x: 60, startPoint y: 416, endPoint x: 77, endPoint y: 416, distance: 16.9
click at [61, 416] on span "Réserves" at bounding box center [98, 418] width 85 height 15
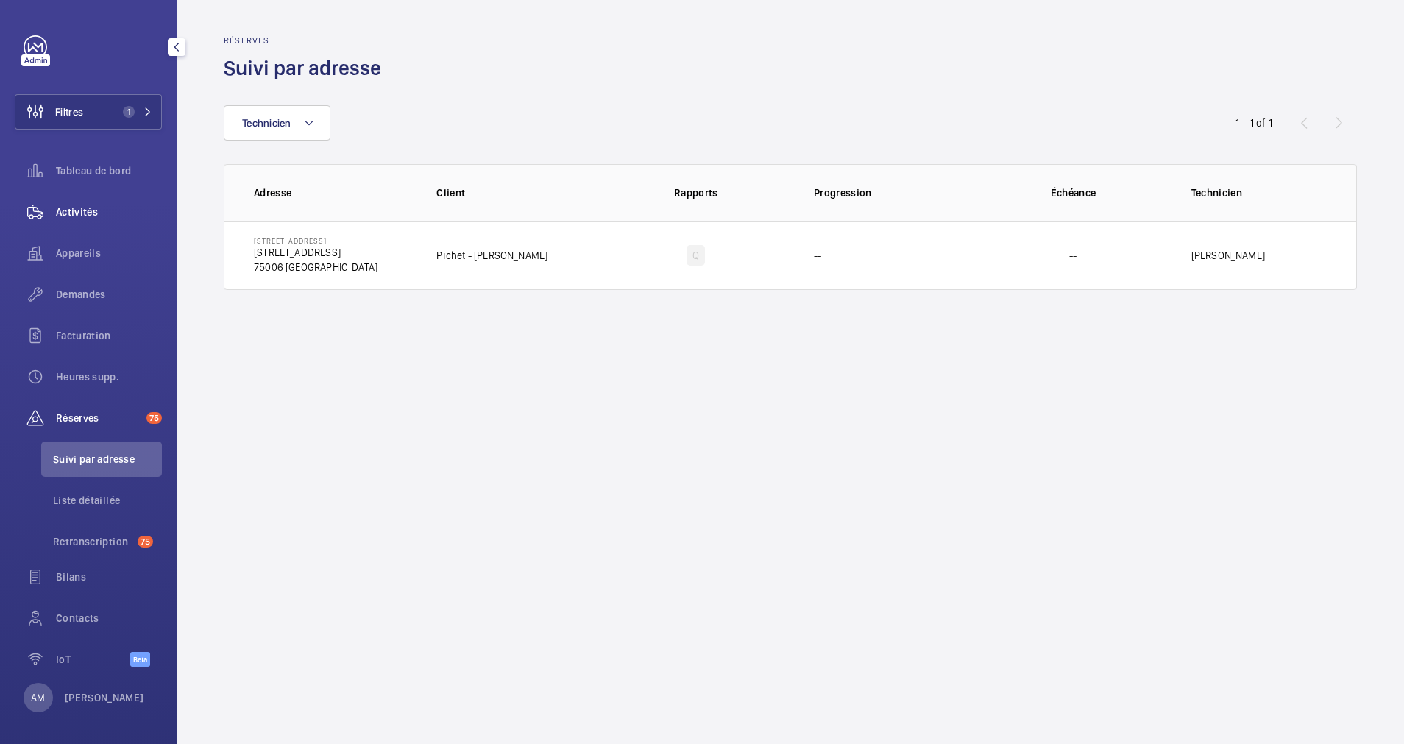
click at [81, 210] on span "Activités" at bounding box center [109, 212] width 106 height 15
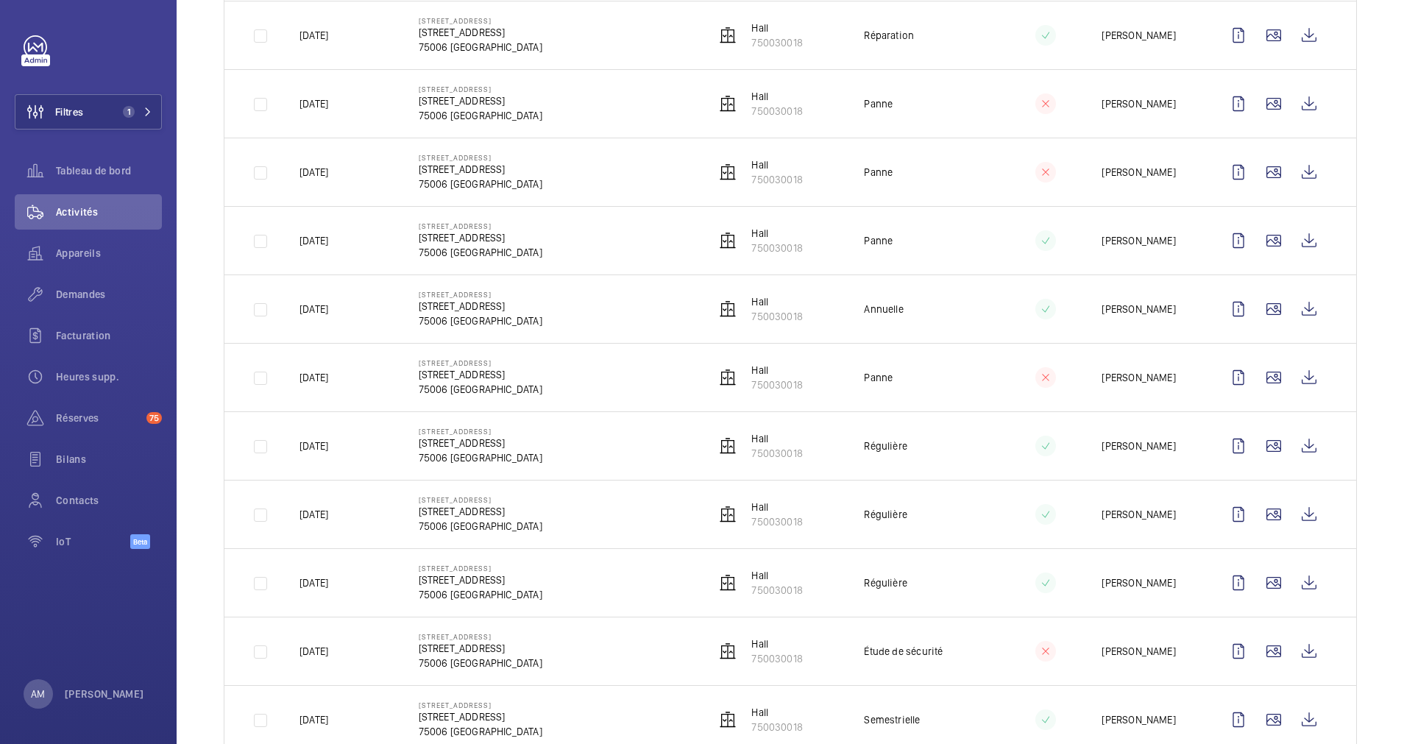
scroll to position [662, 0]
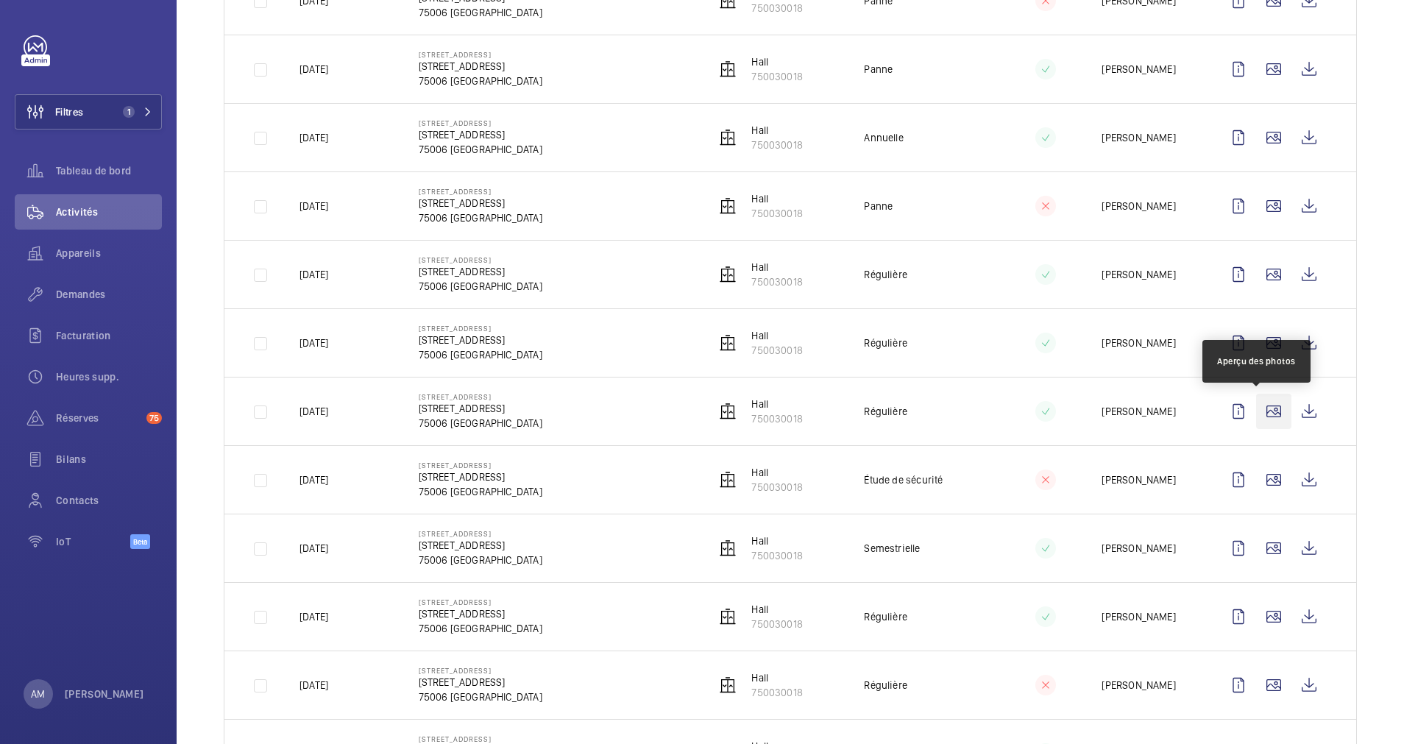
click at [1256, 415] on wm-front-icon-button at bounding box center [1273, 411] width 35 height 35
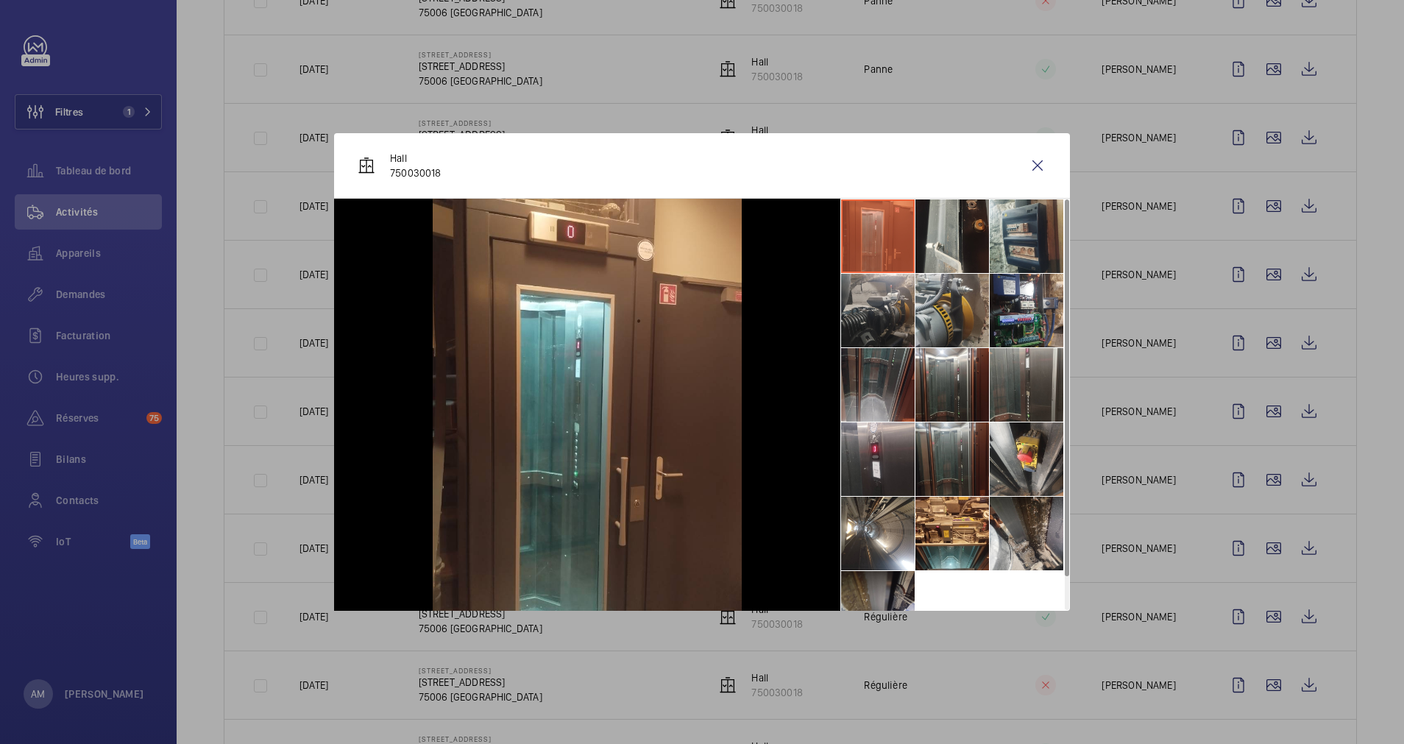
click at [920, 460] on li at bounding box center [952, 459] width 74 height 74
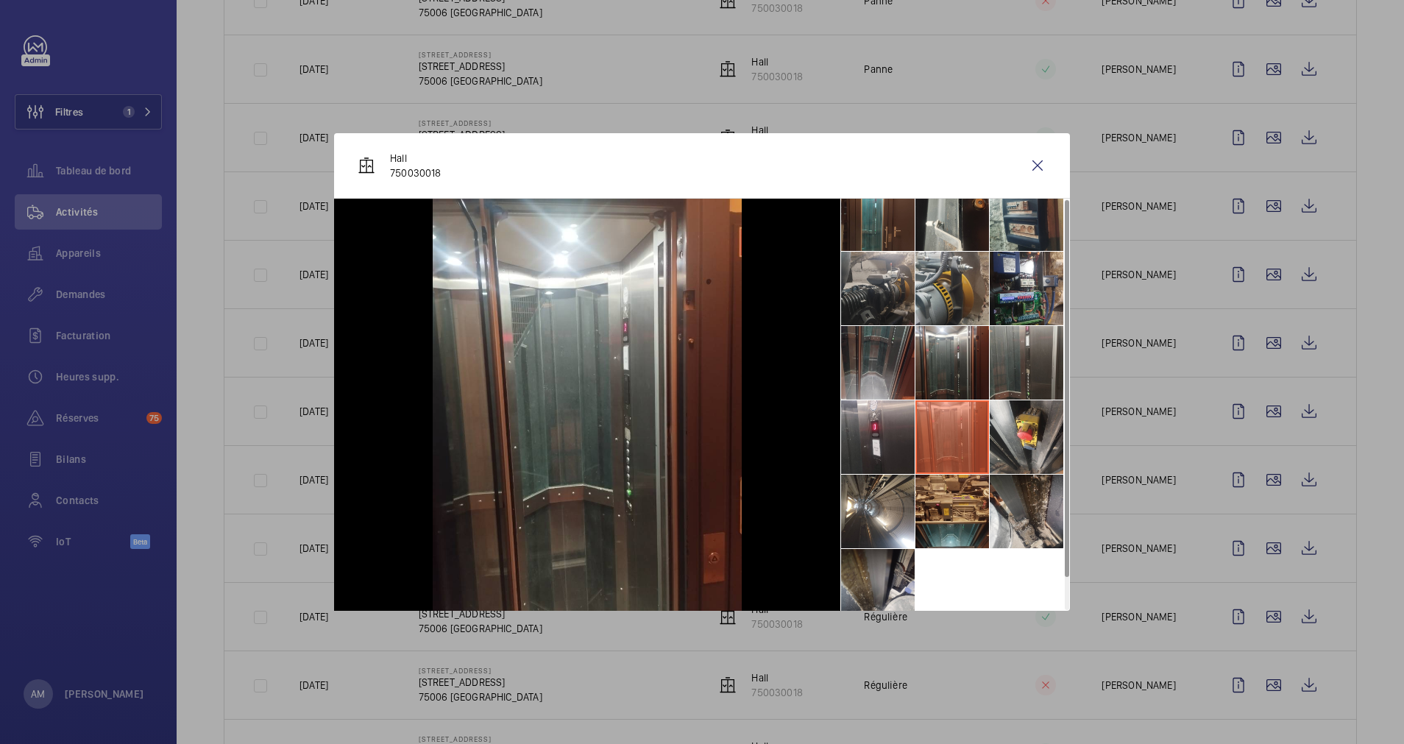
scroll to position [35, 0]
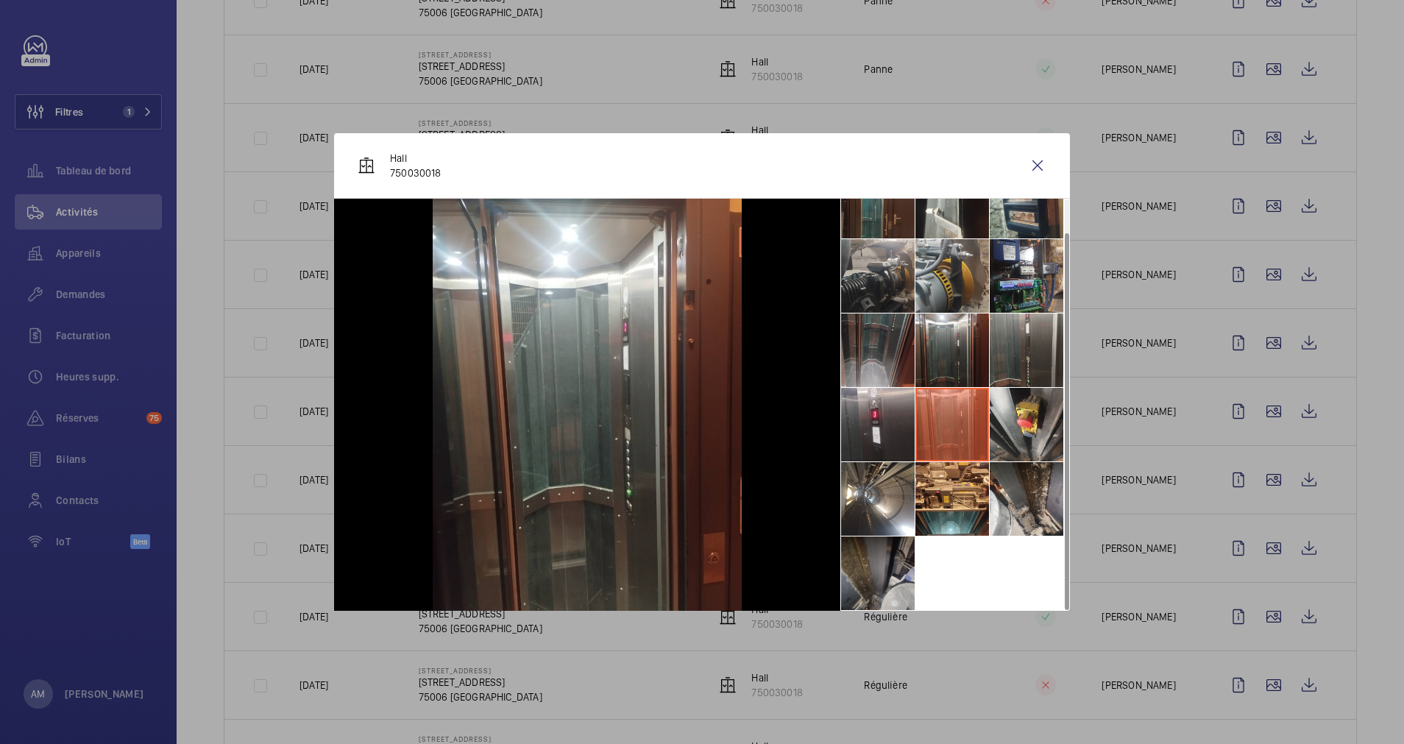
click at [873, 561] on li at bounding box center [878, 573] width 74 height 74
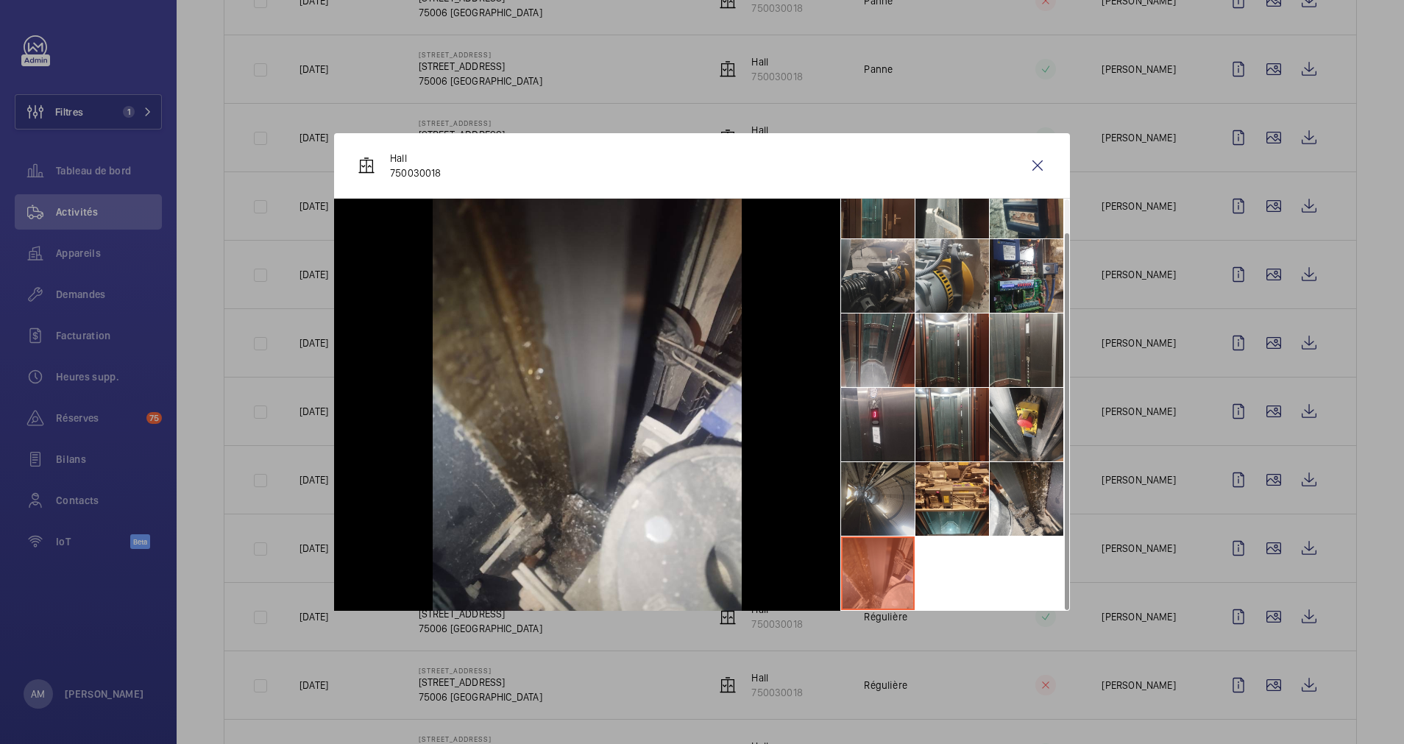
click at [890, 508] on li at bounding box center [878, 499] width 74 height 74
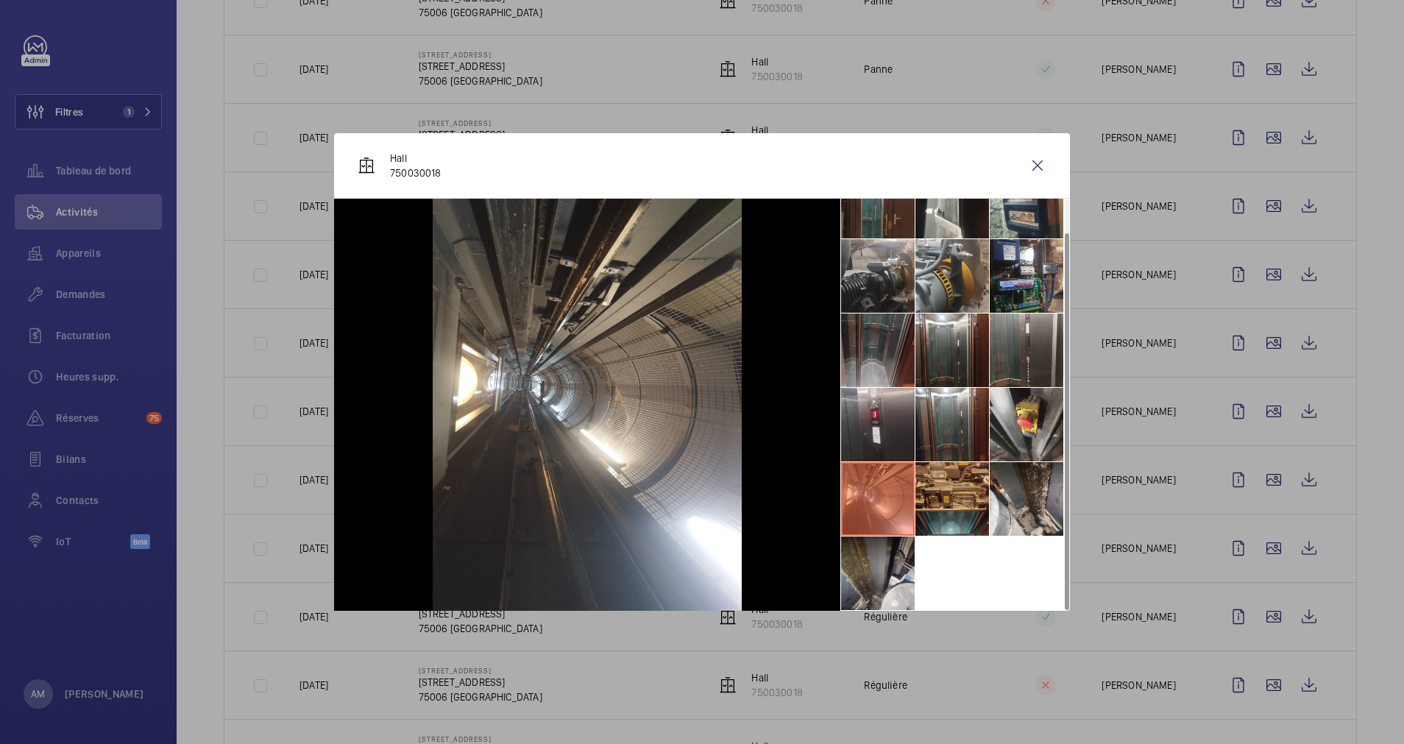
click at [948, 499] on li at bounding box center [952, 499] width 74 height 74
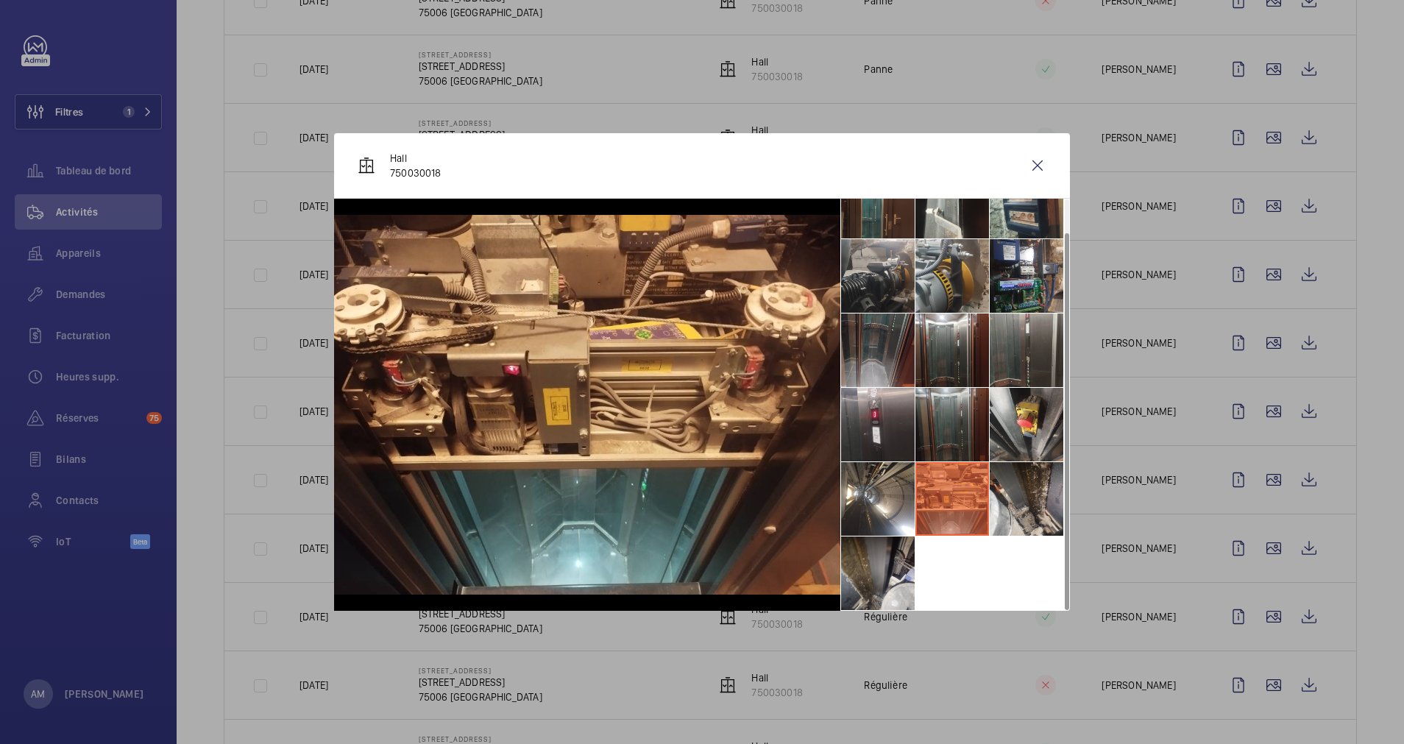
click at [938, 433] on li at bounding box center [952, 425] width 74 height 74
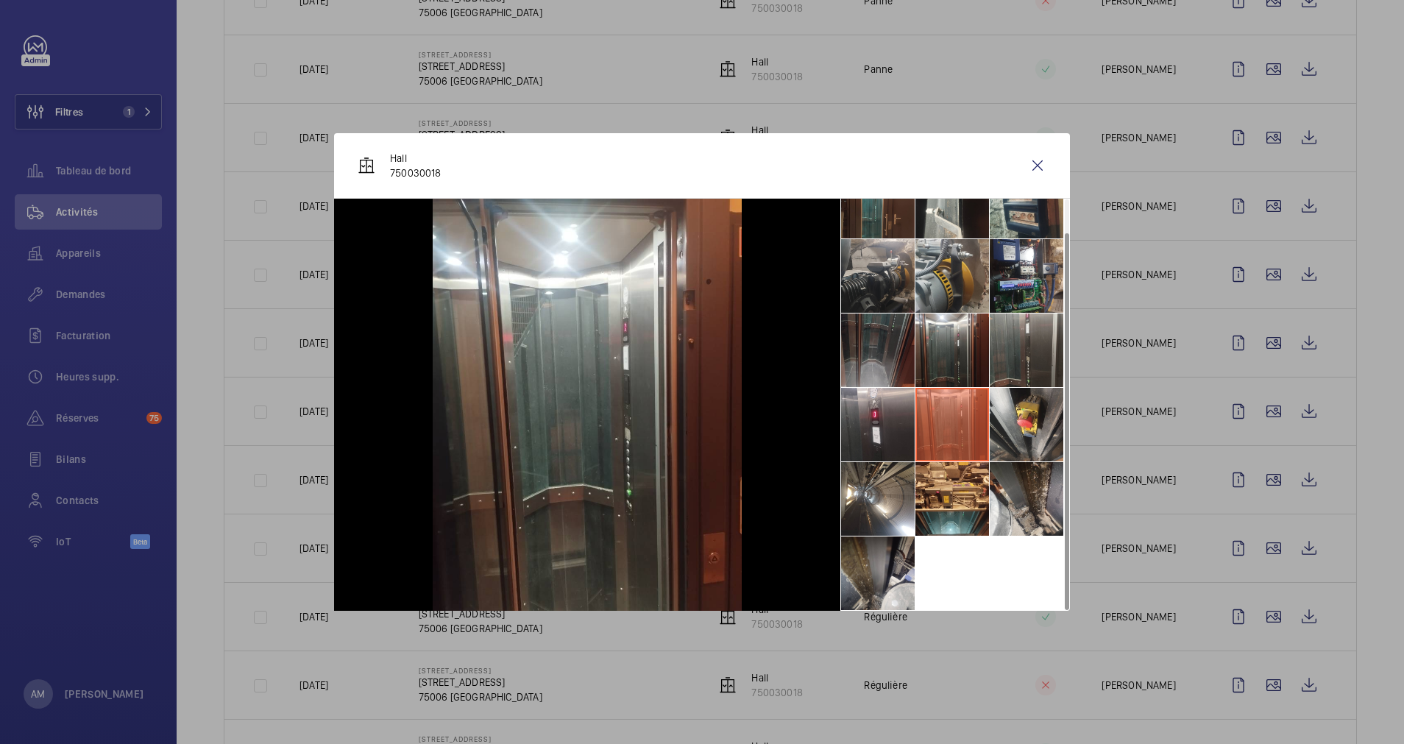
click at [894, 367] on li at bounding box center [878, 350] width 74 height 74
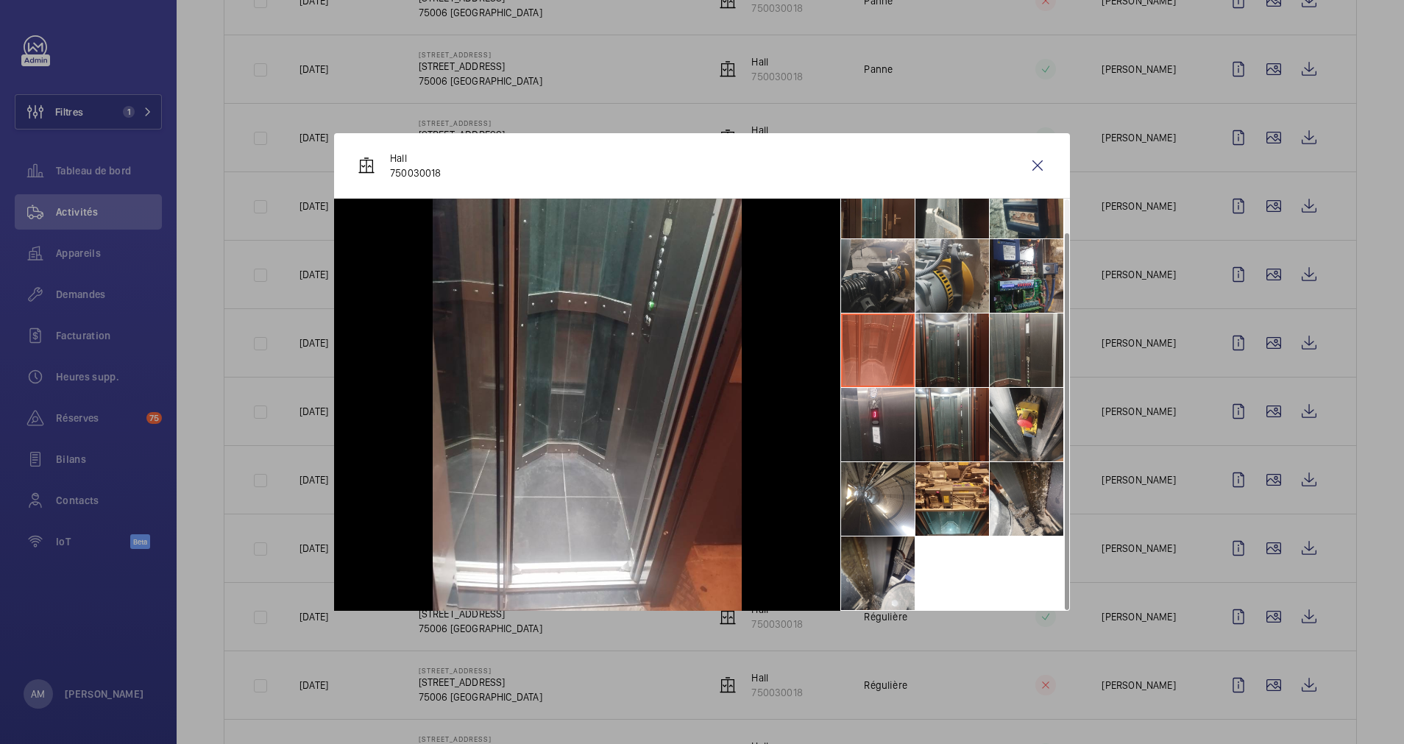
click at [929, 358] on li at bounding box center [952, 350] width 74 height 74
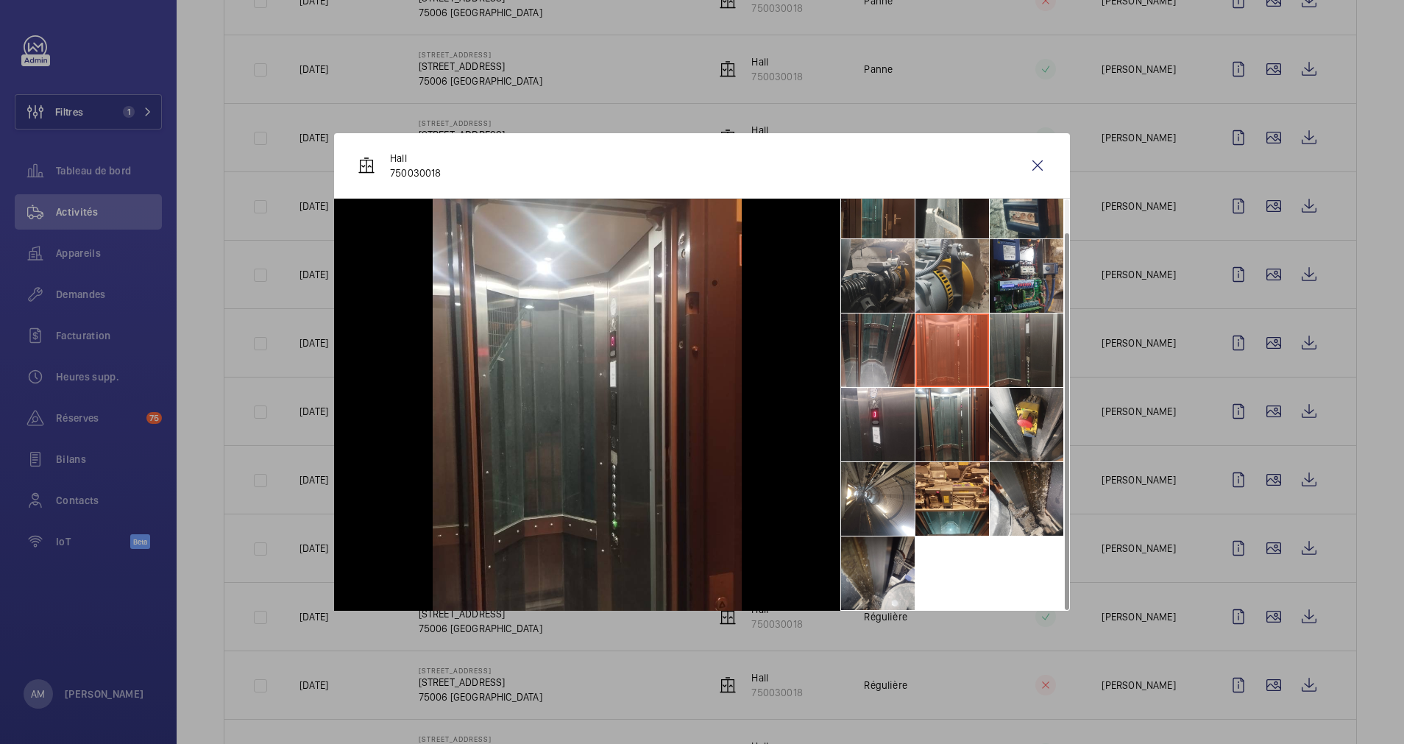
click at [1014, 358] on li at bounding box center [1027, 350] width 74 height 74
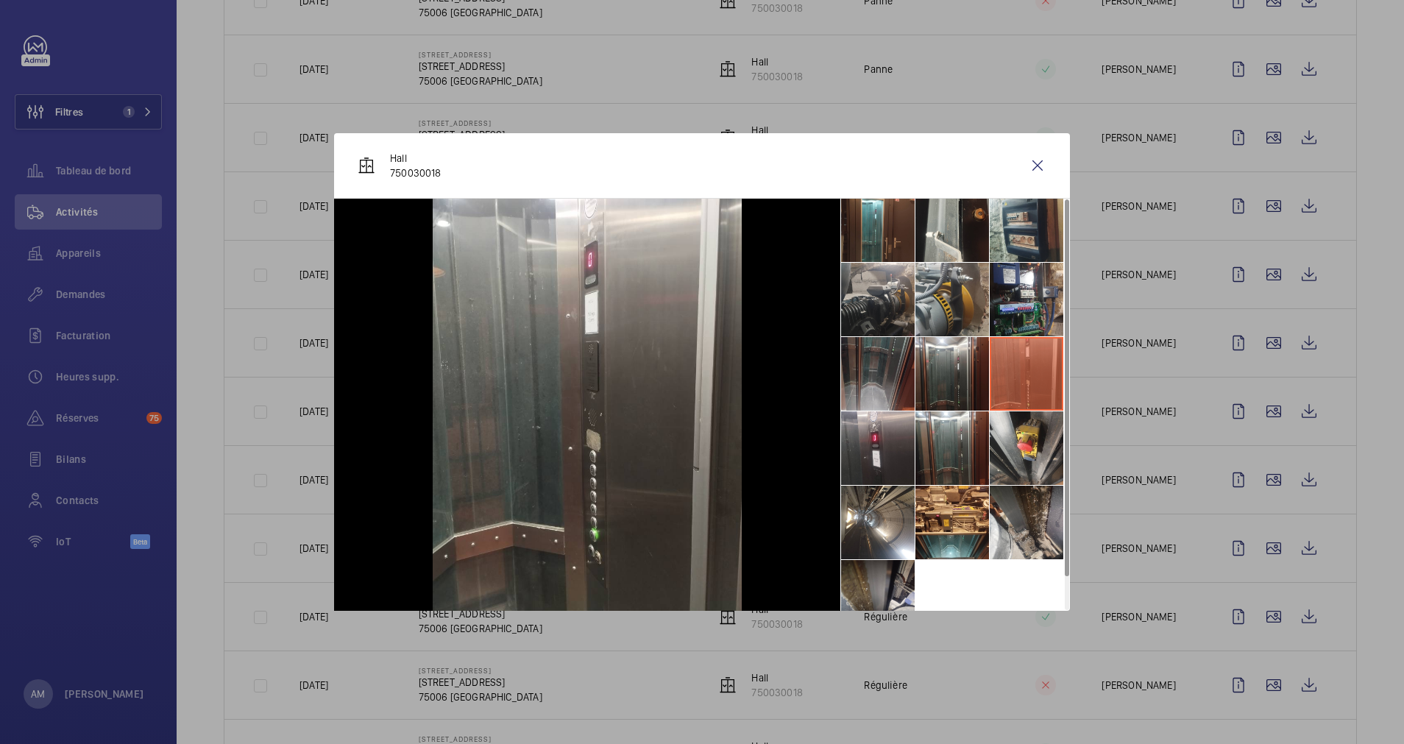
scroll to position [0, 0]
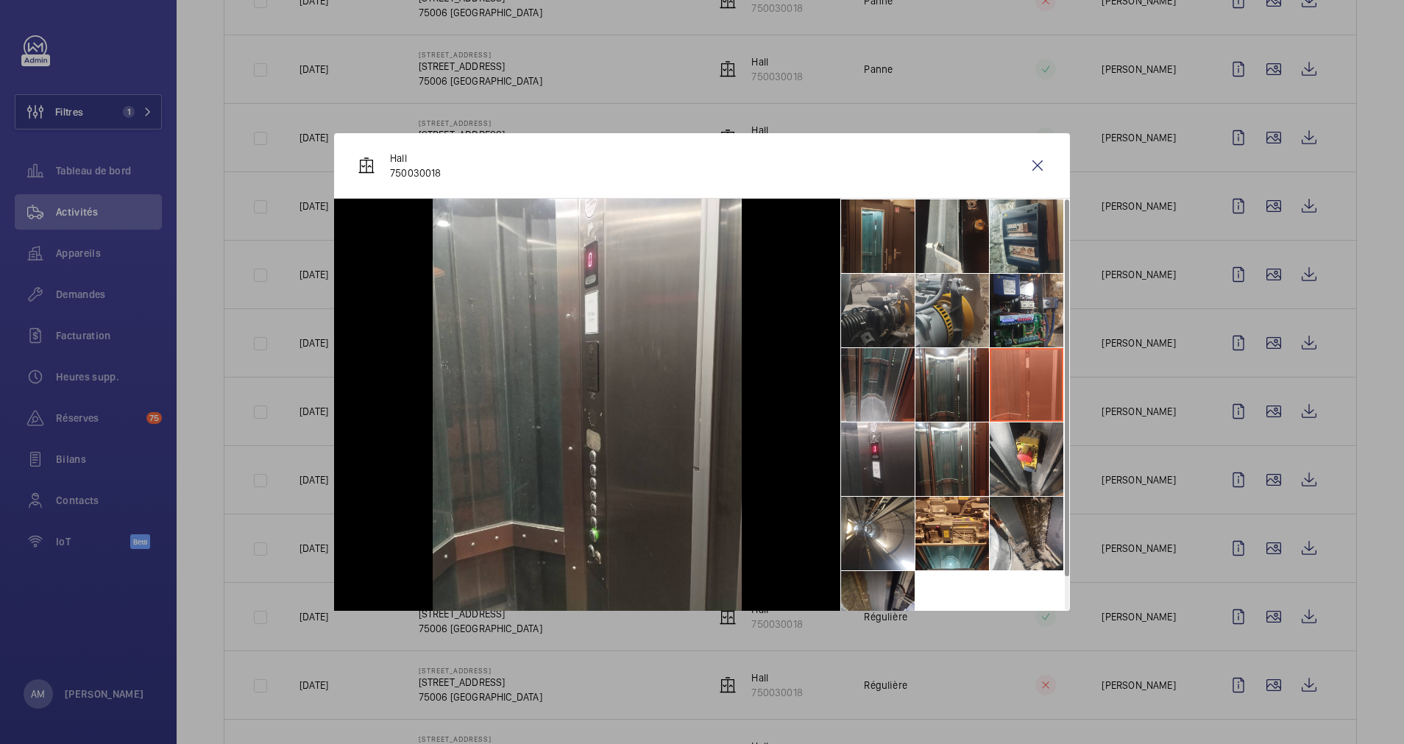
click at [886, 241] on li at bounding box center [878, 236] width 74 height 74
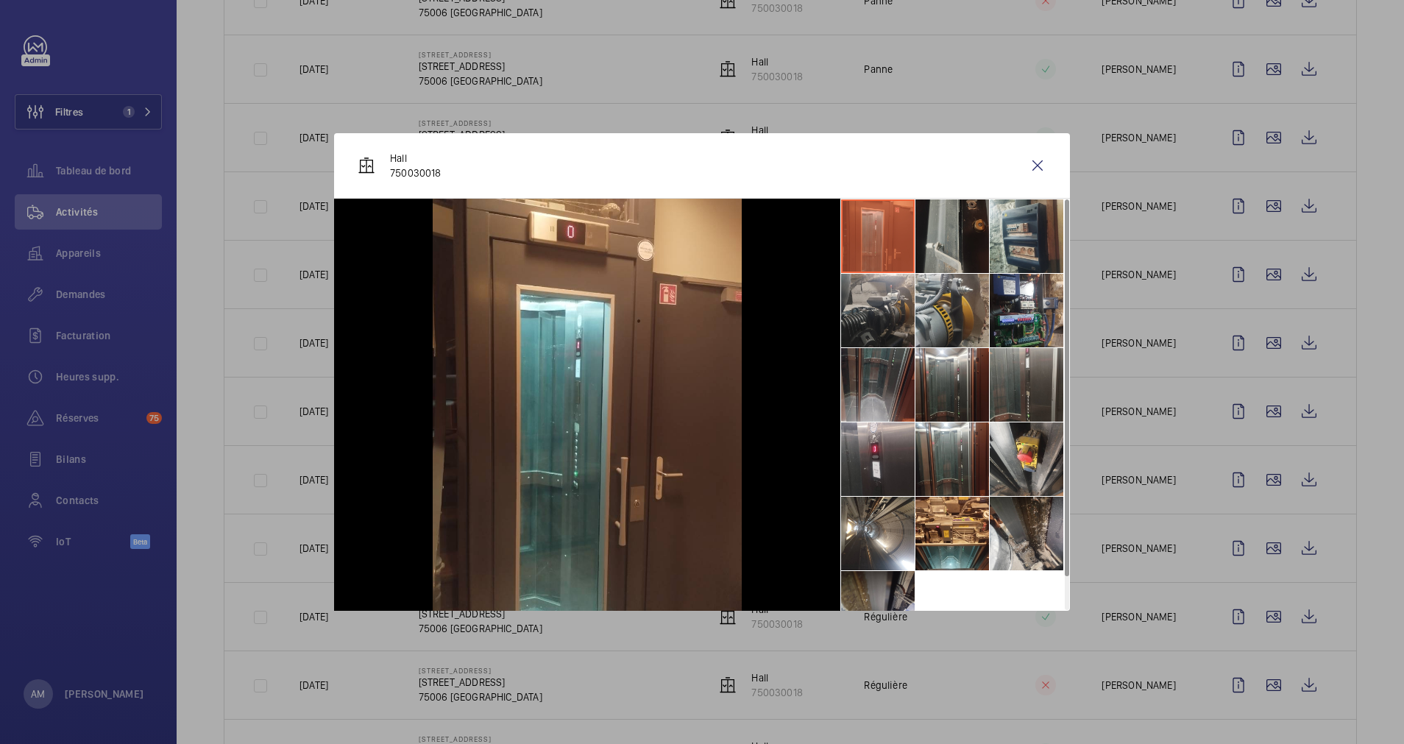
click at [928, 240] on li at bounding box center [952, 236] width 74 height 74
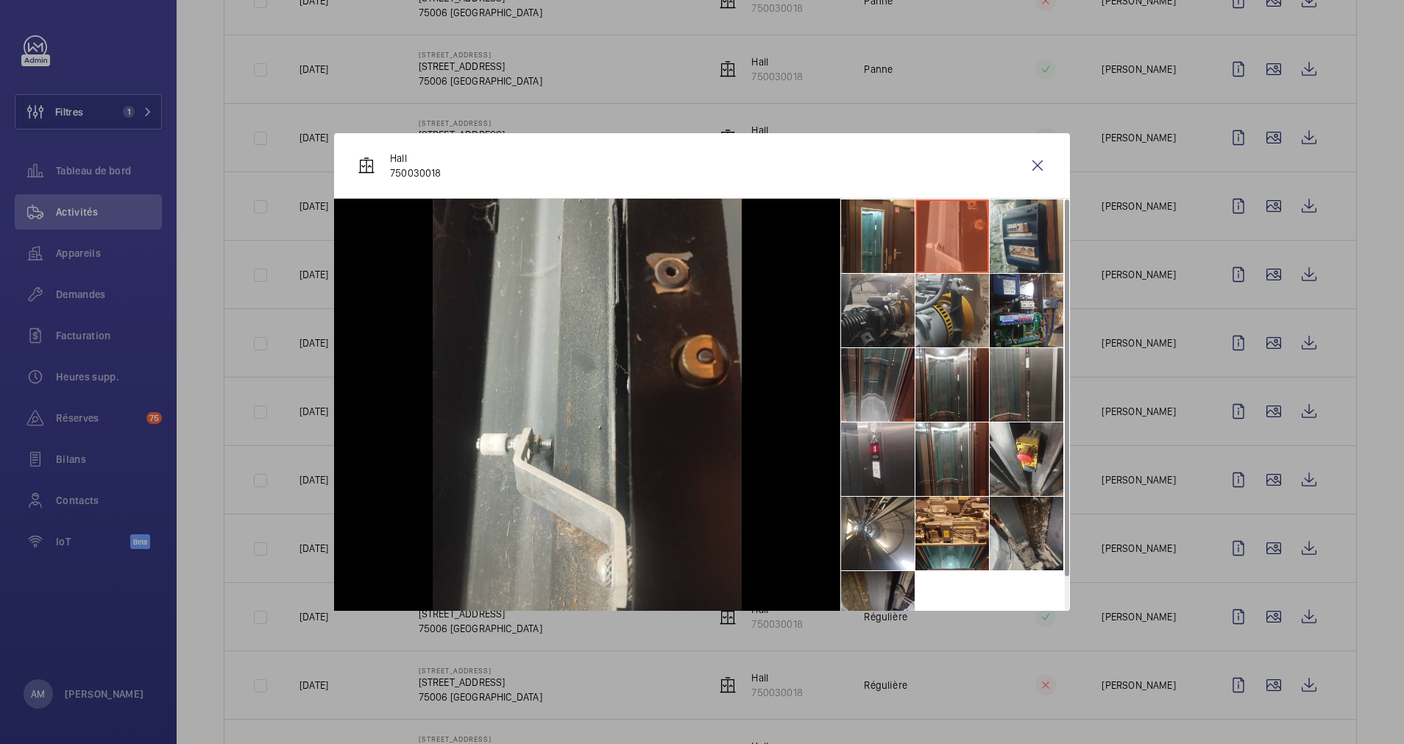
click at [1028, 544] on li at bounding box center [1027, 534] width 74 height 74
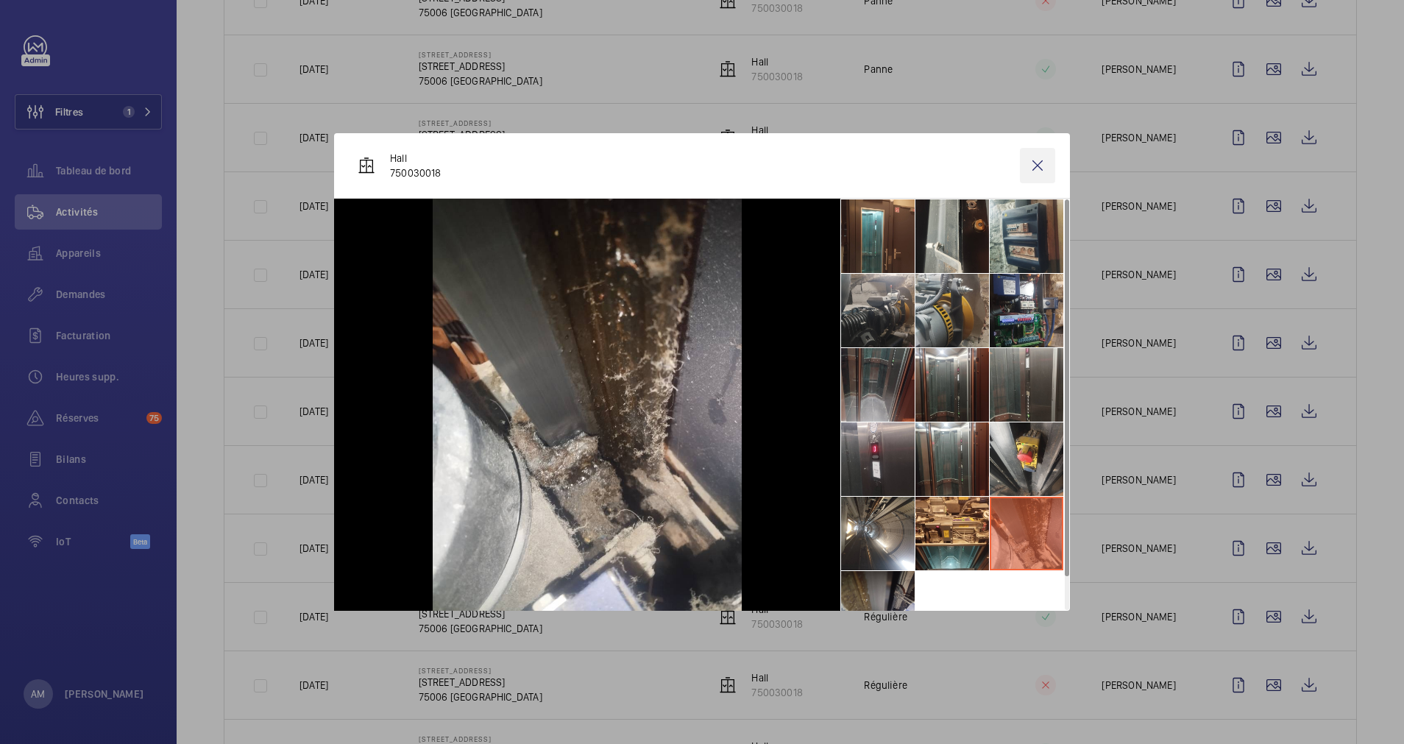
click at [1033, 167] on wm-front-icon-button at bounding box center [1037, 165] width 35 height 35
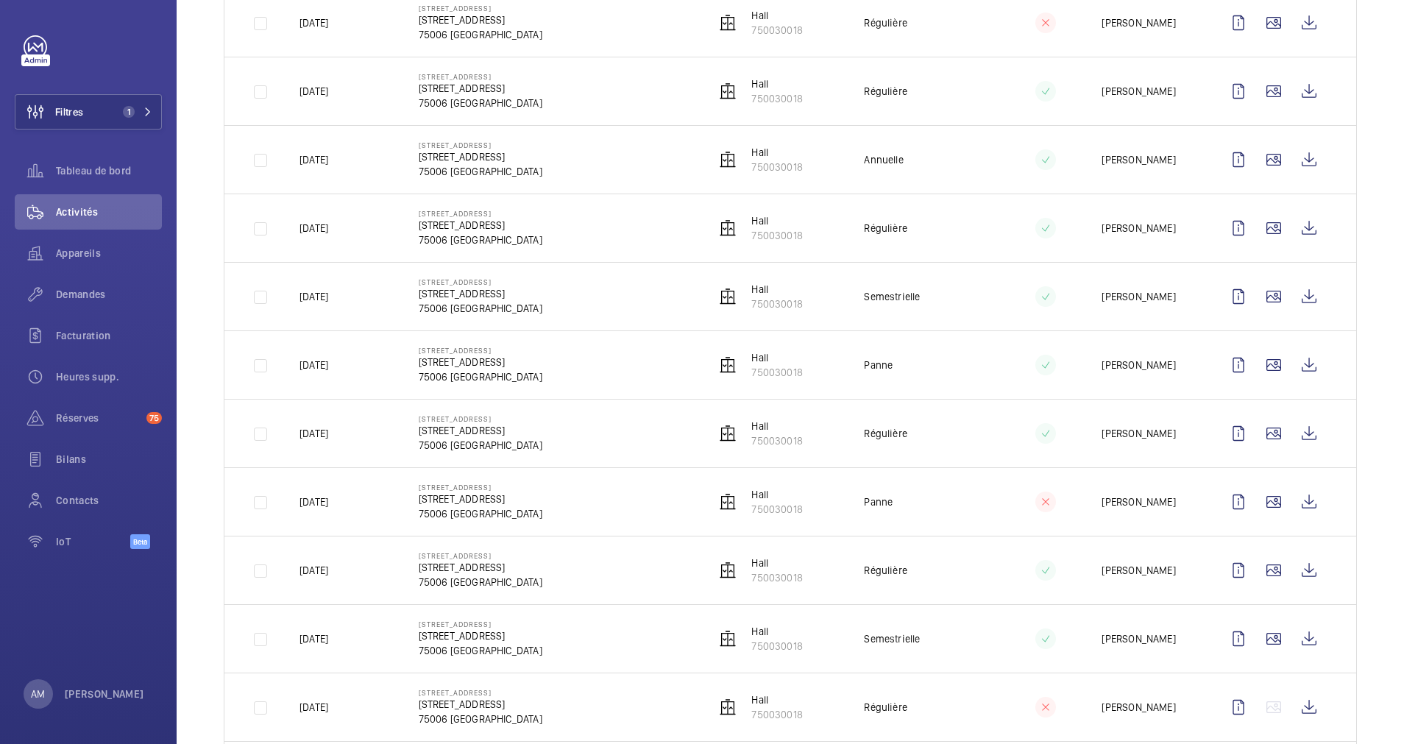
scroll to position [1435, 0]
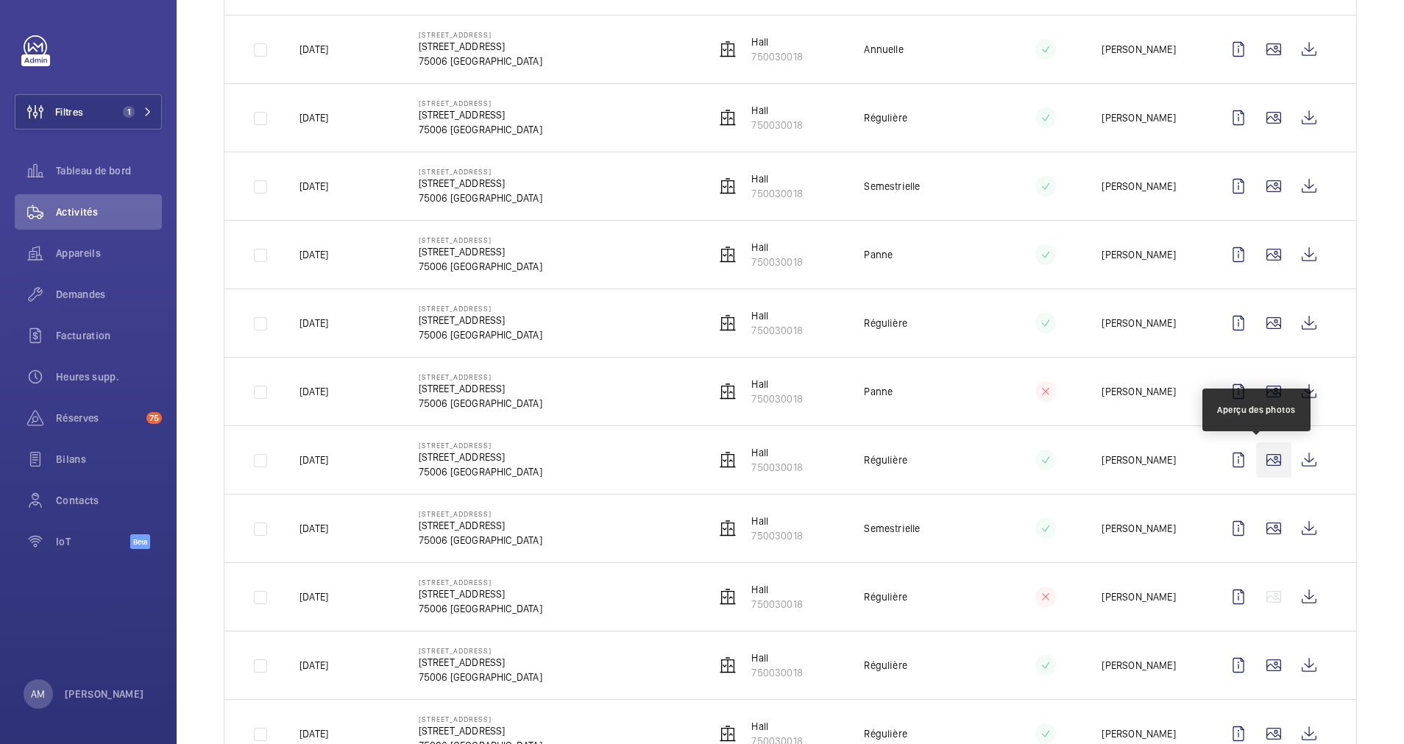
click at [1257, 460] on wm-front-icon-button at bounding box center [1273, 459] width 35 height 35
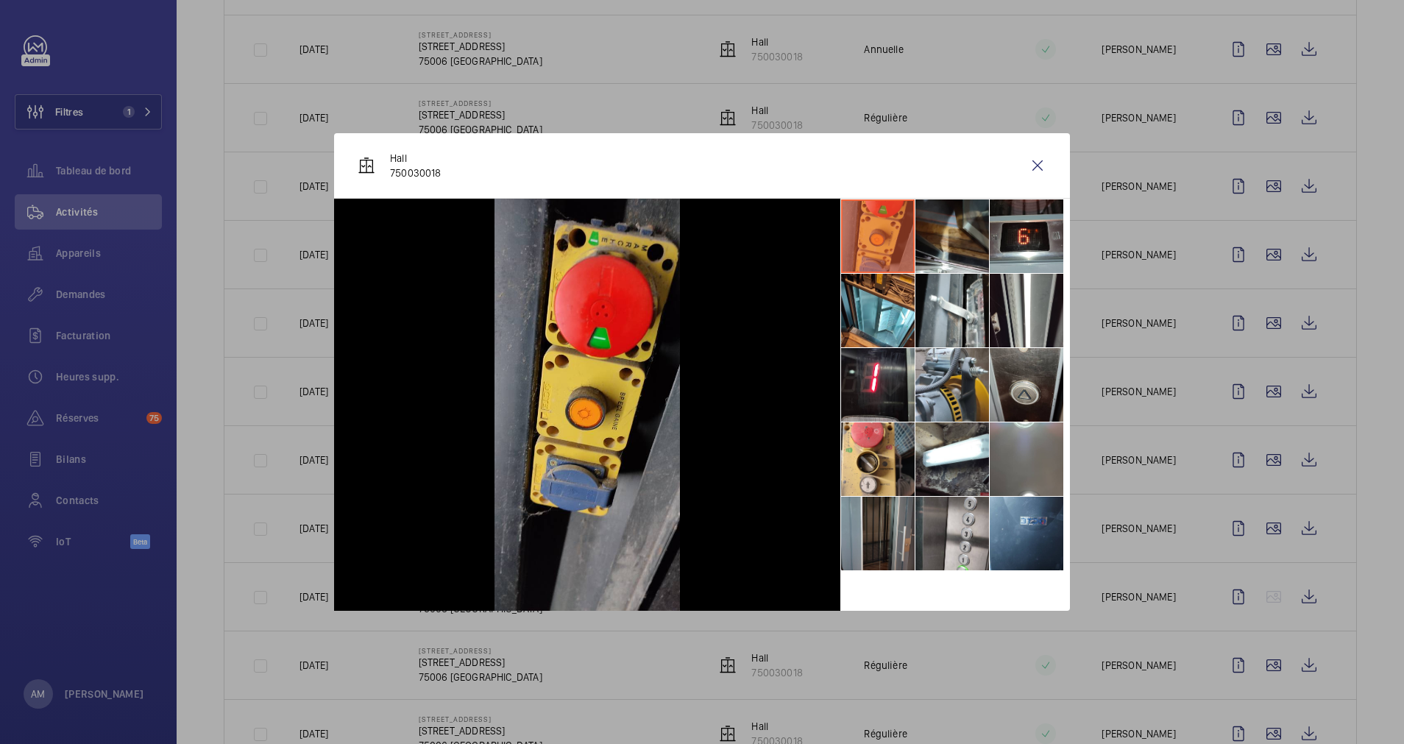
click at [887, 507] on li at bounding box center [878, 534] width 74 height 74
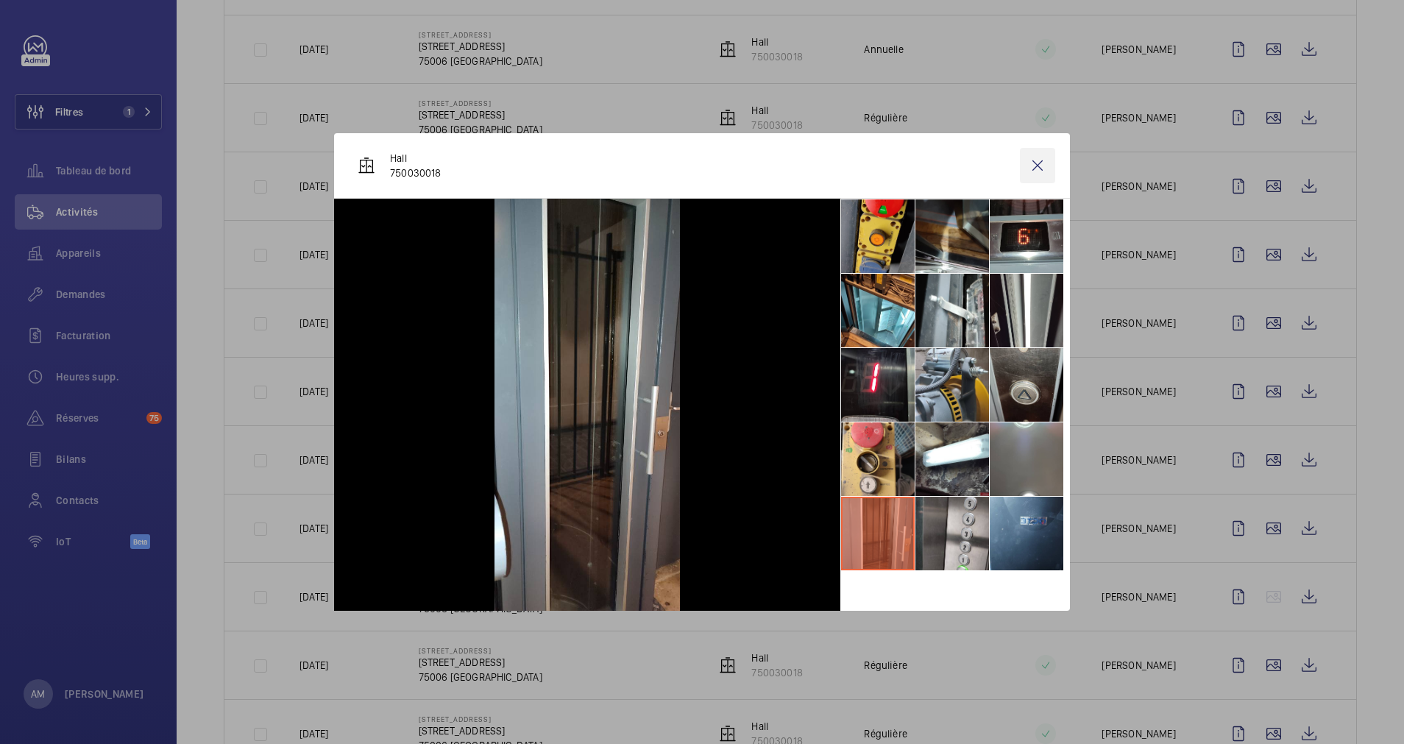
click at [1043, 162] on wm-front-icon-button at bounding box center [1037, 165] width 35 height 35
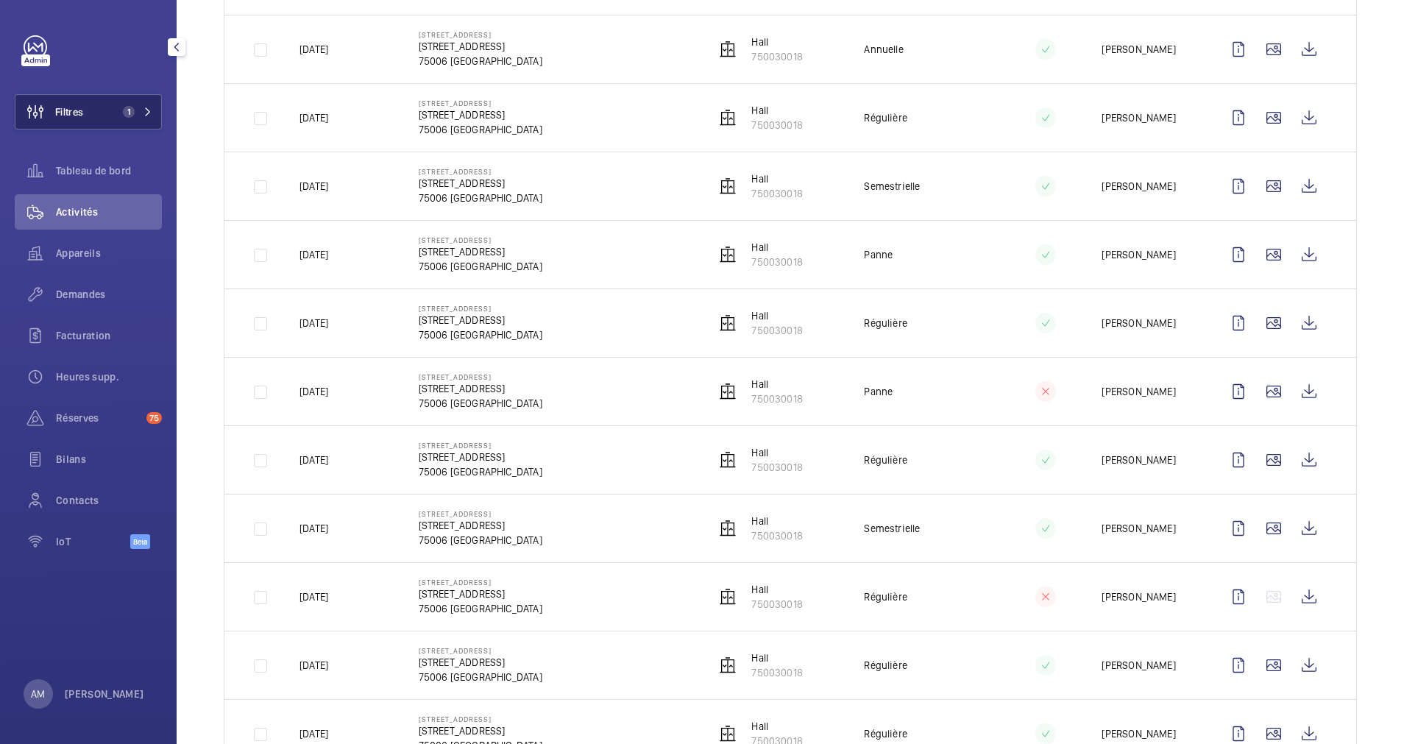
click at [135, 109] on span "1" at bounding box center [134, 112] width 35 height 12
